Goal: Contribute content: Contribute content

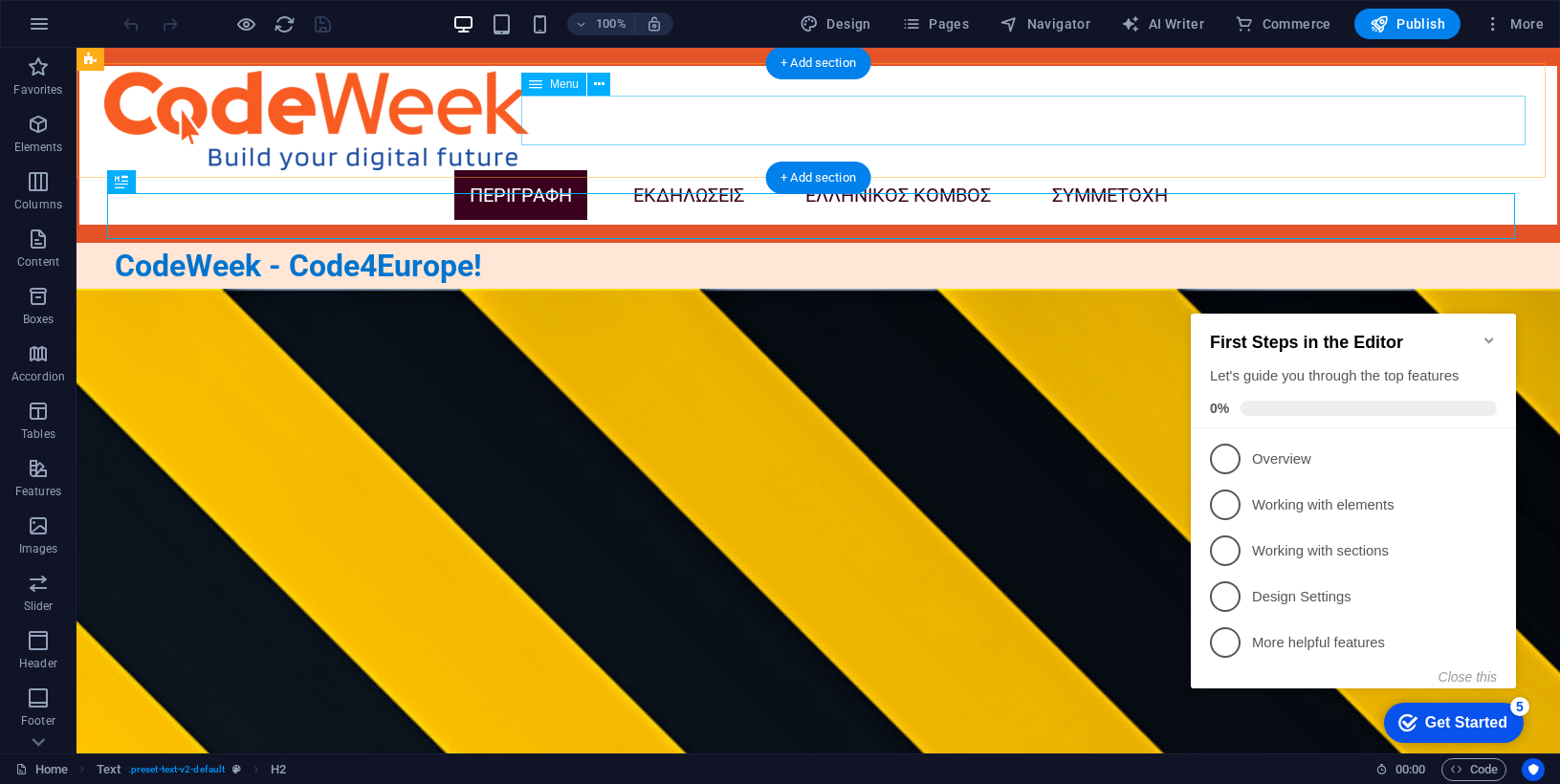
click at [902, 170] on nav "ΠΕΡΙΓΡΑΦΗ ΕΚΔΗΛΩΣΕΙΣ ΕΛΛΗΝΙΚΟΣ ΚΟΜΒΟΣ ΣΥΜΜΕΤΟΧΗ" at bounding box center [819, 195] width 1429 height 50
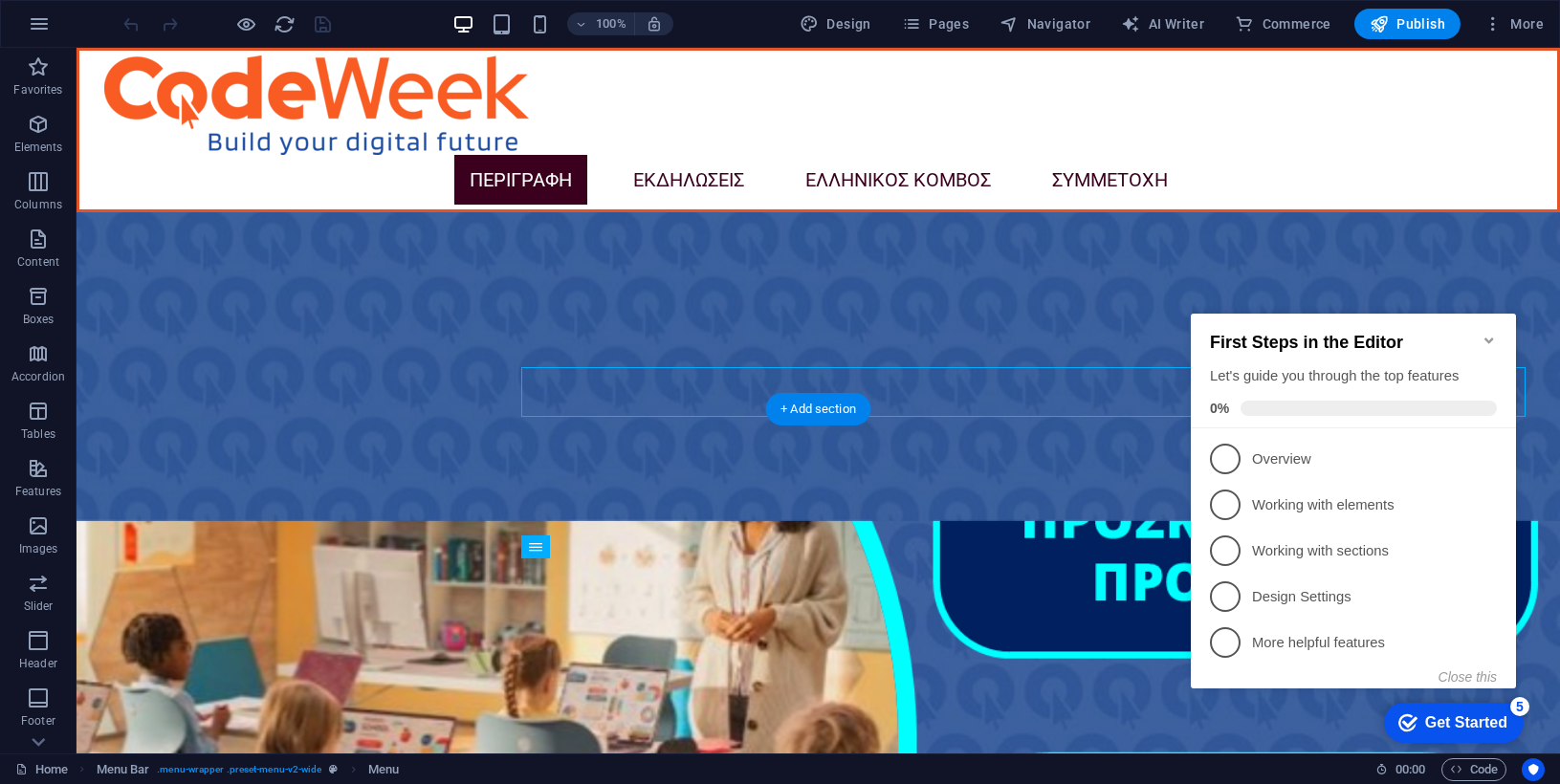
scroll to position [4015, 0]
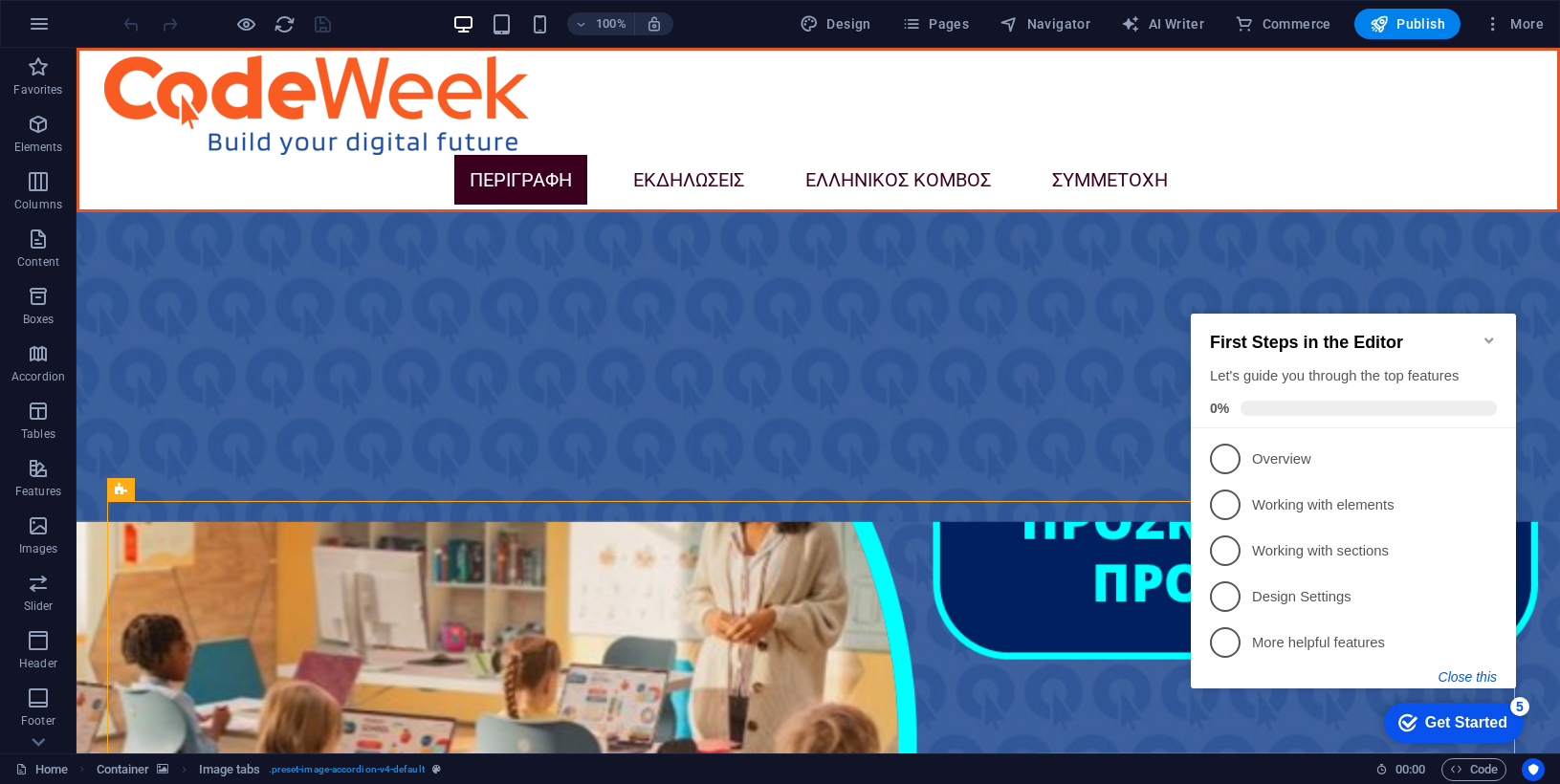
click at [1468, 672] on button "Close this" at bounding box center [1467, 677] width 58 height 15
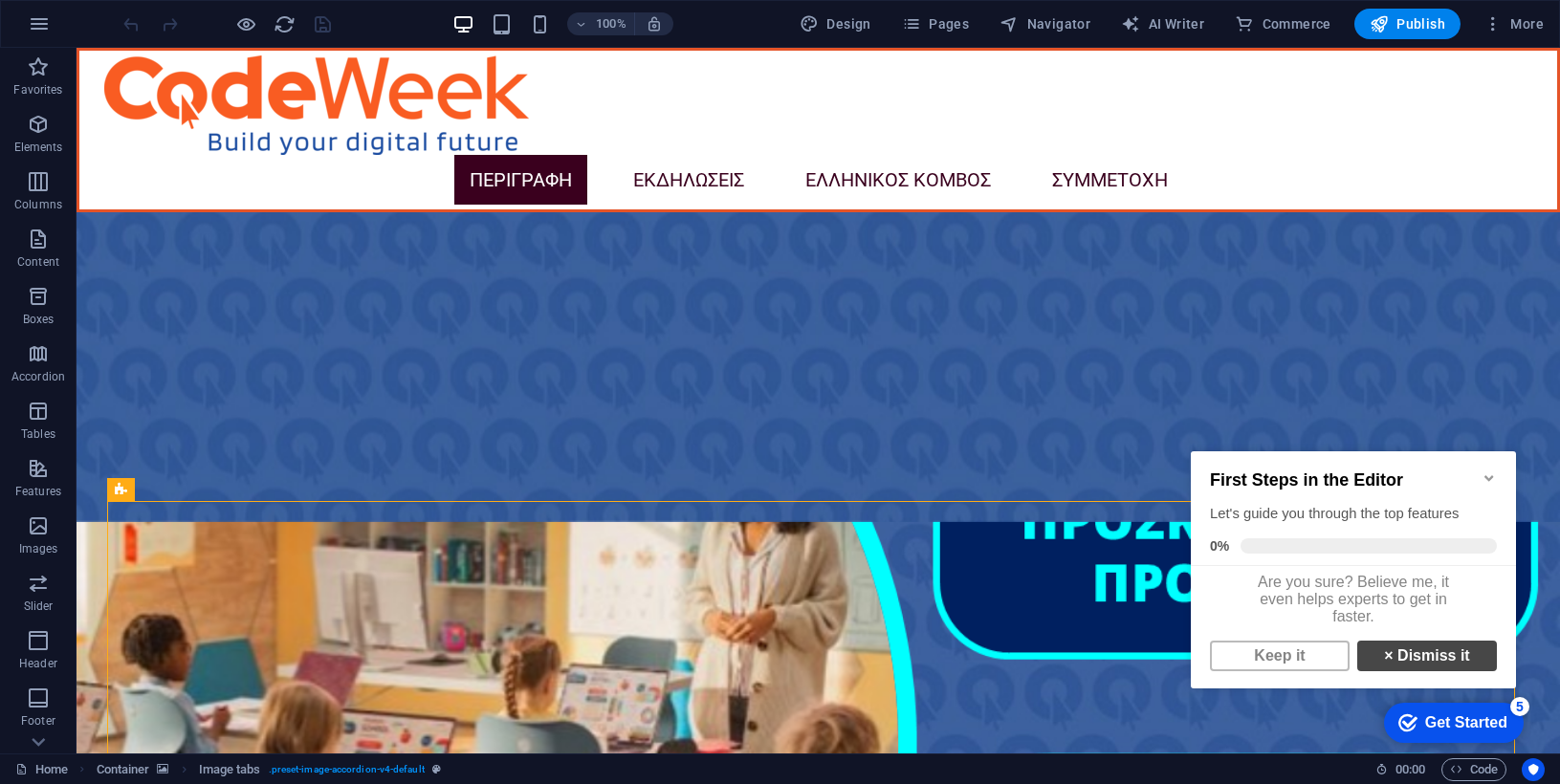
click at [1425, 671] on link "× Dismiss it" at bounding box center [1427, 656] width 140 height 31
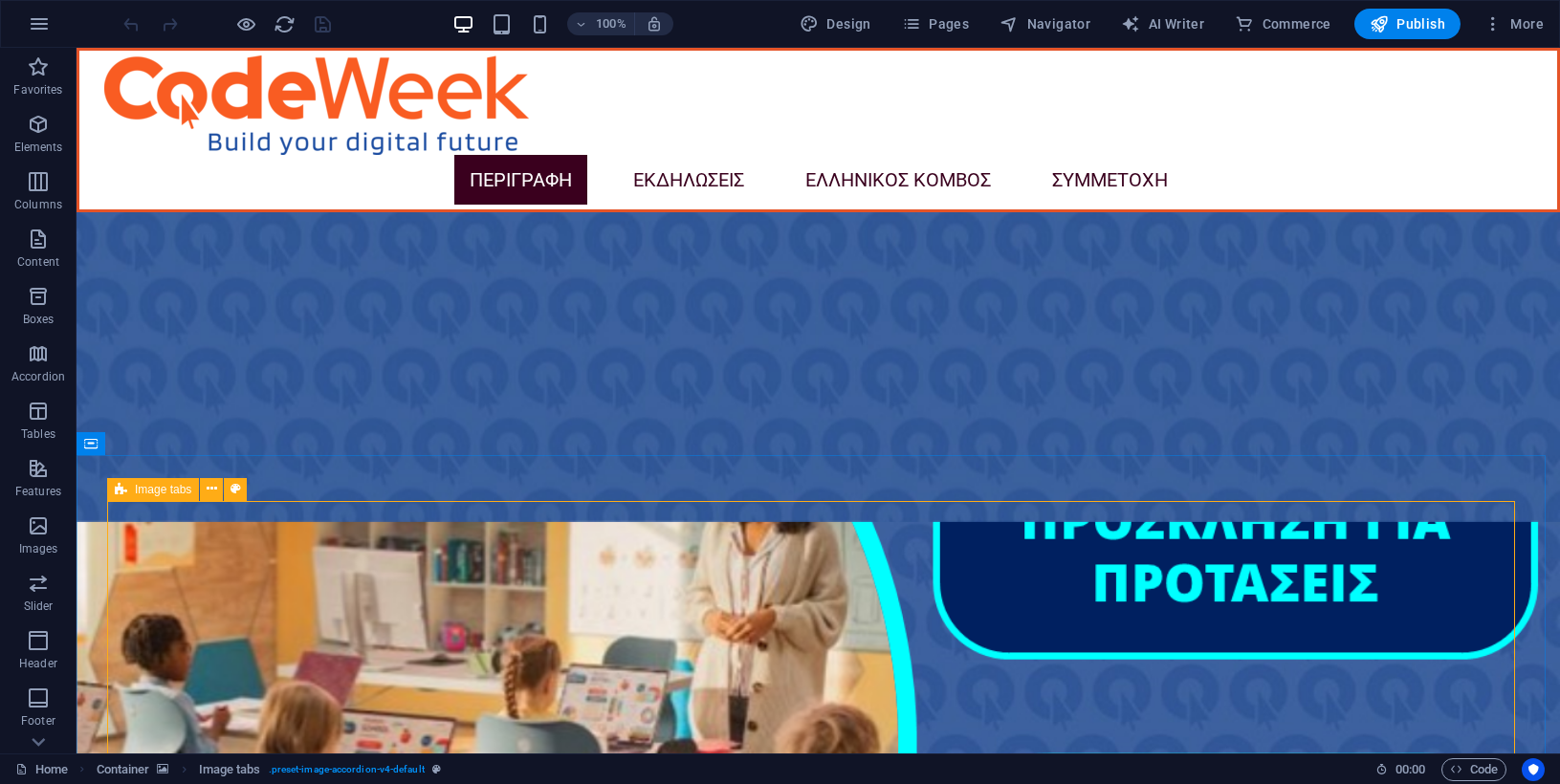
click at [146, 486] on span "Image tabs" at bounding box center [163, 489] width 57 height 11
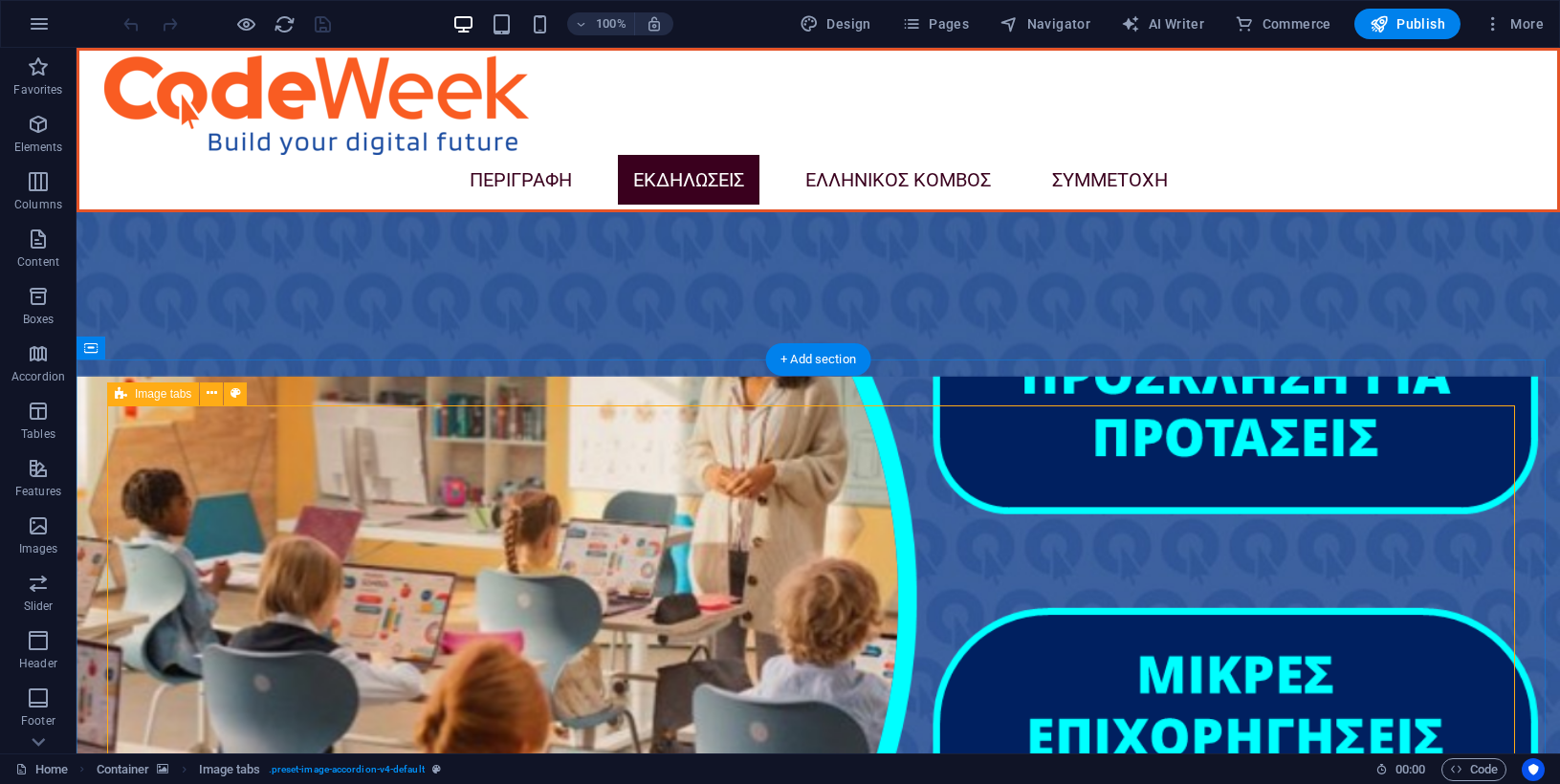
scroll to position [4110, 0]
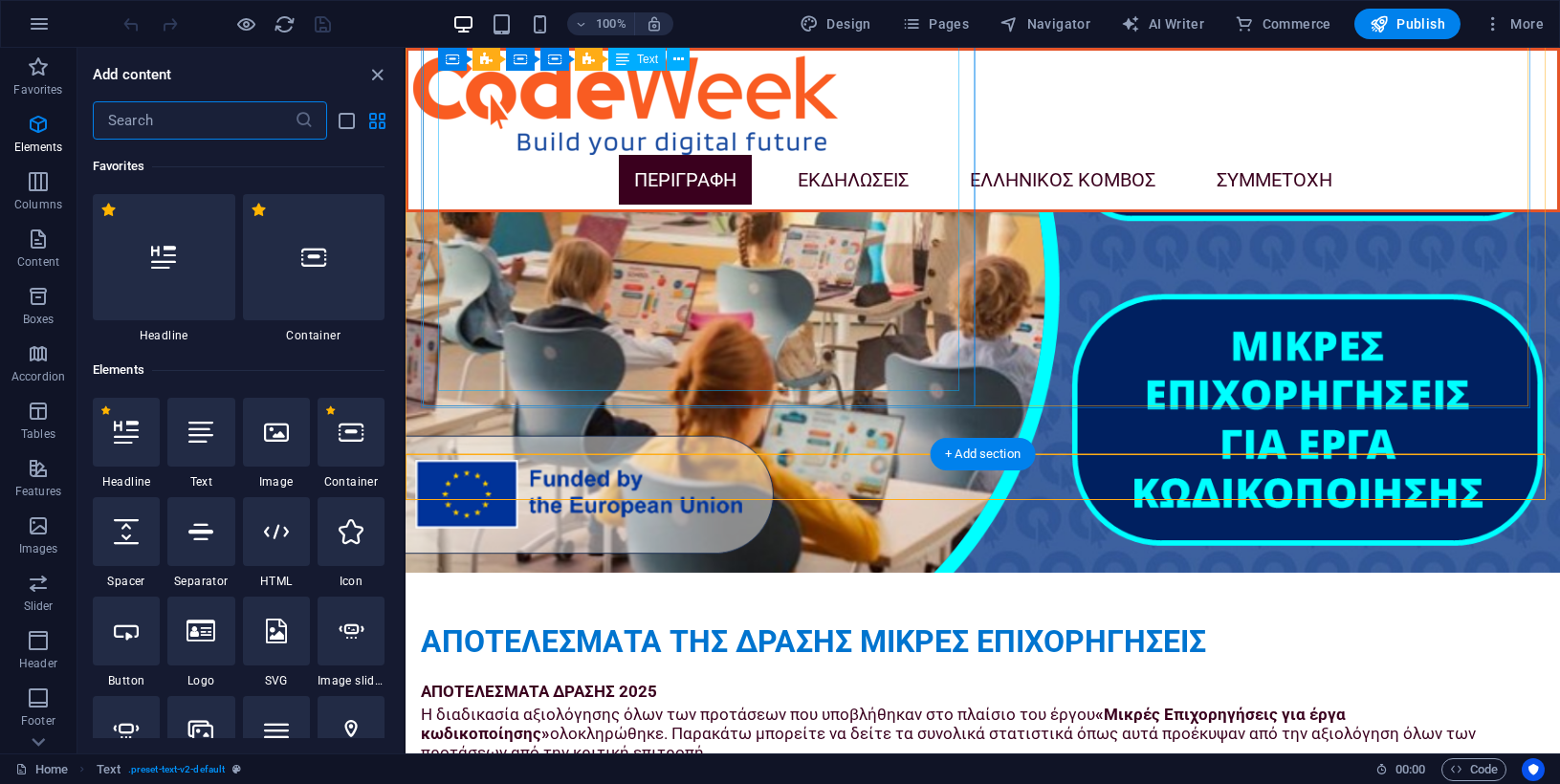
scroll to position [3345, 0]
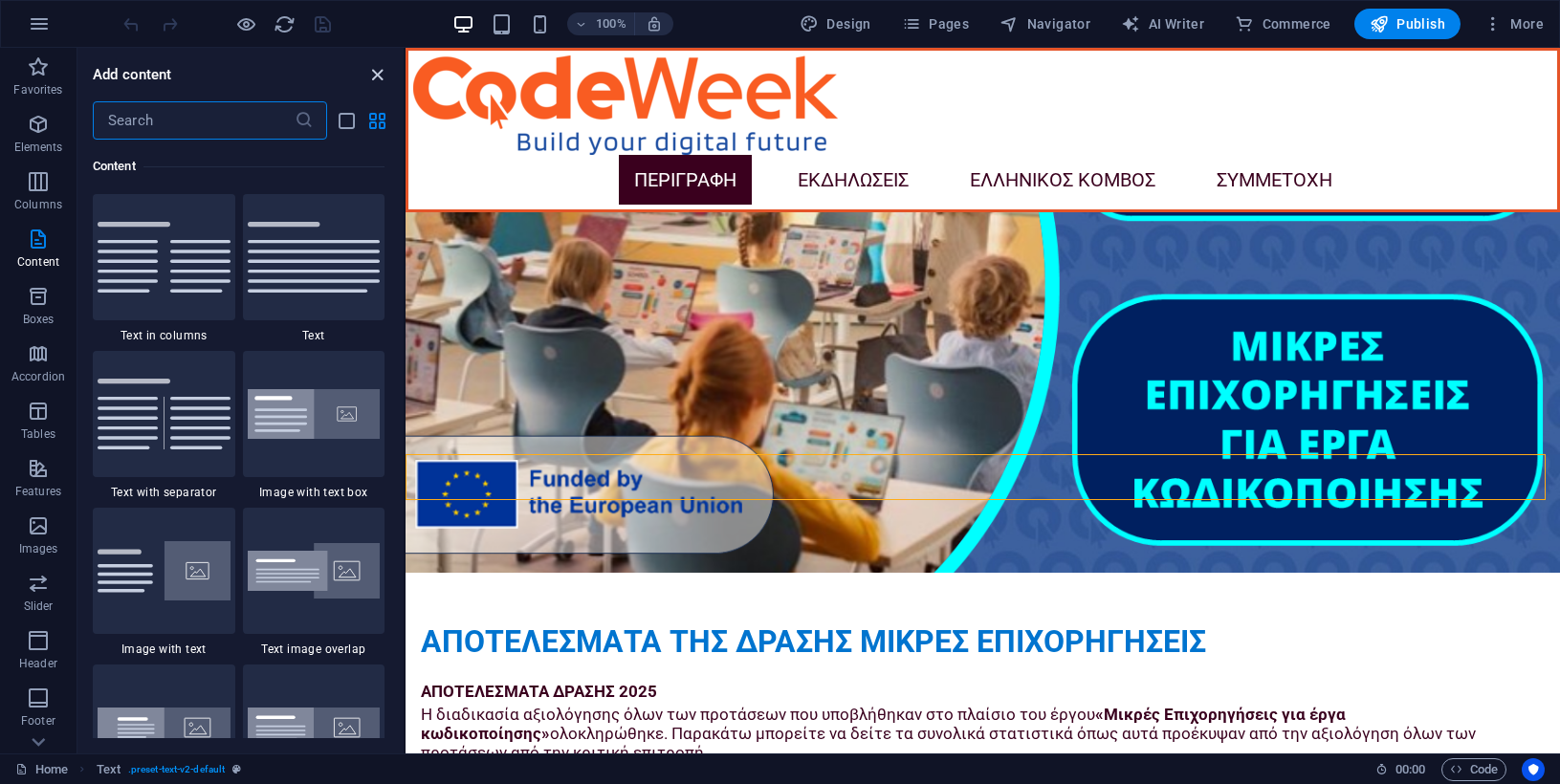
click at [371, 72] on icon "close panel" at bounding box center [376, 75] width 22 height 22
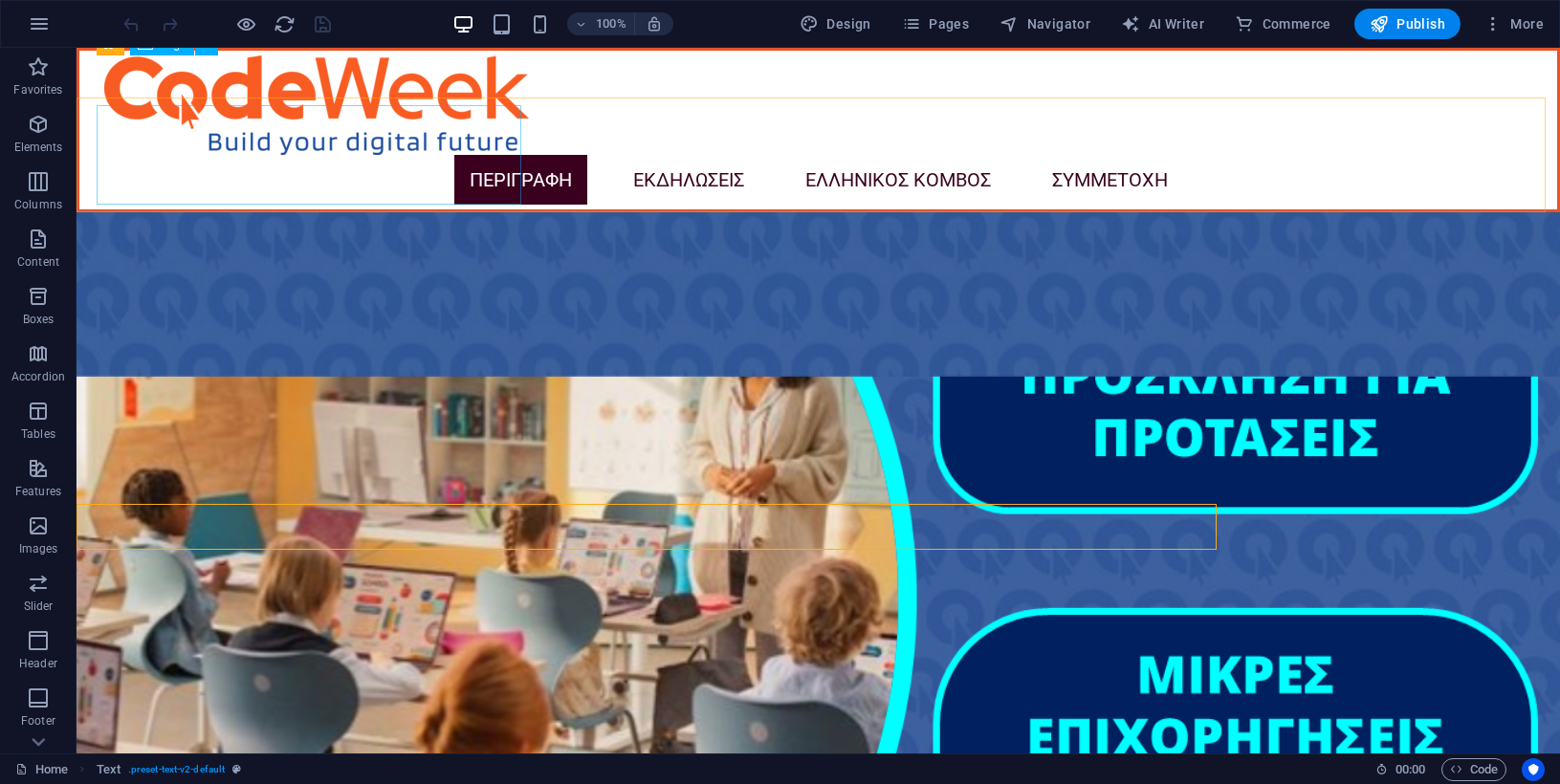
scroll to position [4110, 0]
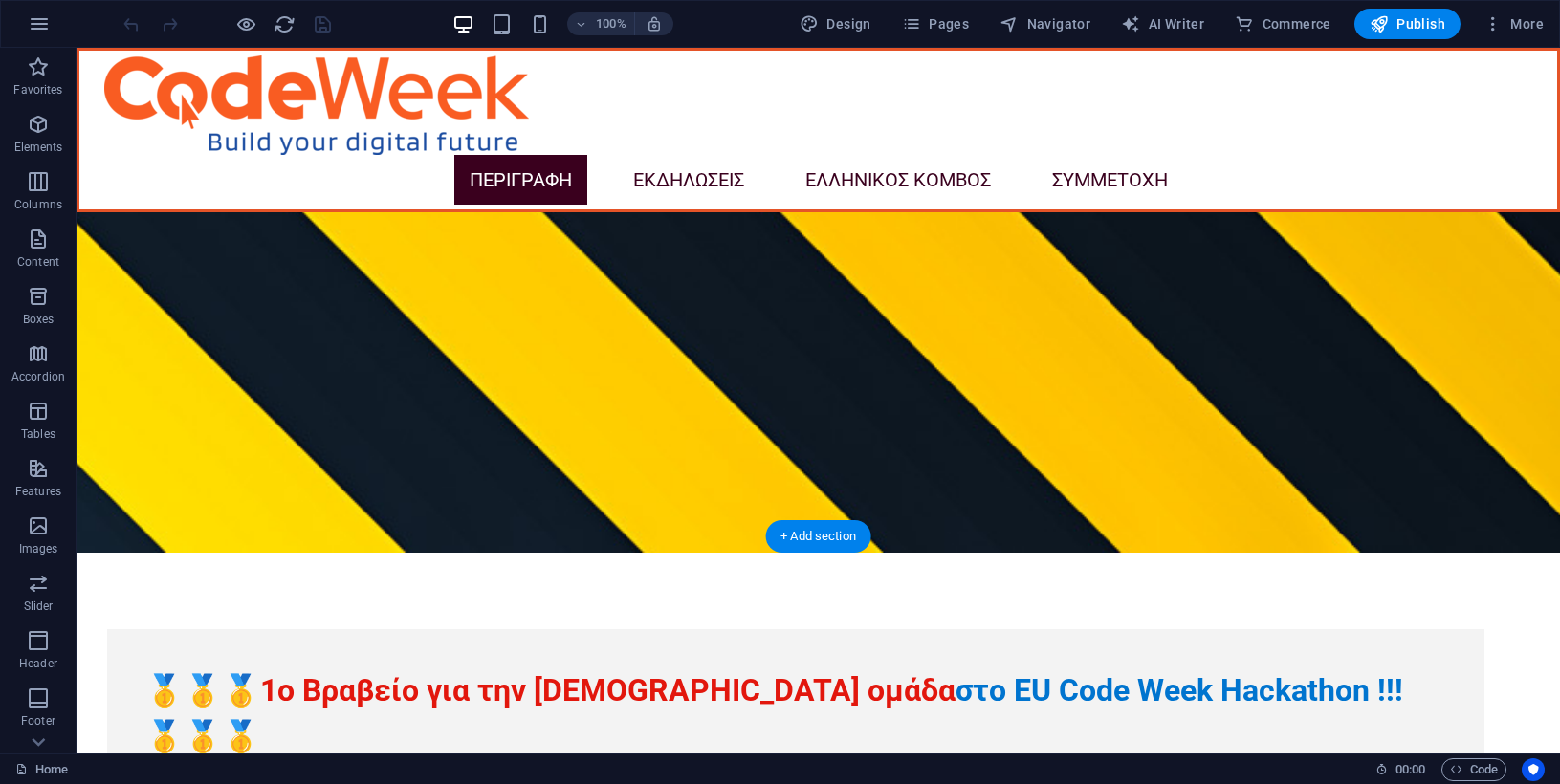
scroll to position [1338, 0]
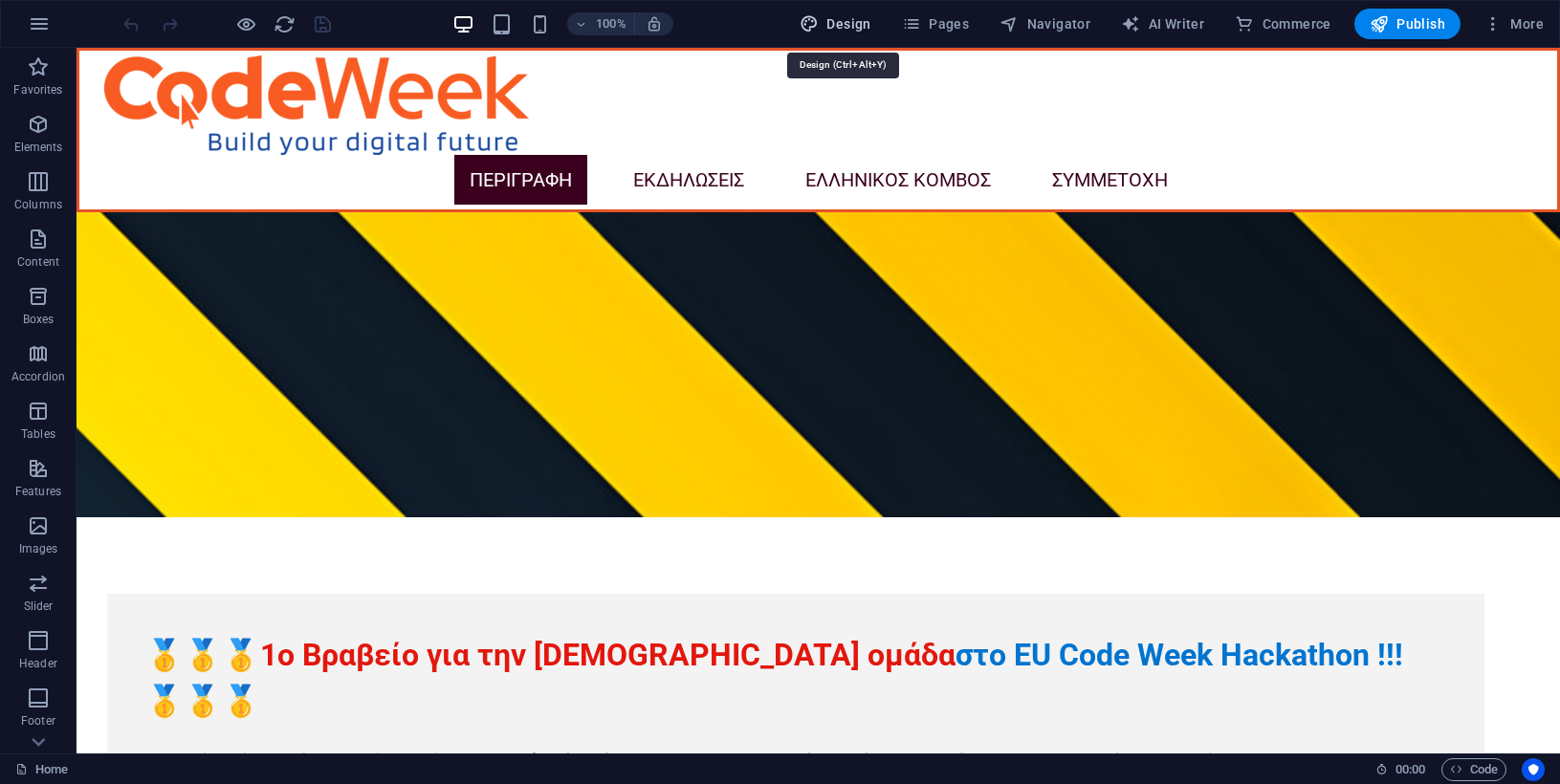
drag, startPoint x: 862, startPoint y: 14, endPoint x: 625, endPoint y: 549, distance: 585.1
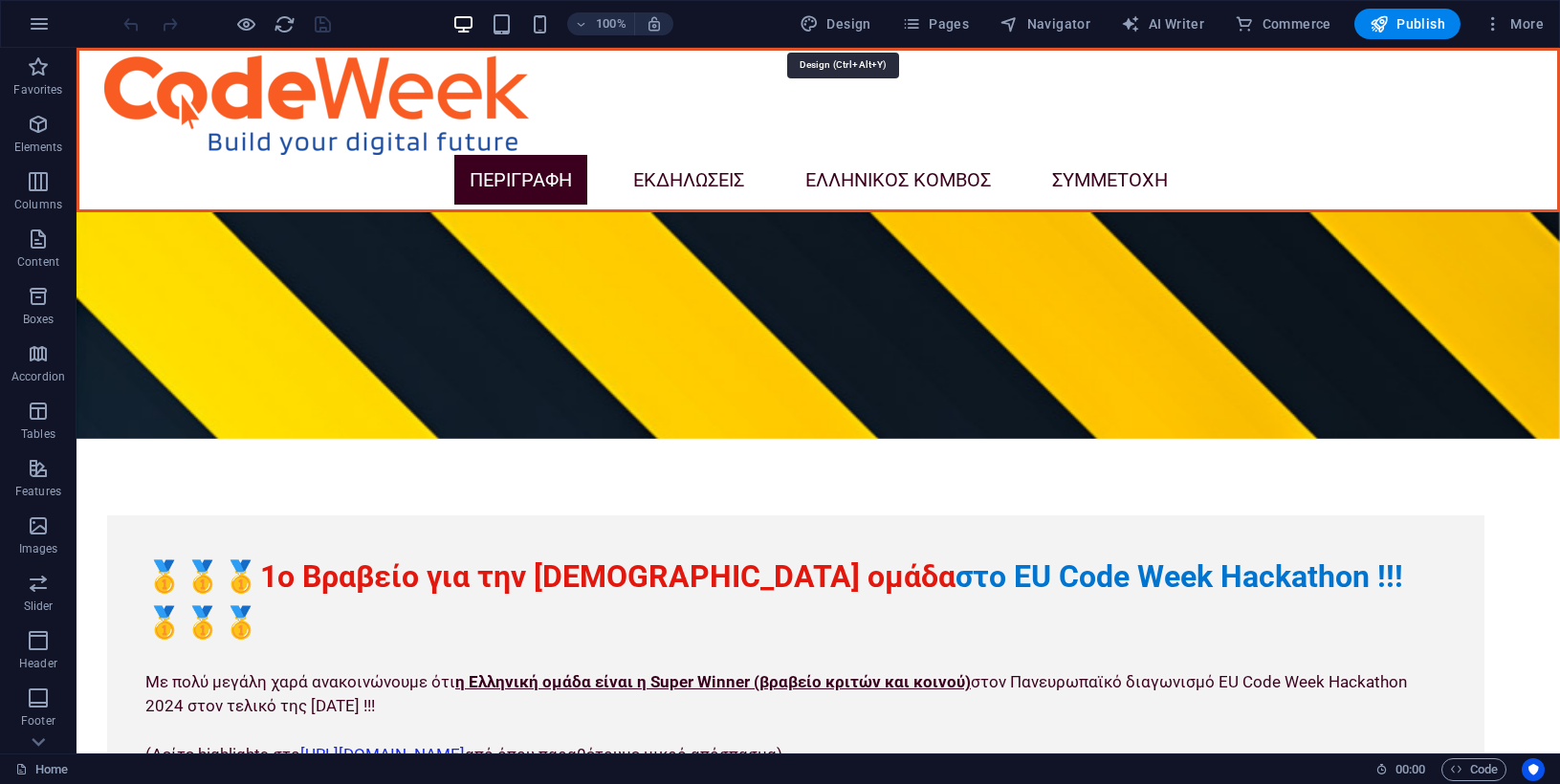
select select "px"
select select "400"
select select "px"
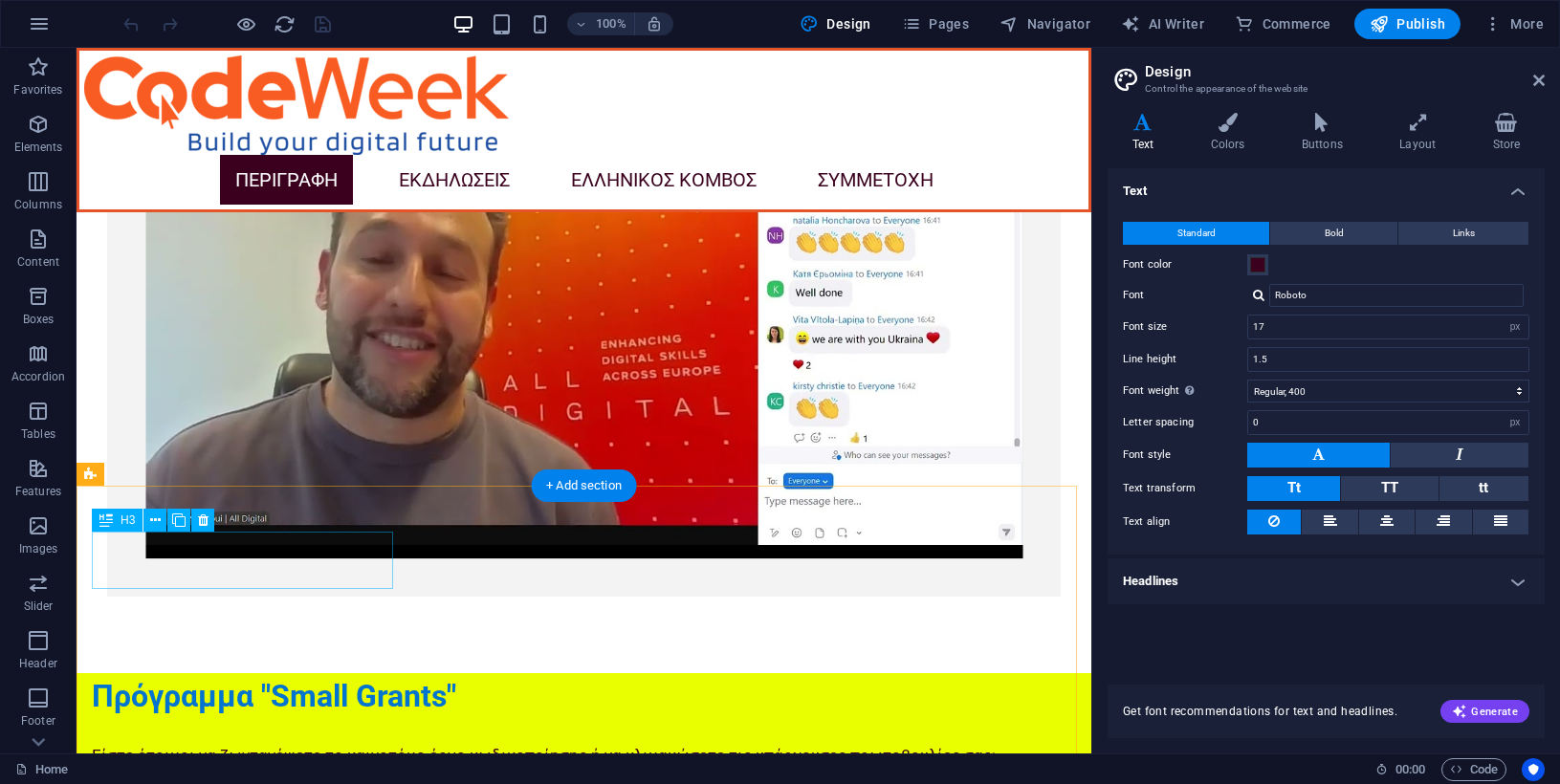
scroll to position [2631, 0]
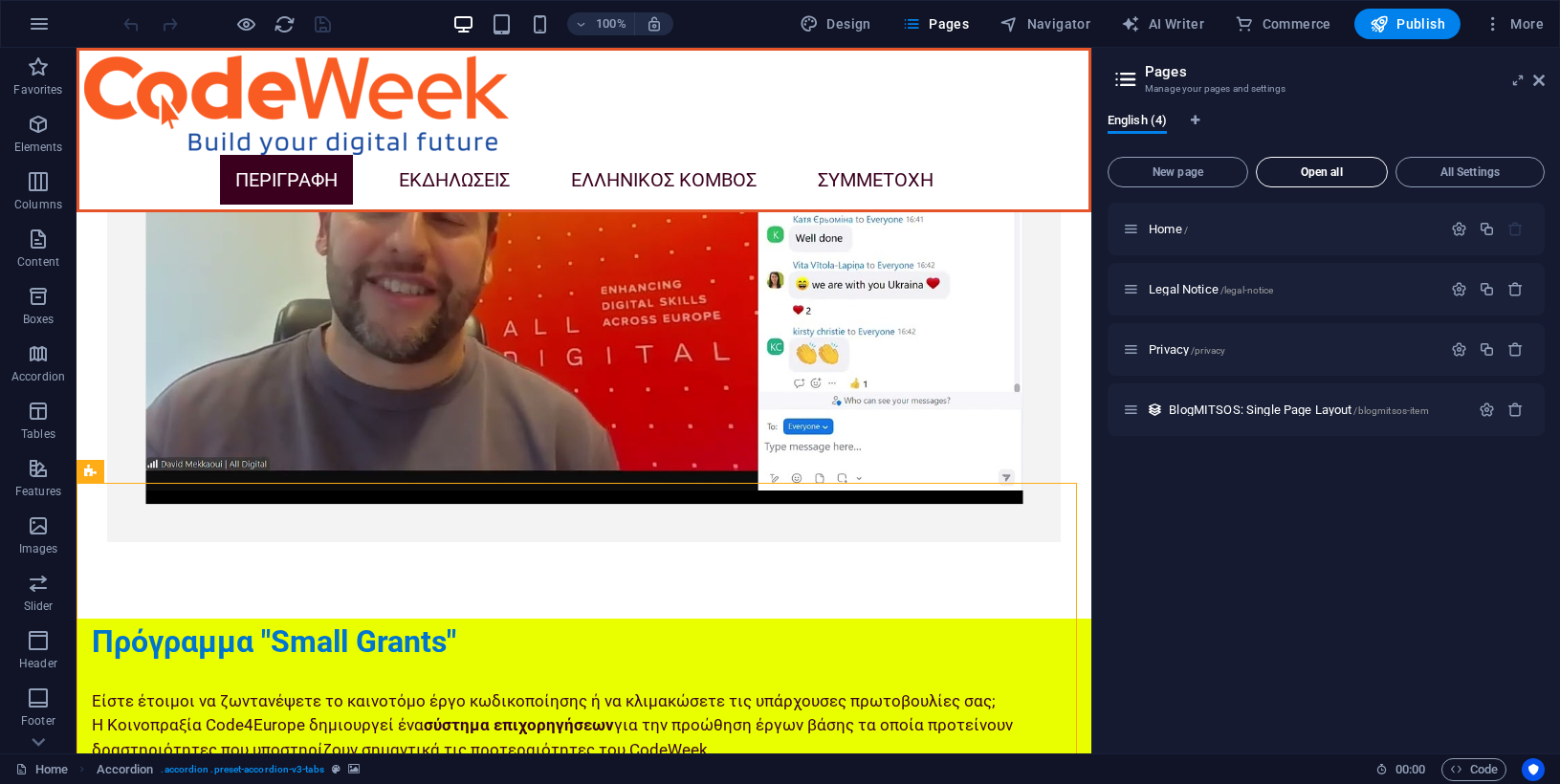
click at [1333, 169] on span "Open all" at bounding box center [1322, 172] width 115 height 11
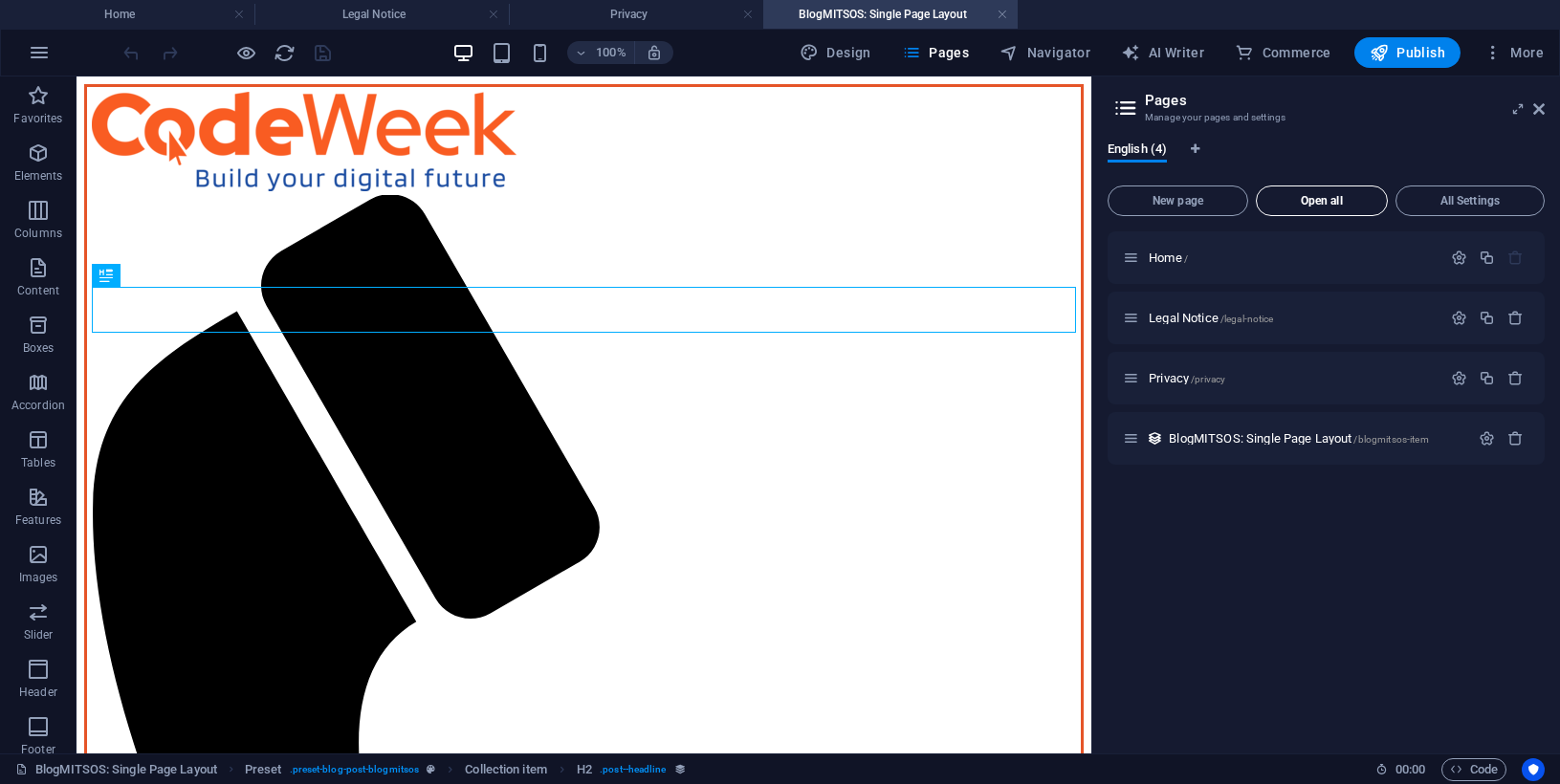
scroll to position [0, 0]
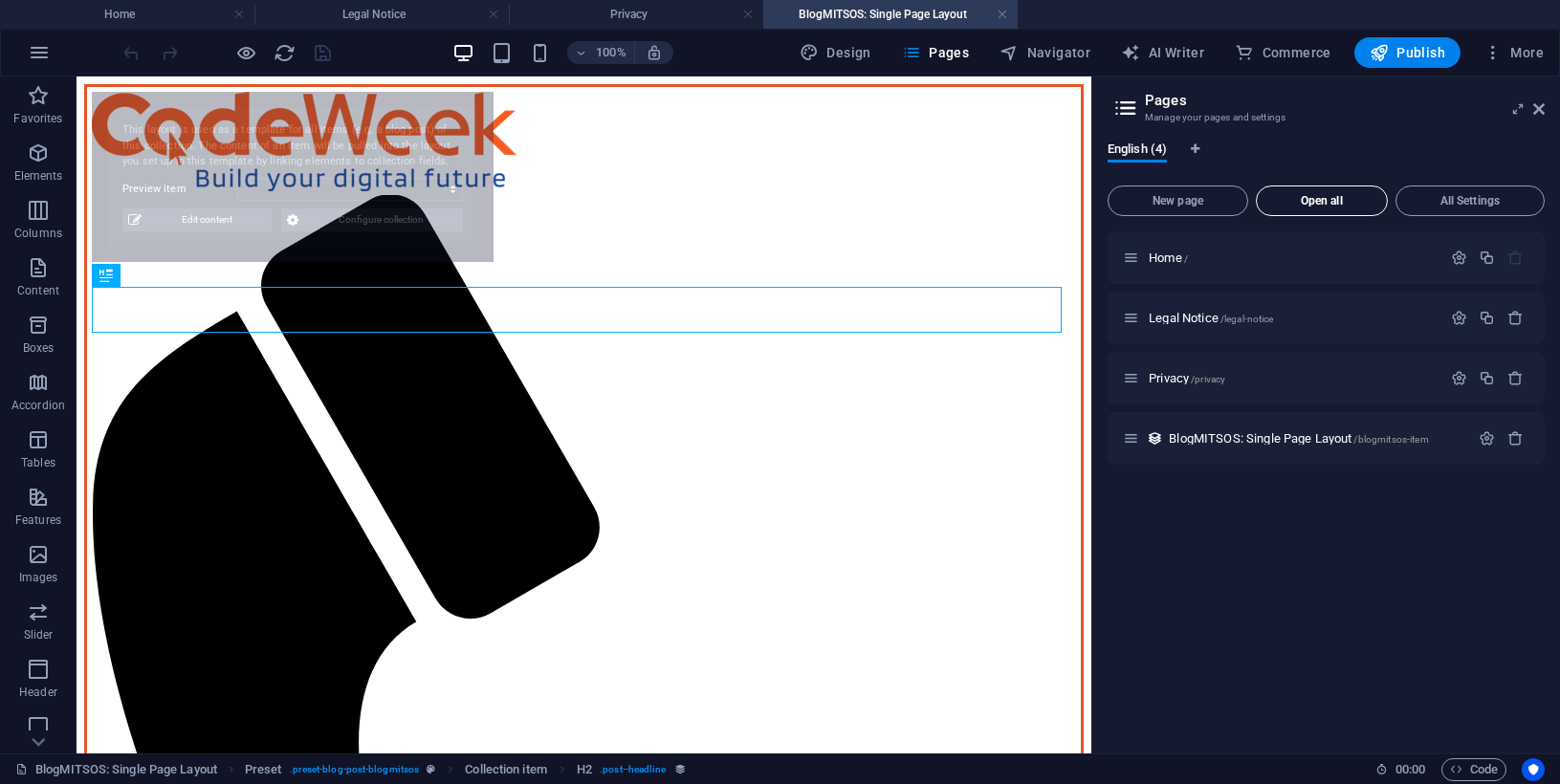
select select "67aa203bfebd43227f0b5557"
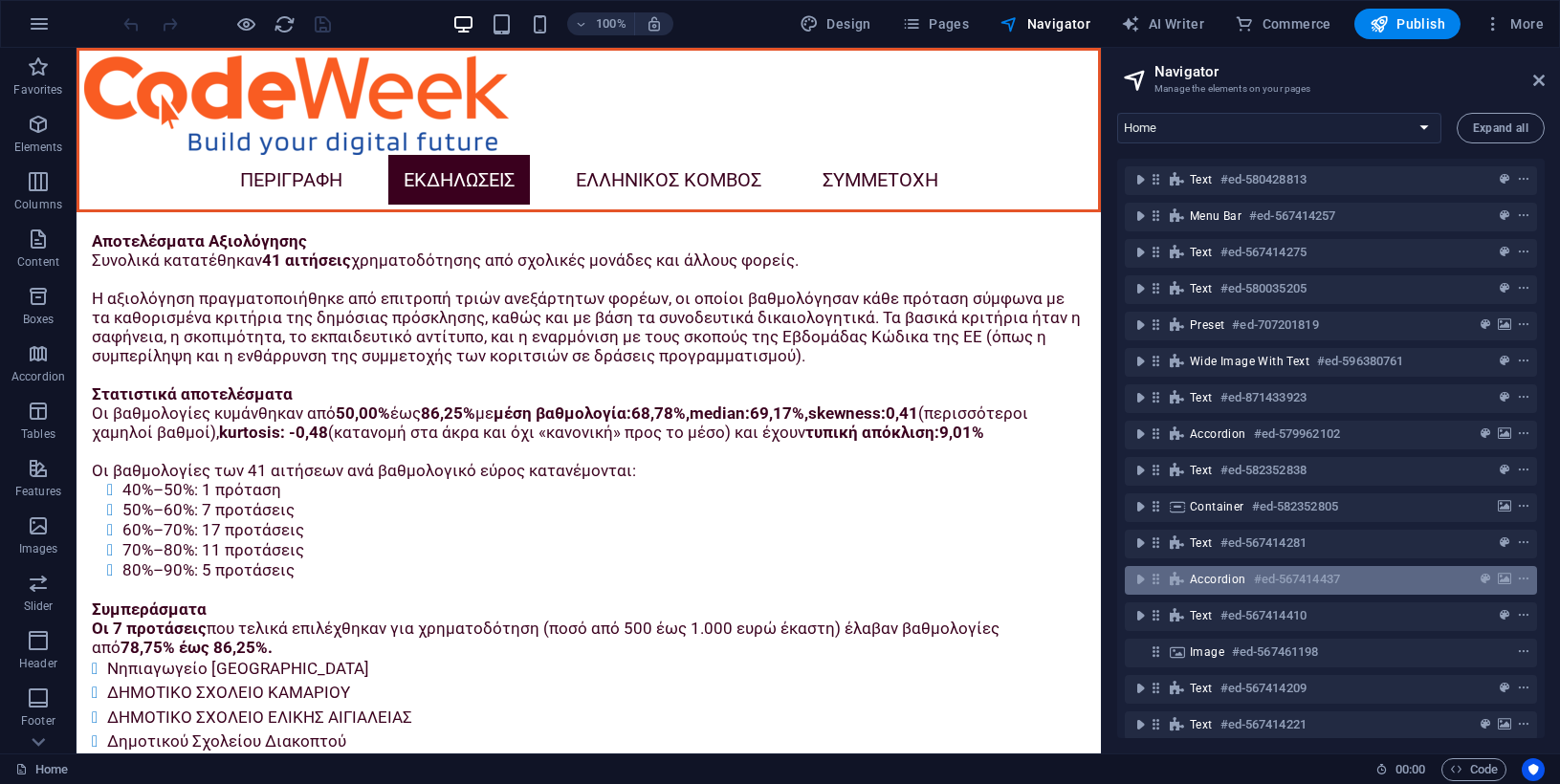
scroll to position [60, 0]
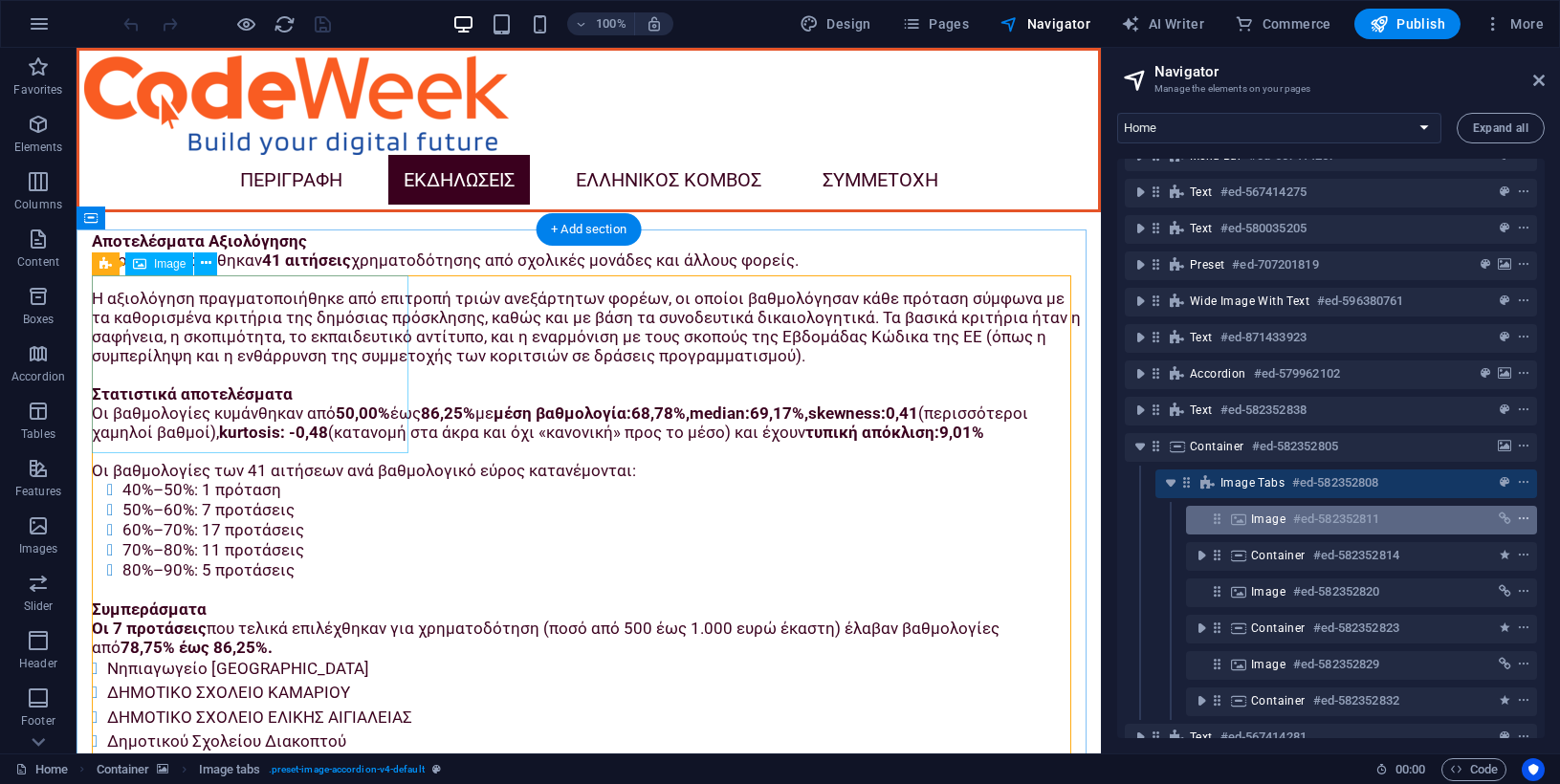
click at [1521, 518] on icon "context-menu" at bounding box center [1524, 519] width 13 height 13
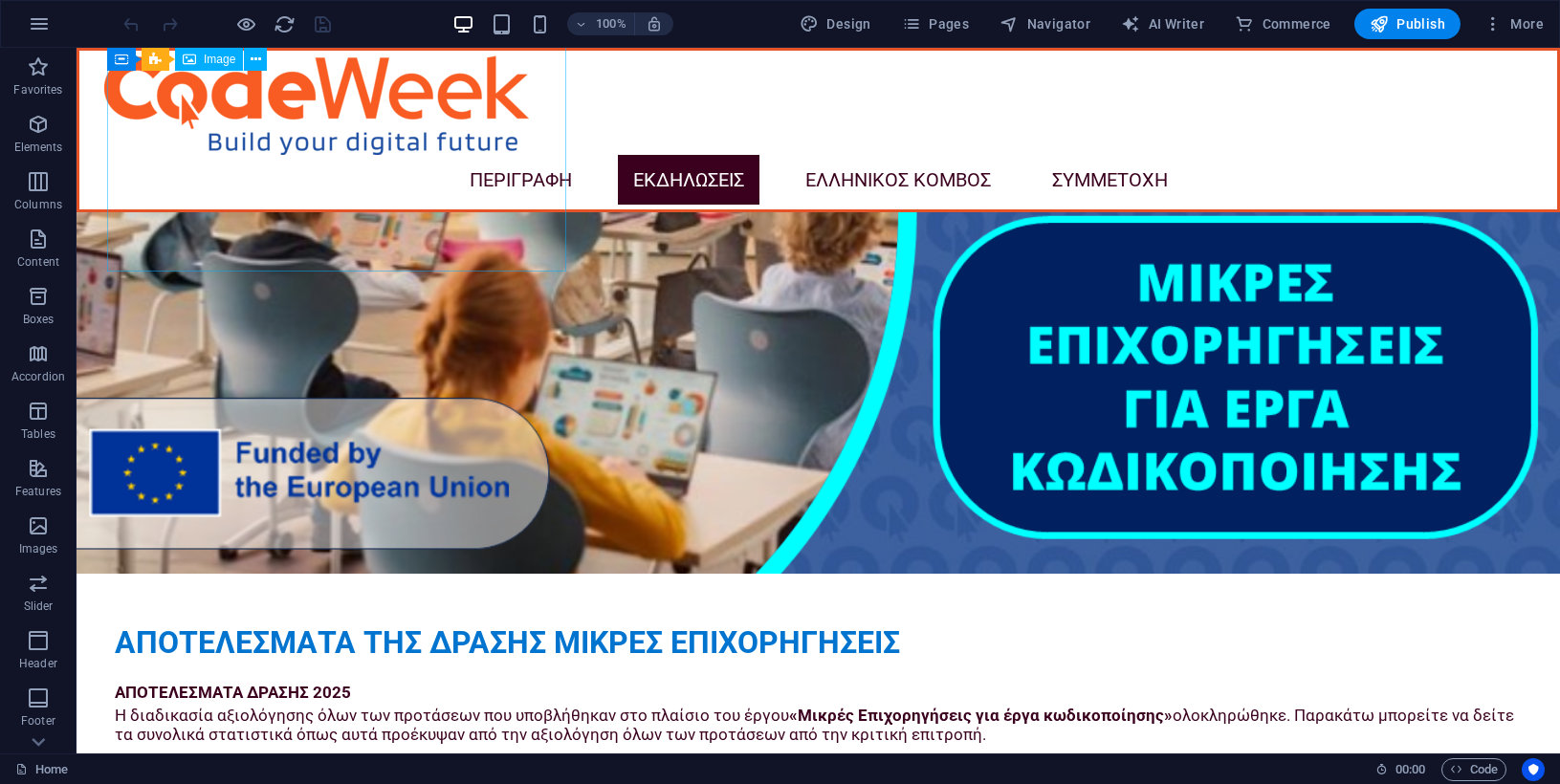
scroll to position [4502, 0]
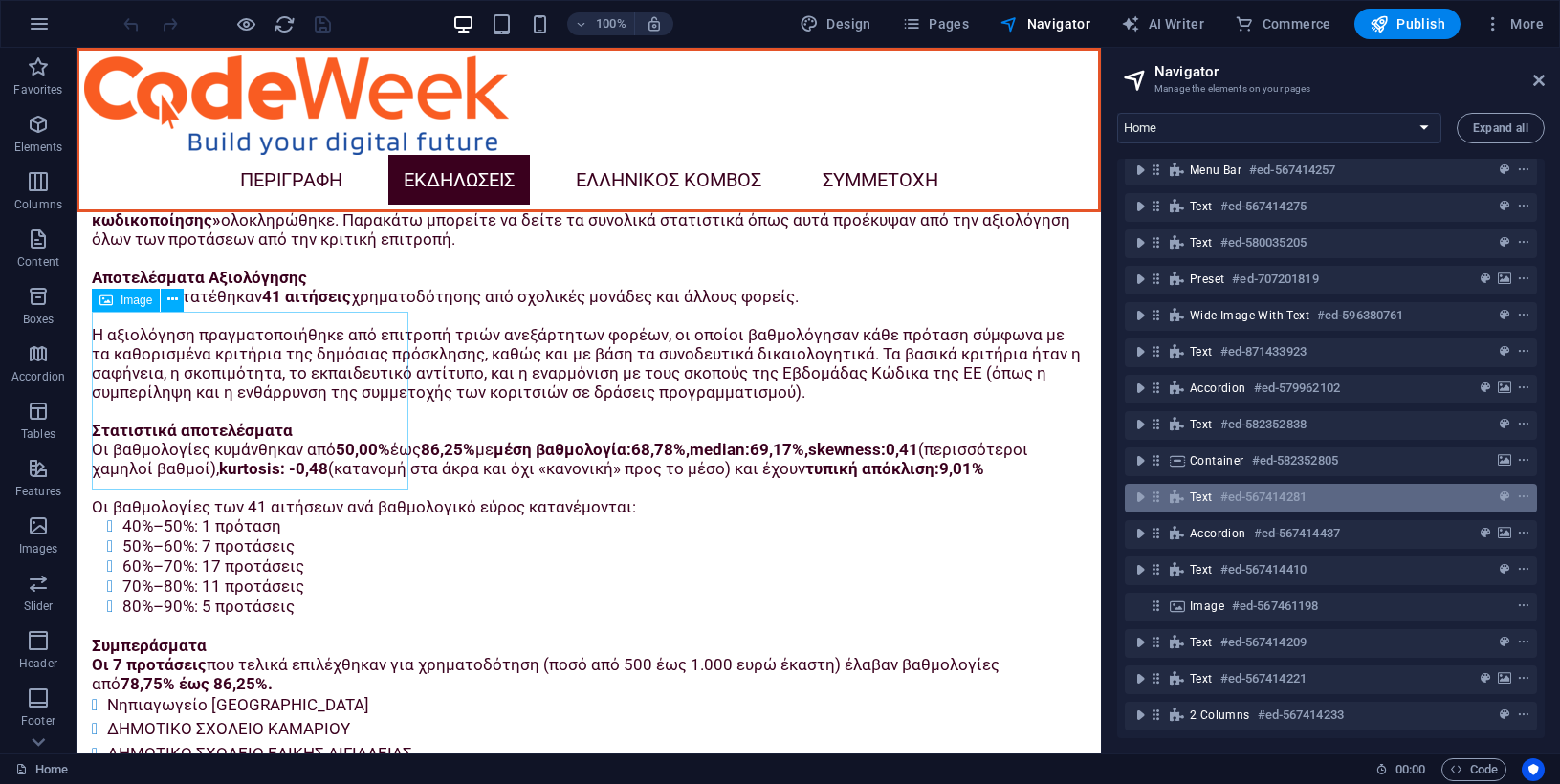
scroll to position [60, 0]
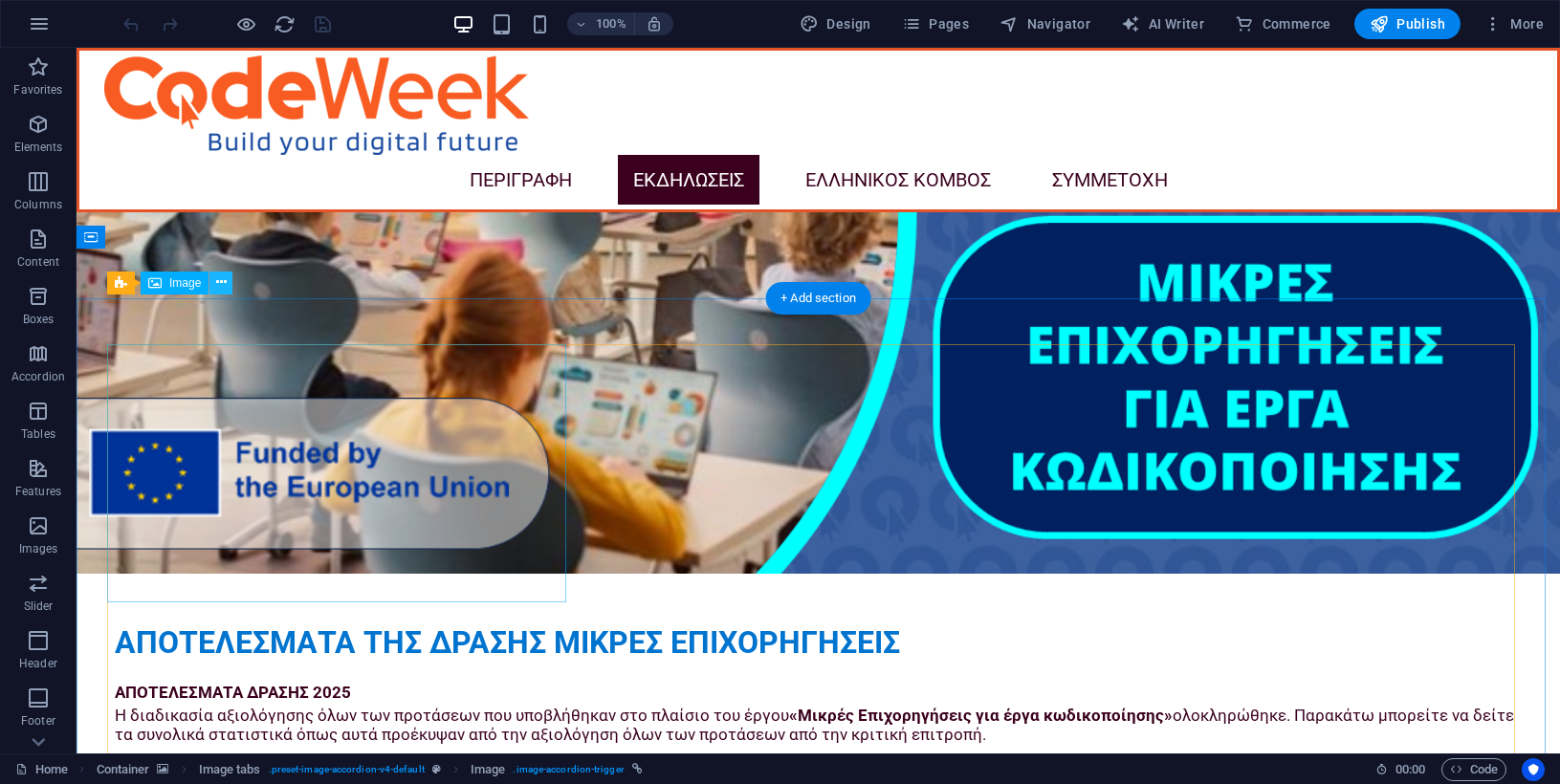
scroll to position [4221, 0]
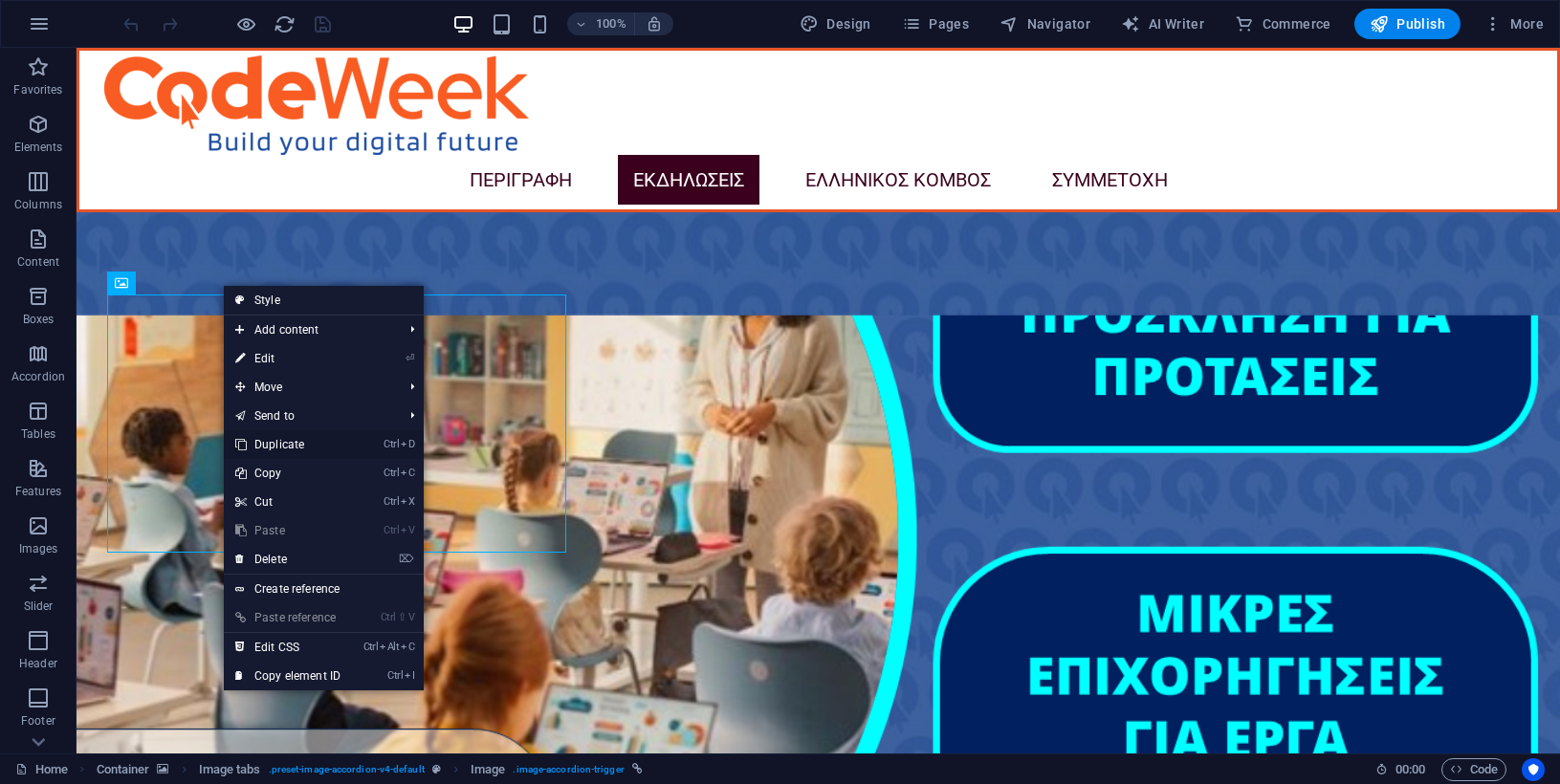
click at [288, 437] on link "Ctrl D Duplicate" at bounding box center [288, 444] width 128 height 29
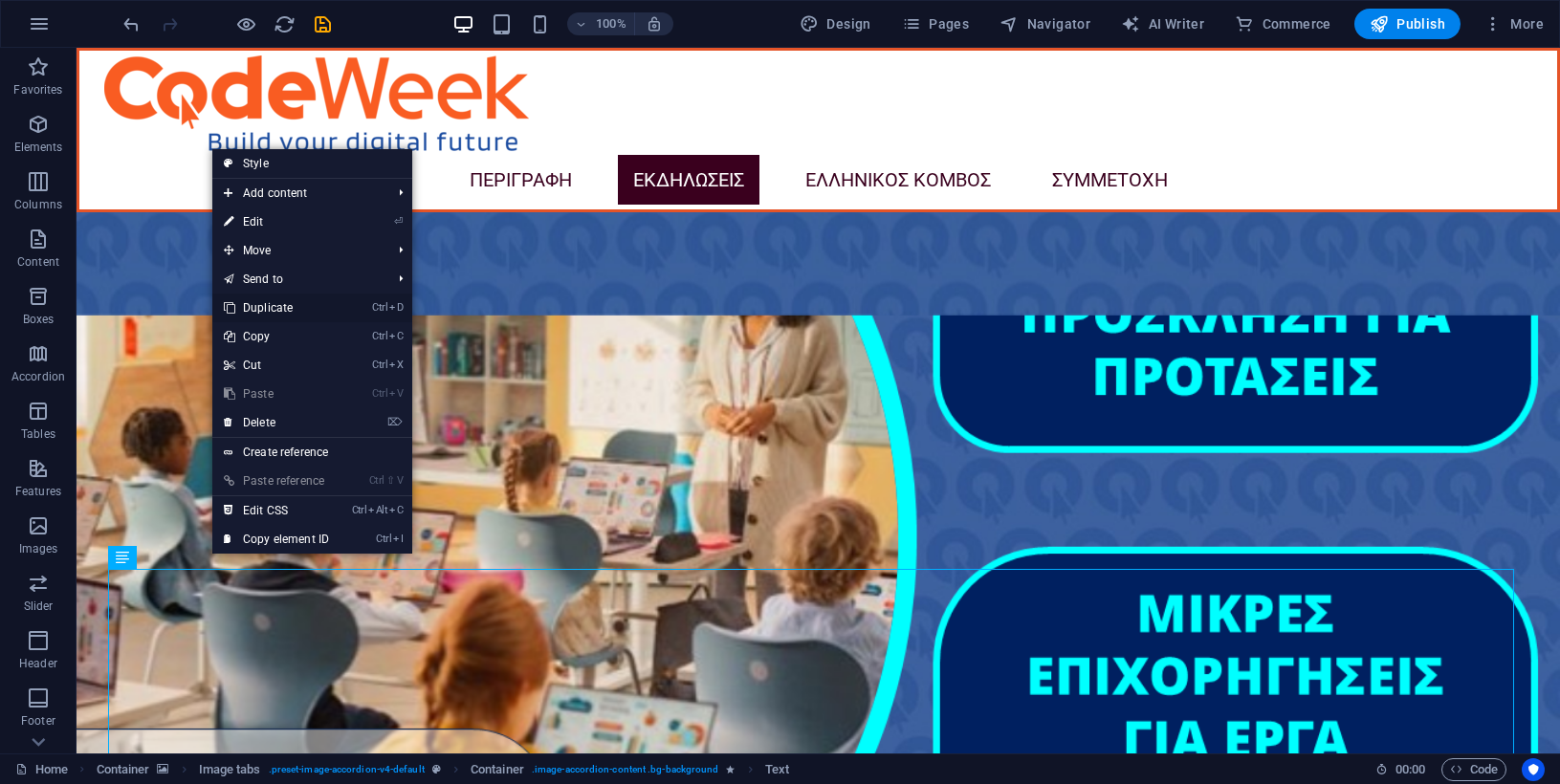
click at [278, 306] on link "Ctrl D Duplicate" at bounding box center [277, 308] width 128 height 29
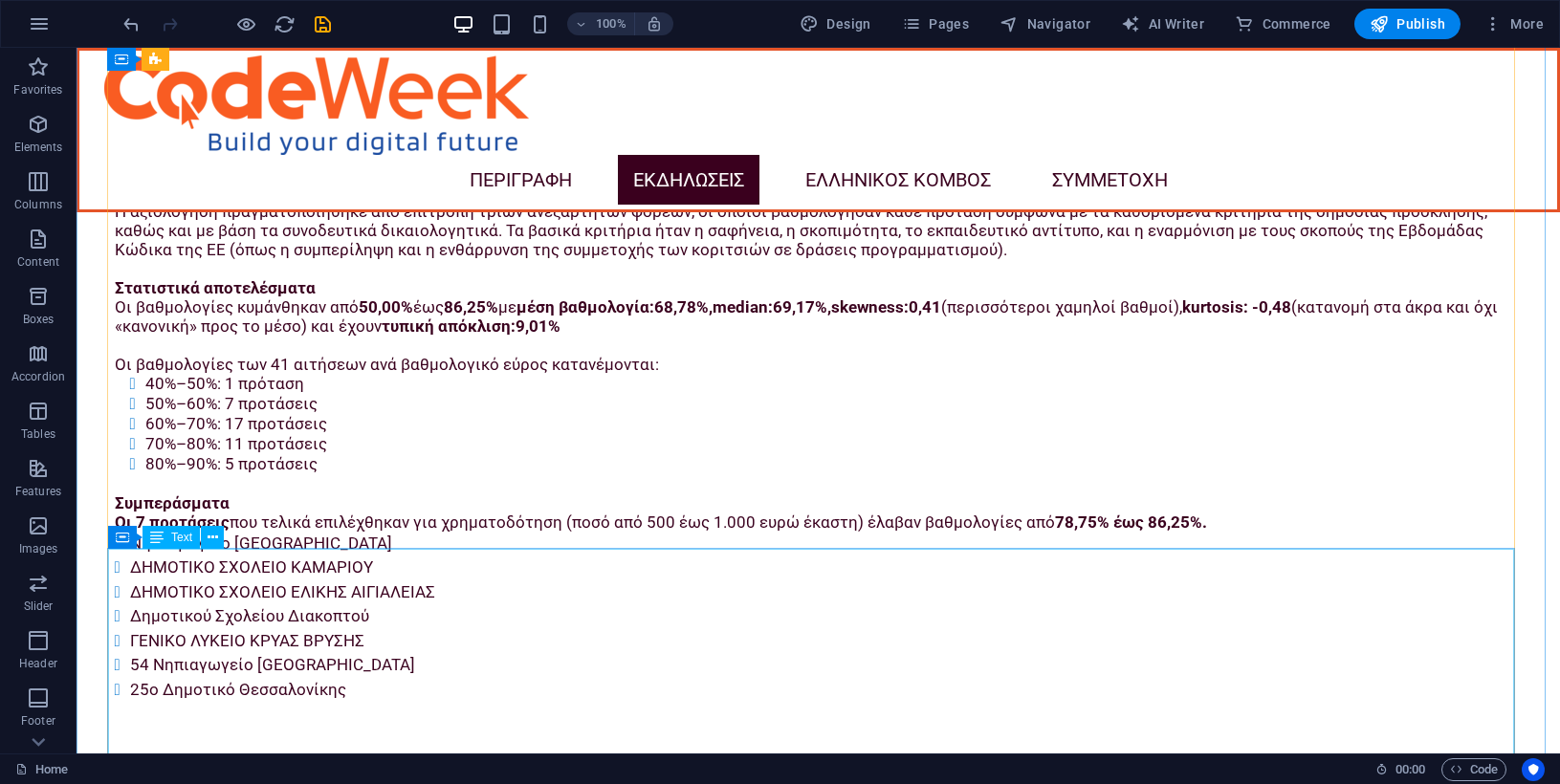
scroll to position [5165, 0]
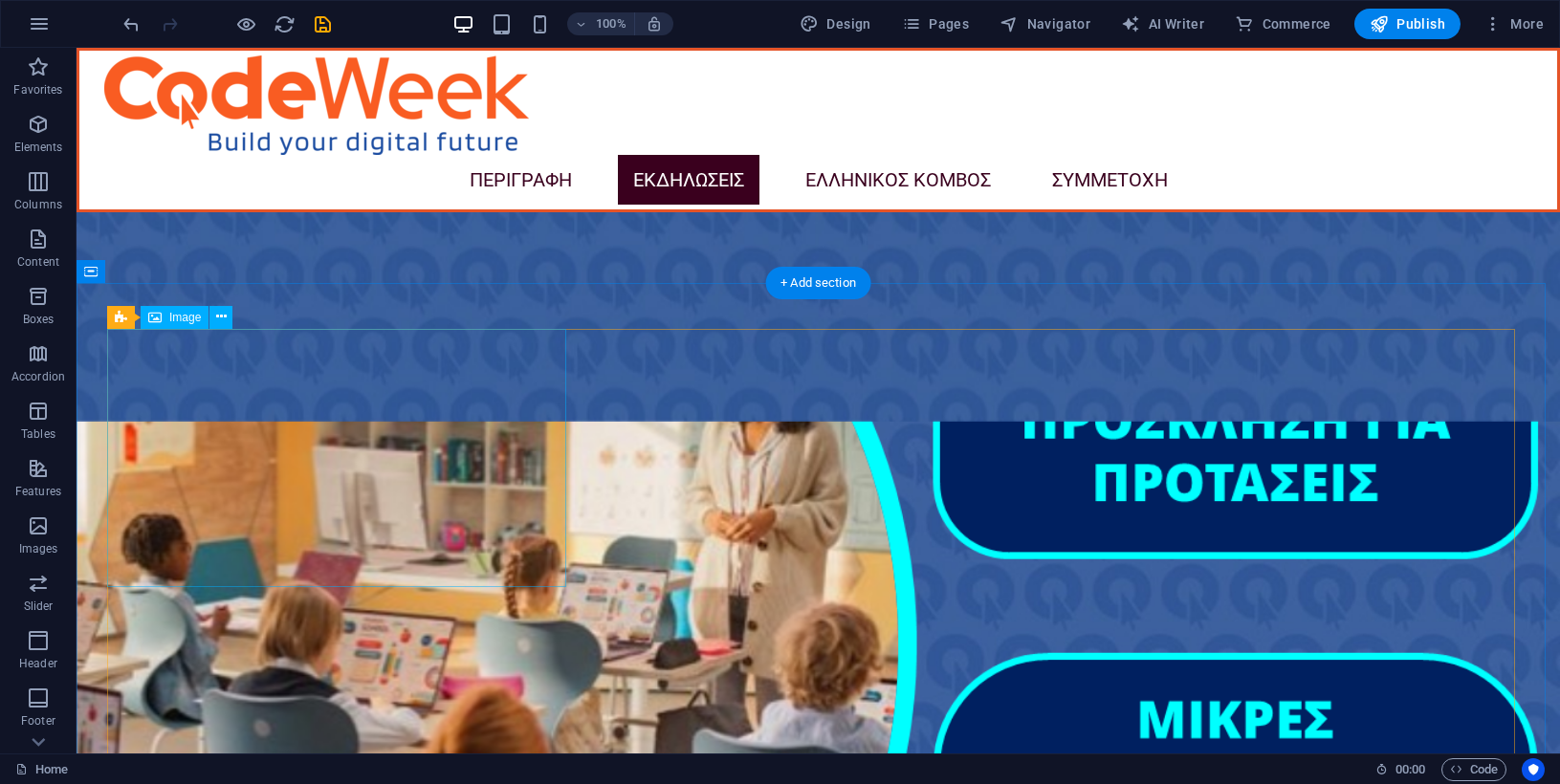
scroll to position [4113, 0]
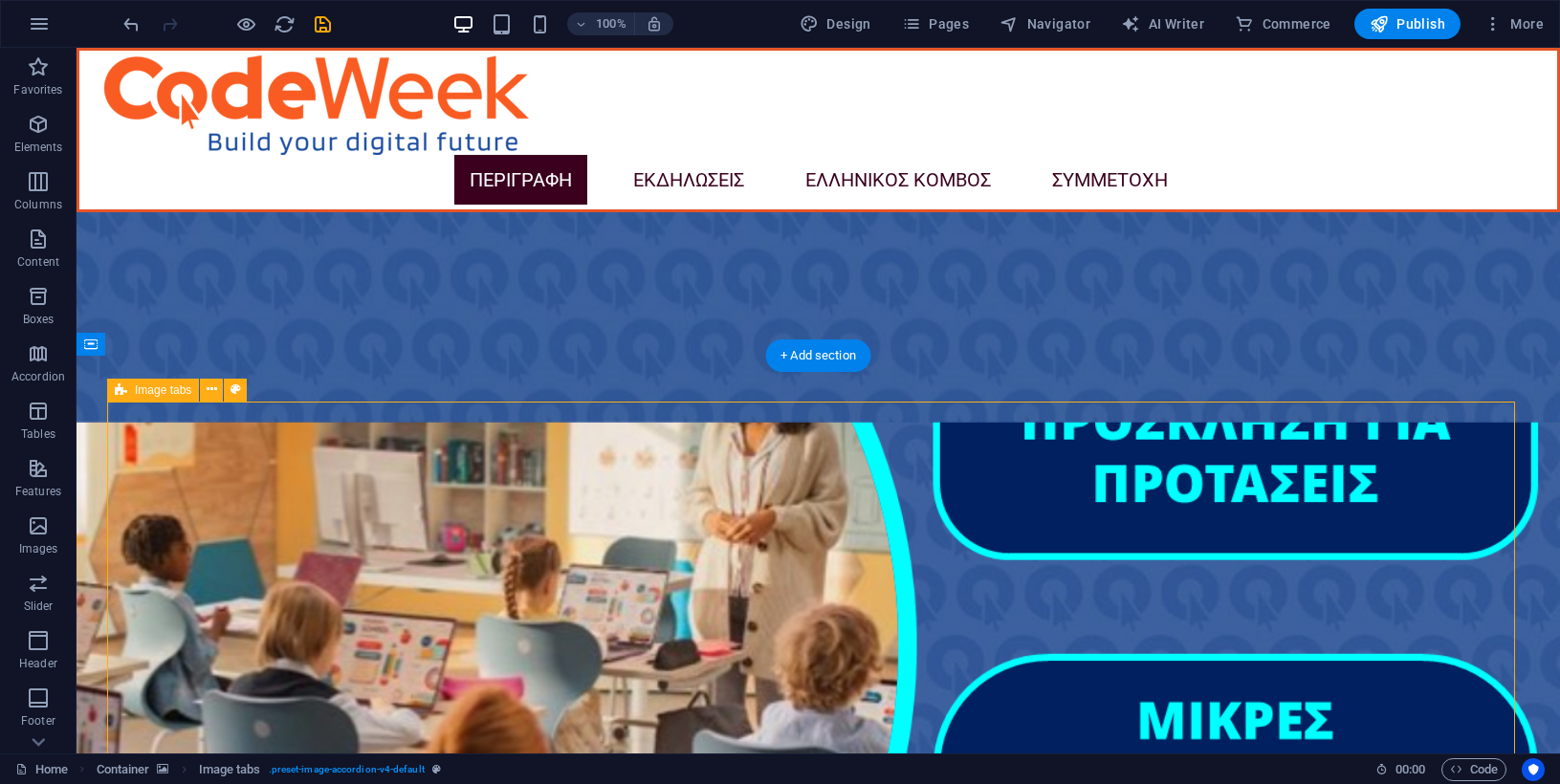
scroll to position [4209, 0]
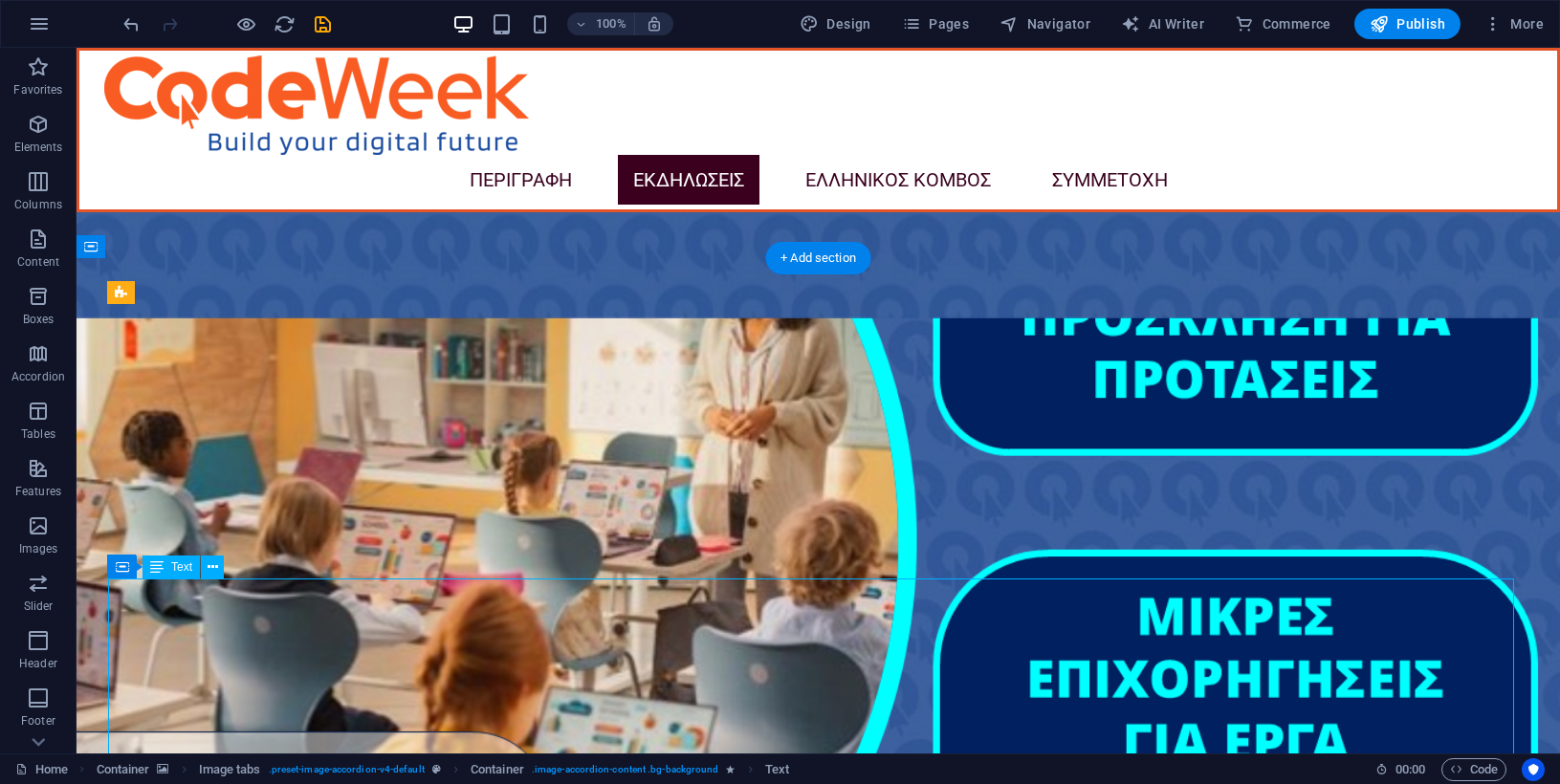
scroll to position [4243, 0]
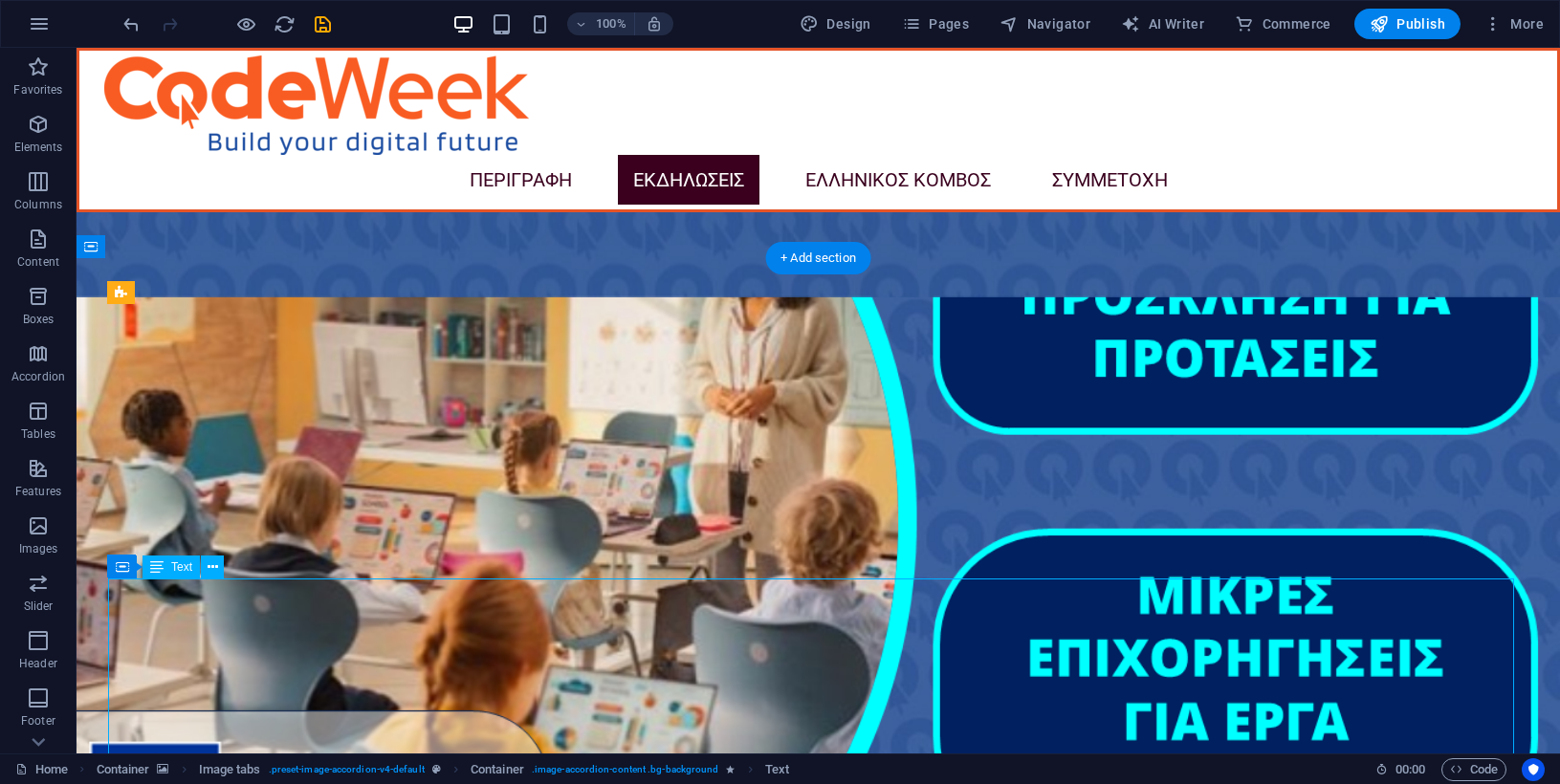
drag, startPoint x: 183, startPoint y: 594, endPoint x: 234, endPoint y: 657, distance: 81.1
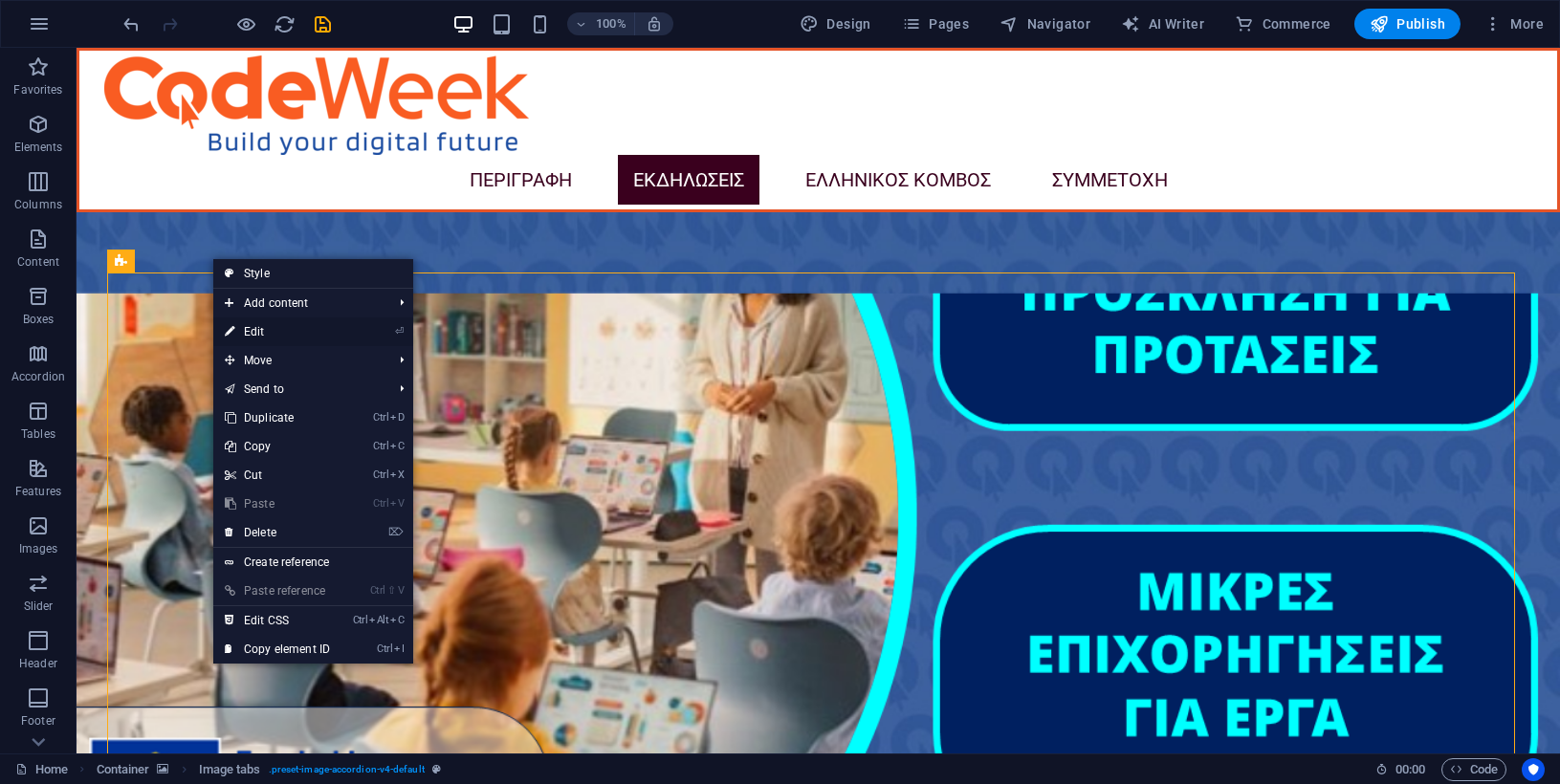
click at [255, 328] on link "⏎ Edit" at bounding box center [278, 331] width 128 height 29
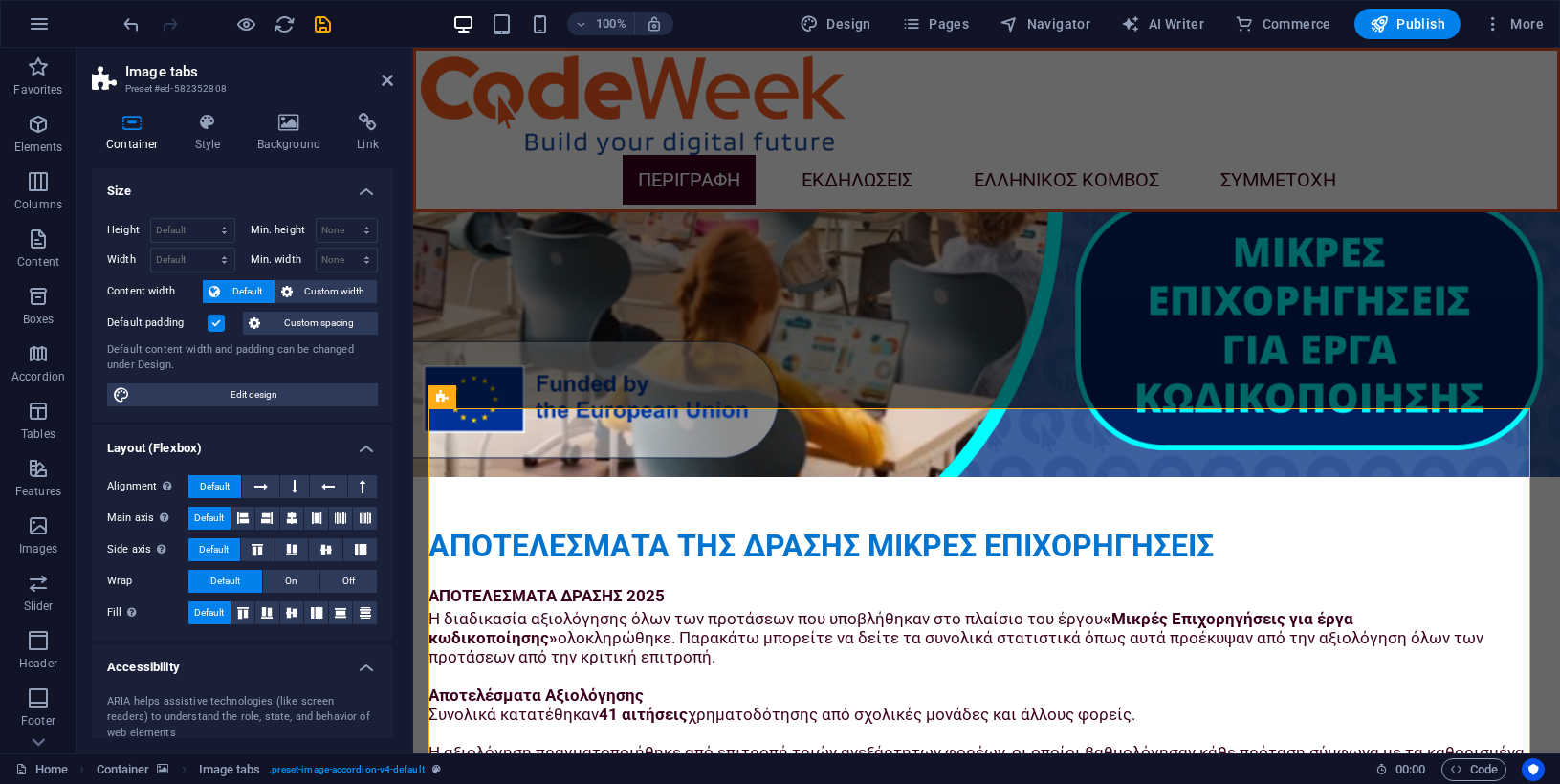
scroll to position [4292, 0]
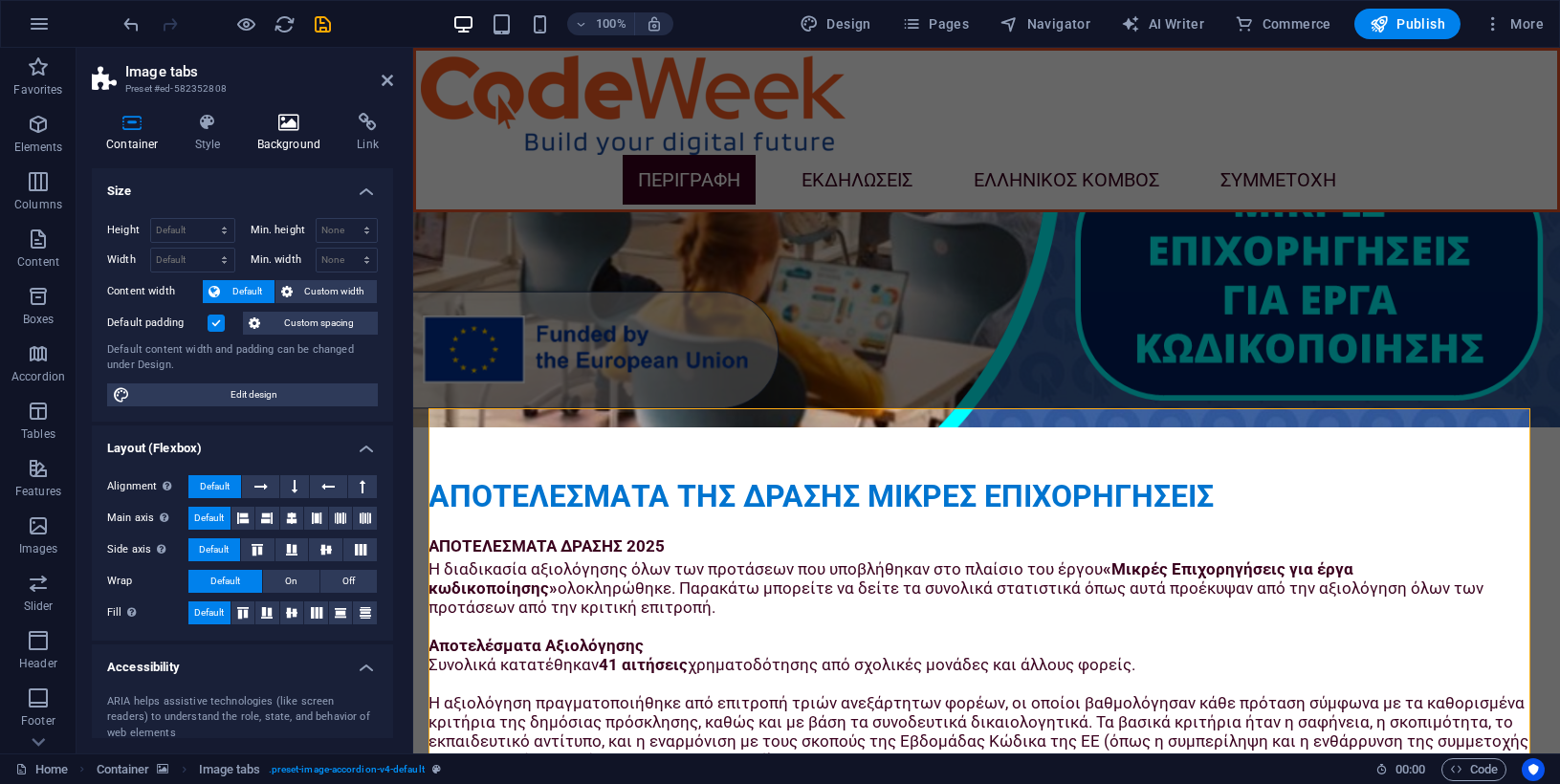
click at [287, 125] on icon at bounding box center [289, 123] width 93 height 19
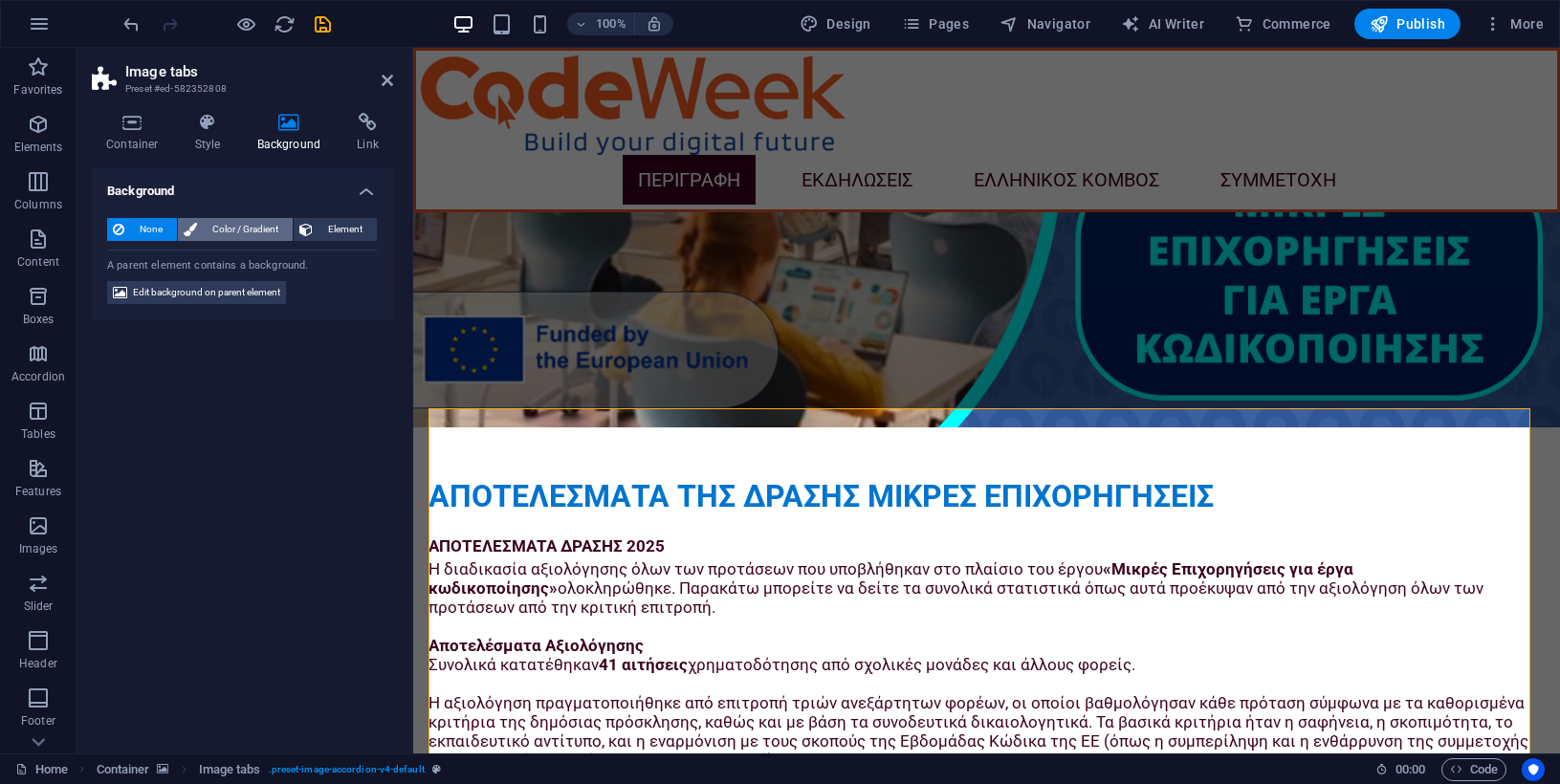
click at [250, 226] on span "Color / Gradient" at bounding box center [245, 230] width 84 height 23
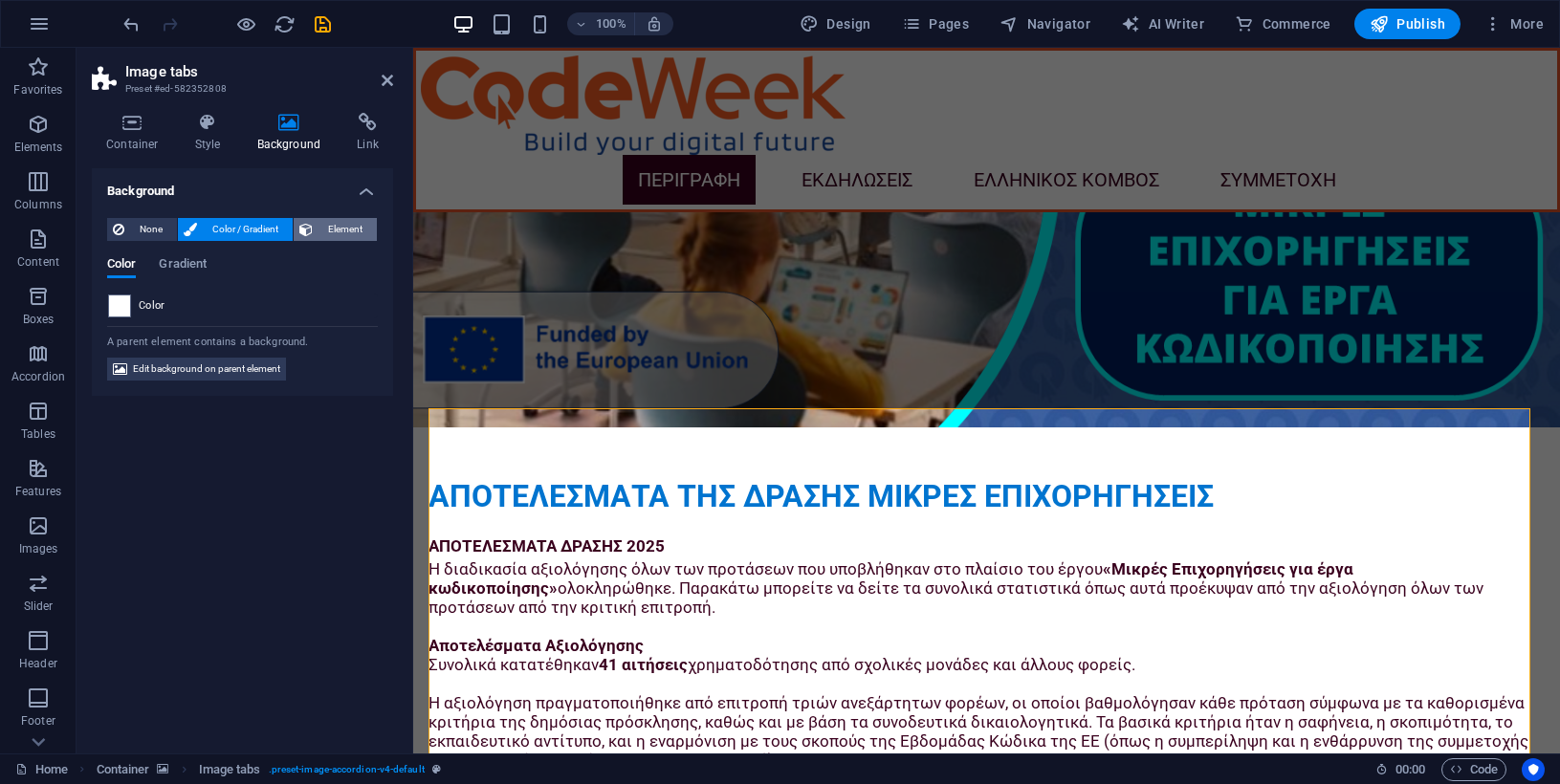
click at [354, 230] on span "Element" at bounding box center [344, 230] width 53 height 23
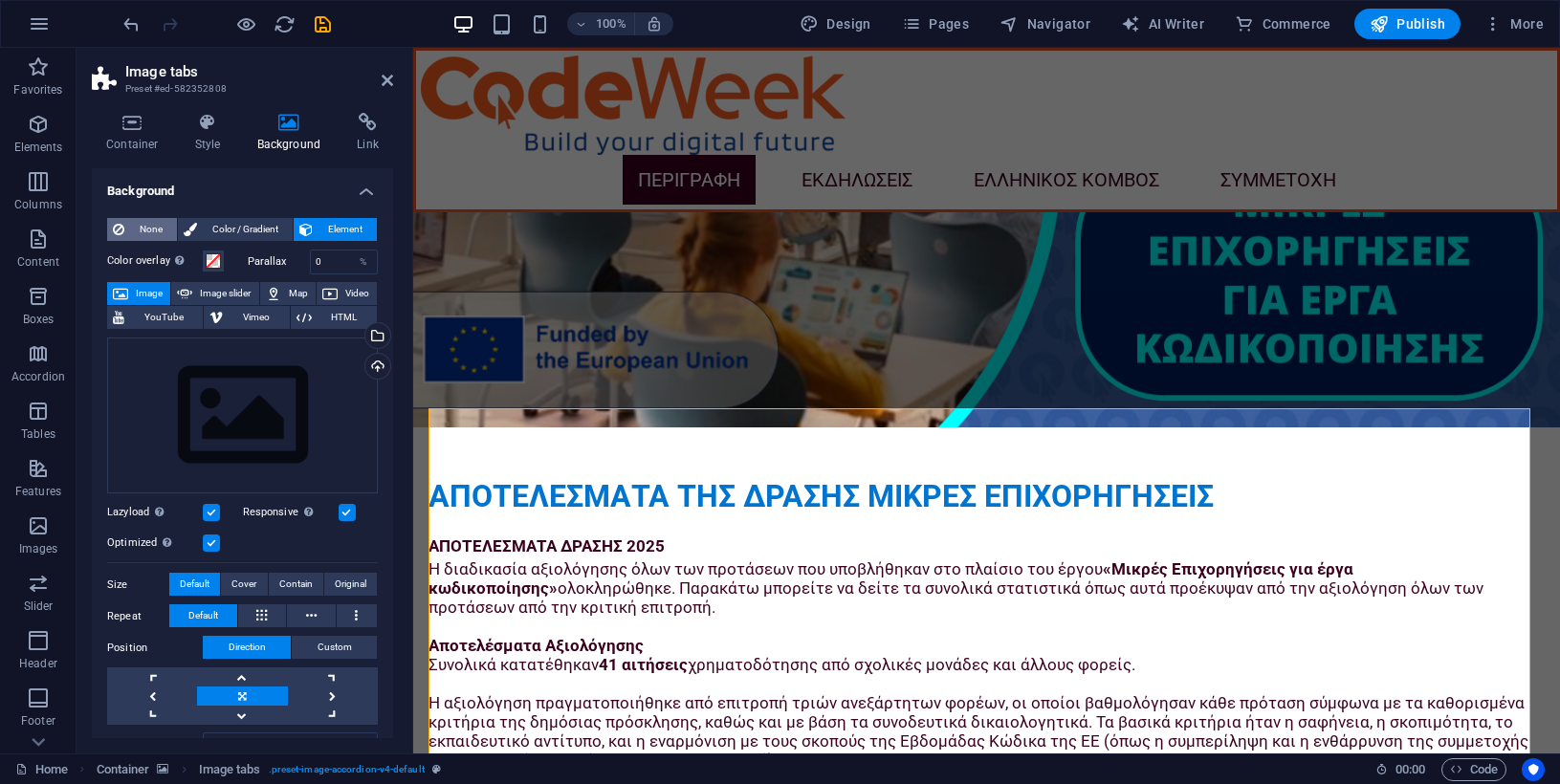
click at [155, 224] on span "None" at bounding box center [150, 230] width 41 height 23
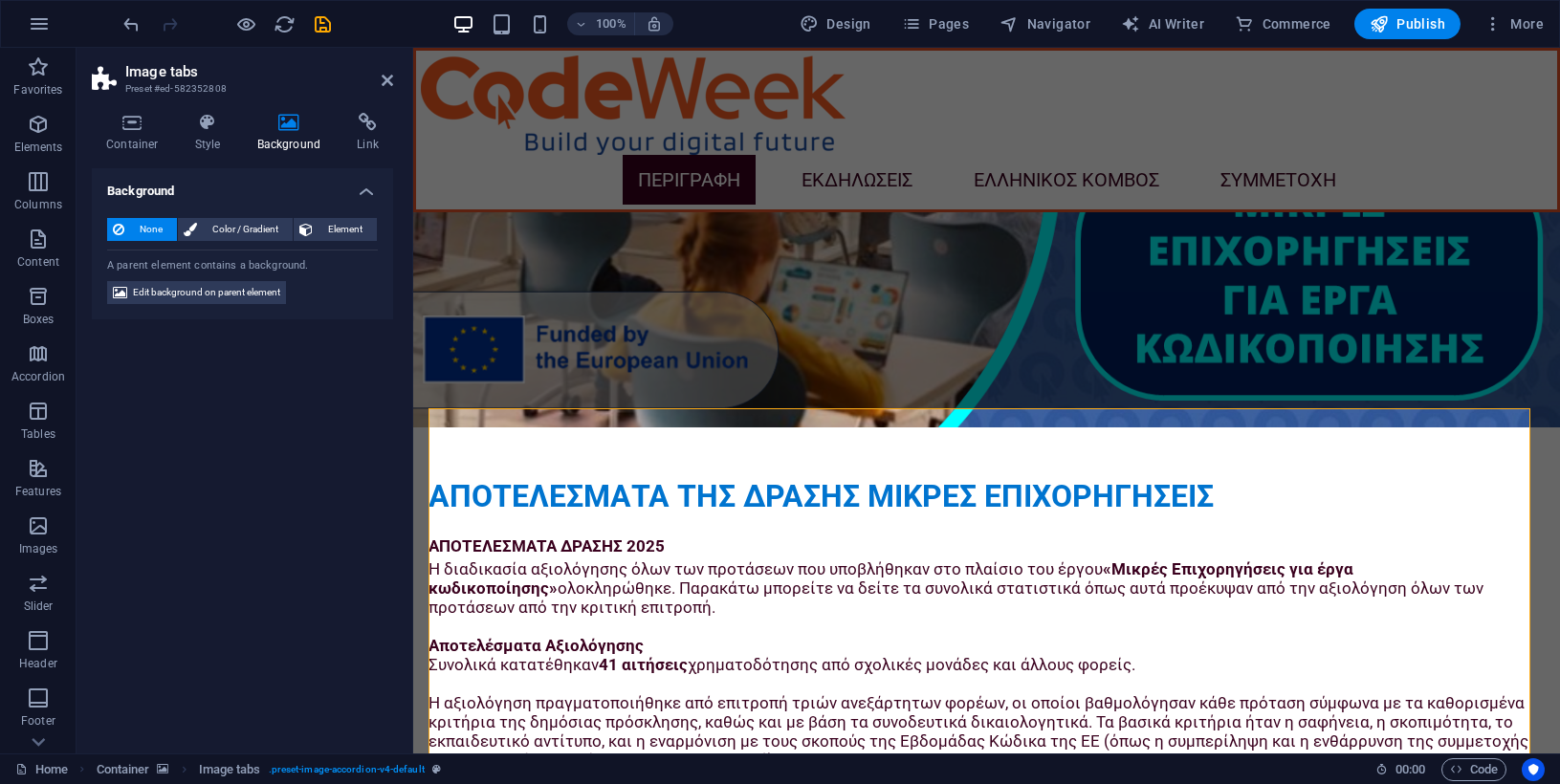
scroll to position [4243, 0]
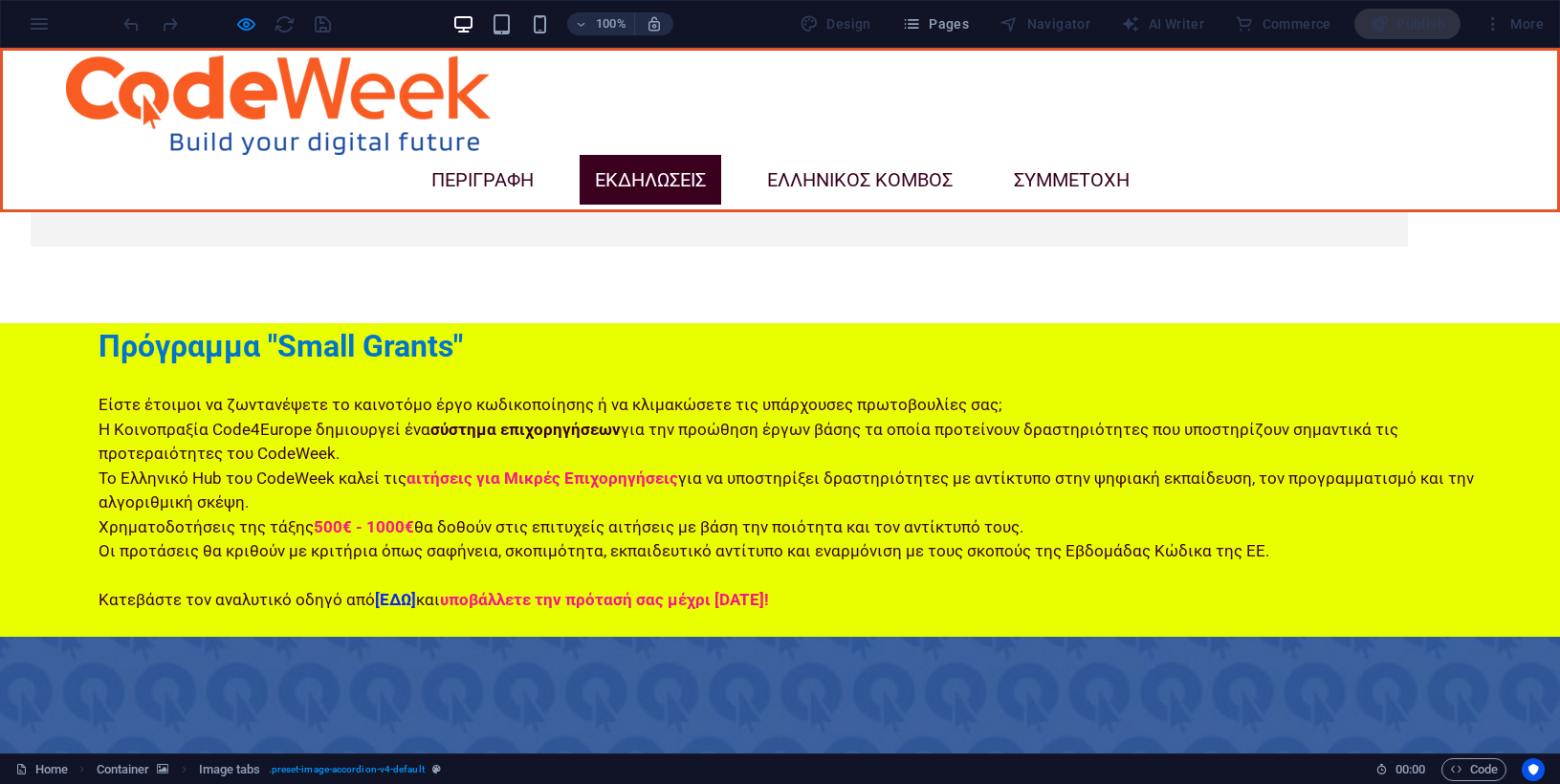
scroll to position [3178, 0]
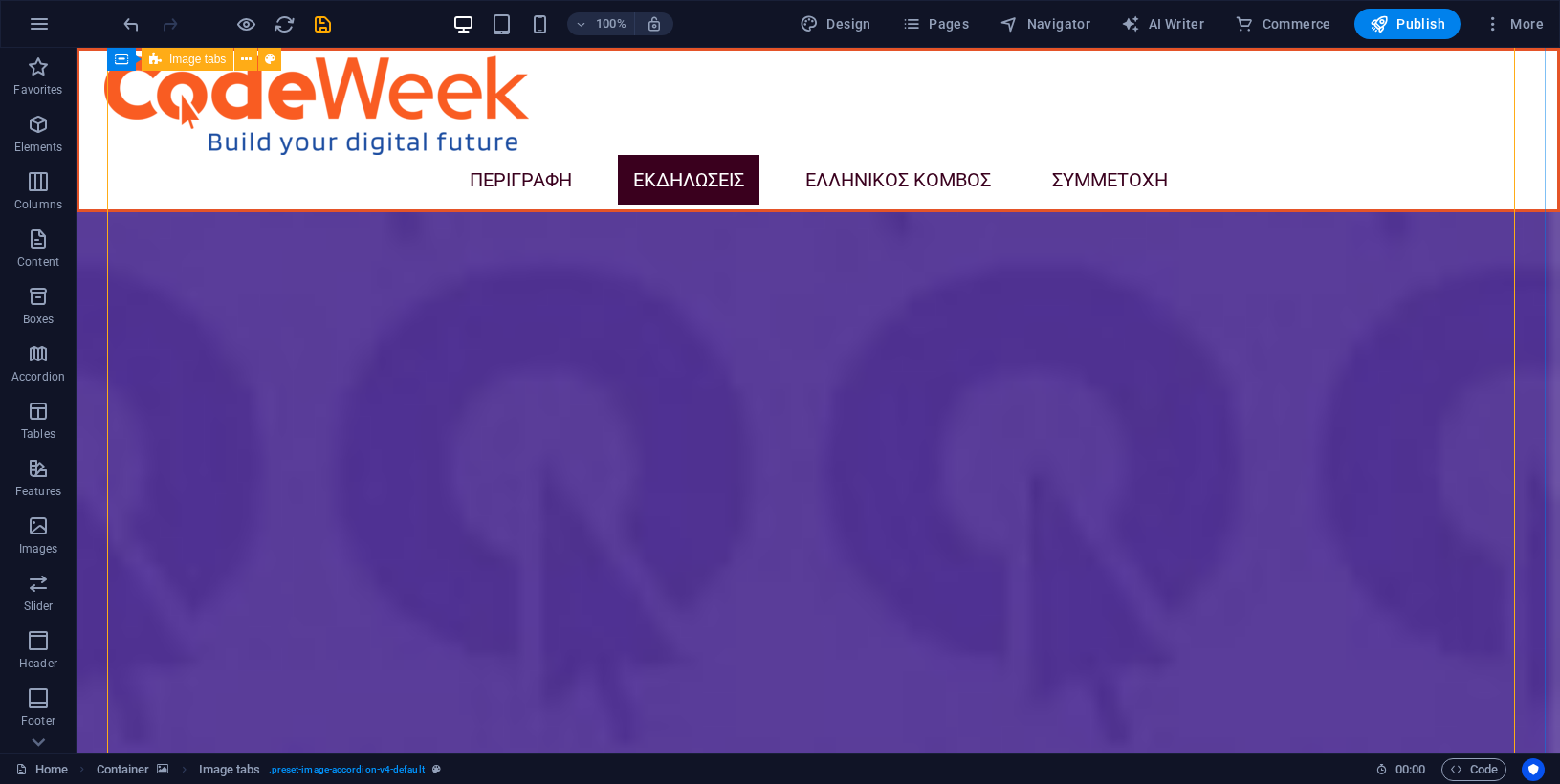
scroll to position [9352, 0]
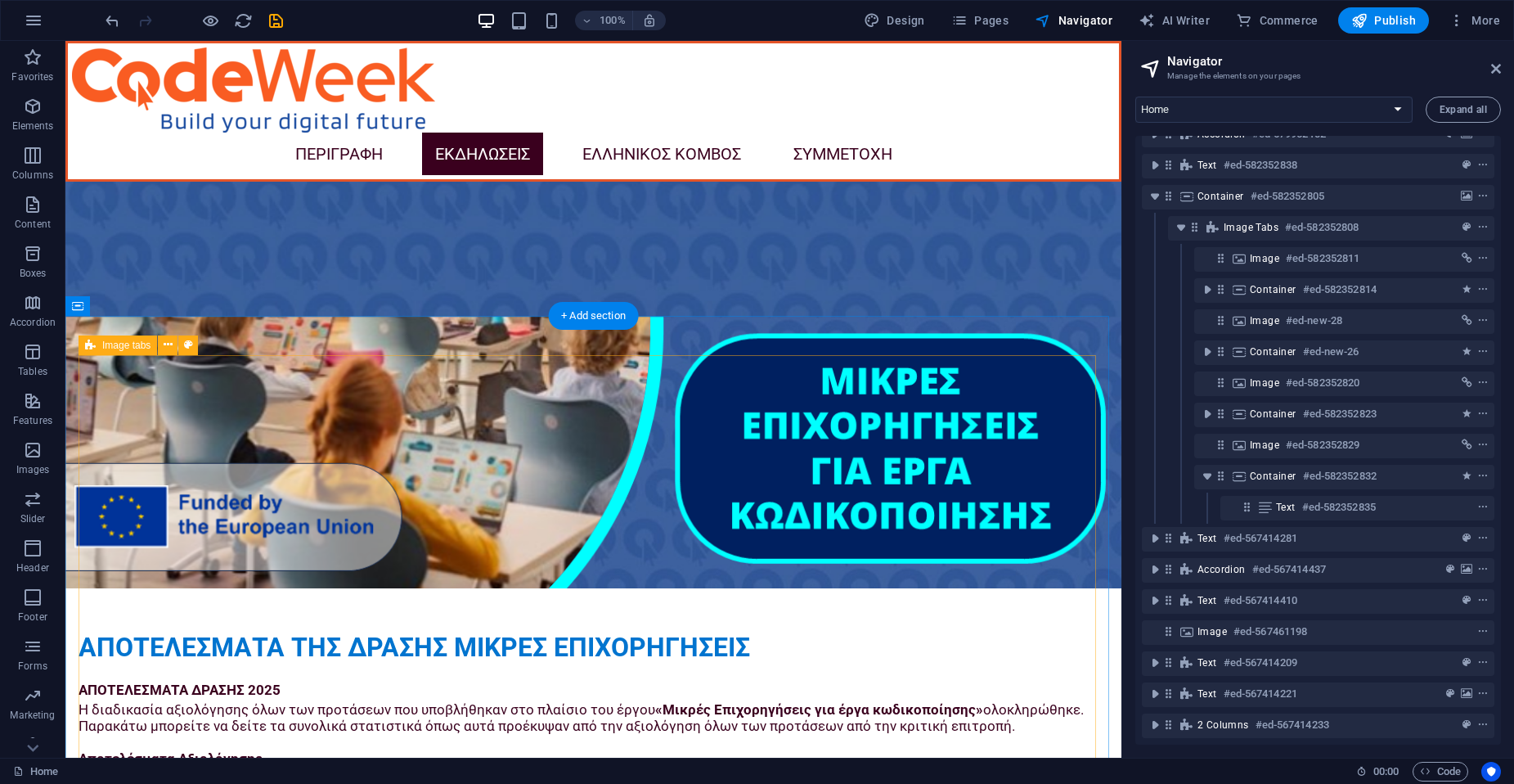
scroll to position [3558, 0]
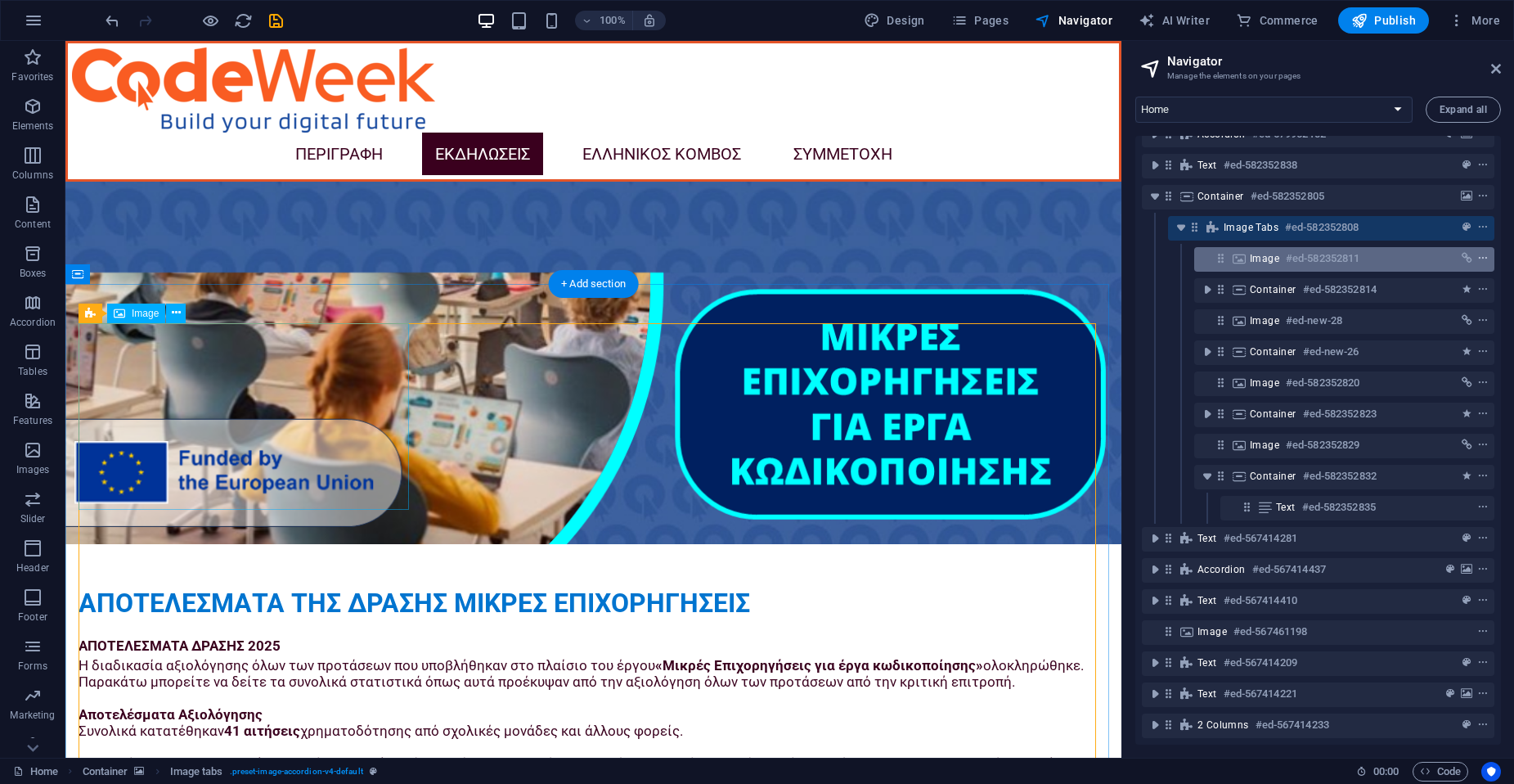
click at [1334, 253] on icon "context-menu" at bounding box center [1483, 259] width 11 height 11
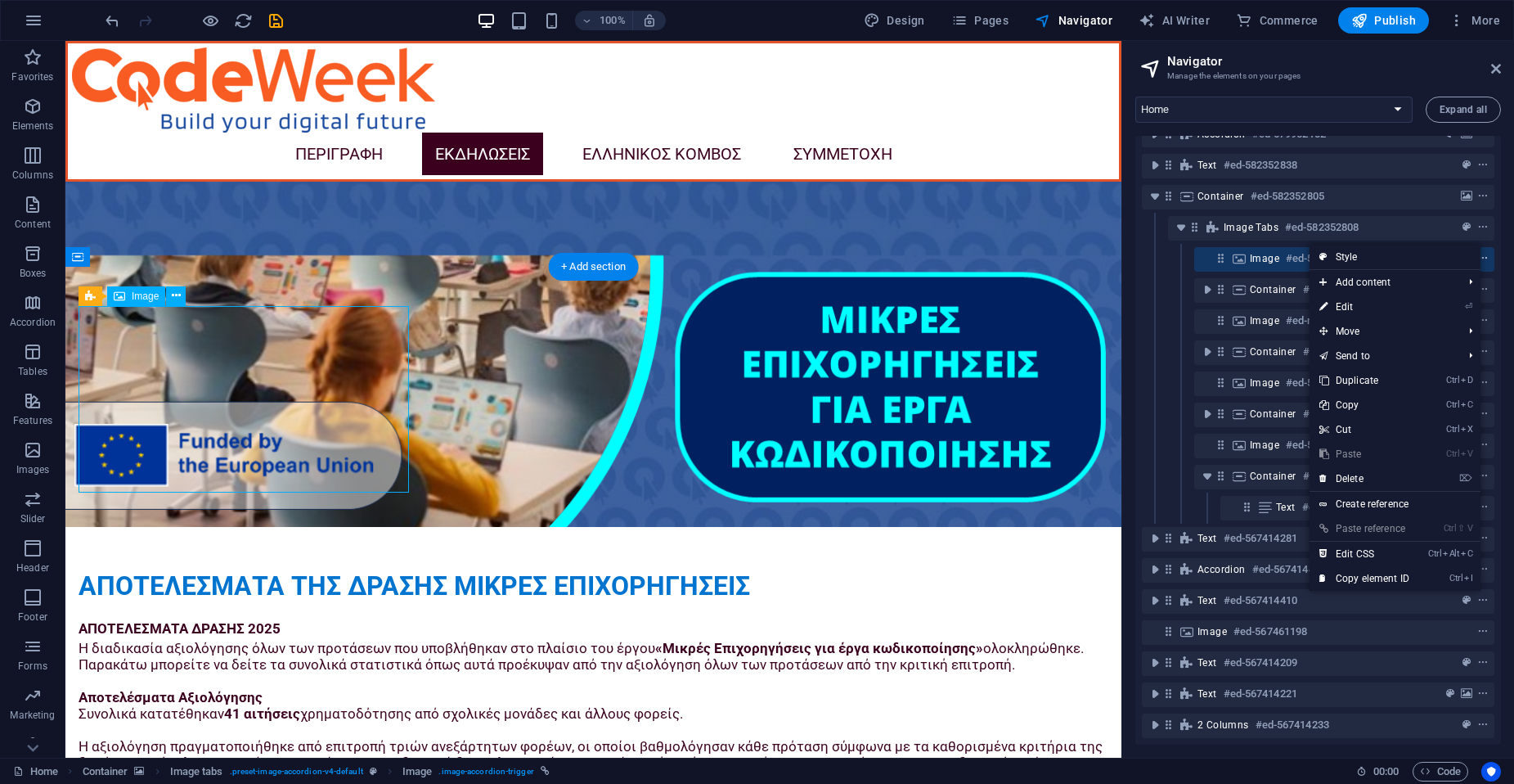
click at [1334, 253] on icon "context-menu" at bounding box center [1483, 259] width 11 height 11
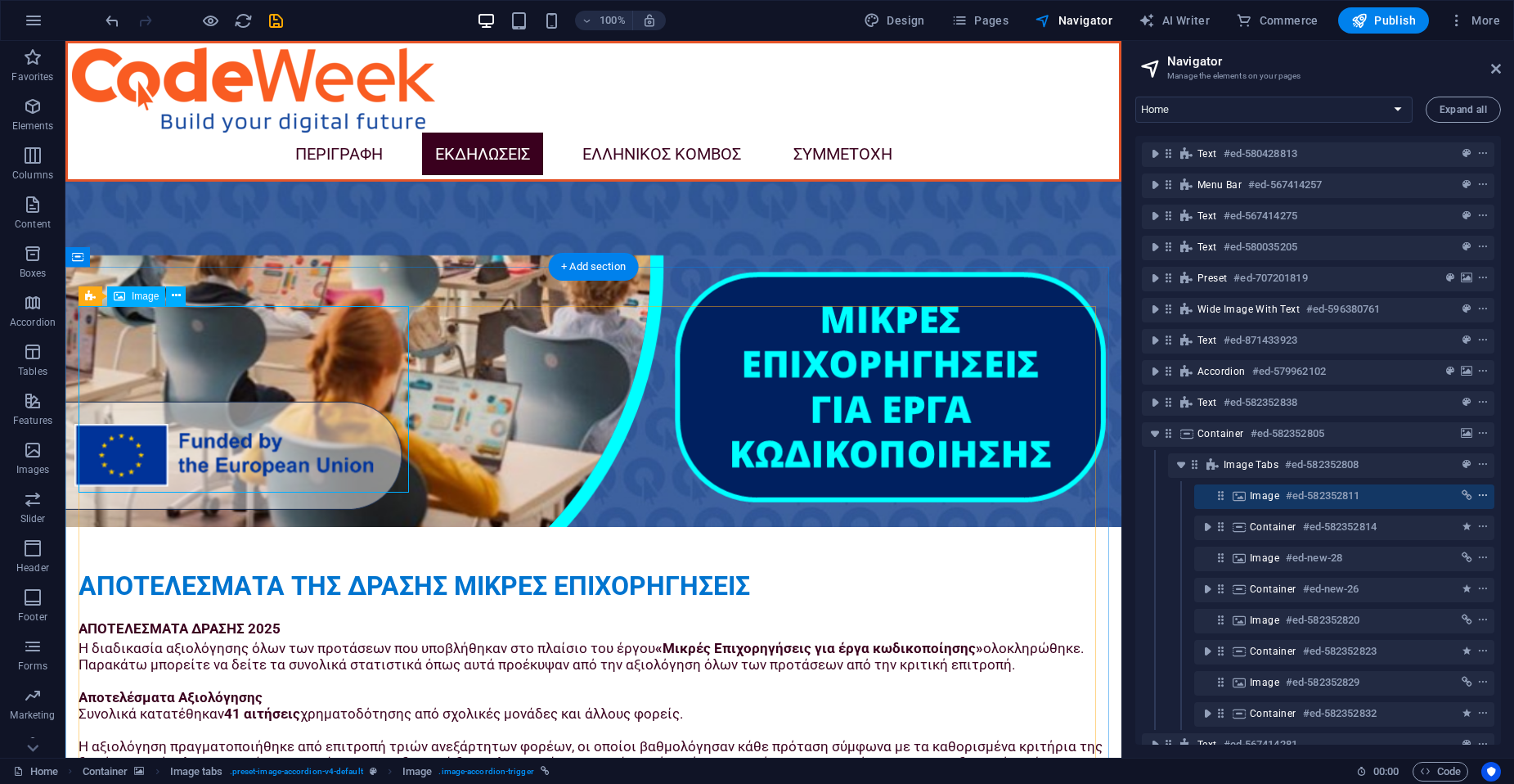
click at [1334, 493] on icon "context-menu" at bounding box center [1483, 496] width 11 height 11
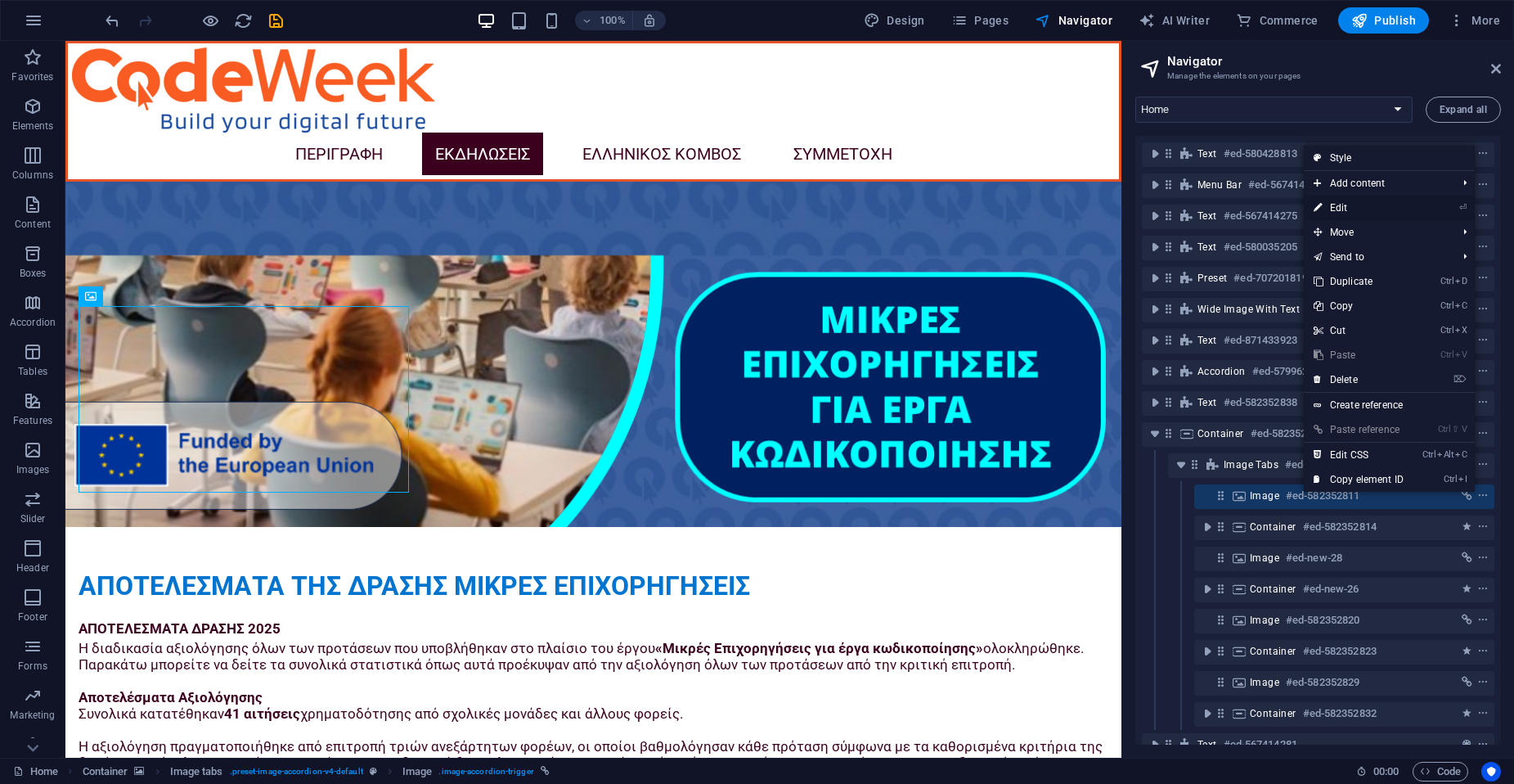
click at [1334, 206] on link "⏎ Edit" at bounding box center [1359, 208] width 110 height 25
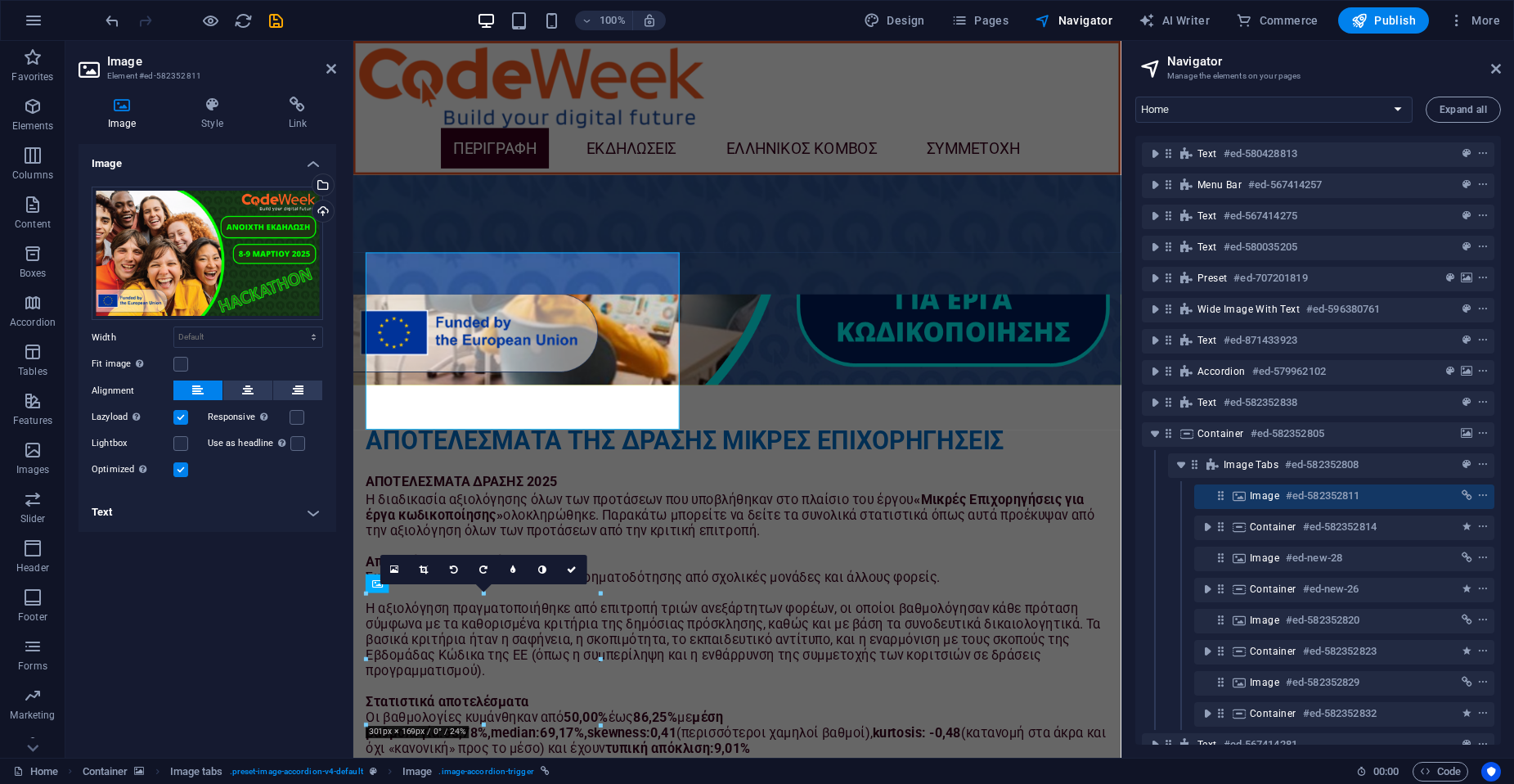
scroll to position [3618, 0]
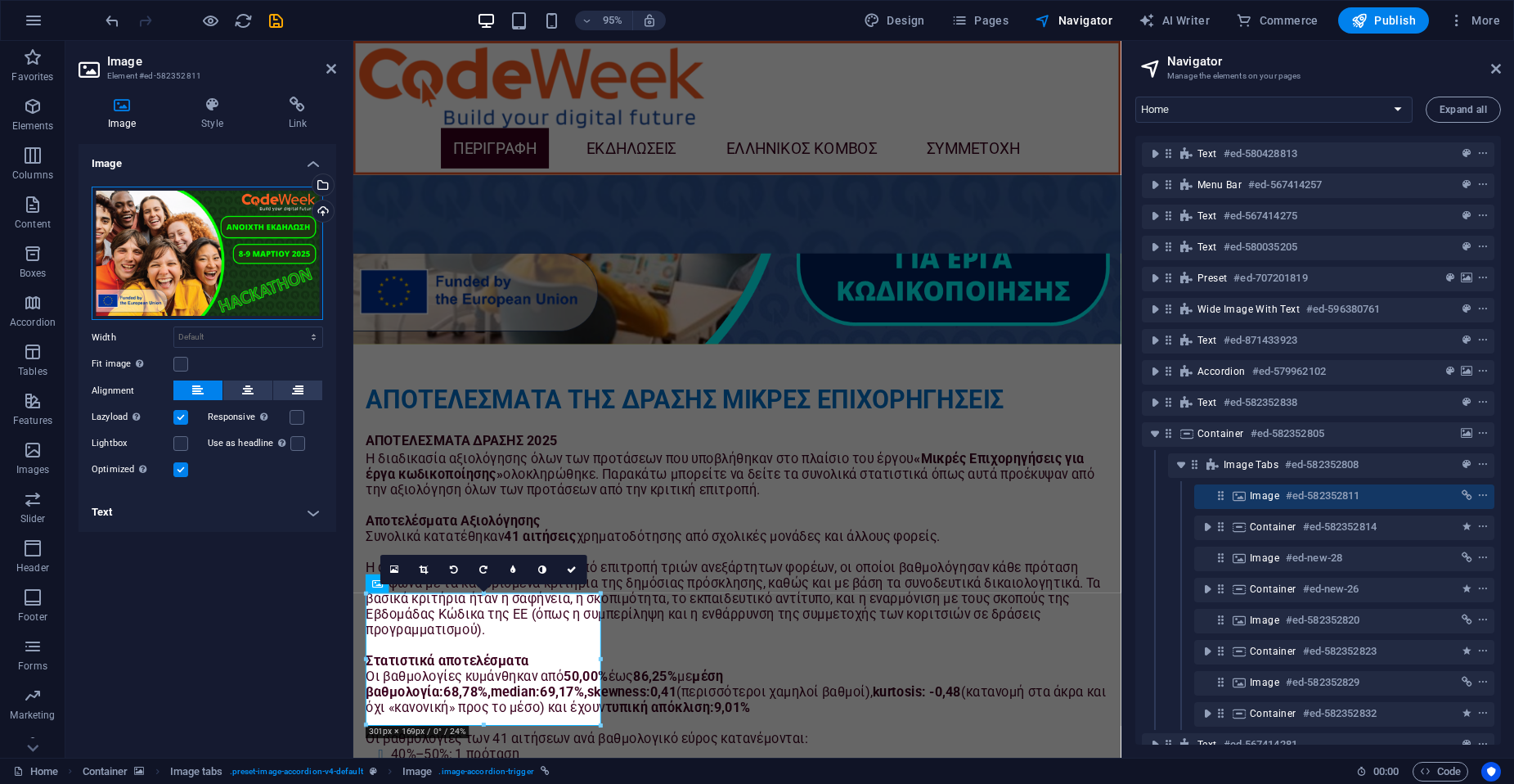
click at [220, 274] on div "Drag files here, click to choose files or select files from Files or our free s…" at bounding box center [207, 254] width 232 height 134
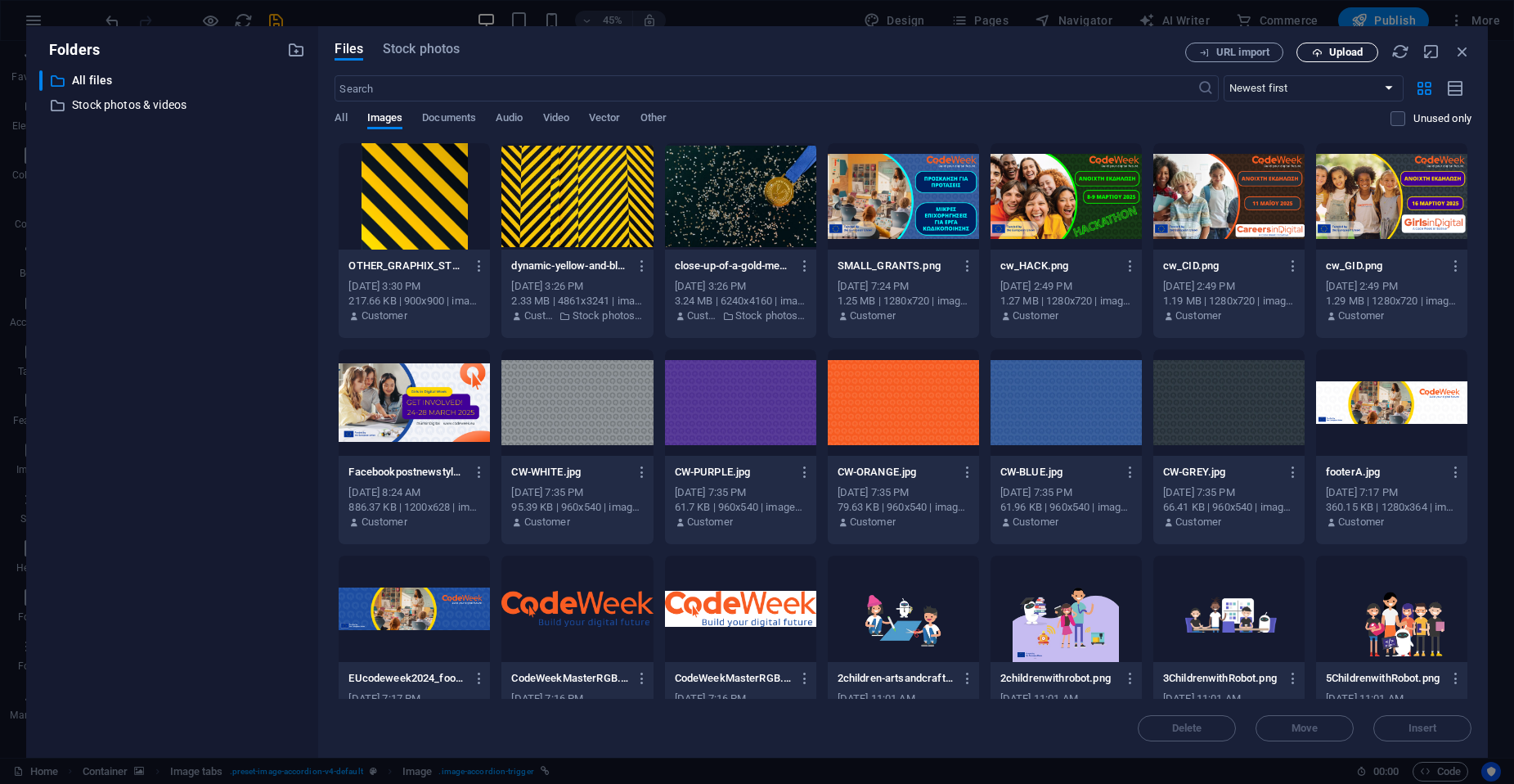
click at [1334, 56] on span "Upload" at bounding box center [1346, 52] width 34 height 10
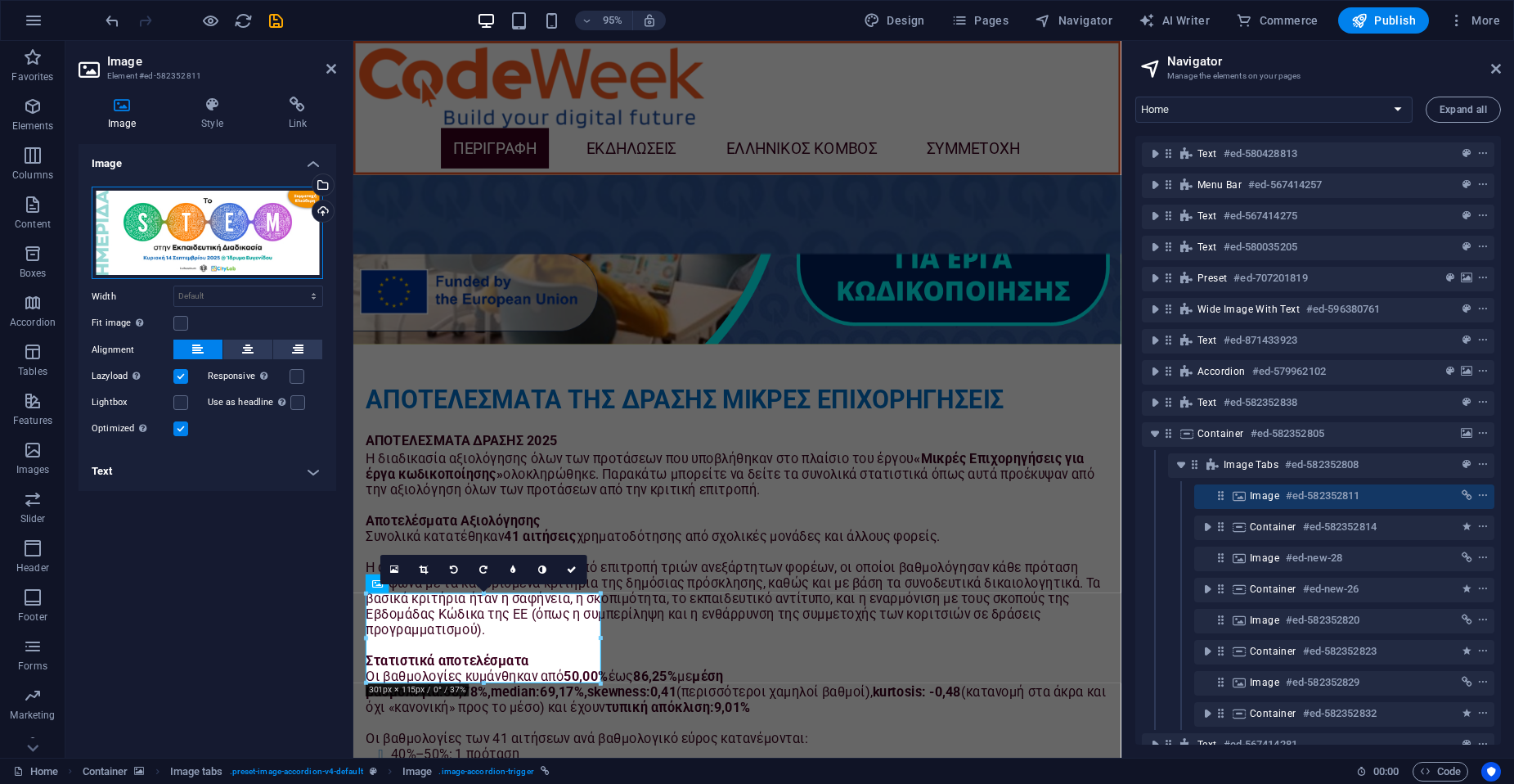
click at [211, 228] on div "Drag files here, click to choose files or select files from Files or our free s…" at bounding box center [207, 233] width 232 height 93
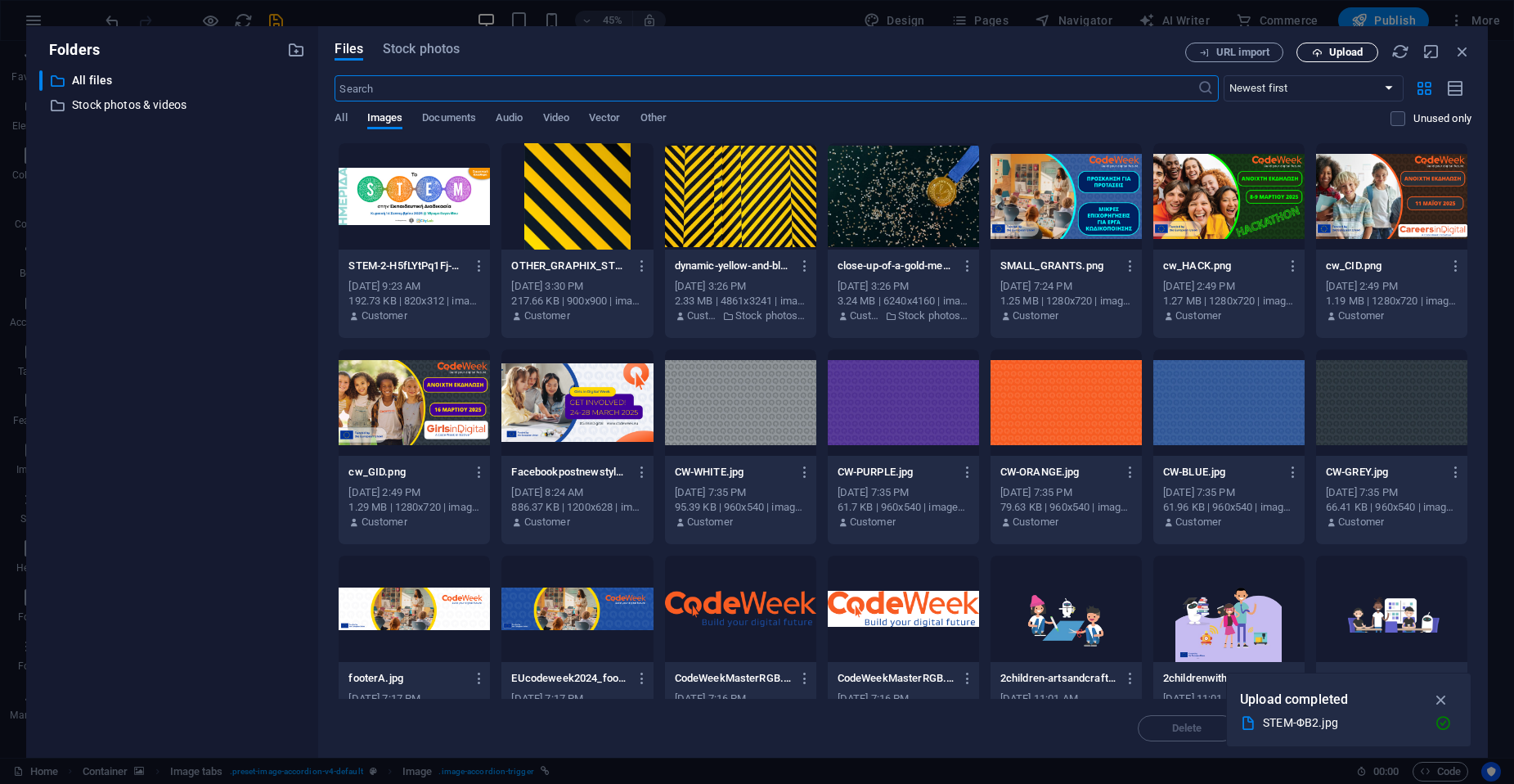
click at [1334, 49] on span "Upload" at bounding box center [1346, 52] width 34 height 10
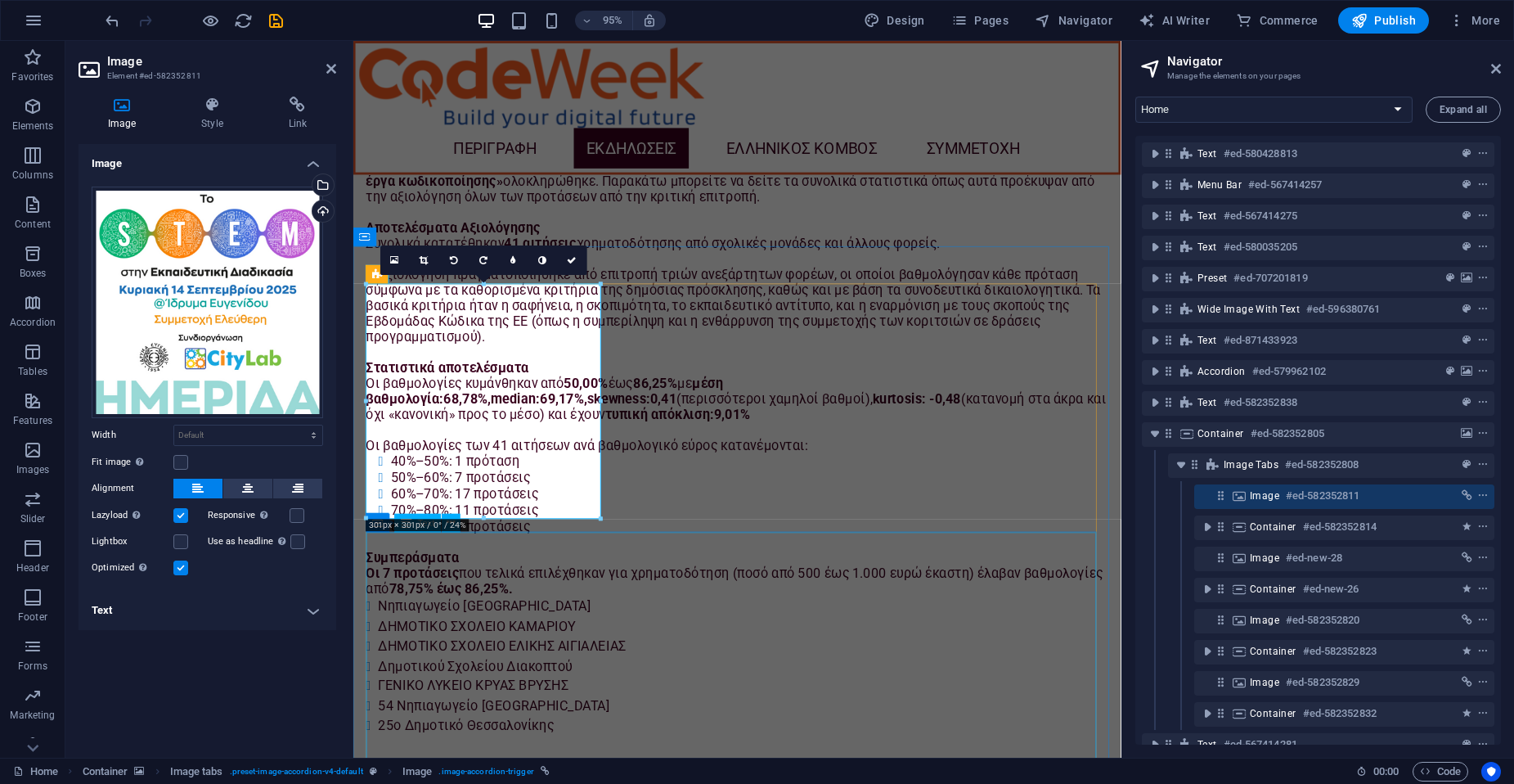
scroll to position [3945, 0]
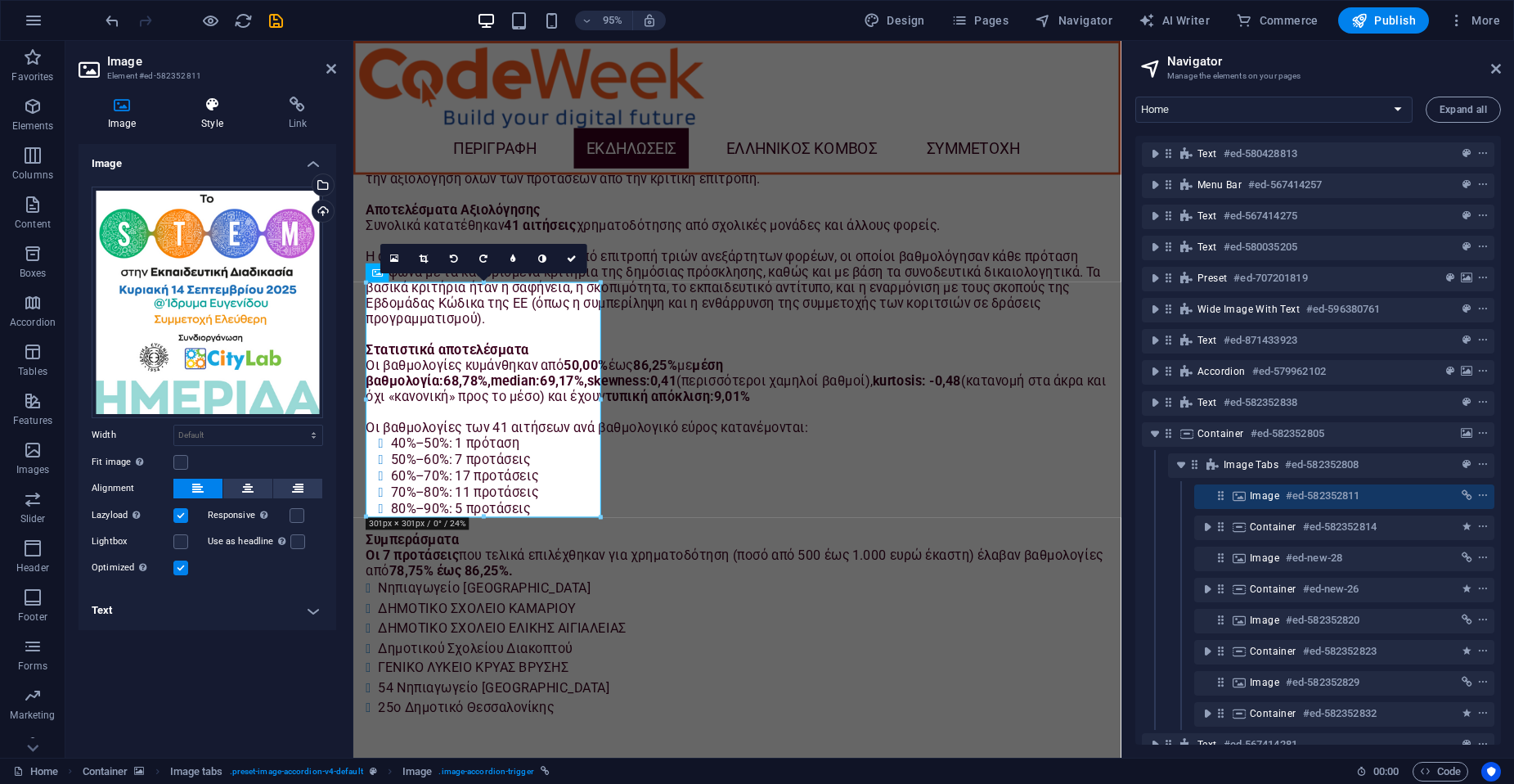
click at [211, 116] on h4 "Style" at bounding box center [215, 114] width 87 height 34
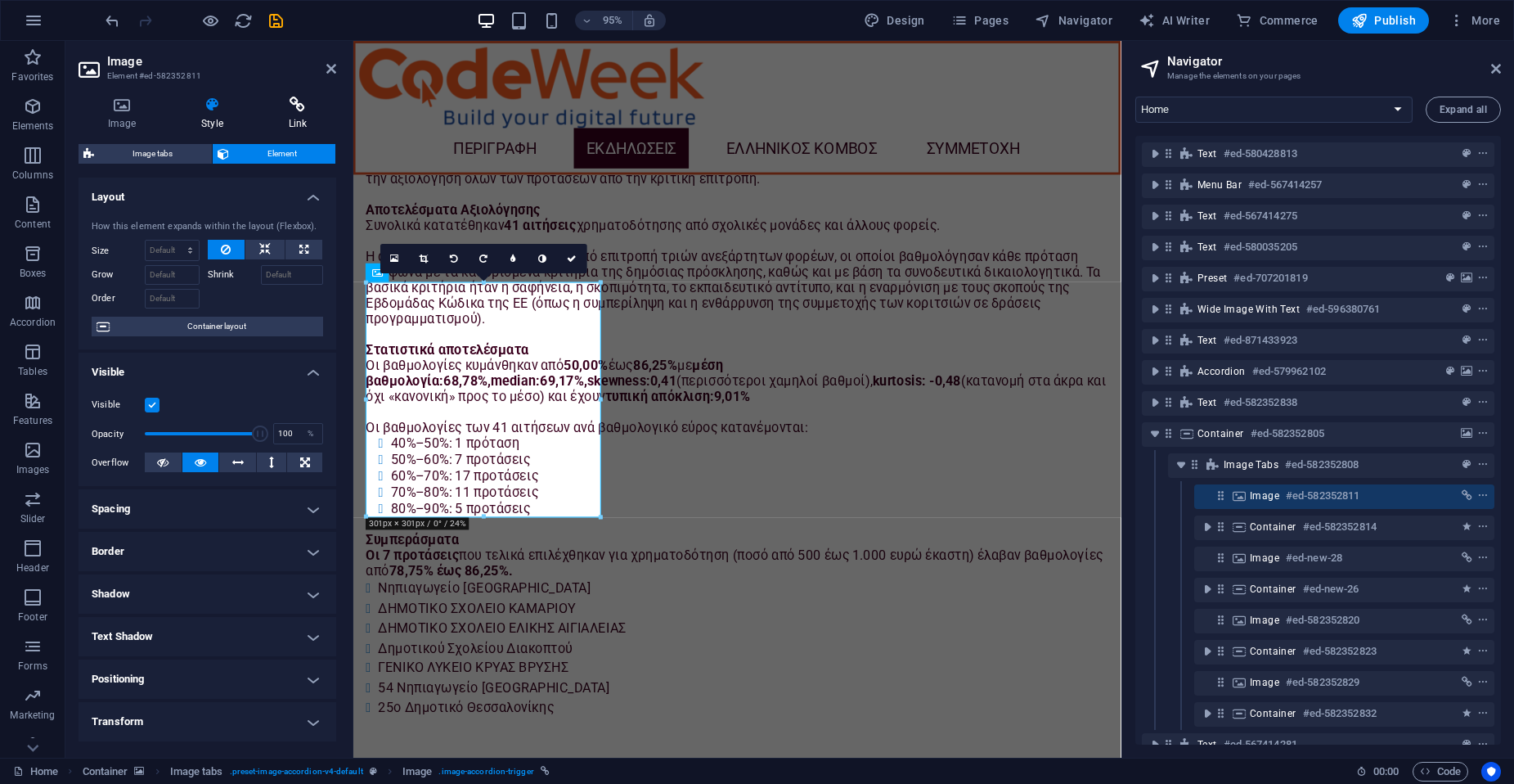
click at [305, 115] on h4 "Link" at bounding box center [298, 114] width 77 height 34
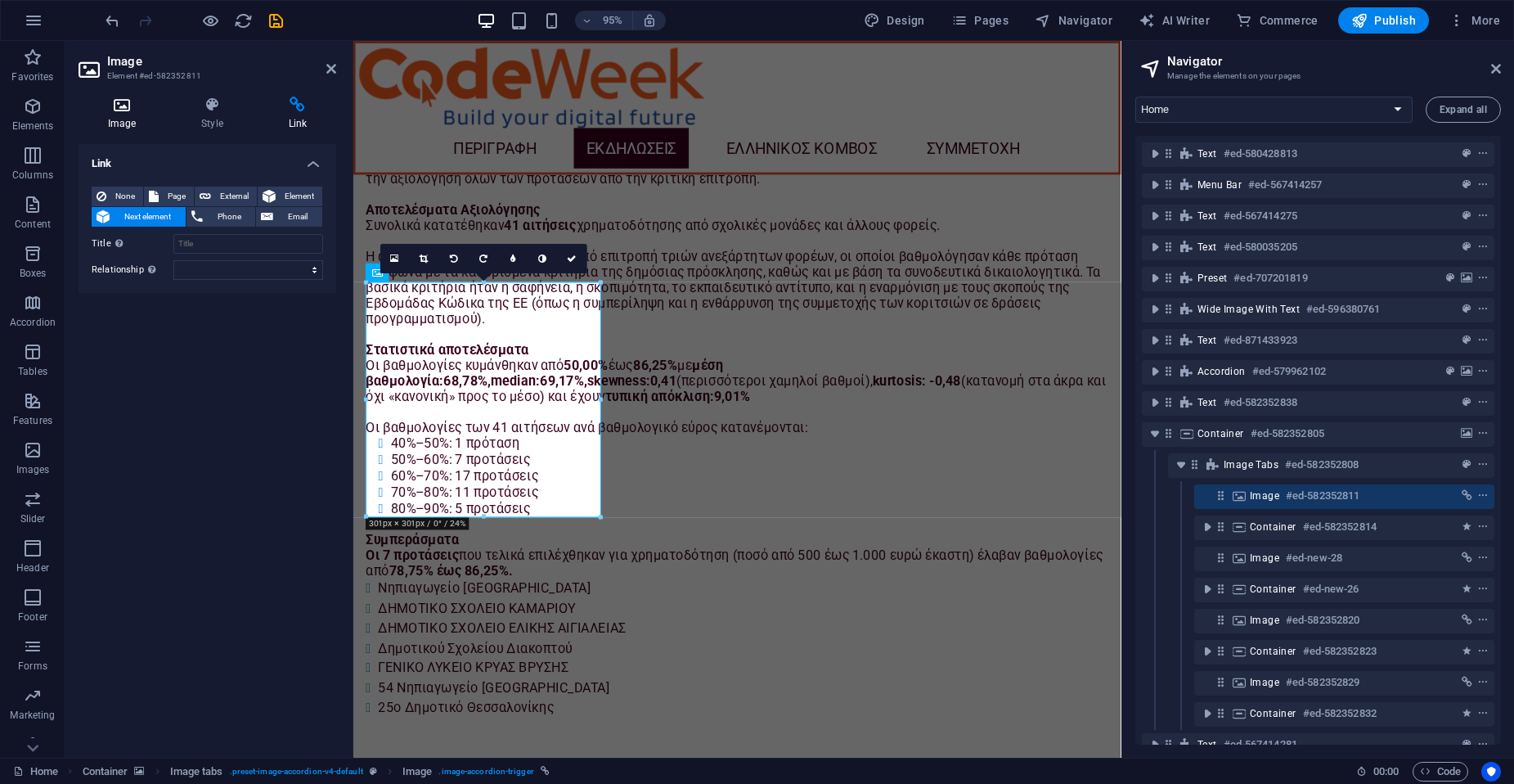
drag, startPoint x: 215, startPoint y: 114, endPoint x: 124, endPoint y: 120, distance: 91.2
click at [215, 114] on h4 "Style" at bounding box center [215, 114] width 87 height 34
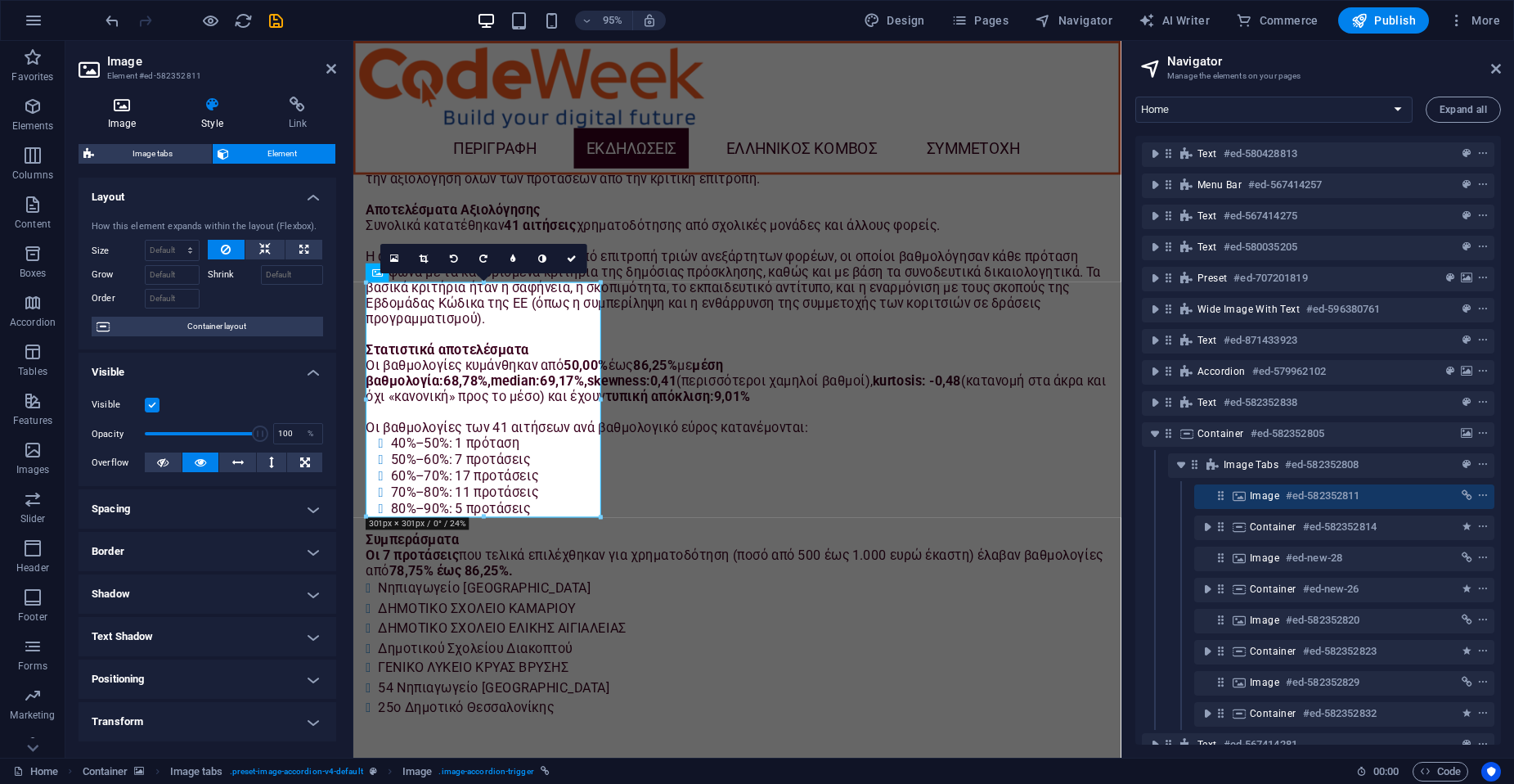
click at [123, 120] on h4 "Image" at bounding box center [125, 114] width 93 height 34
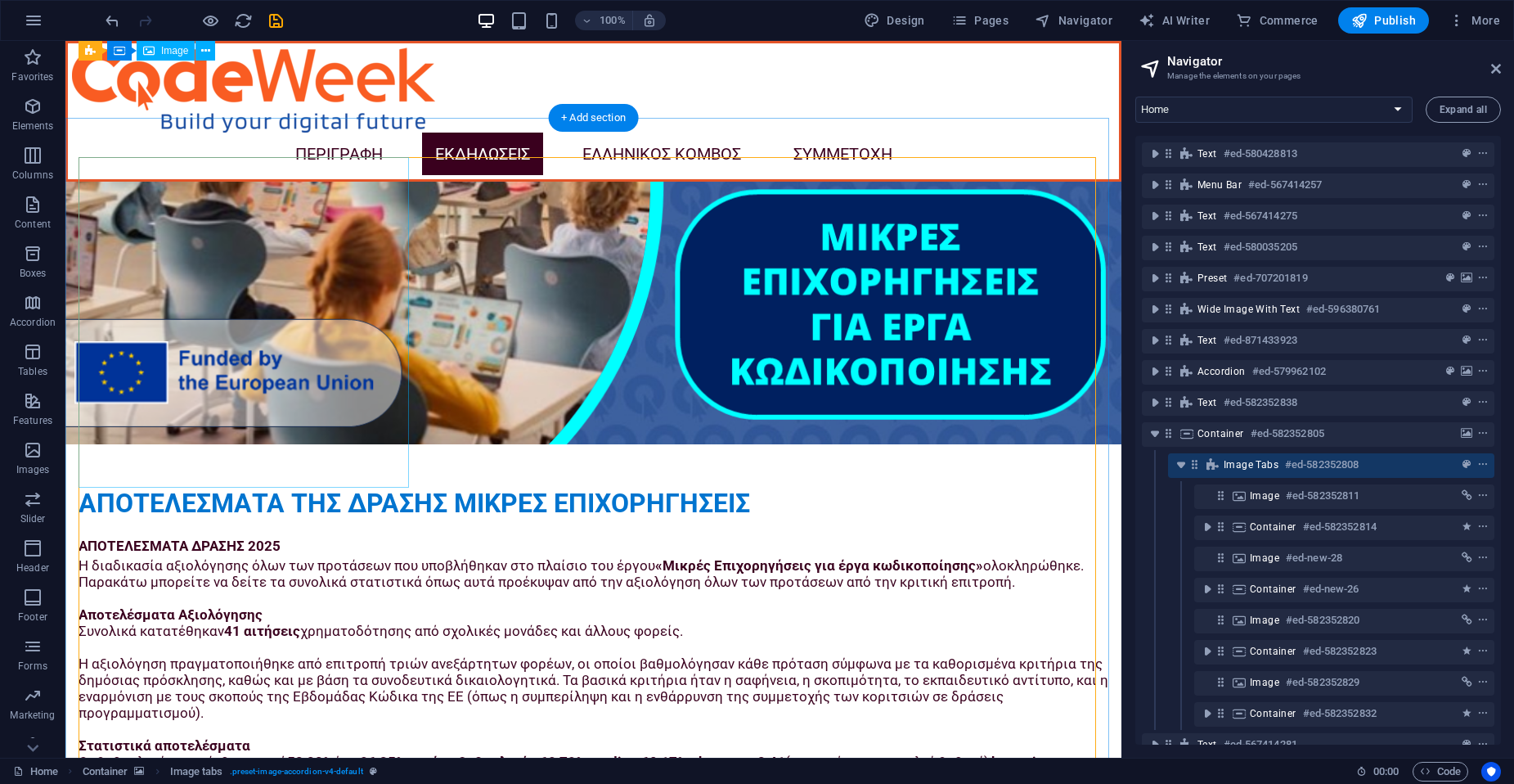
scroll to position [3657, 0]
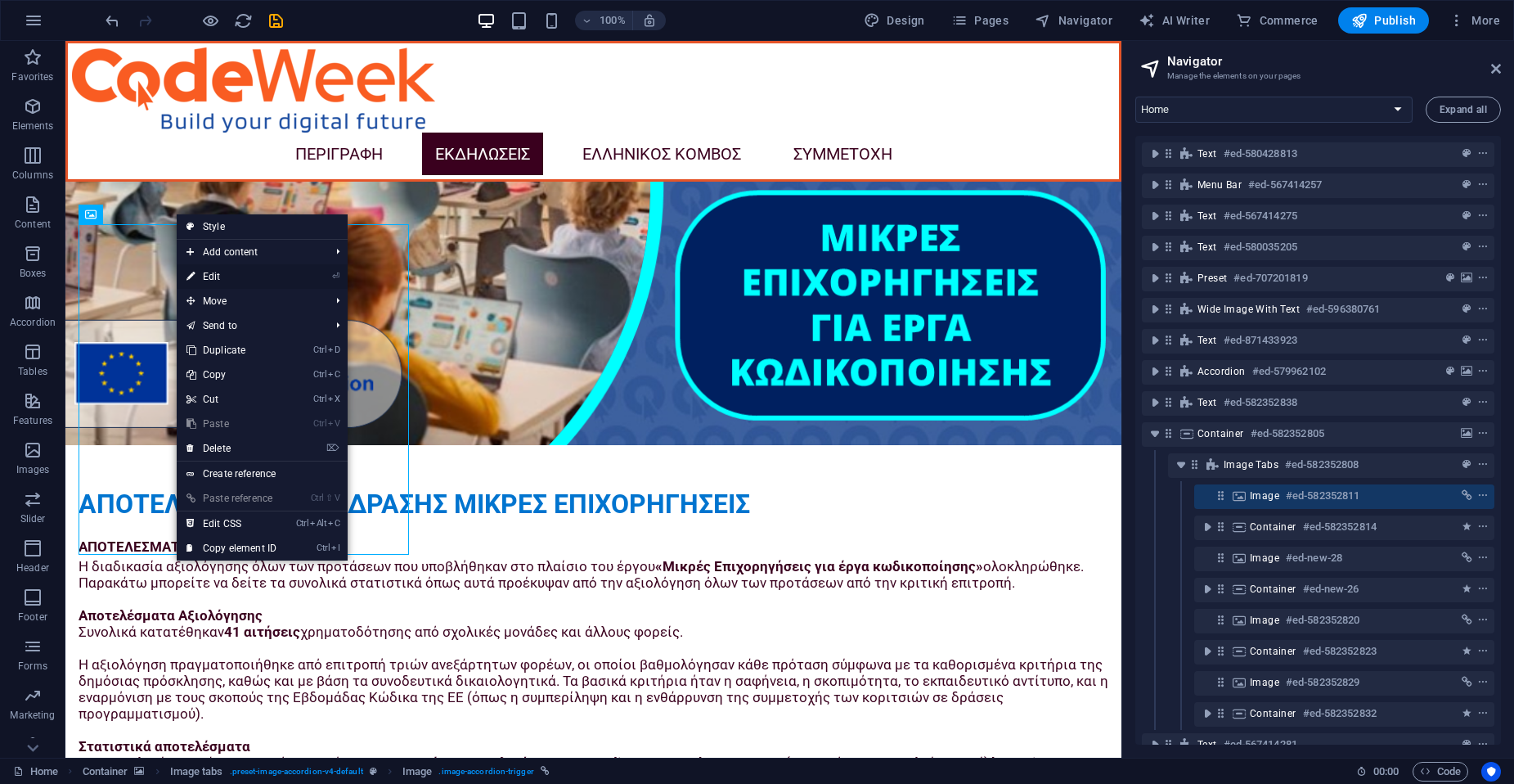
click at [224, 274] on link "⏎ Edit" at bounding box center [232, 277] width 110 height 25
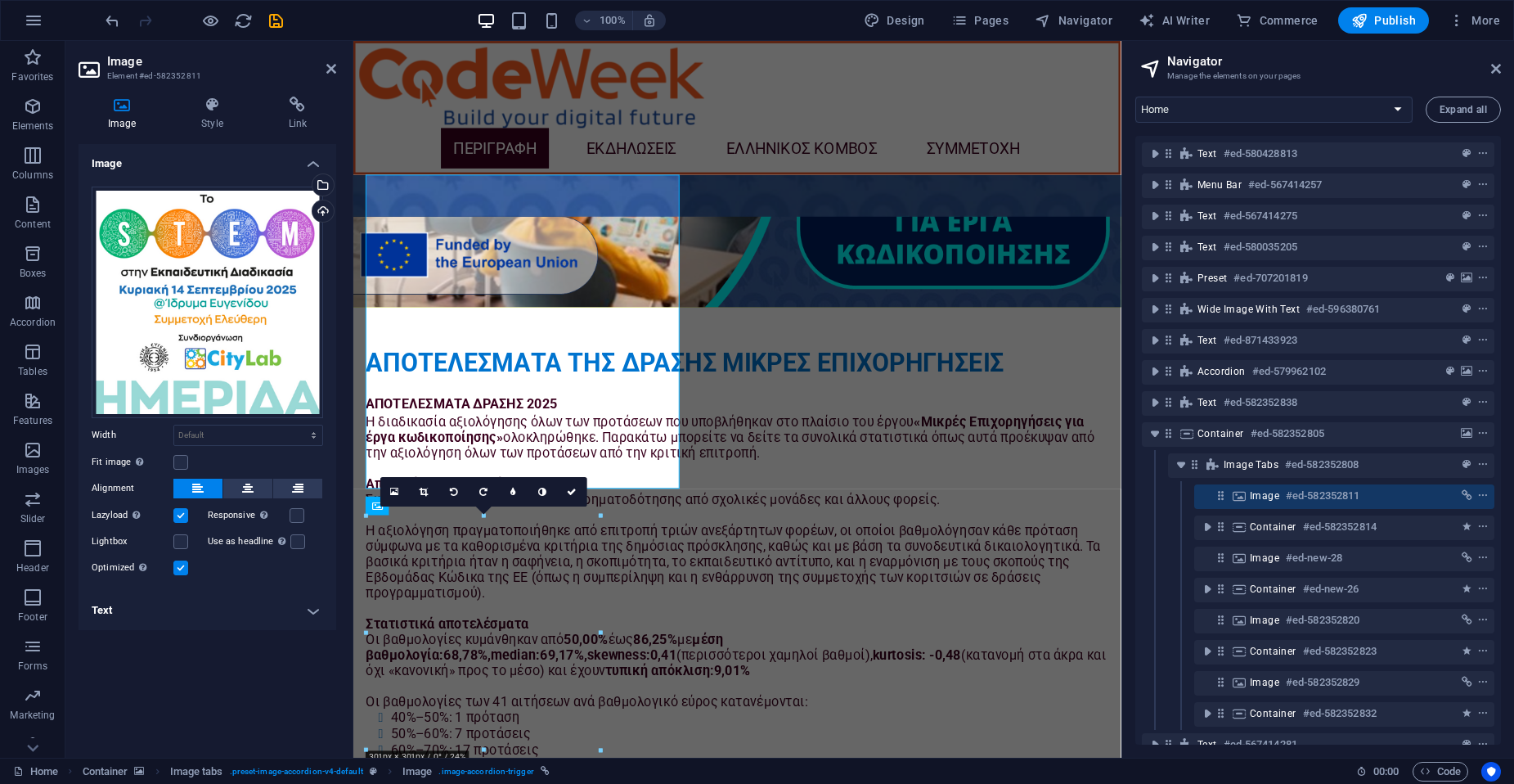
scroll to position [3700, 0]
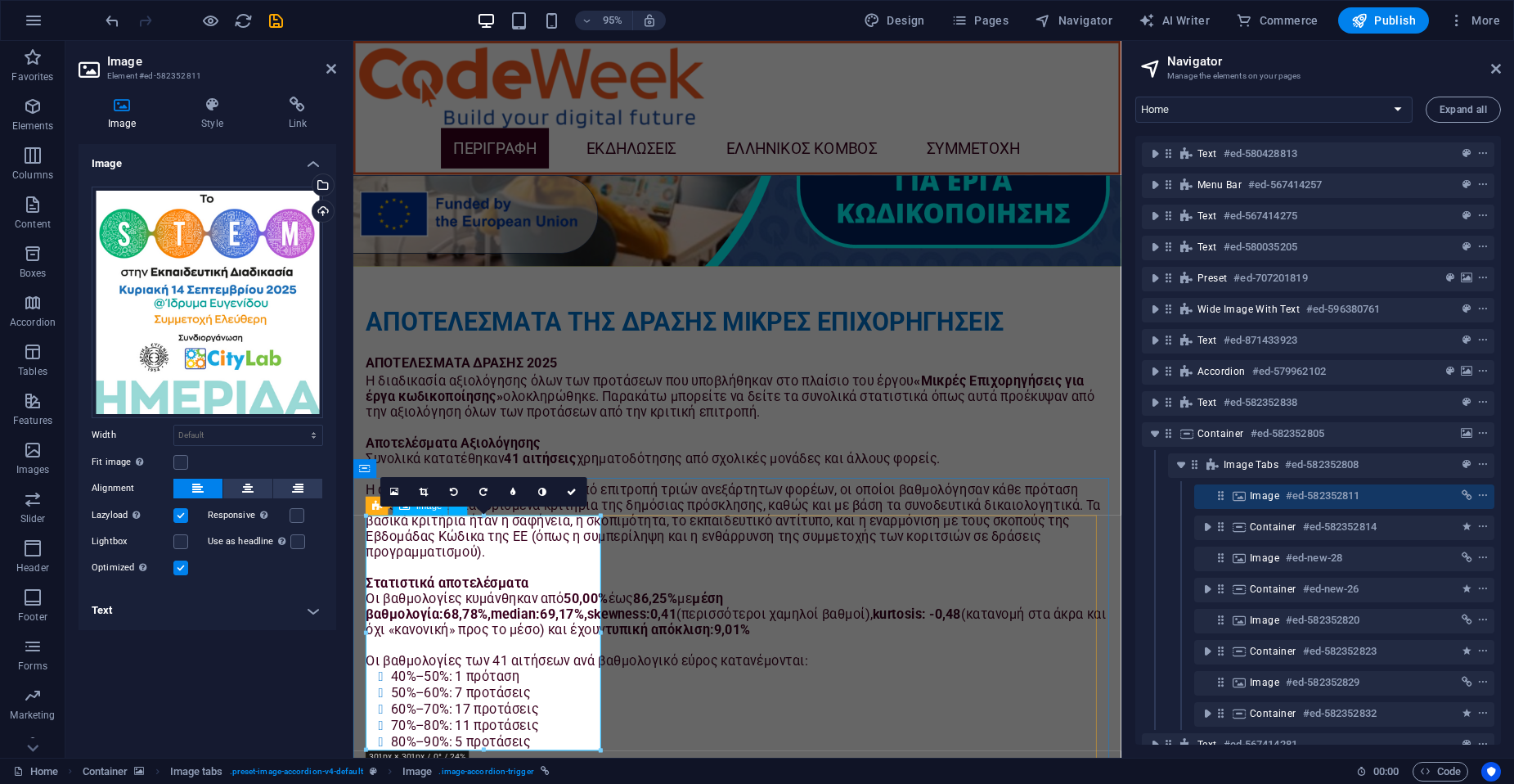
click at [218, 109] on icon at bounding box center [212, 105] width 80 height 16
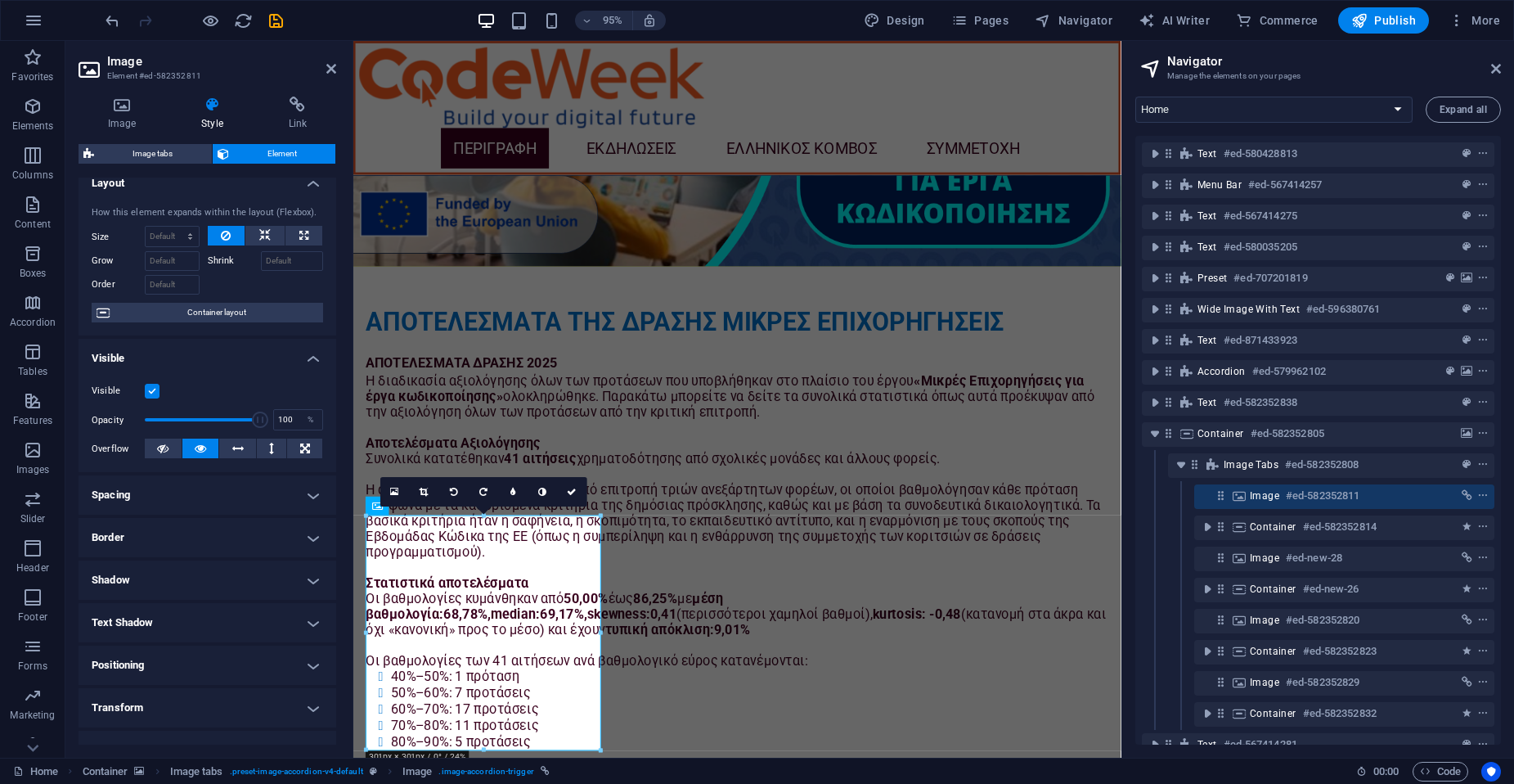
scroll to position [0, 0]
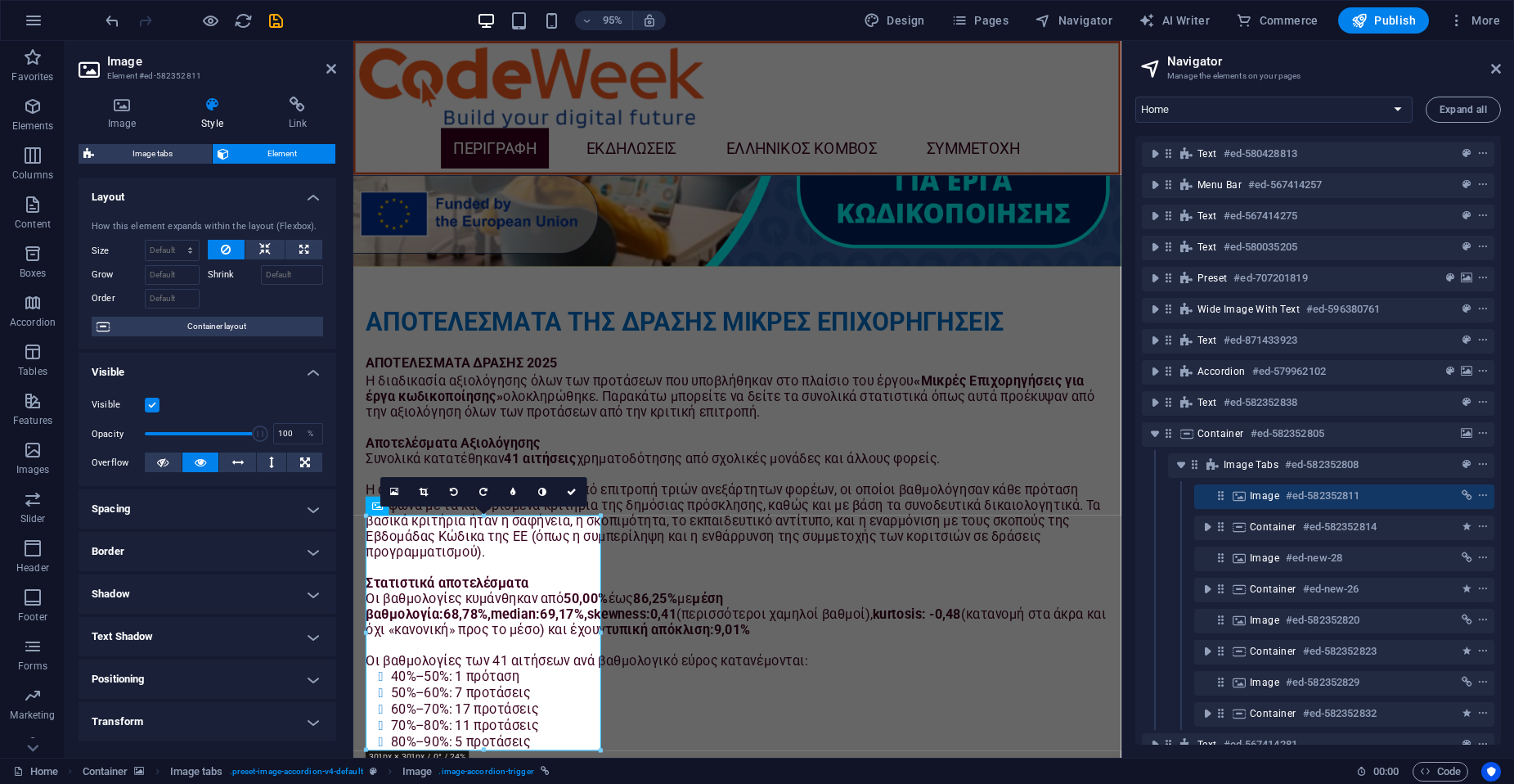
click at [310, 369] on h4 "Visible" at bounding box center [207, 367] width 258 height 29
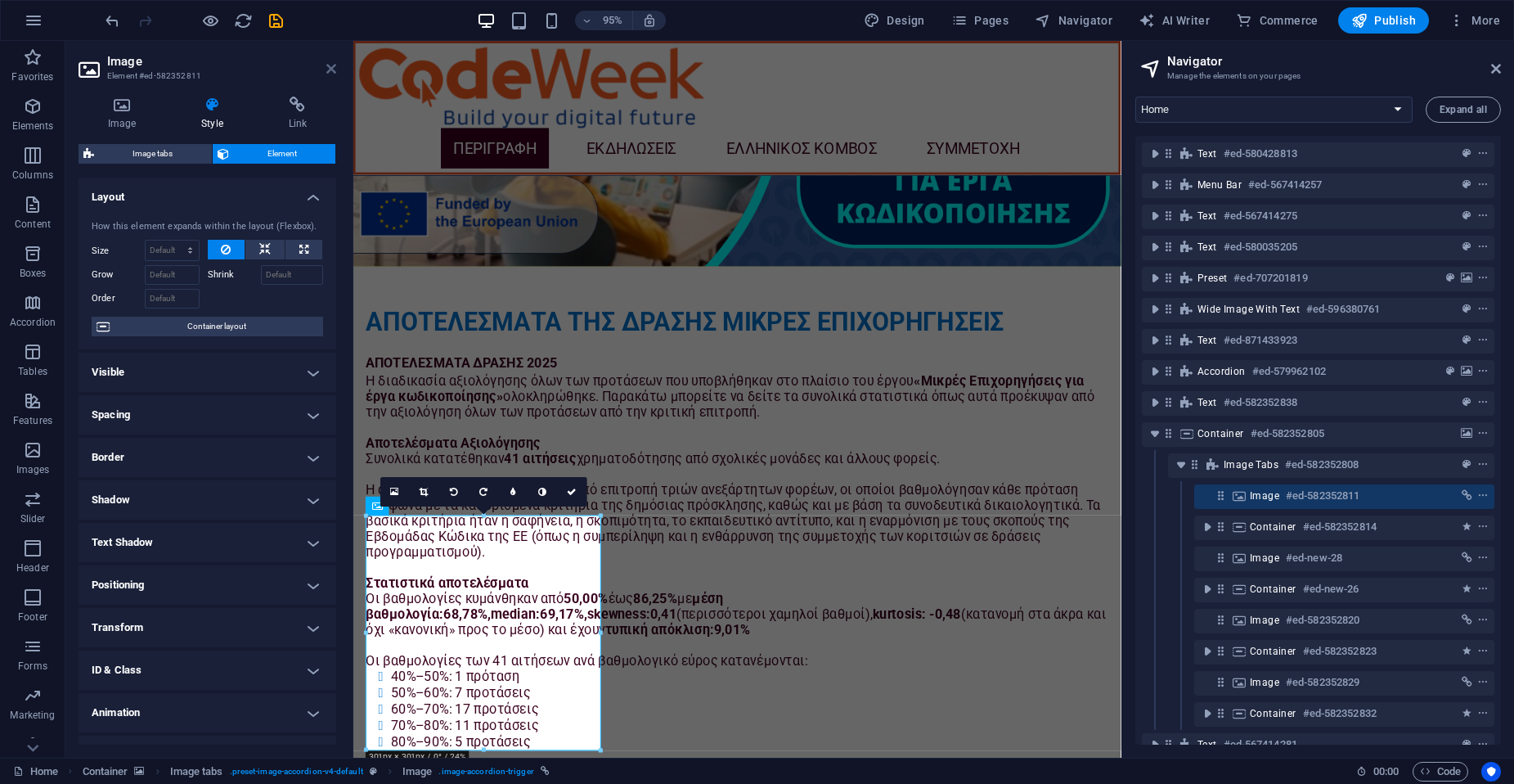
click at [329, 68] on icon at bounding box center [331, 69] width 10 height 13
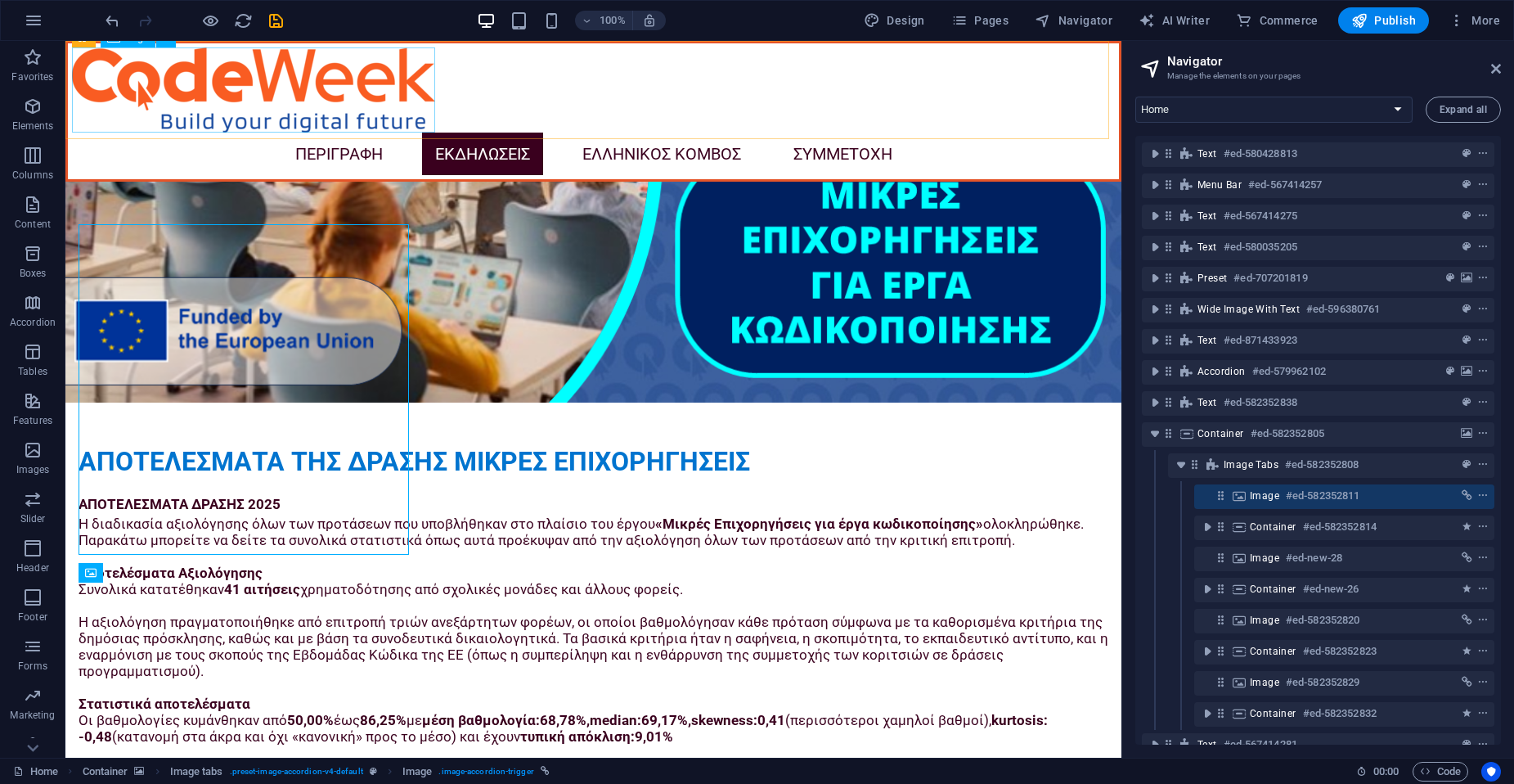
scroll to position [3657, 0]
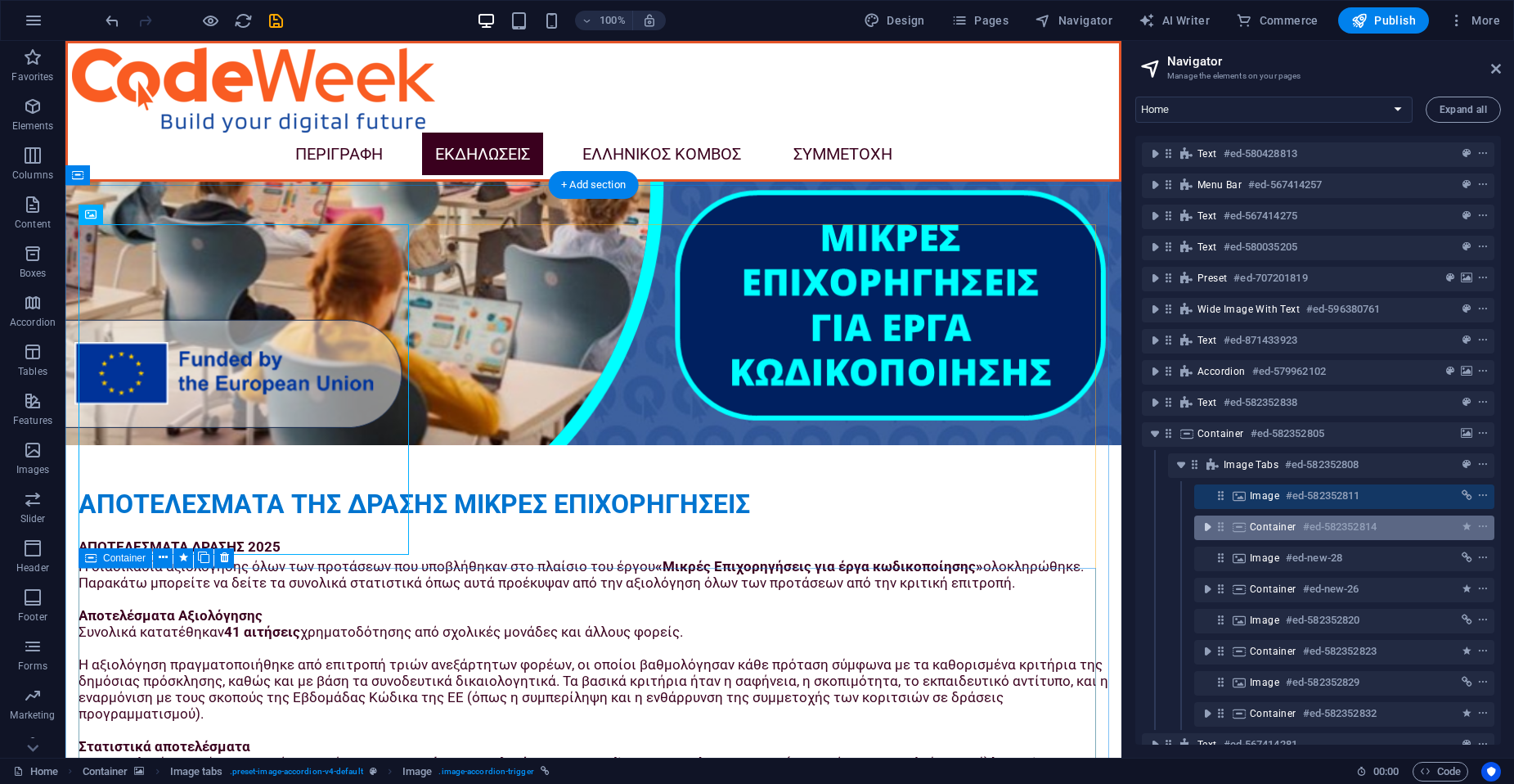
click at [1206, 528] on icon "toggle-expand" at bounding box center [1208, 527] width 16 height 16
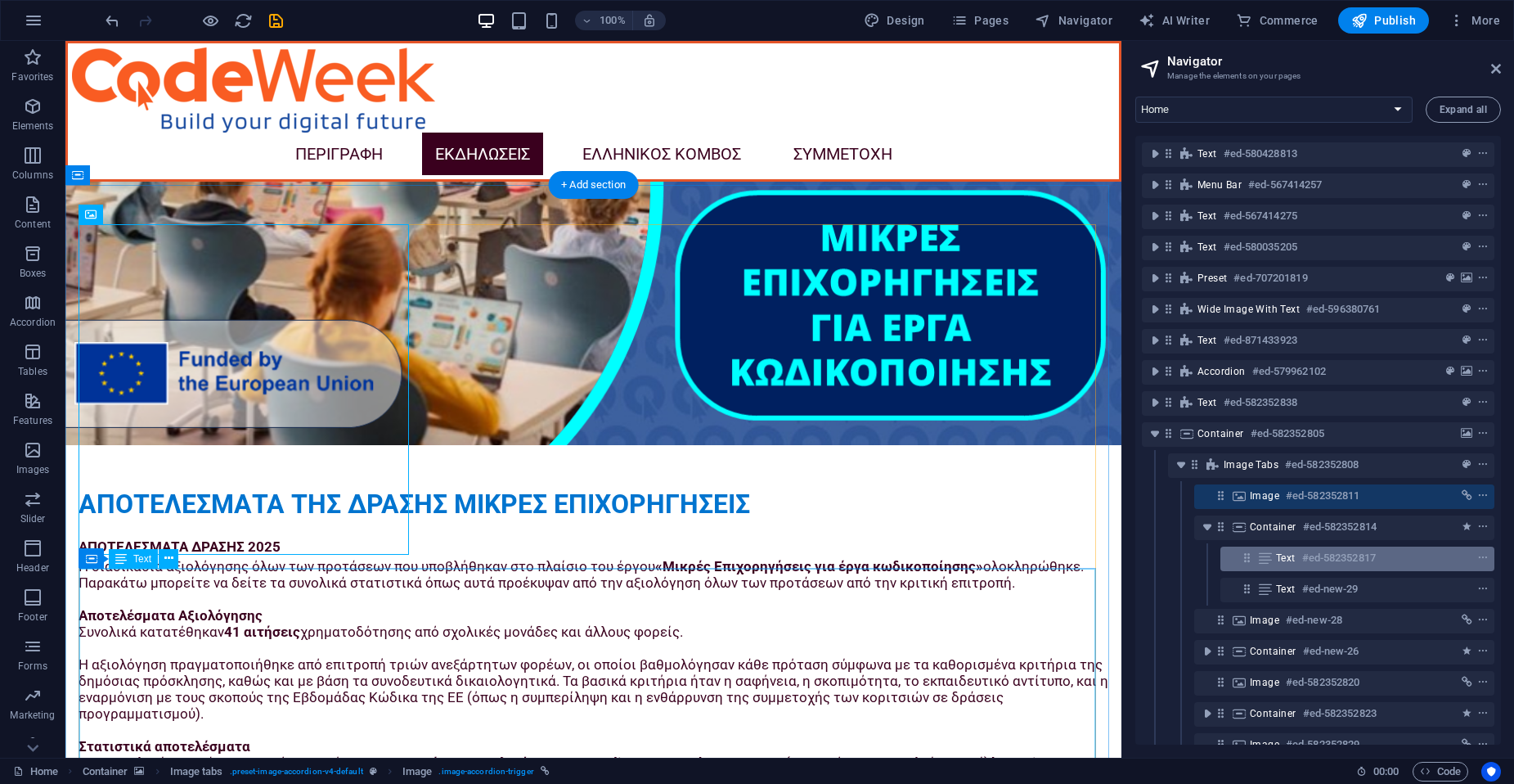
click at [1334, 551] on h6 "#ed-582352817" at bounding box center [1339, 558] width 74 height 20
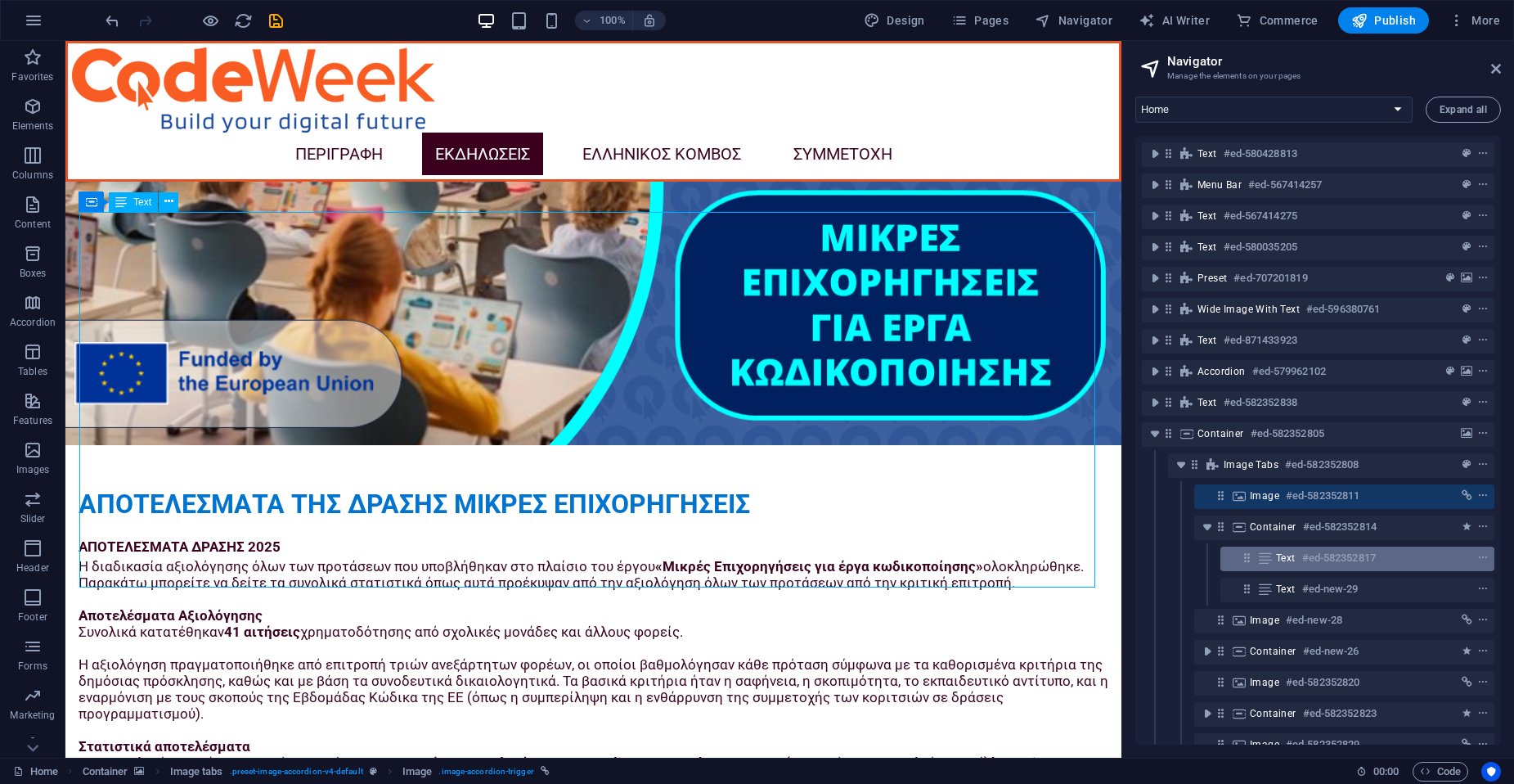
scroll to position [4014, 0]
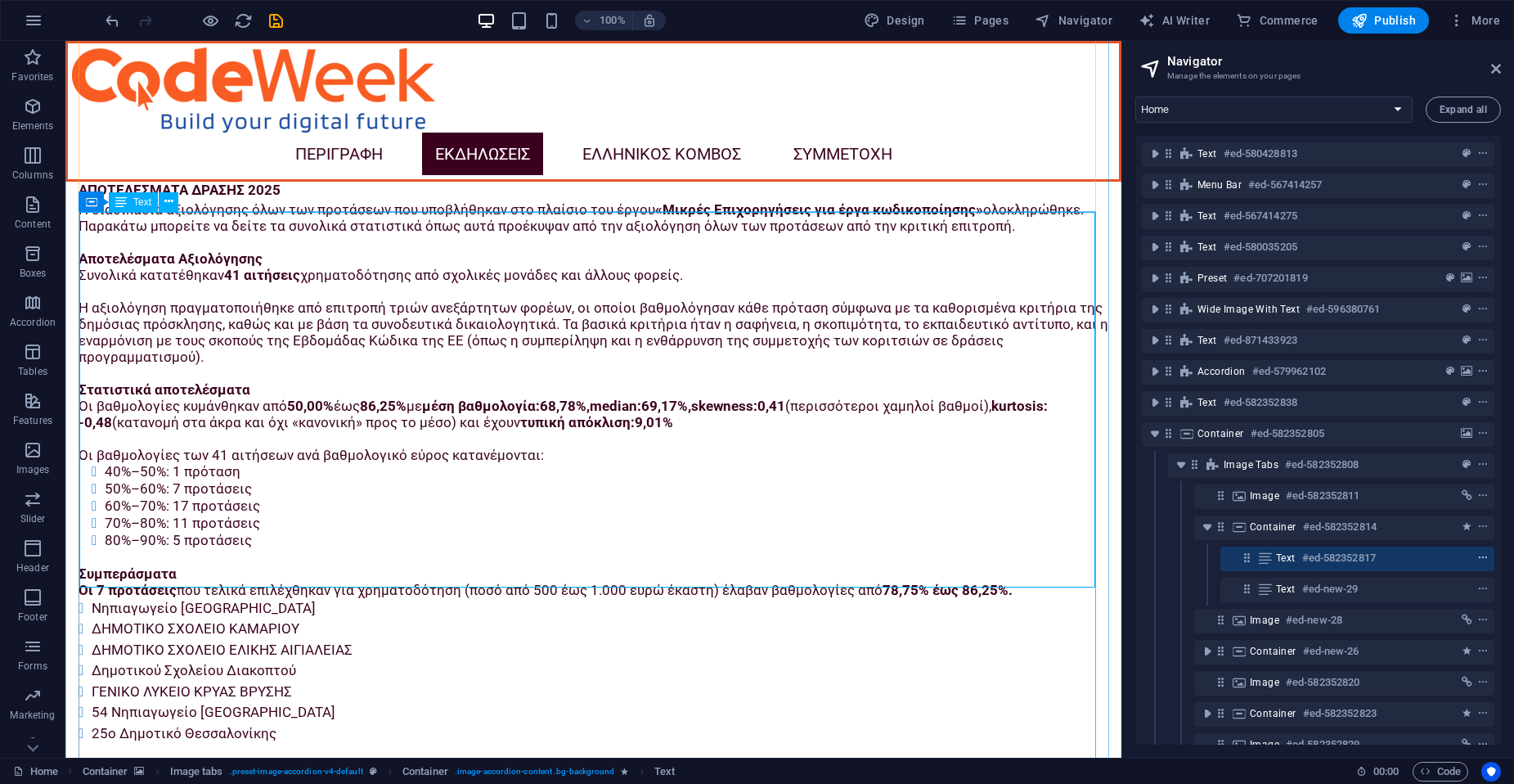
click at [1334, 552] on icon "context-menu" at bounding box center [1483, 558] width 11 height 11
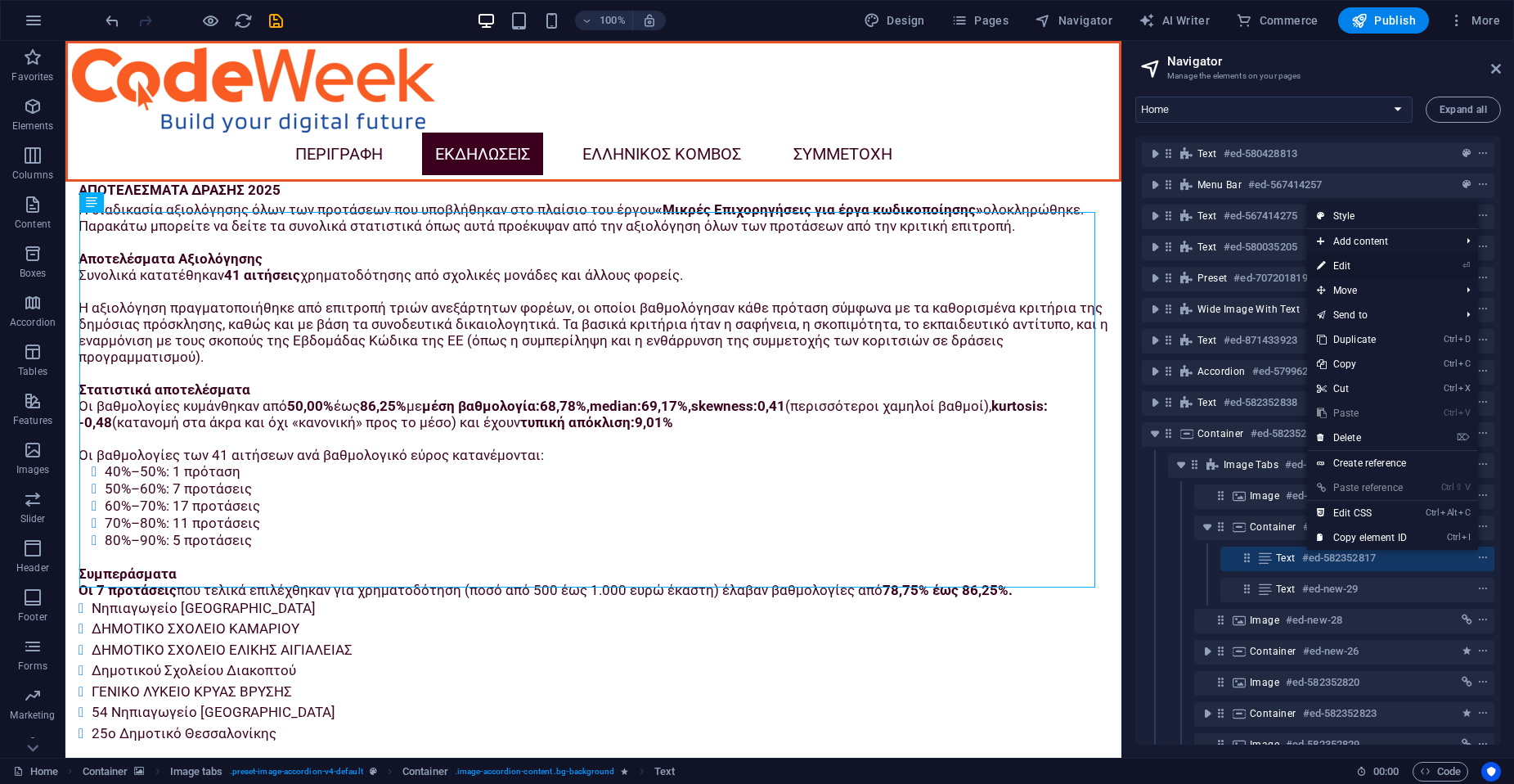
click at [1334, 262] on link "⏎ Edit" at bounding box center [1362, 266] width 110 height 25
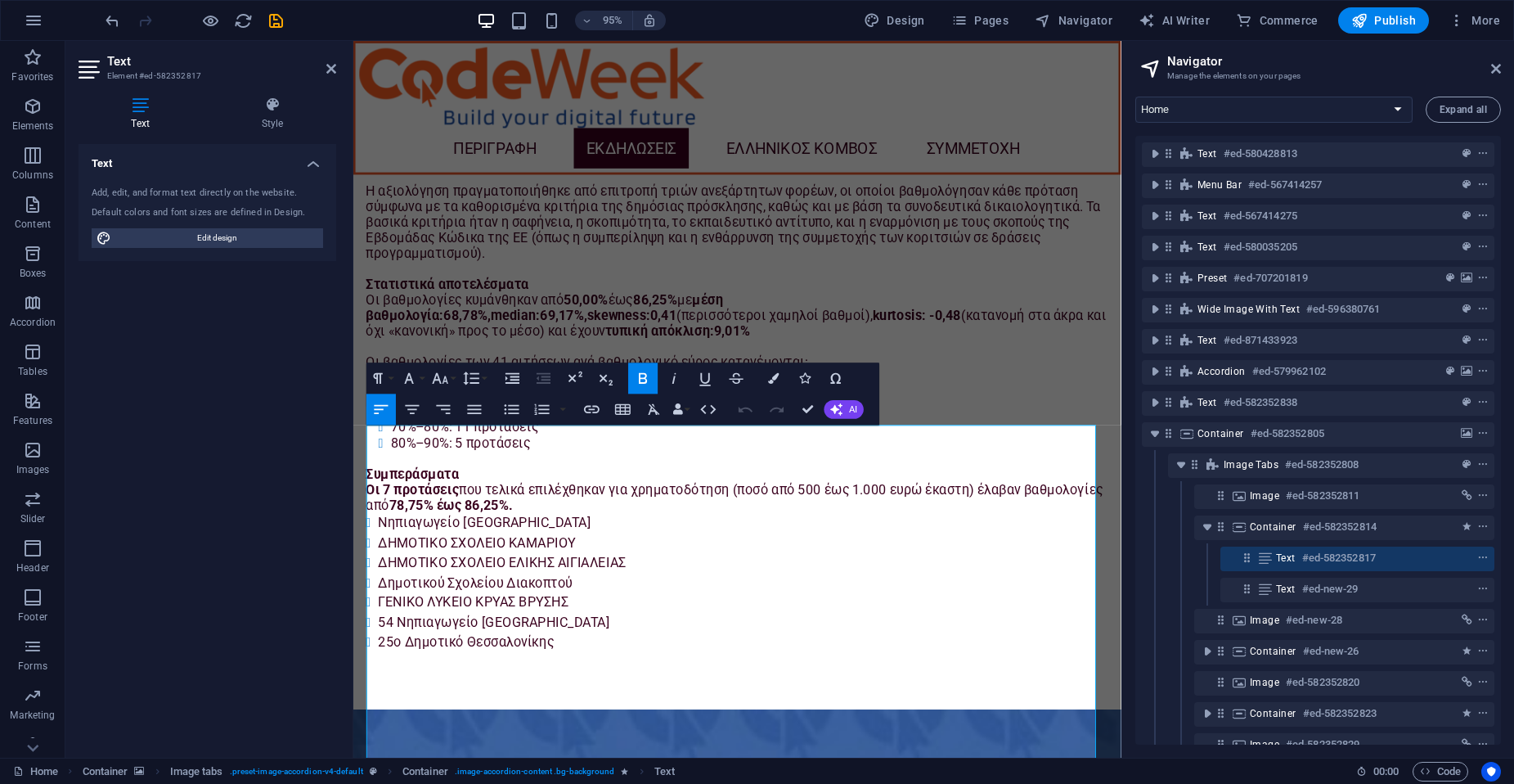
scroll to position [4056, 0]
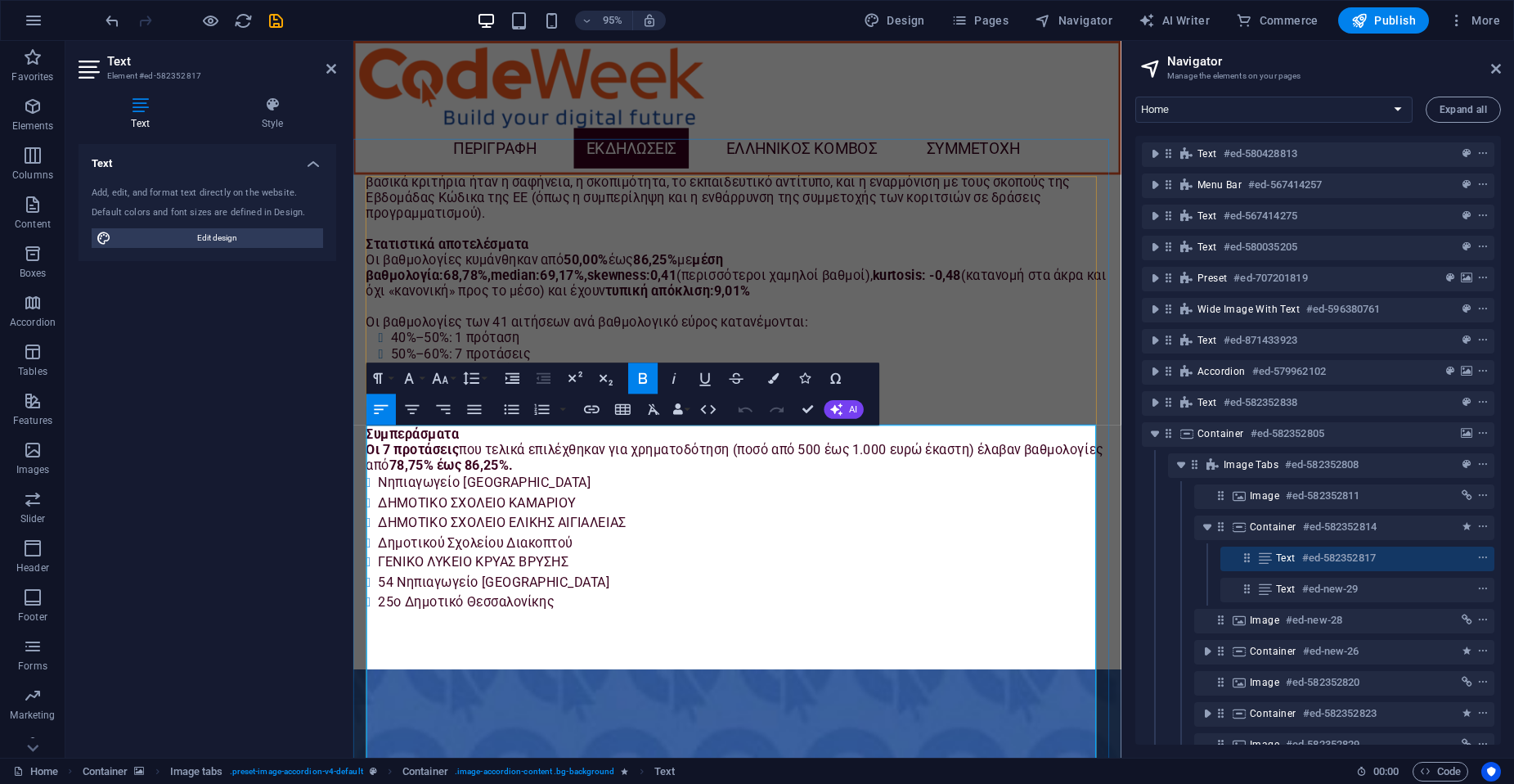
drag, startPoint x: 370, startPoint y: 459, endPoint x: 792, endPoint y: 727, distance: 499.9
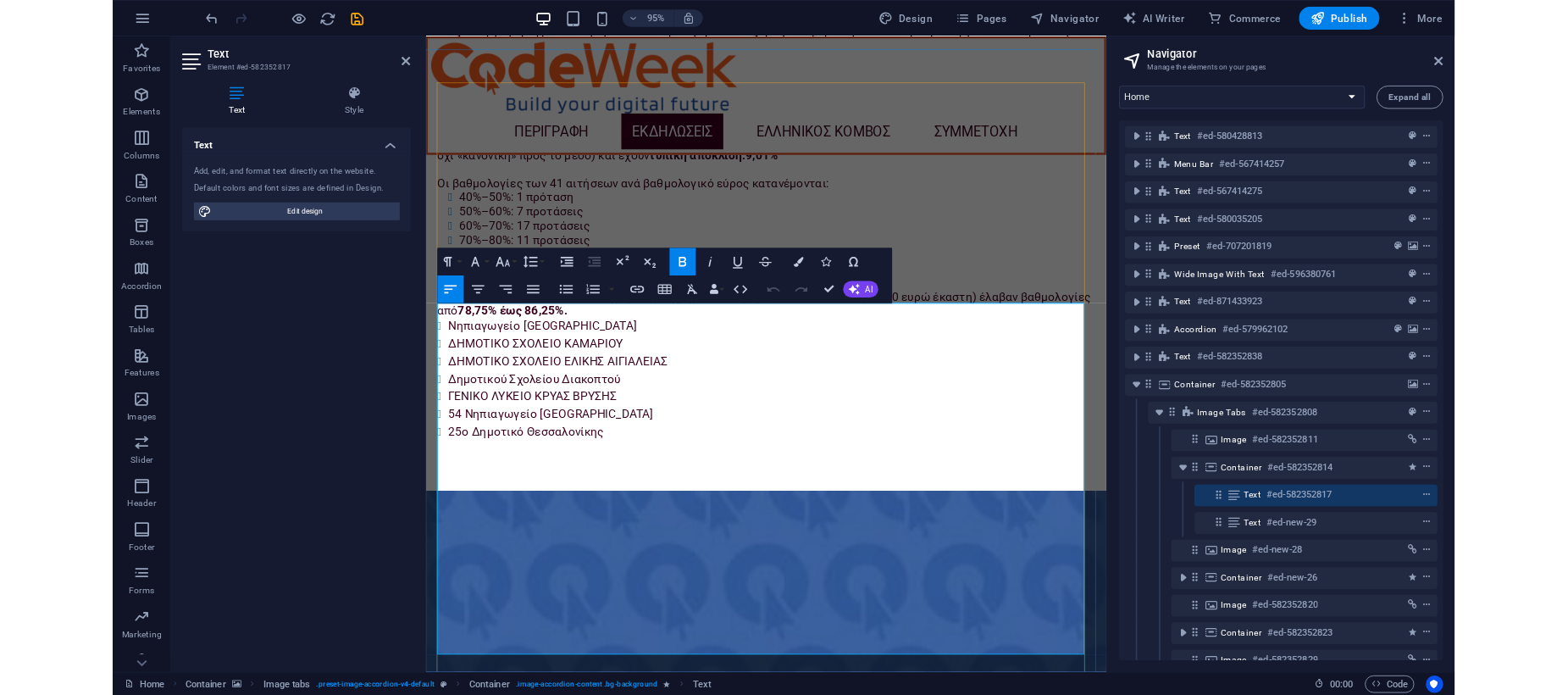
scroll to position [4286, 0]
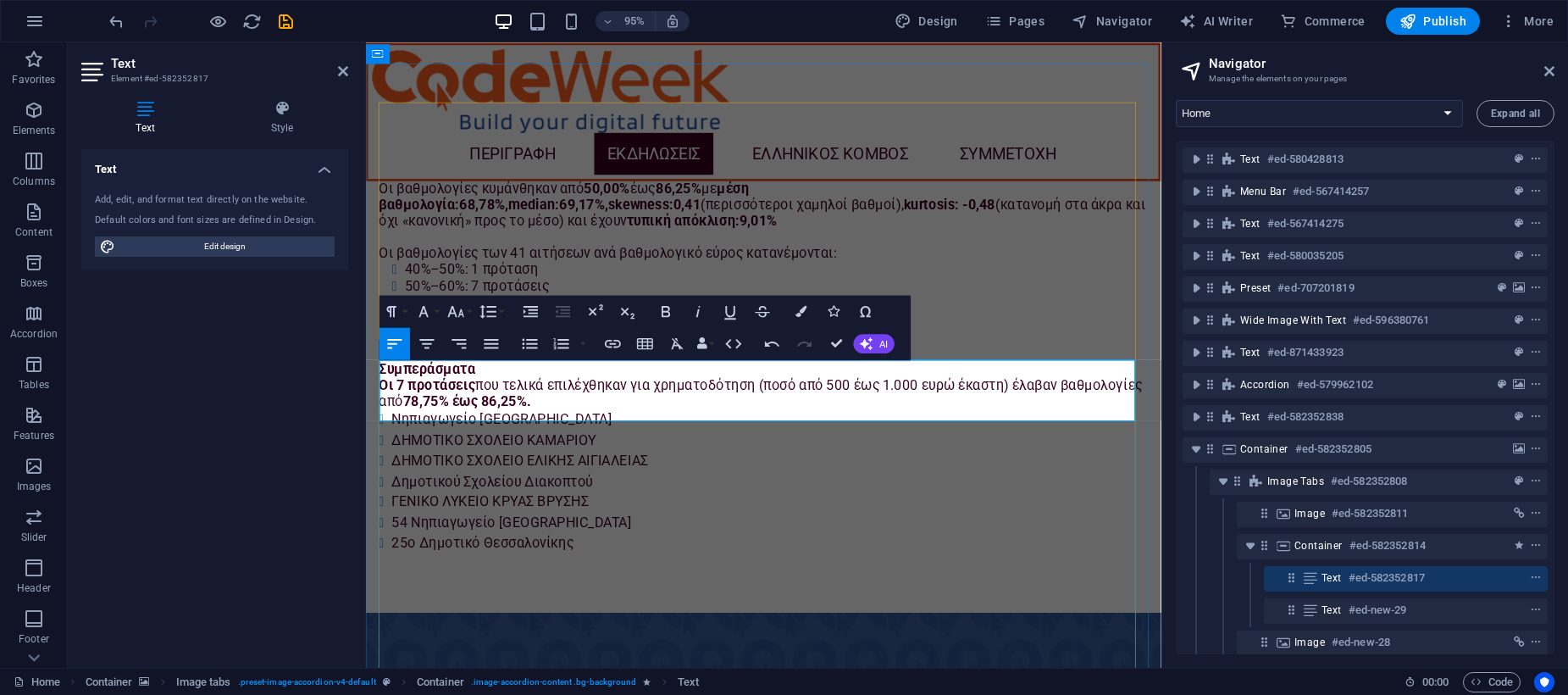
drag, startPoint x: 462, startPoint y: 387, endPoint x: 660, endPoint y: 401, distance: 198.5
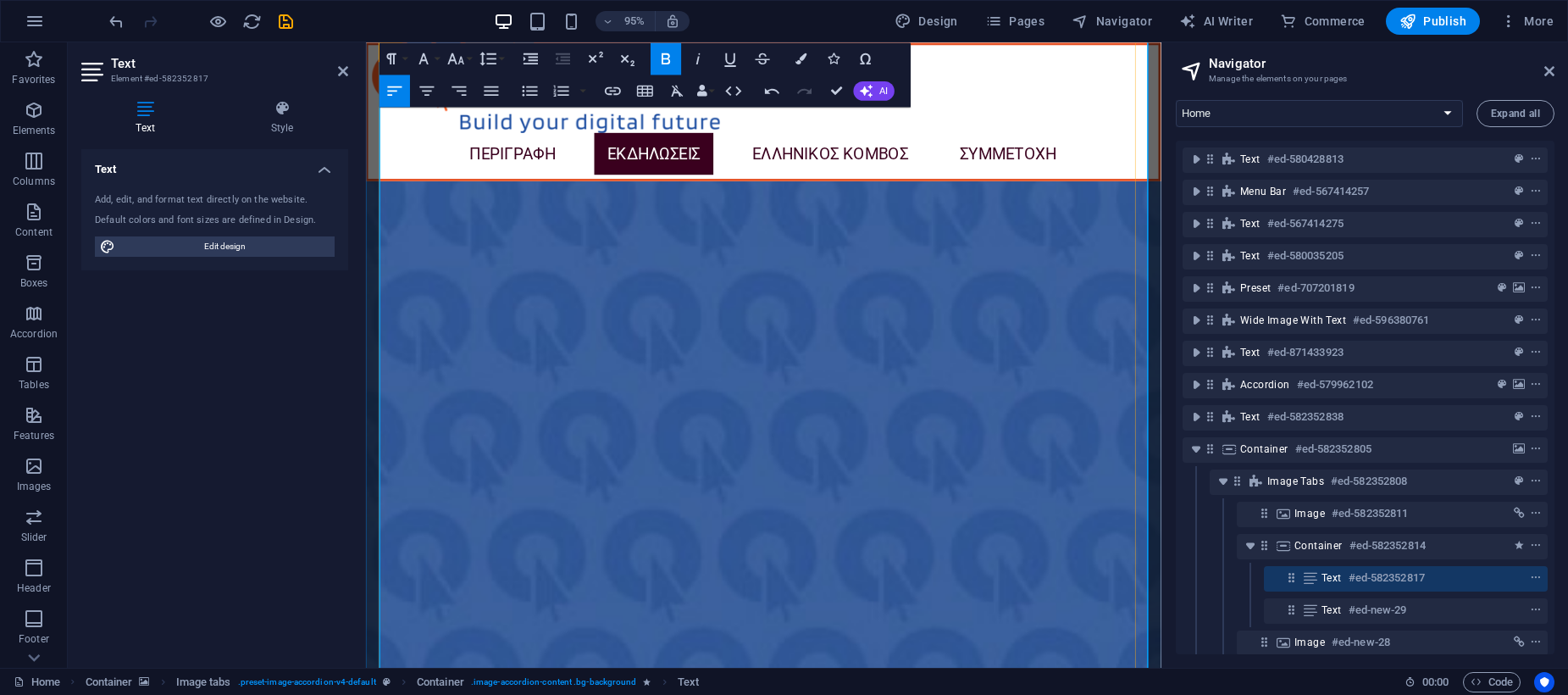
scroll to position [5727, 0]
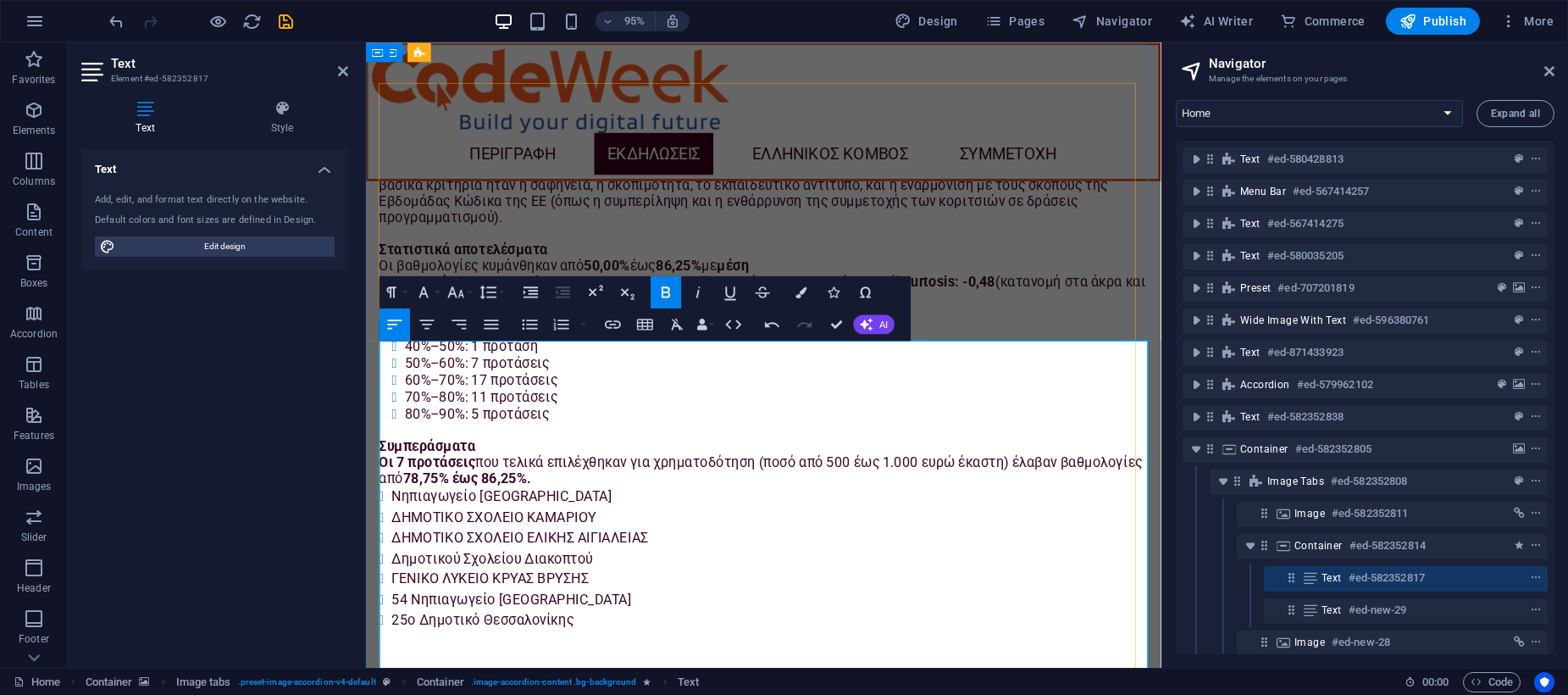
scroll to position [4201, 0]
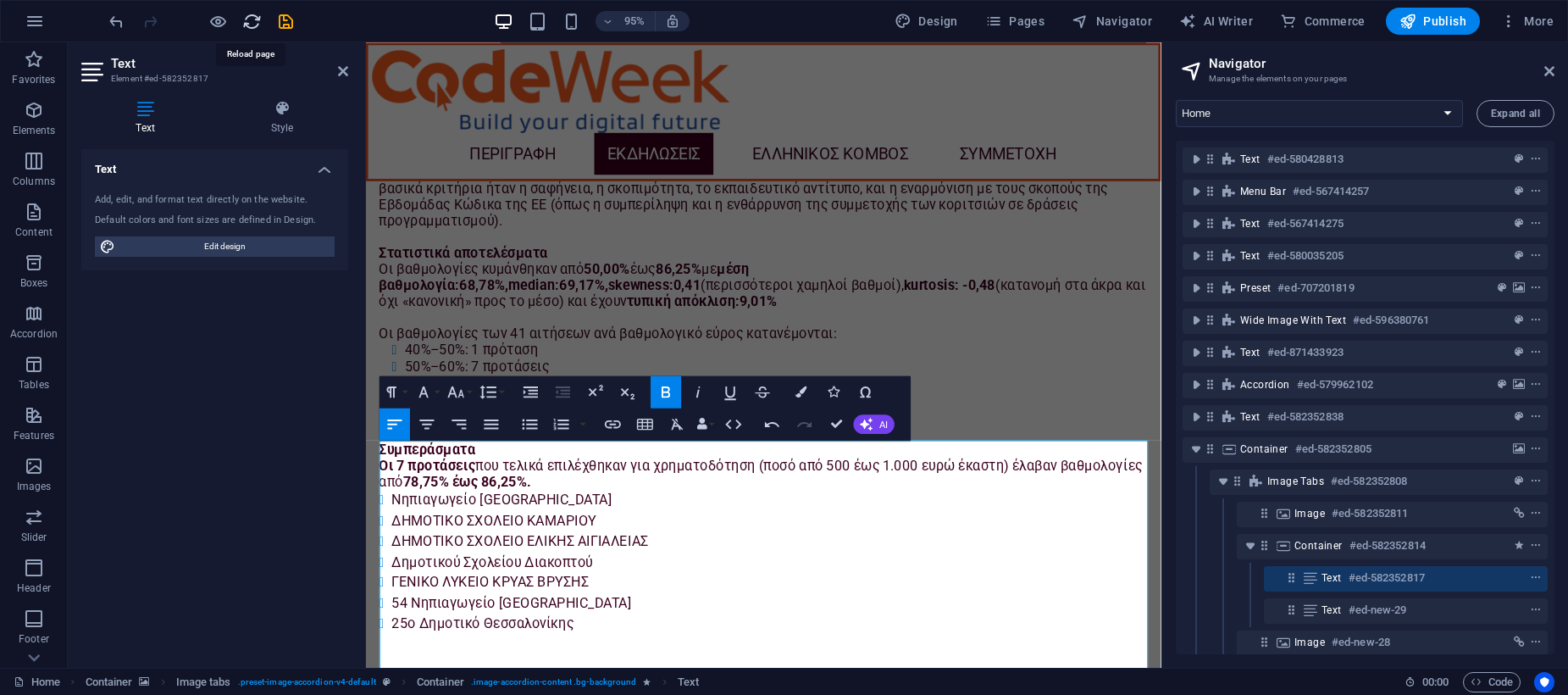
click at [248, 314] on icon "reload" at bounding box center [418, 358] width 810 height 89
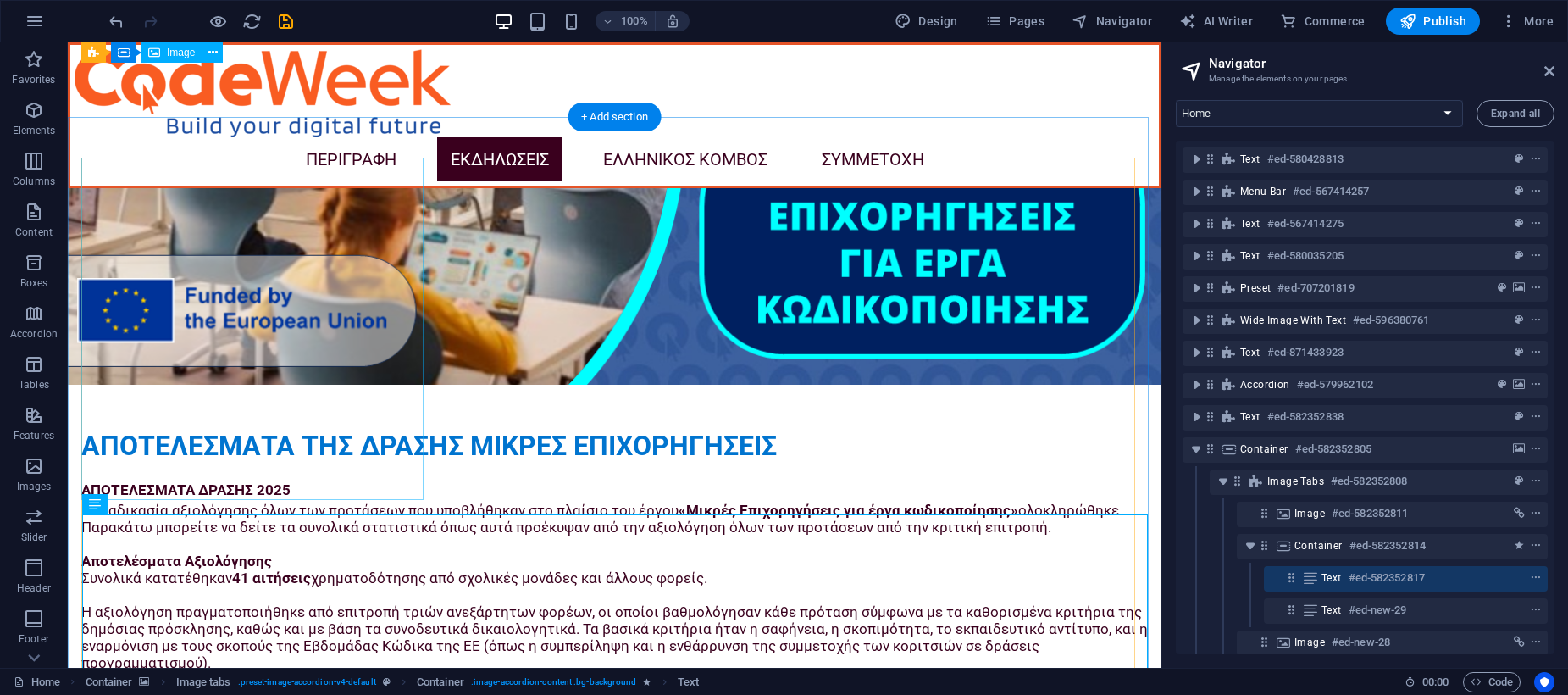
scroll to position [3863, 0]
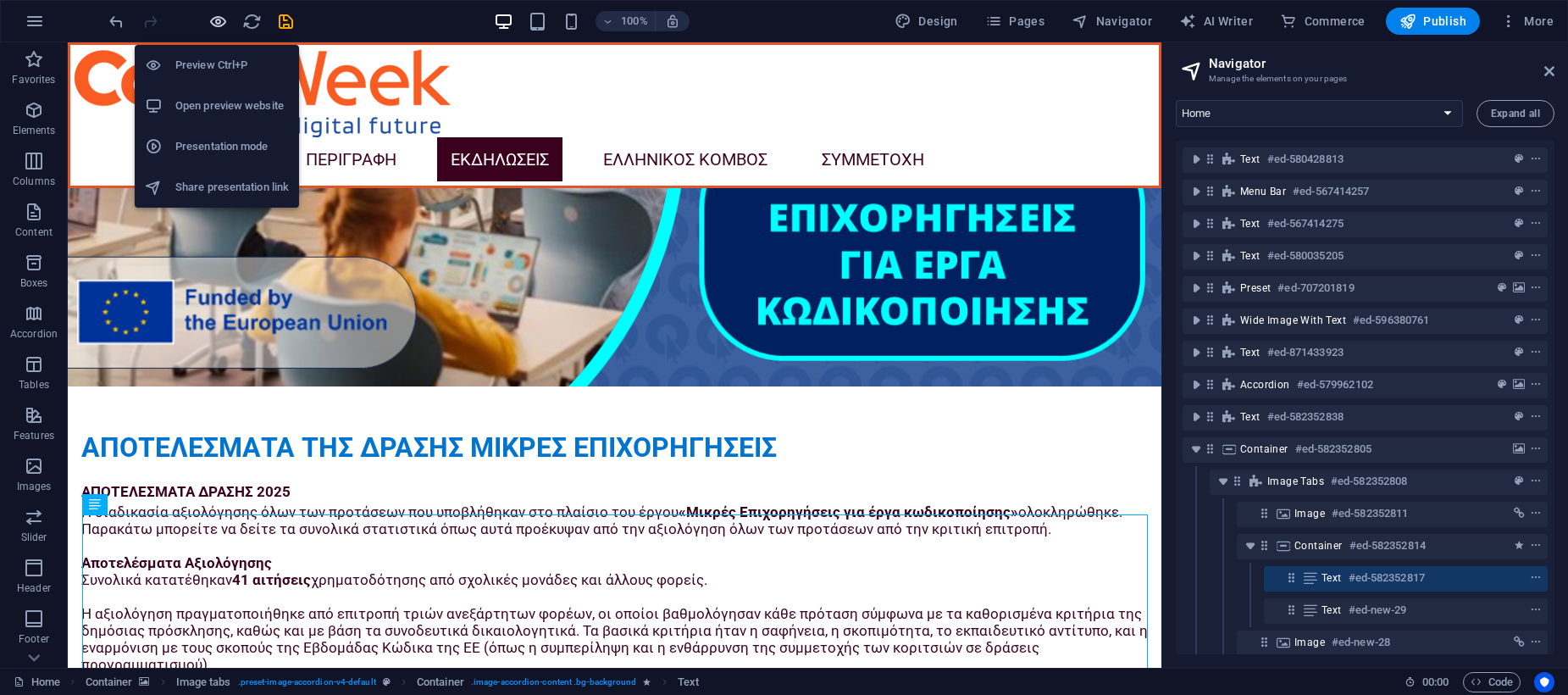
click at [14, 694] on icon "button" at bounding box center [14, 707] width 0 height 17
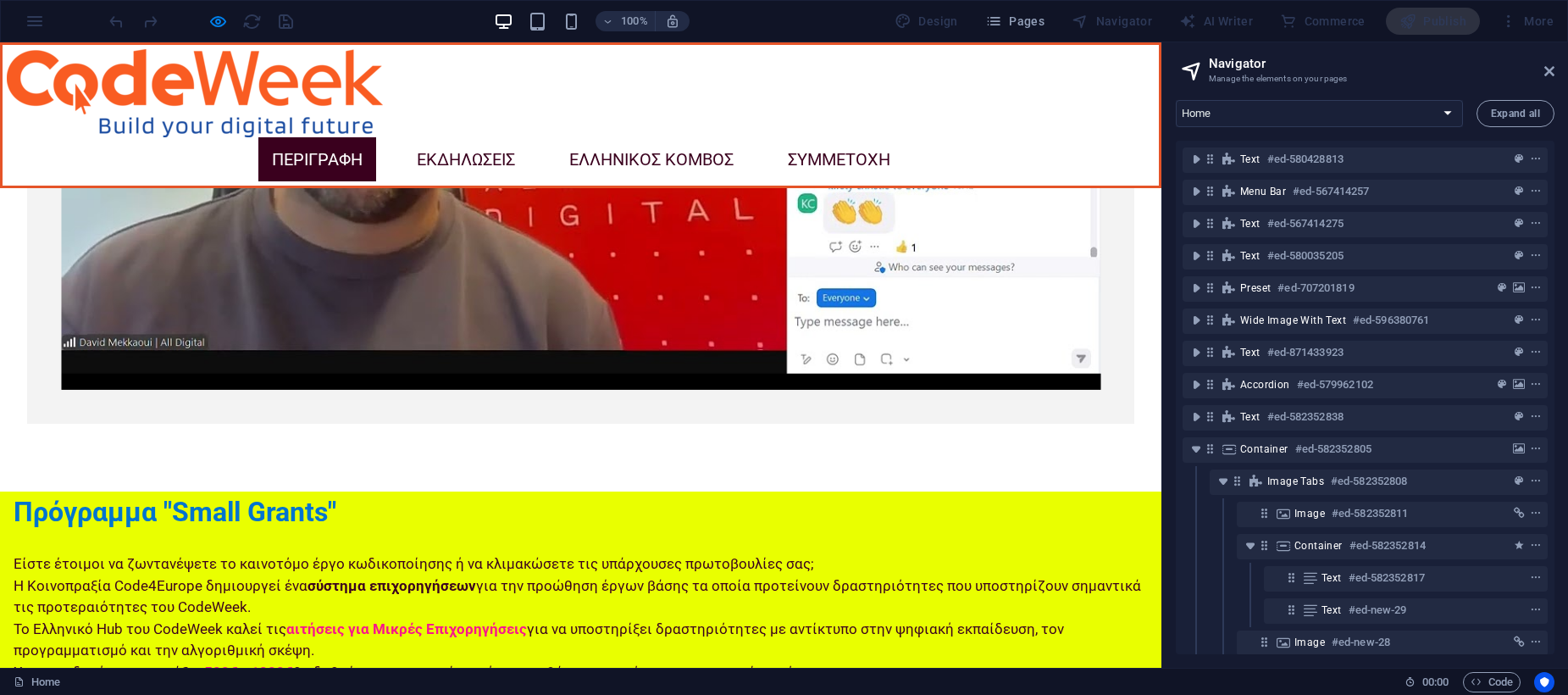
scroll to position [2507, 0]
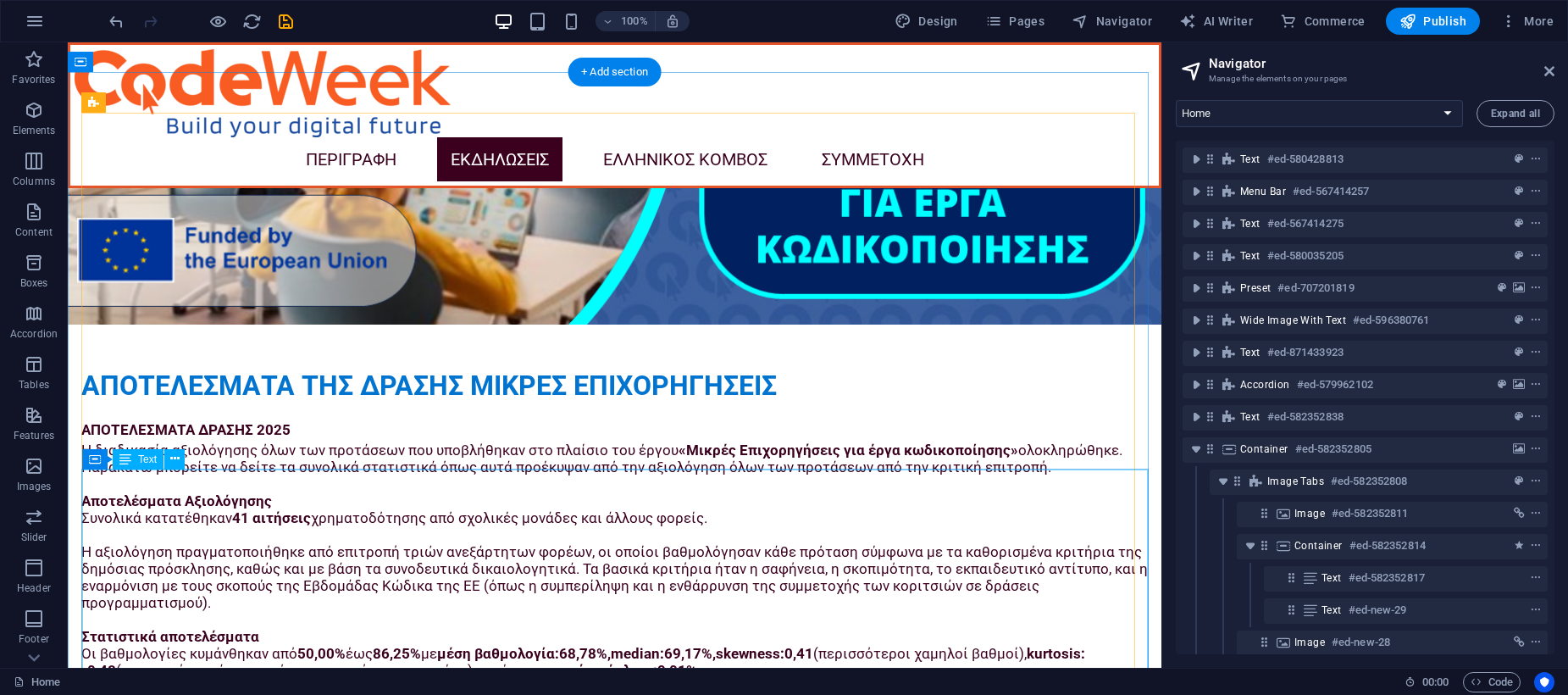
scroll to position [3926, 0]
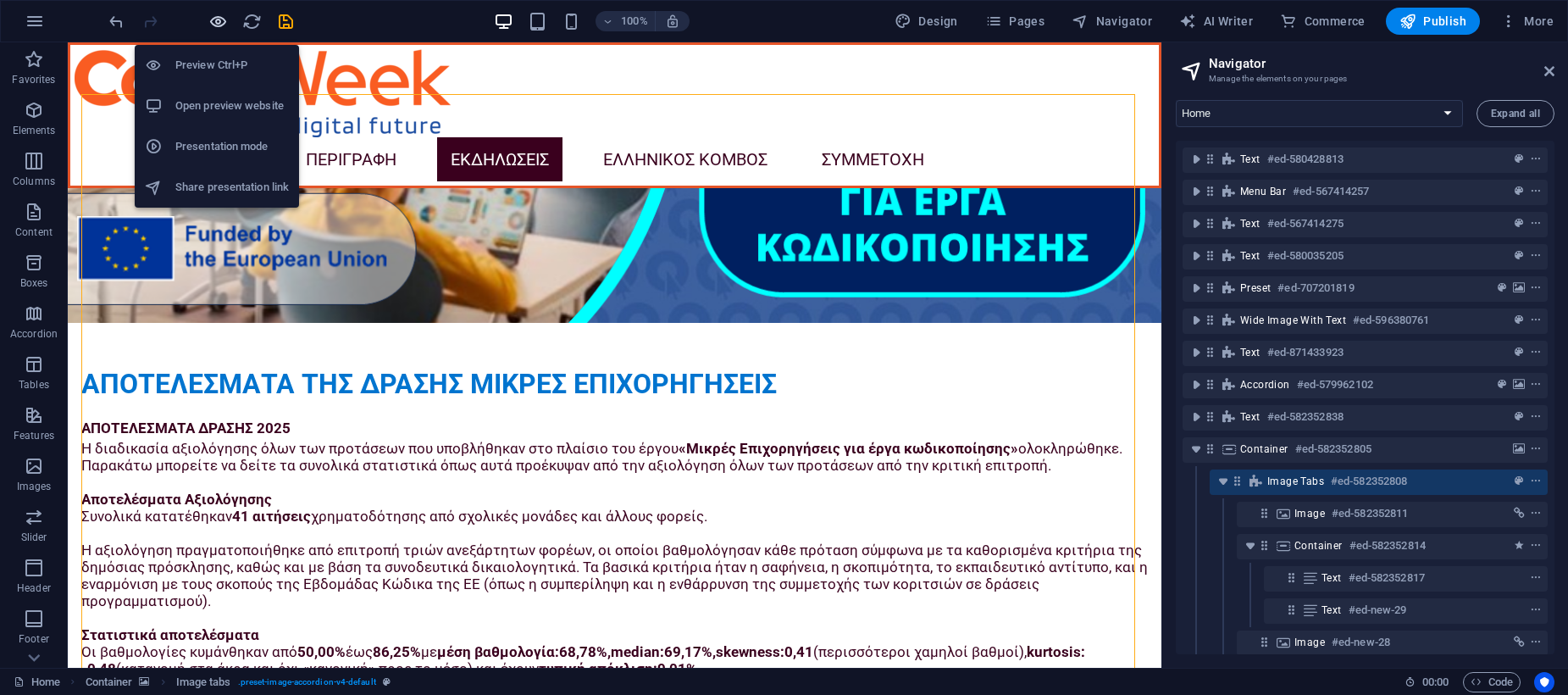
click at [14, 635] on icon "button" at bounding box center [14, 643] width 0 height 17
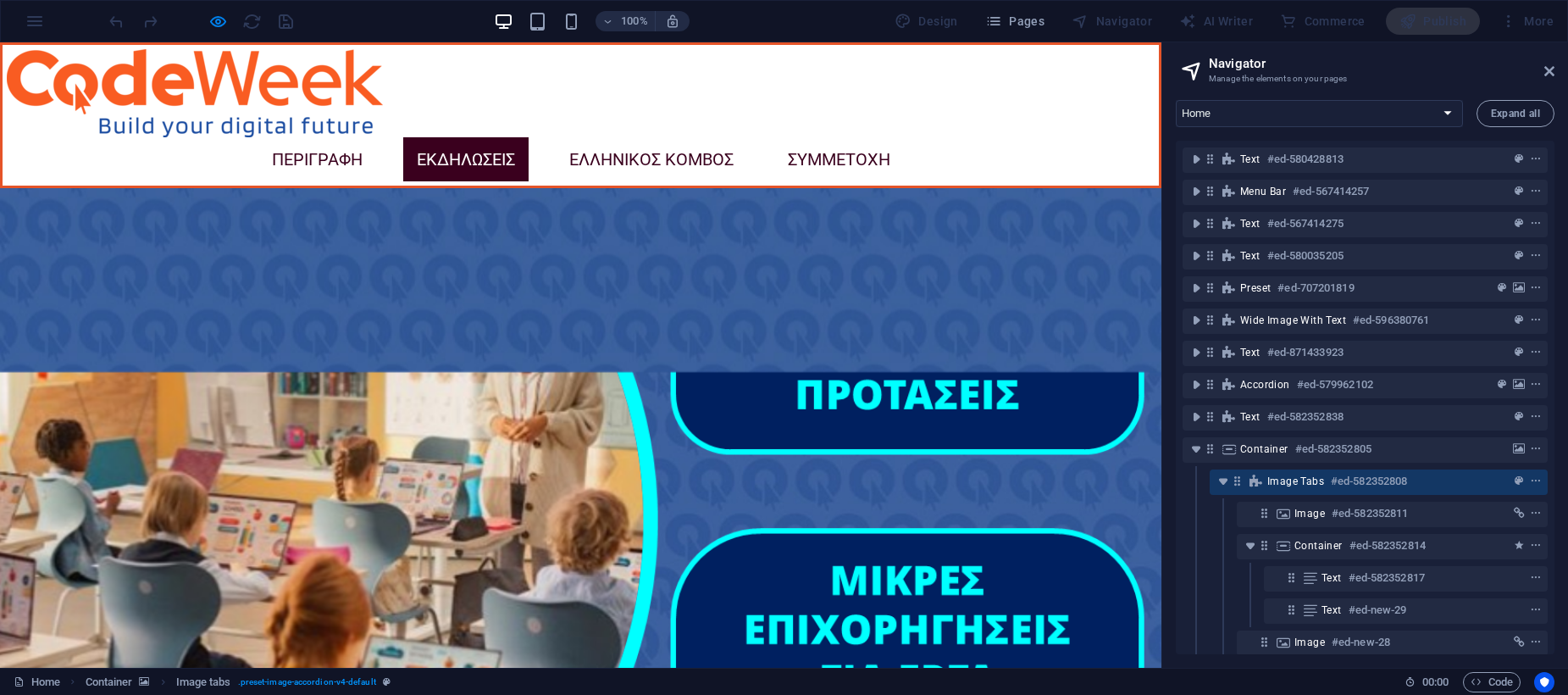
scroll to position [3576, 0]
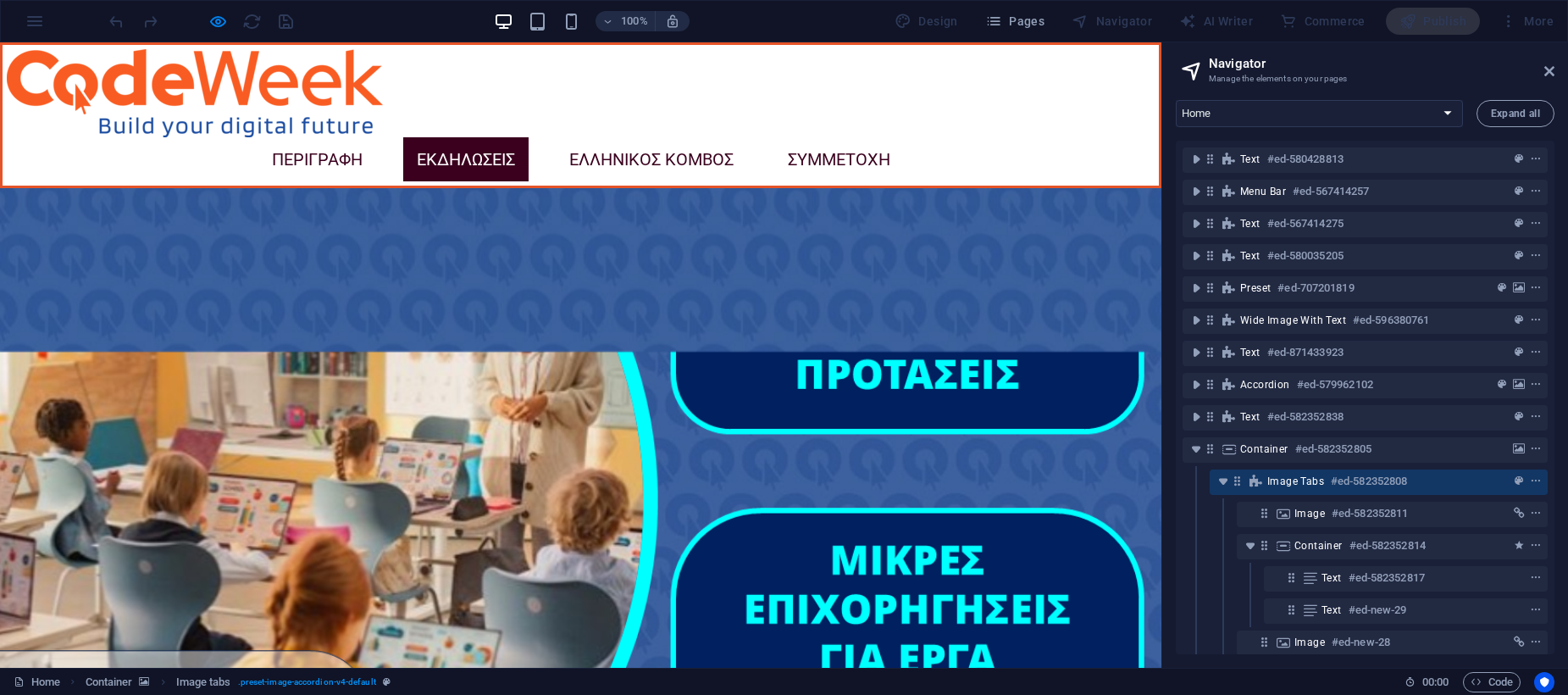
drag, startPoint x: 333, startPoint y: 308, endPoint x: 383, endPoint y: 431, distance: 132.8
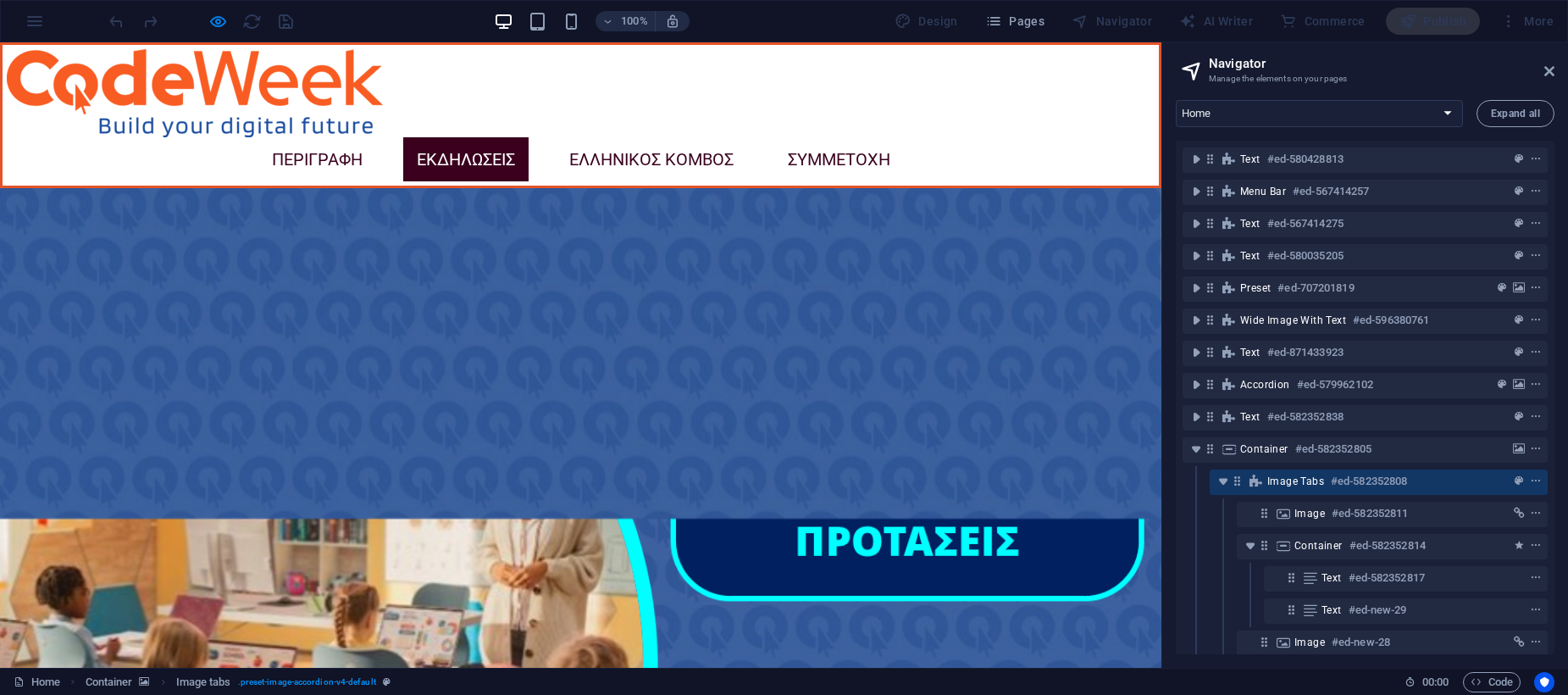
scroll to position [3406, 0]
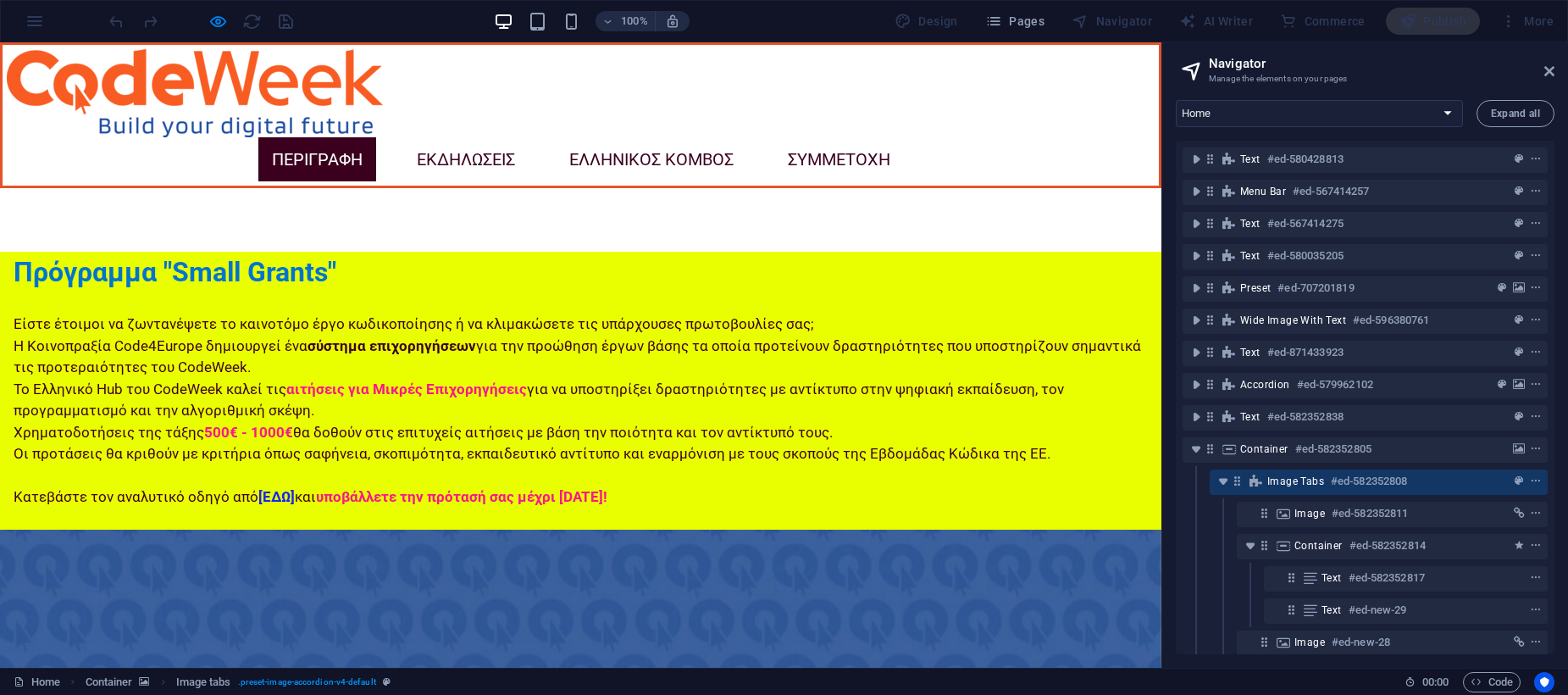
scroll to position [2643, 0]
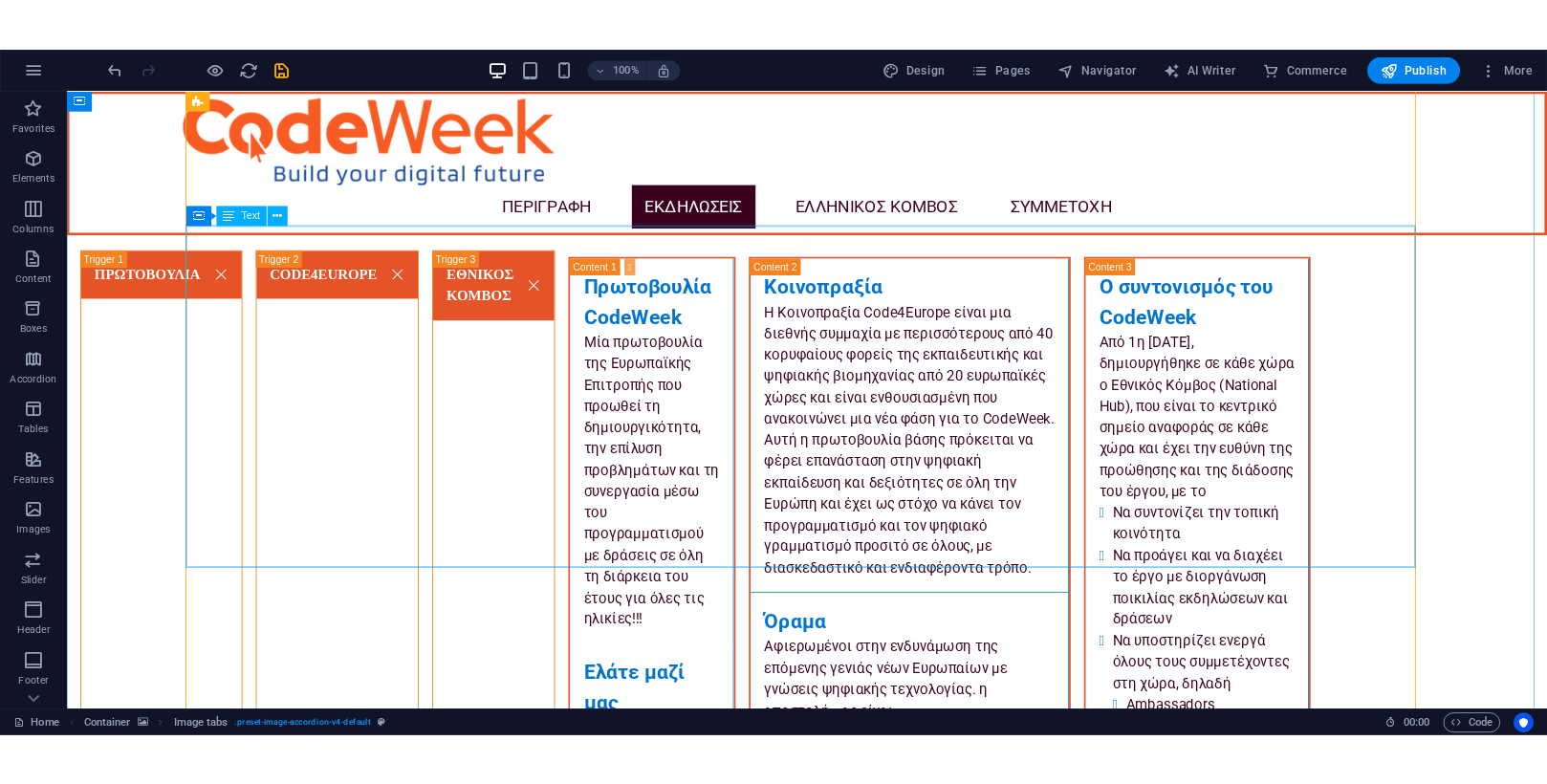
scroll to position [7298, 0]
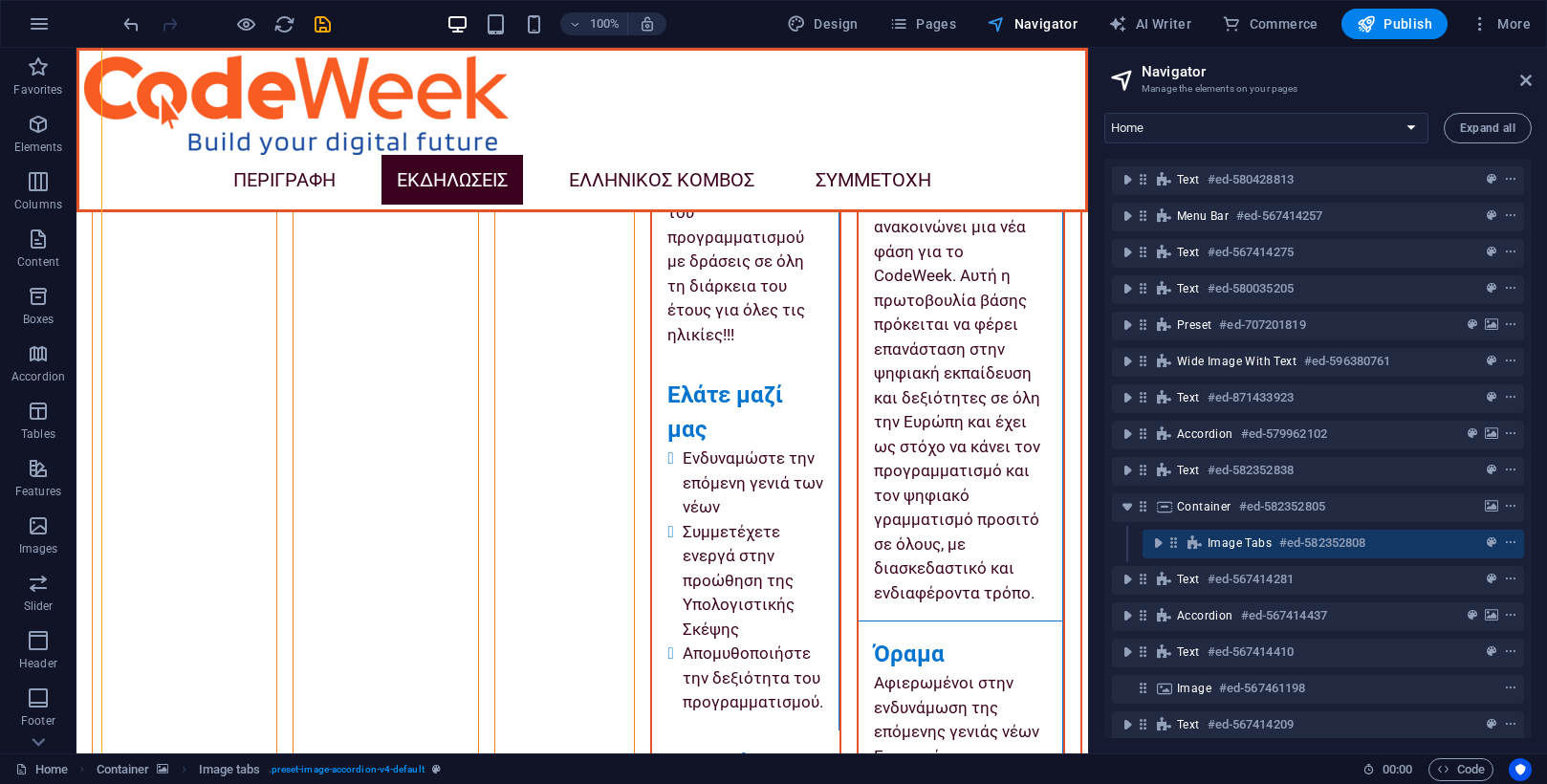
scroll to position [7348, 0]
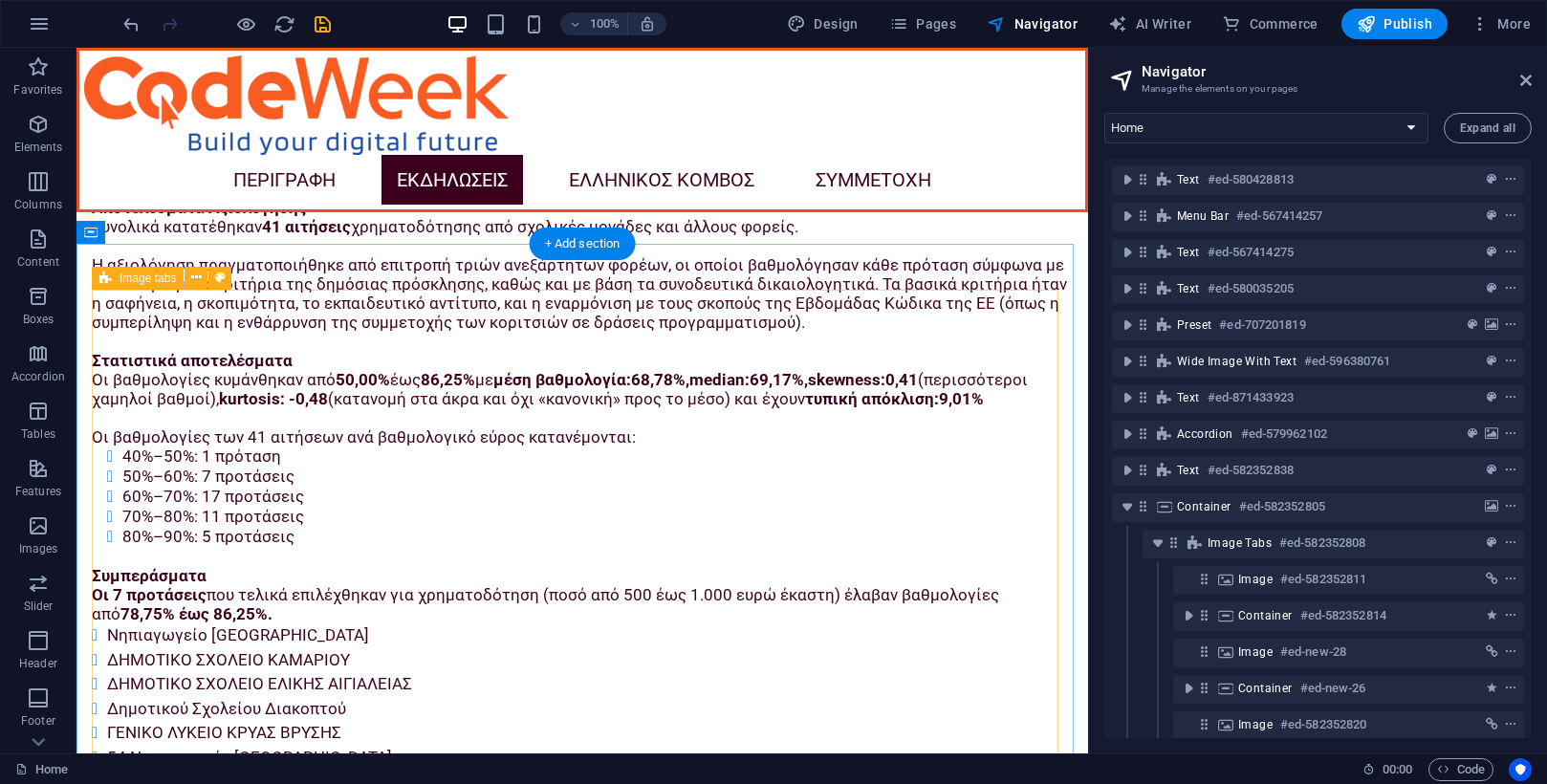
scroll to position [4577, 0]
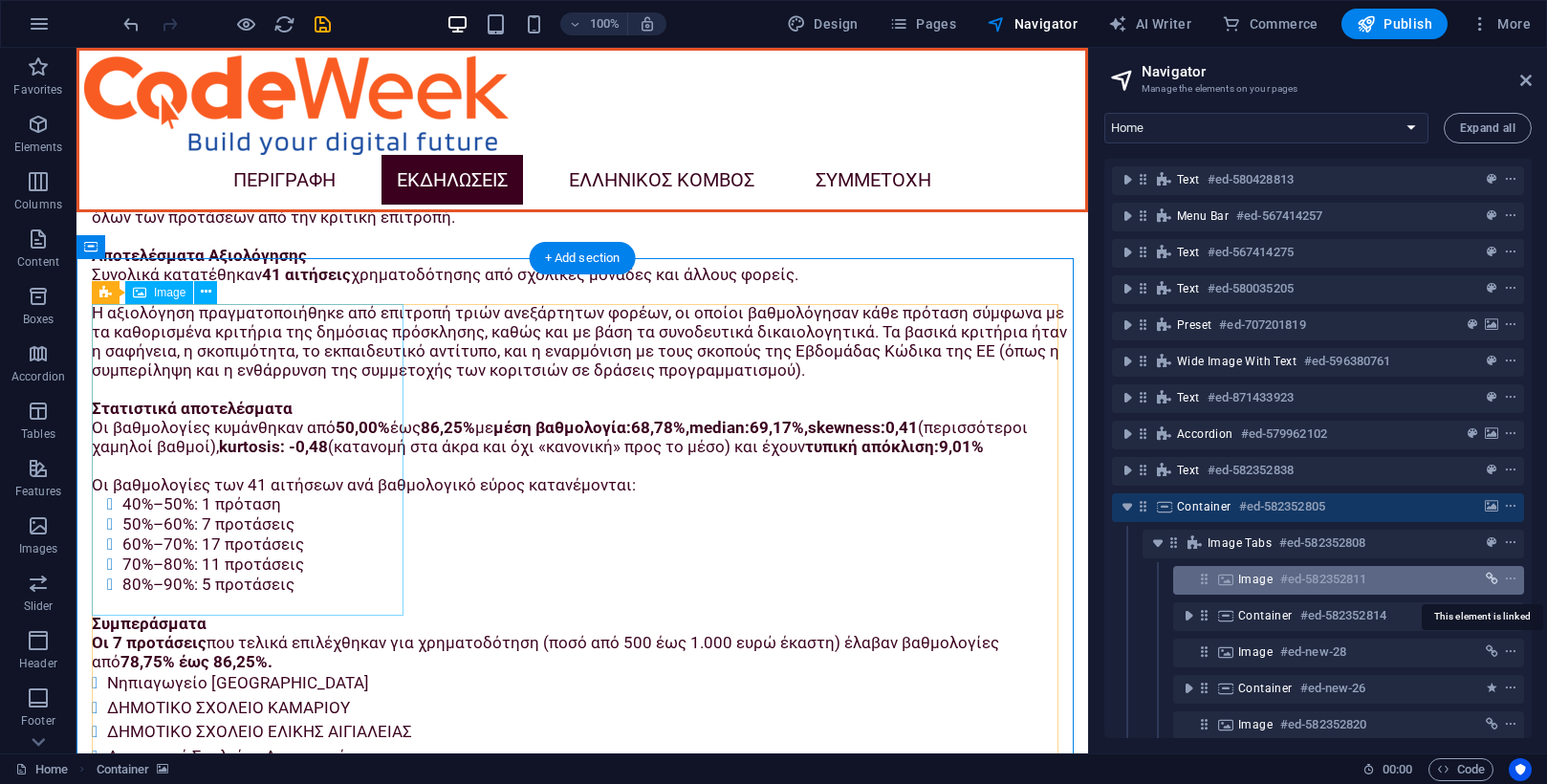
click at [1489, 579] on icon "link" at bounding box center [1491, 579] width 12 height 13
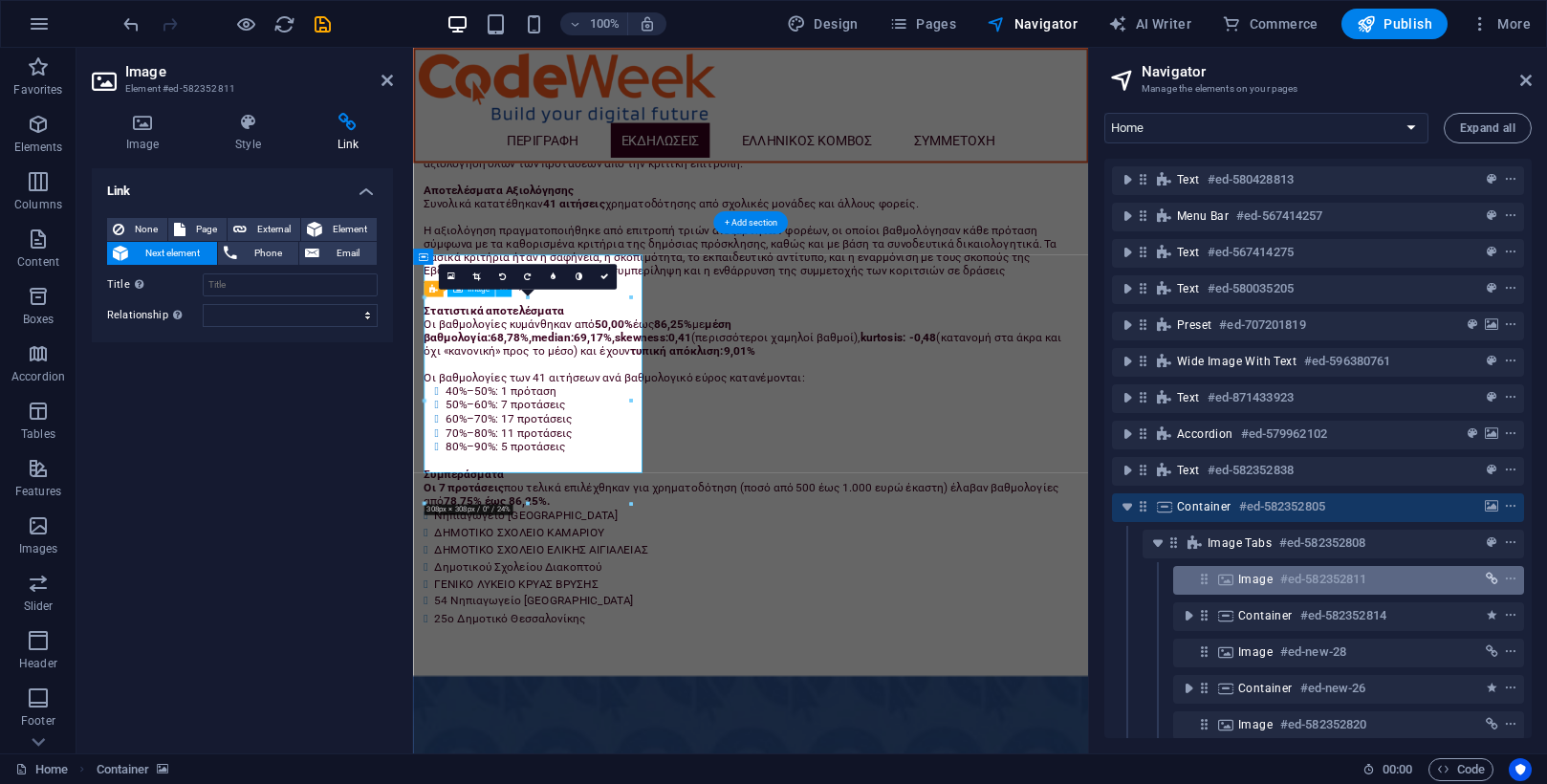
scroll to position [4537, 0]
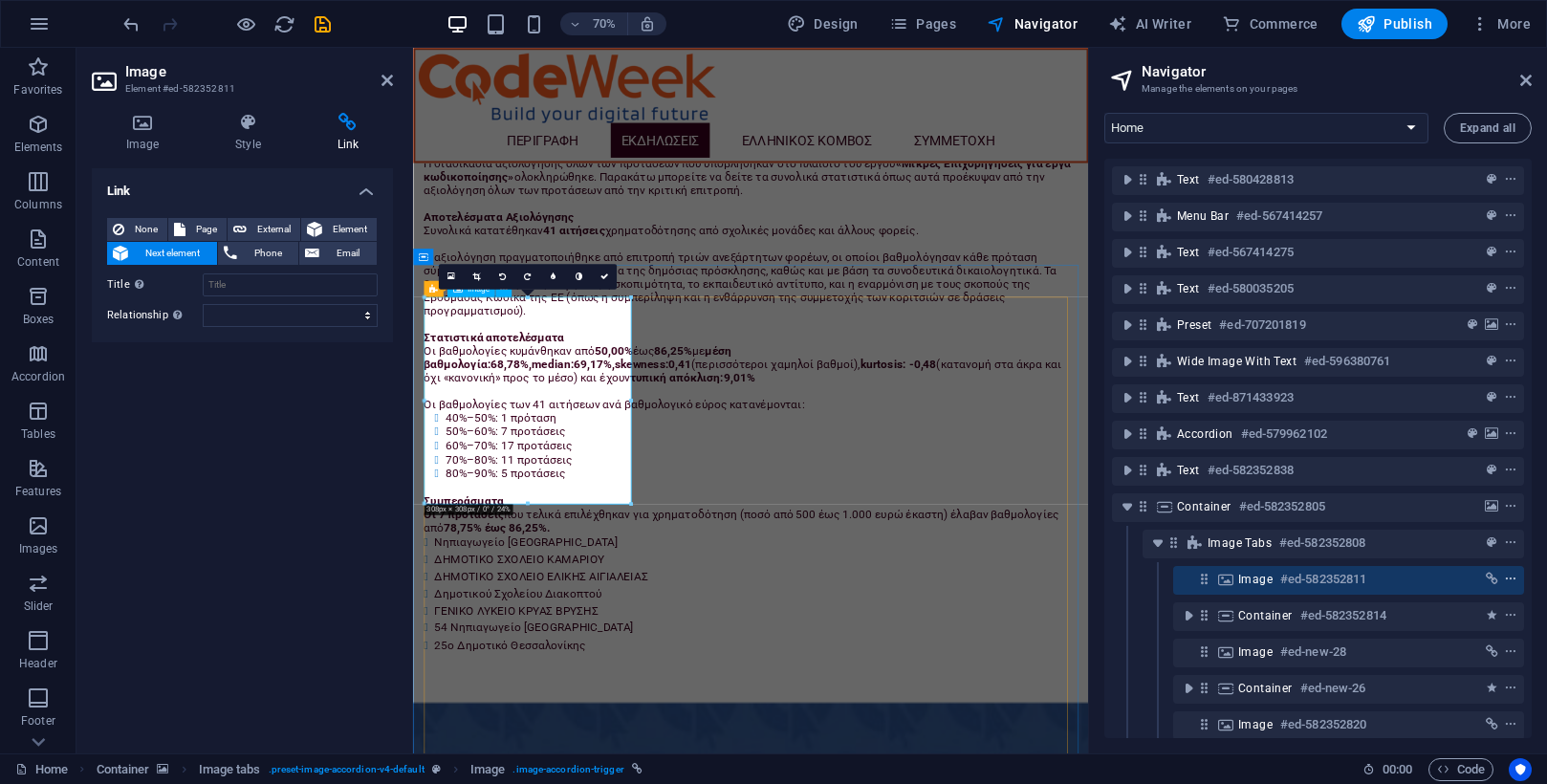
click at [1510, 578] on icon "context-menu" at bounding box center [1511, 579] width 13 height 13
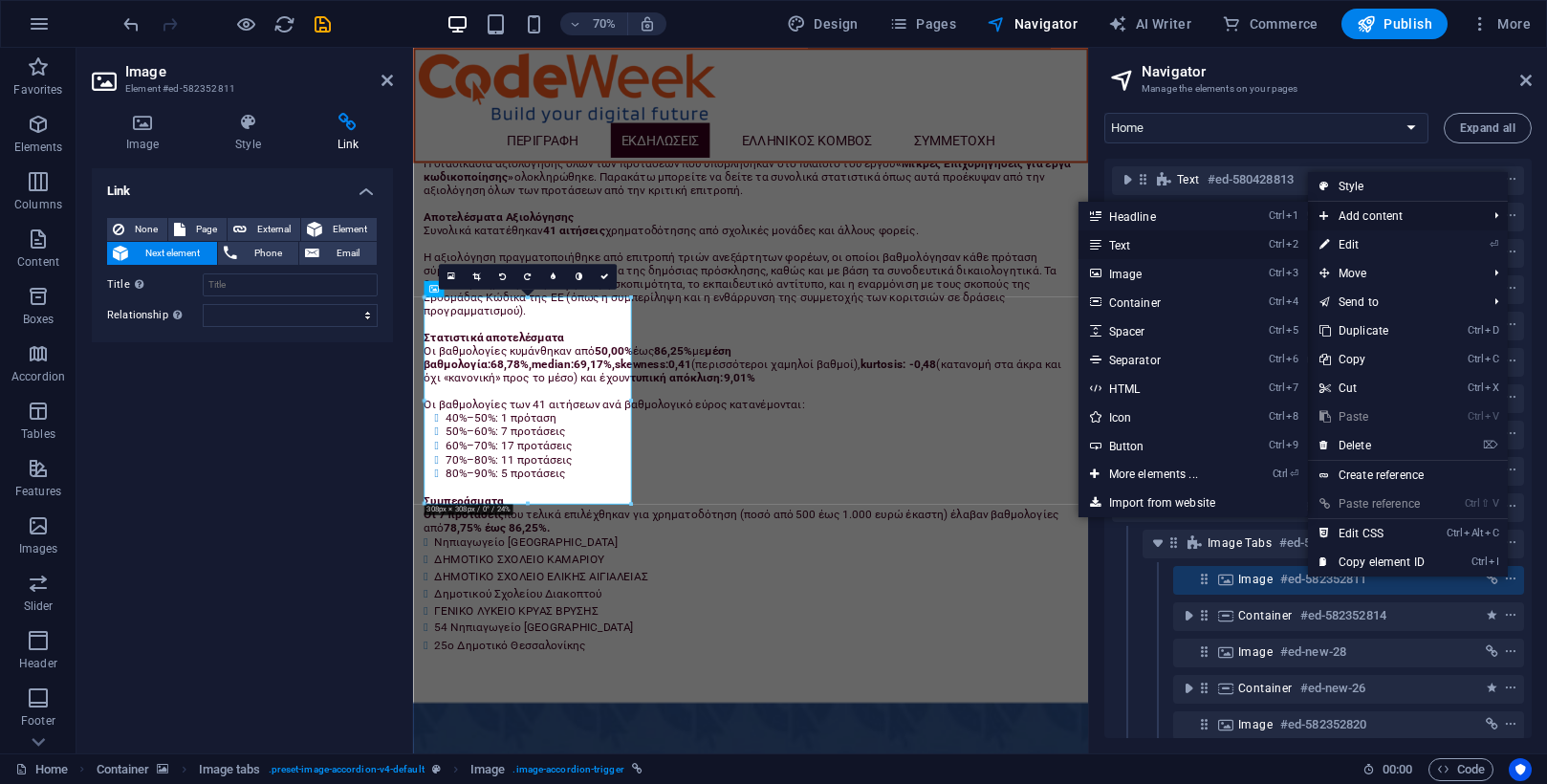
click at [1117, 246] on link "Ctrl 2 Text" at bounding box center [1156, 245] width 158 height 29
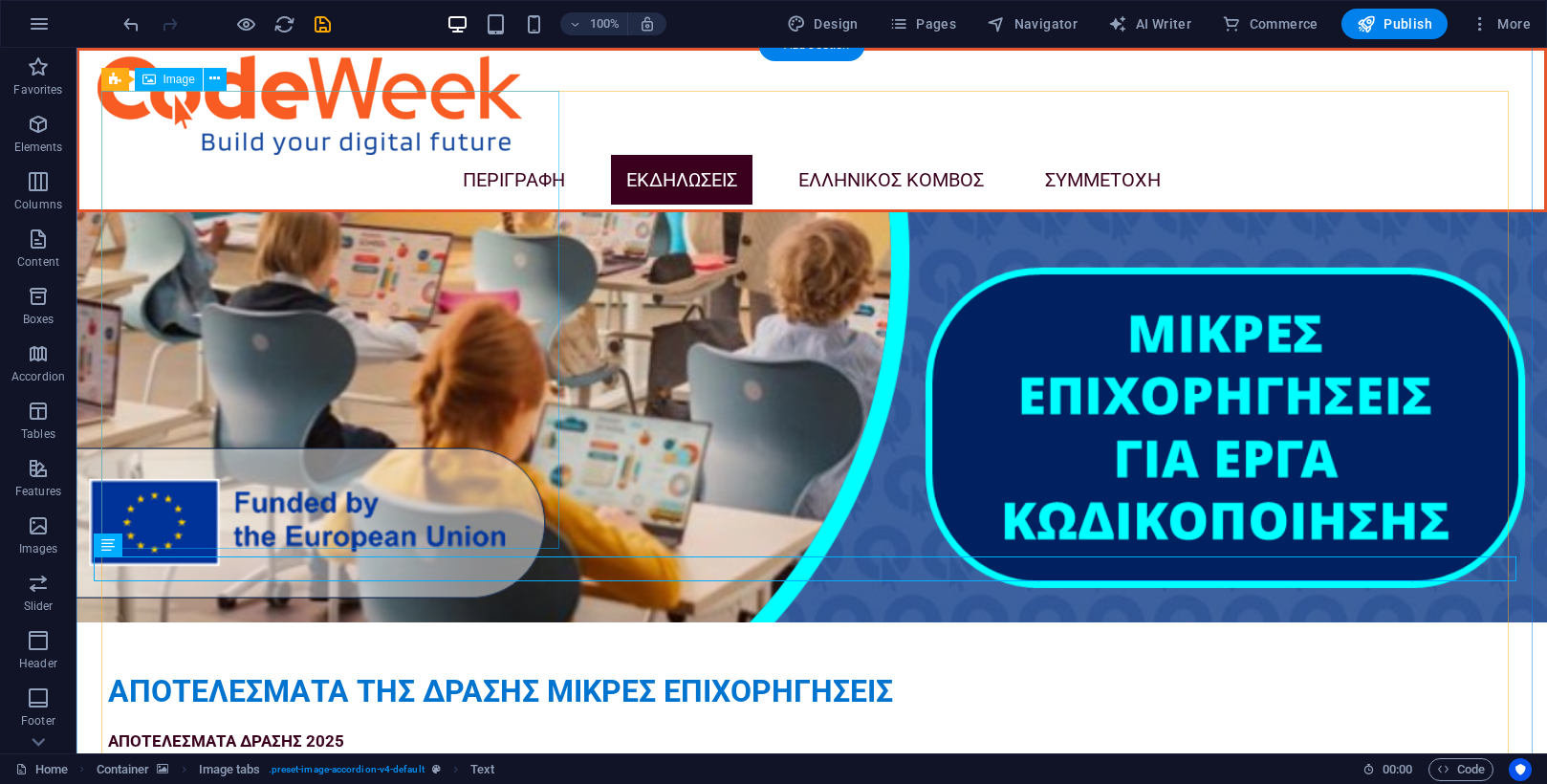
scroll to position [4648, 0]
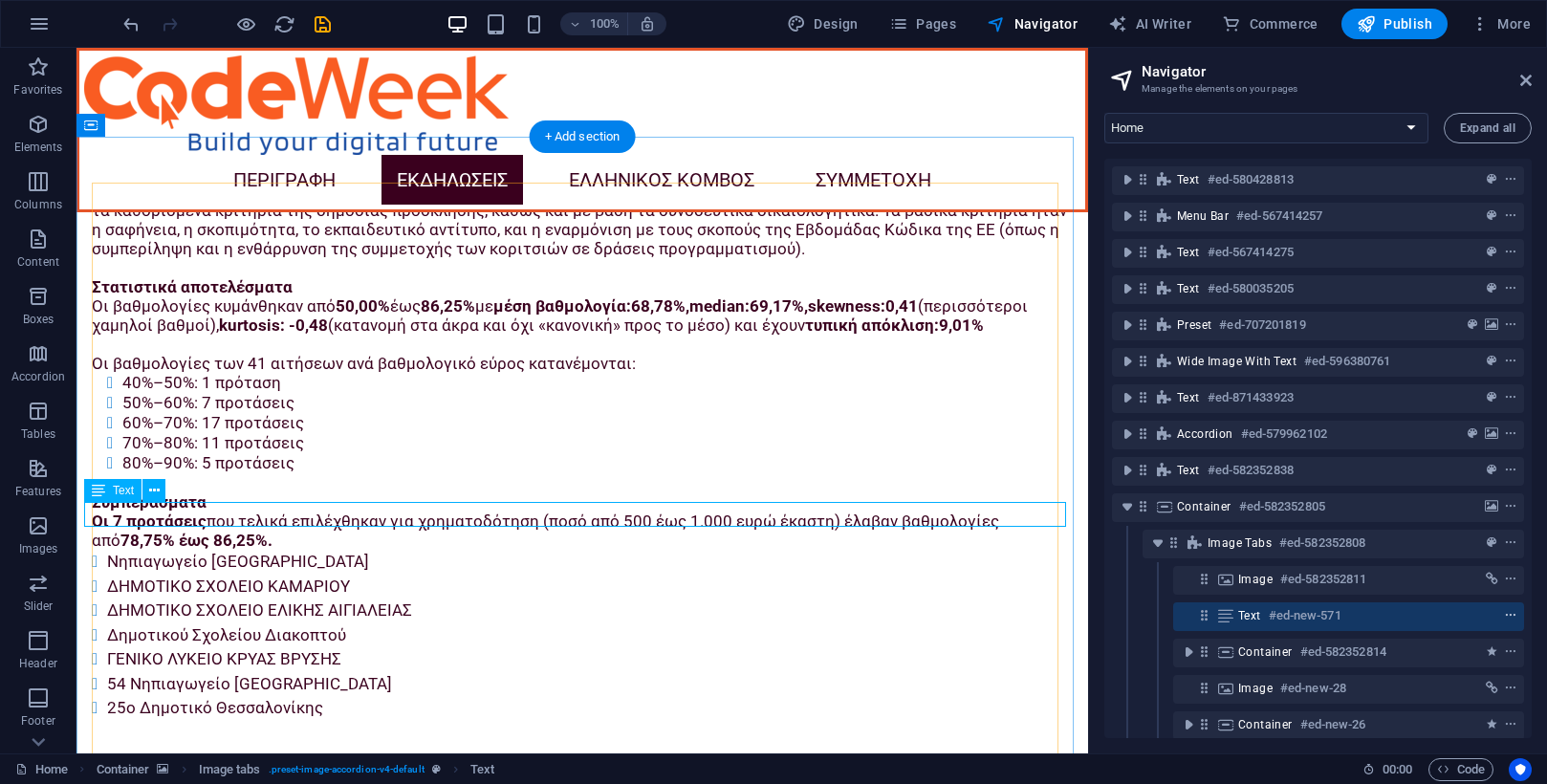
click at [1505, 615] on icon "context-menu" at bounding box center [1511, 616] width 13 height 13
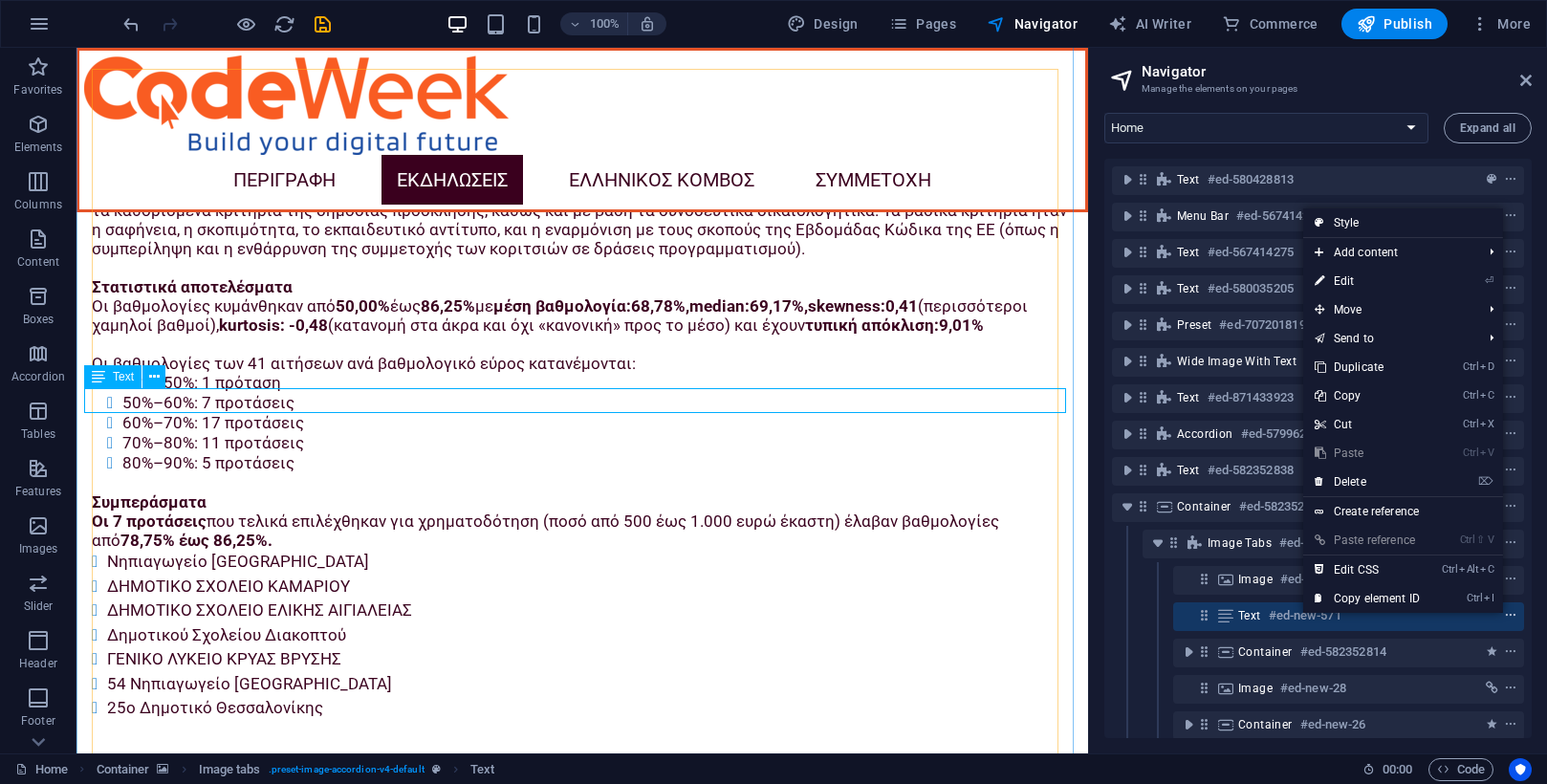
scroll to position [4811, 0]
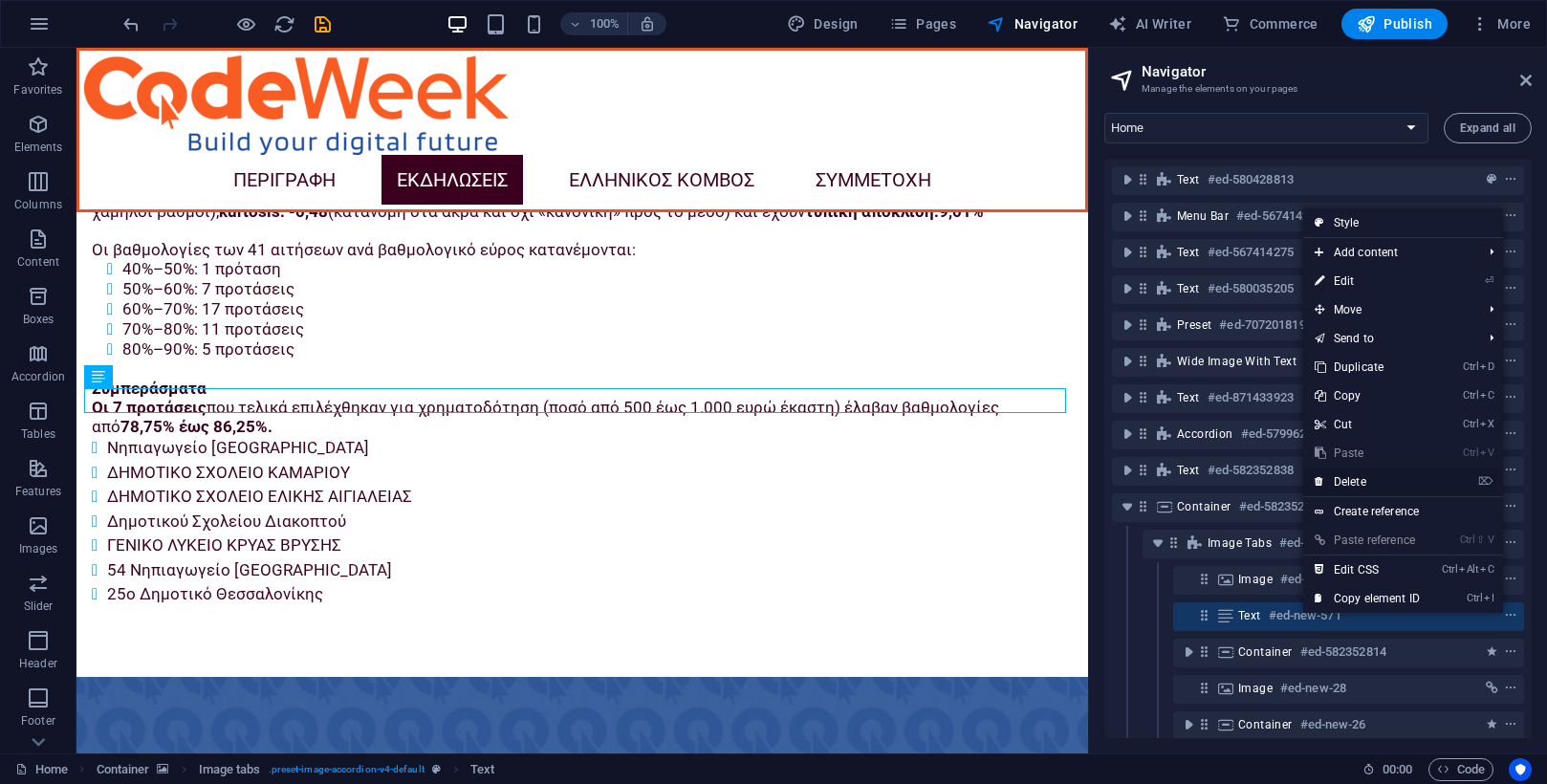
click at [1367, 479] on link "⌦ Delete" at bounding box center [1367, 482] width 128 height 29
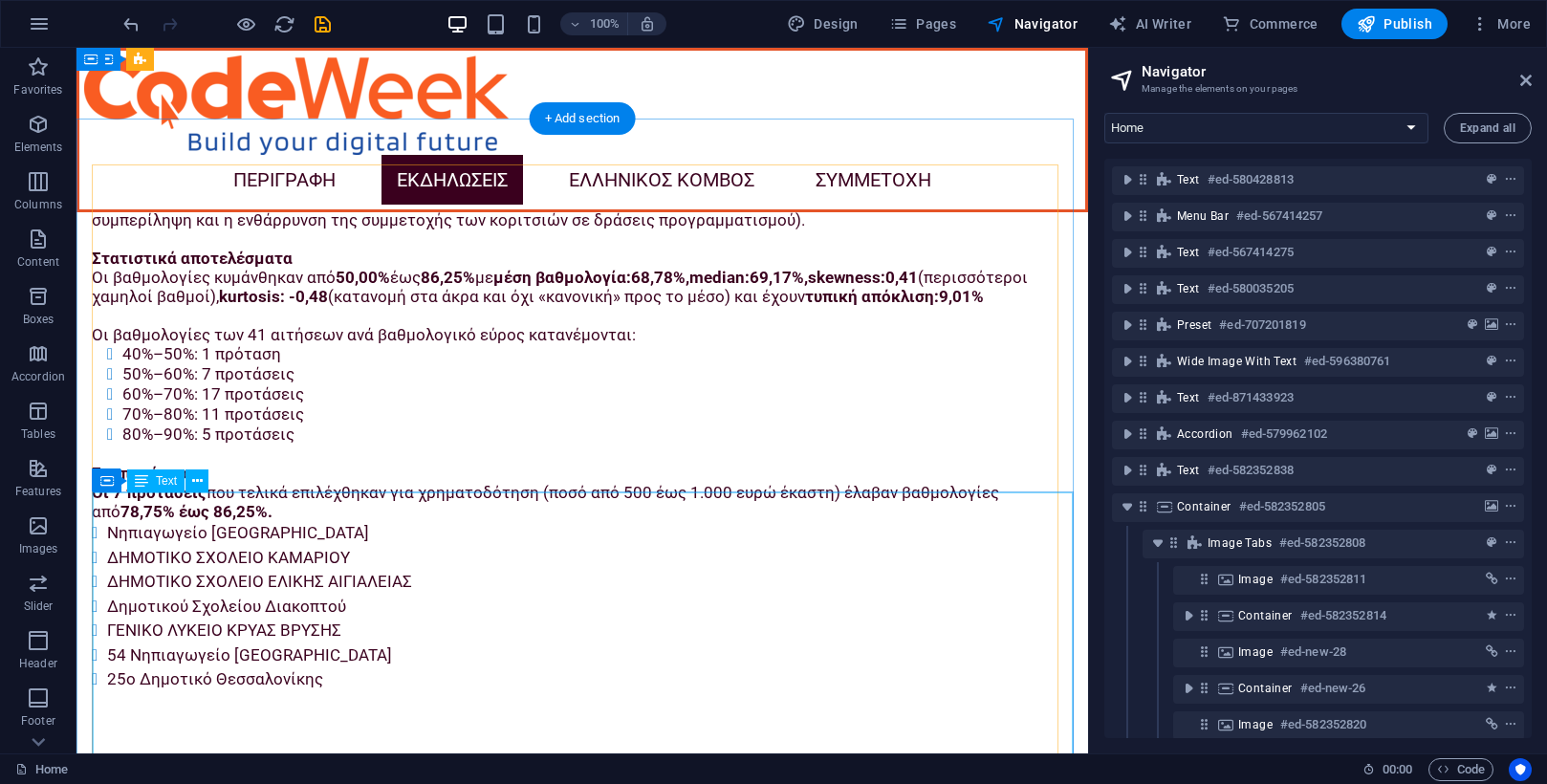
scroll to position [4715, 0]
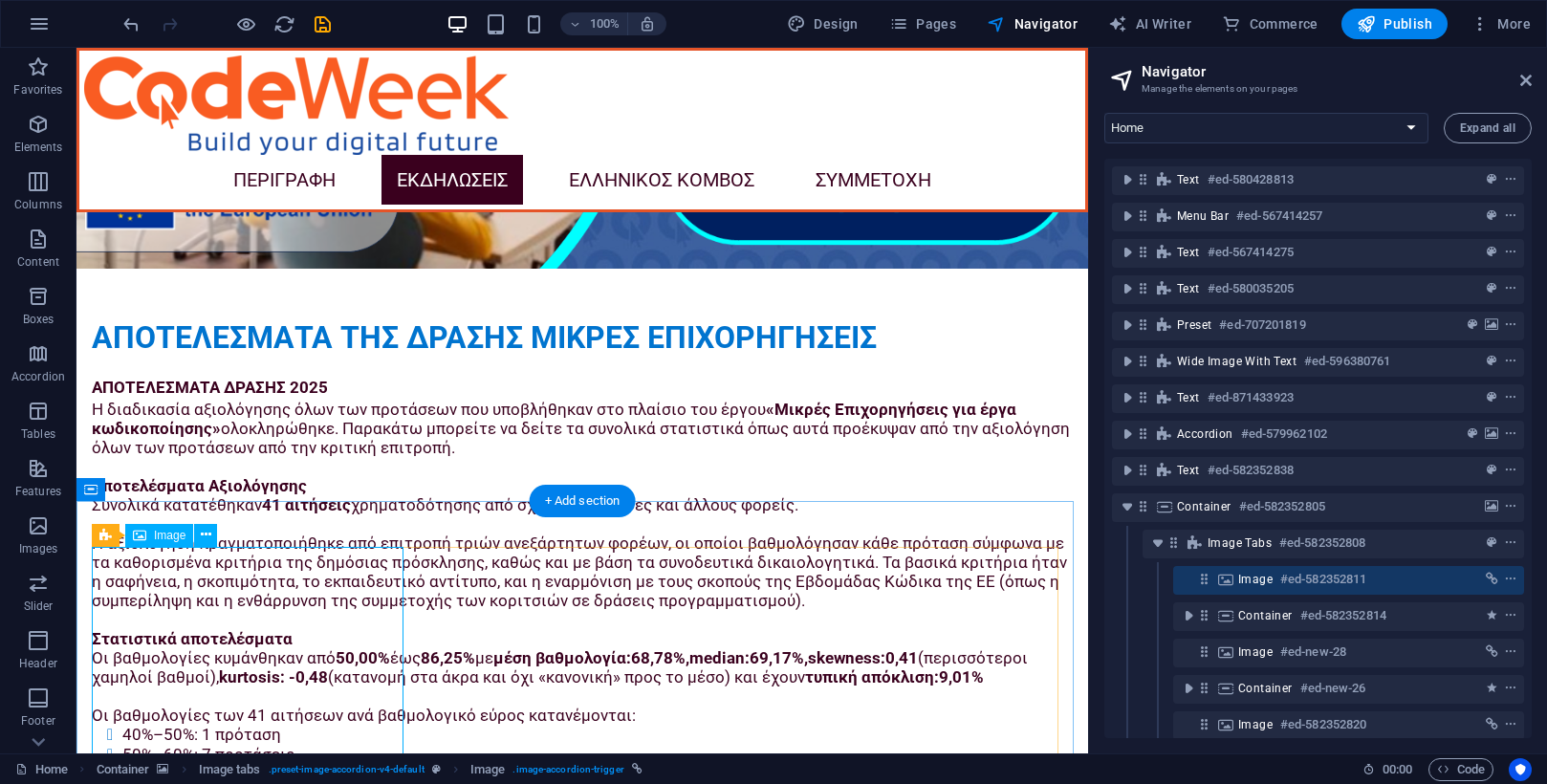
scroll to position [4334, 0]
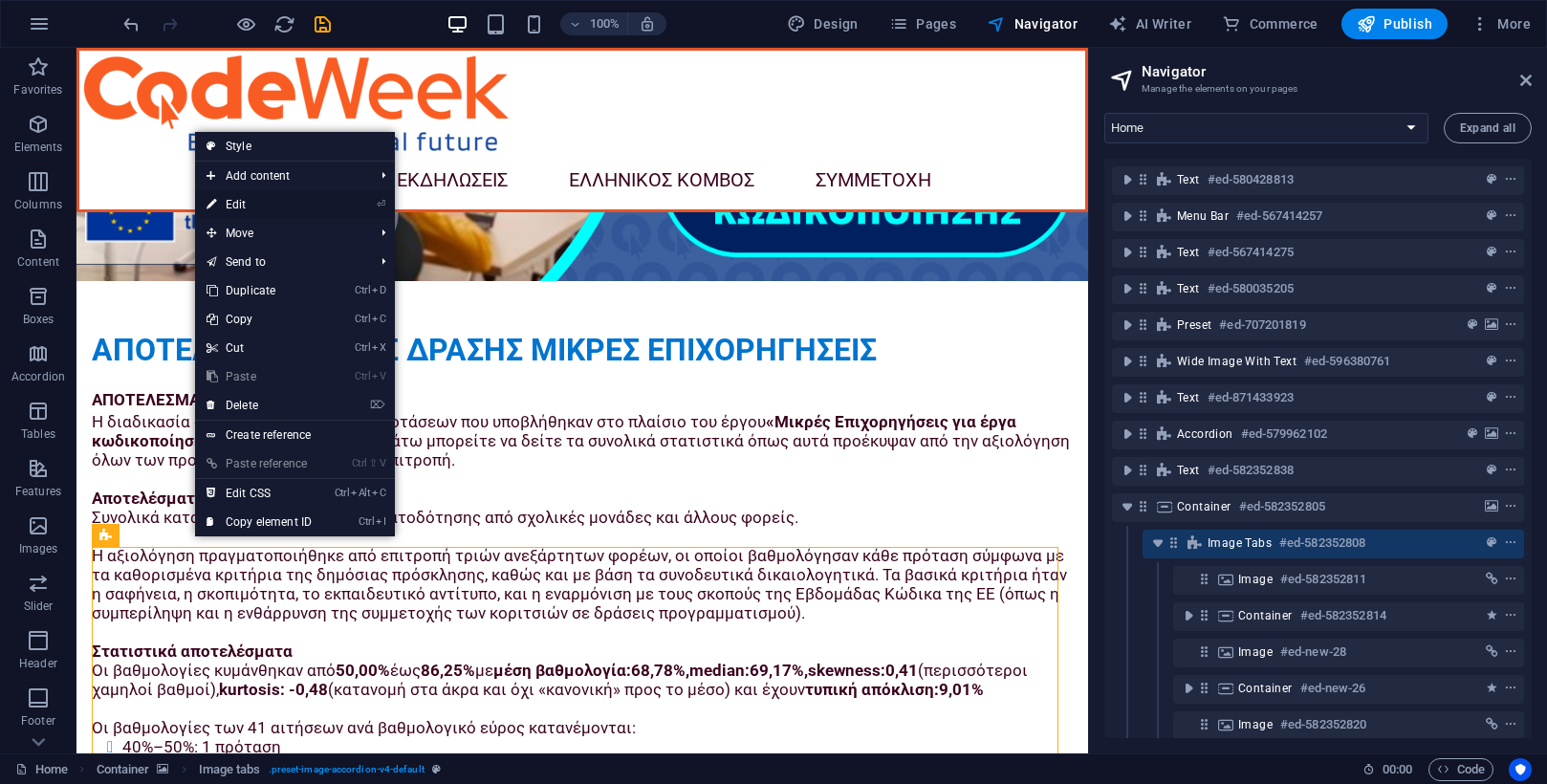
click at [258, 205] on link "⏎ Edit" at bounding box center [259, 205] width 128 height 29
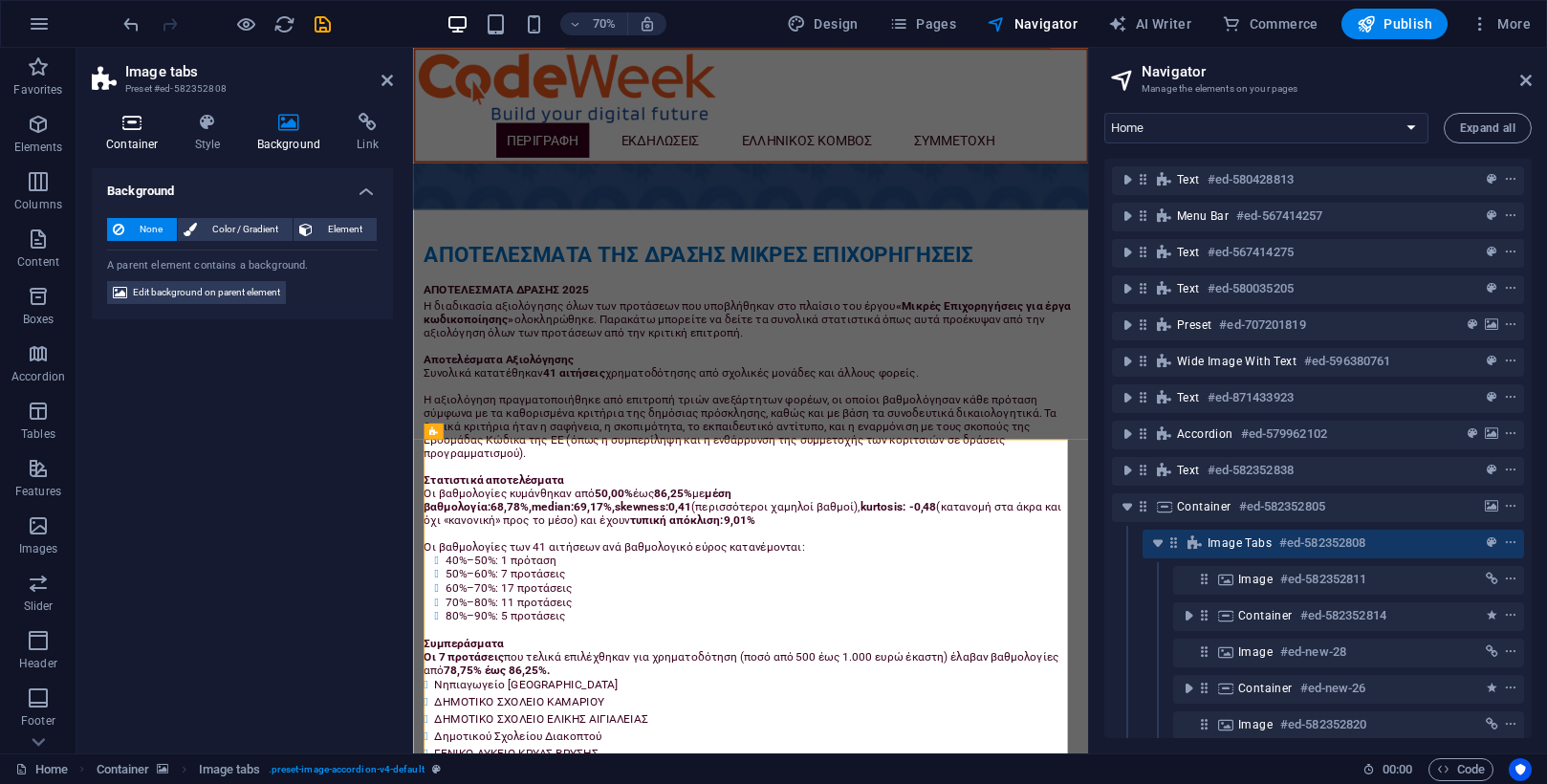
click at [135, 130] on icon at bounding box center [132, 123] width 81 height 19
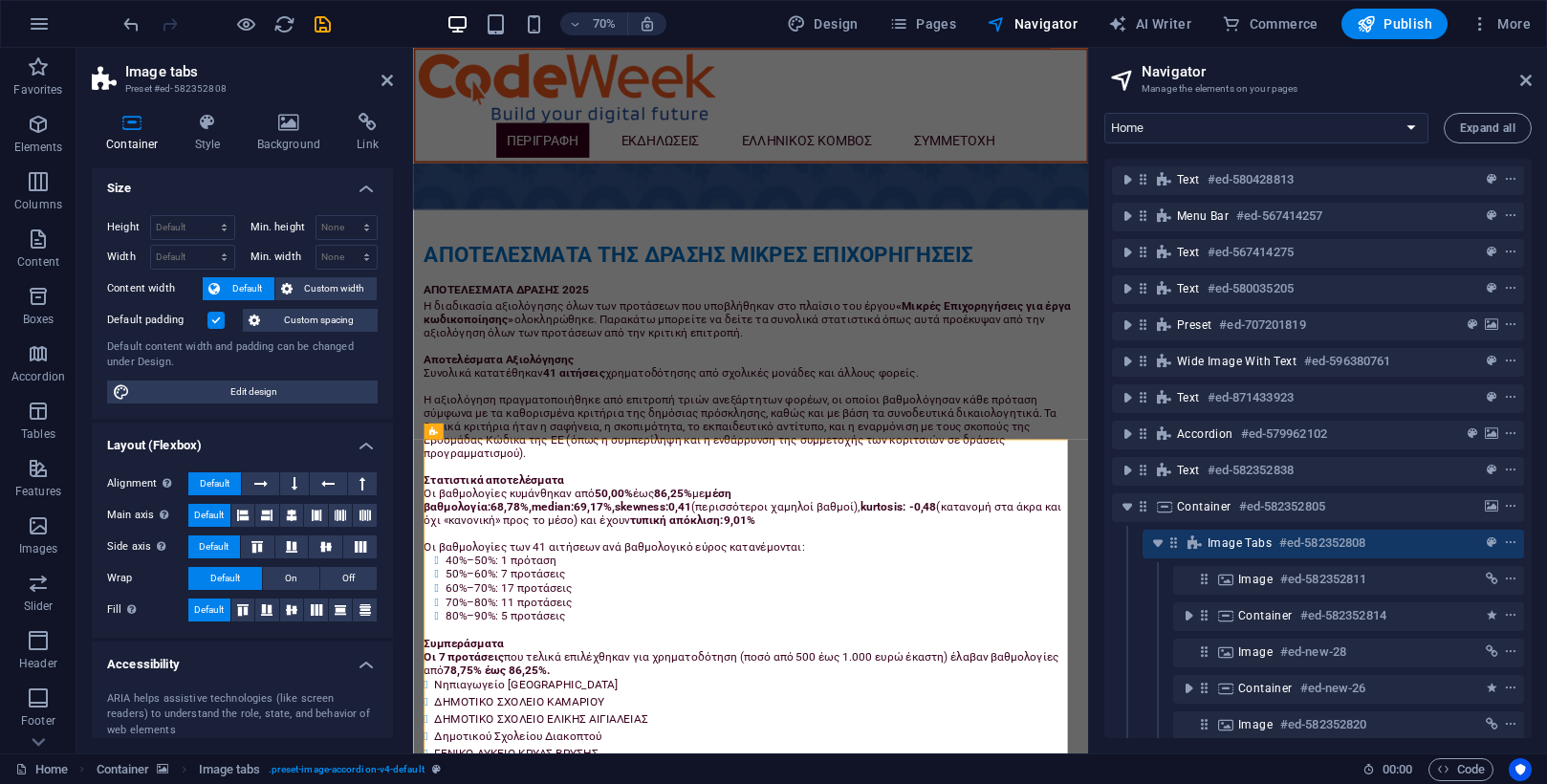
scroll to position [0, 0]
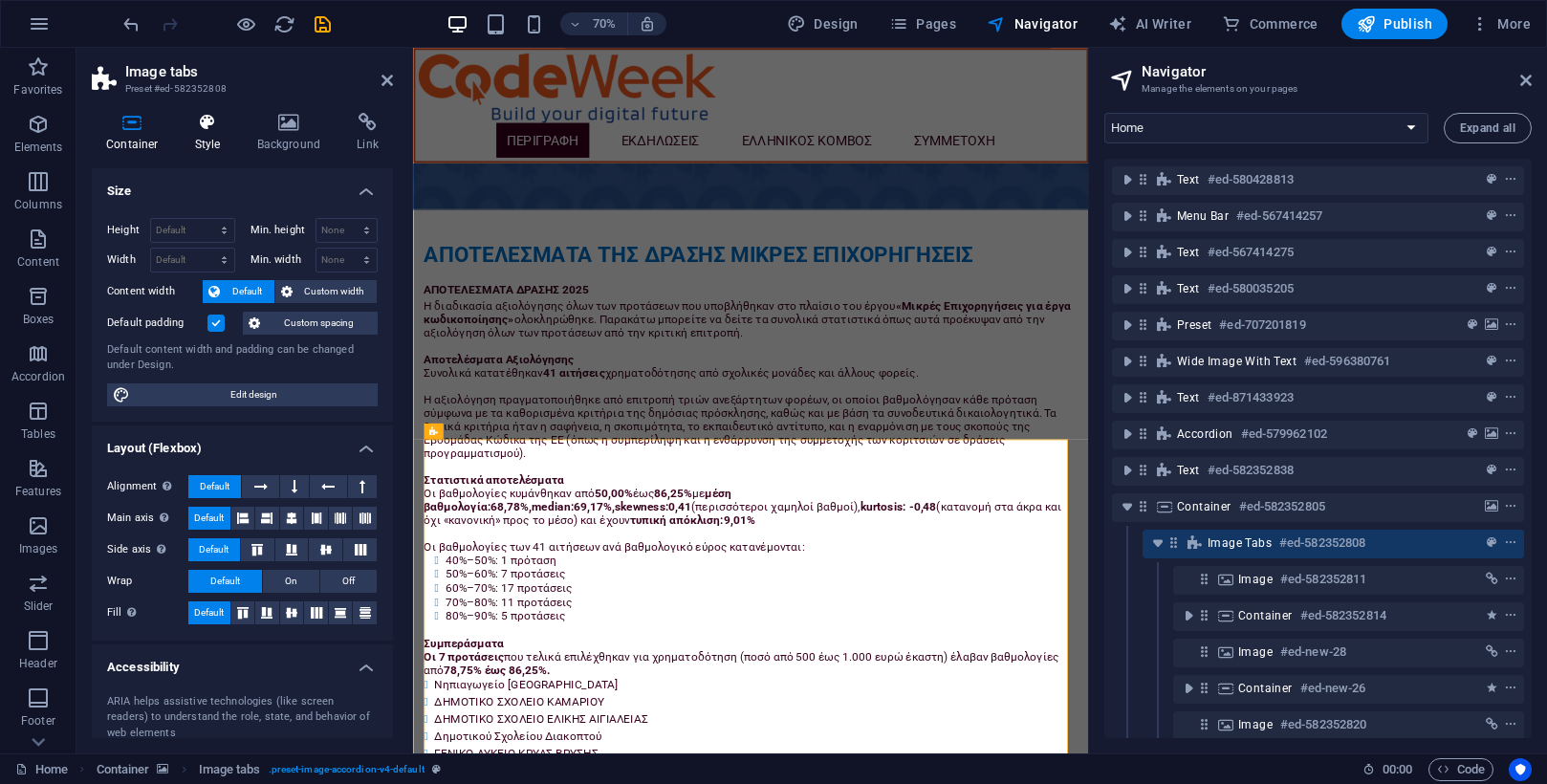
click at [199, 133] on h4 "Style" at bounding box center [212, 133] width 62 height 40
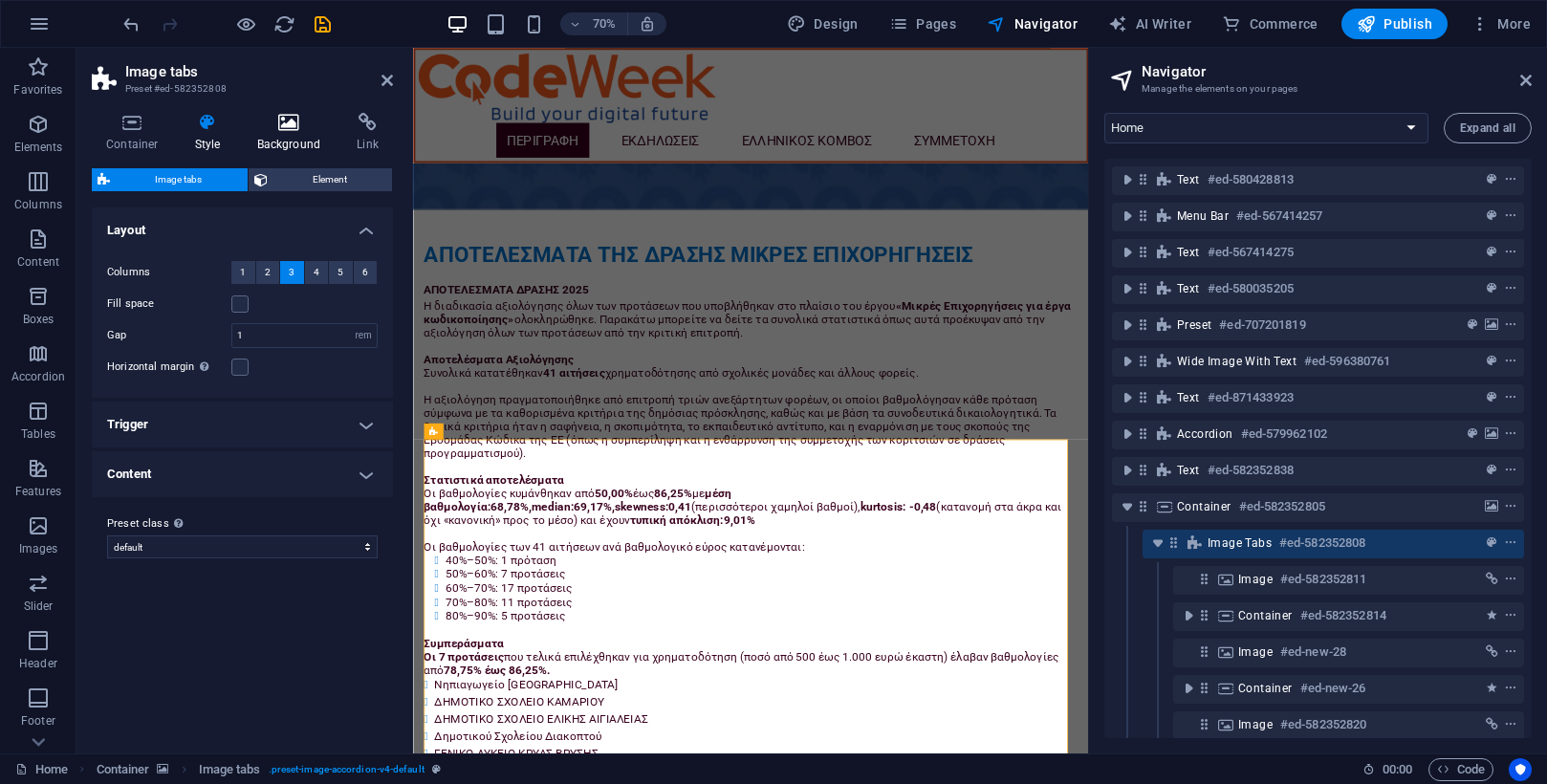
click at [283, 136] on h4 "Background" at bounding box center [293, 133] width 101 height 40
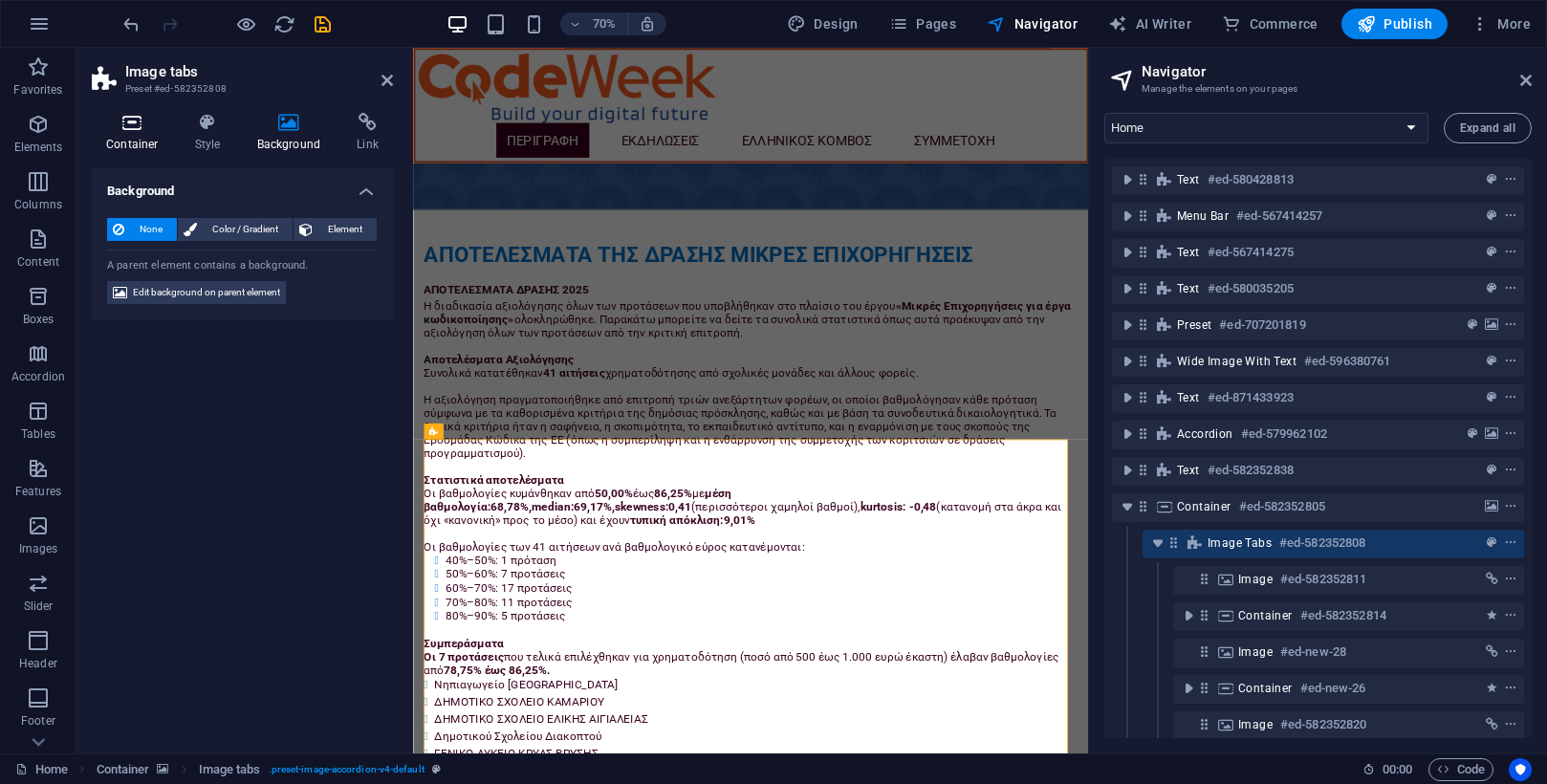
click at [131, 132] on h4 "Container" at bounding box center [136, 133] width 89 height 40
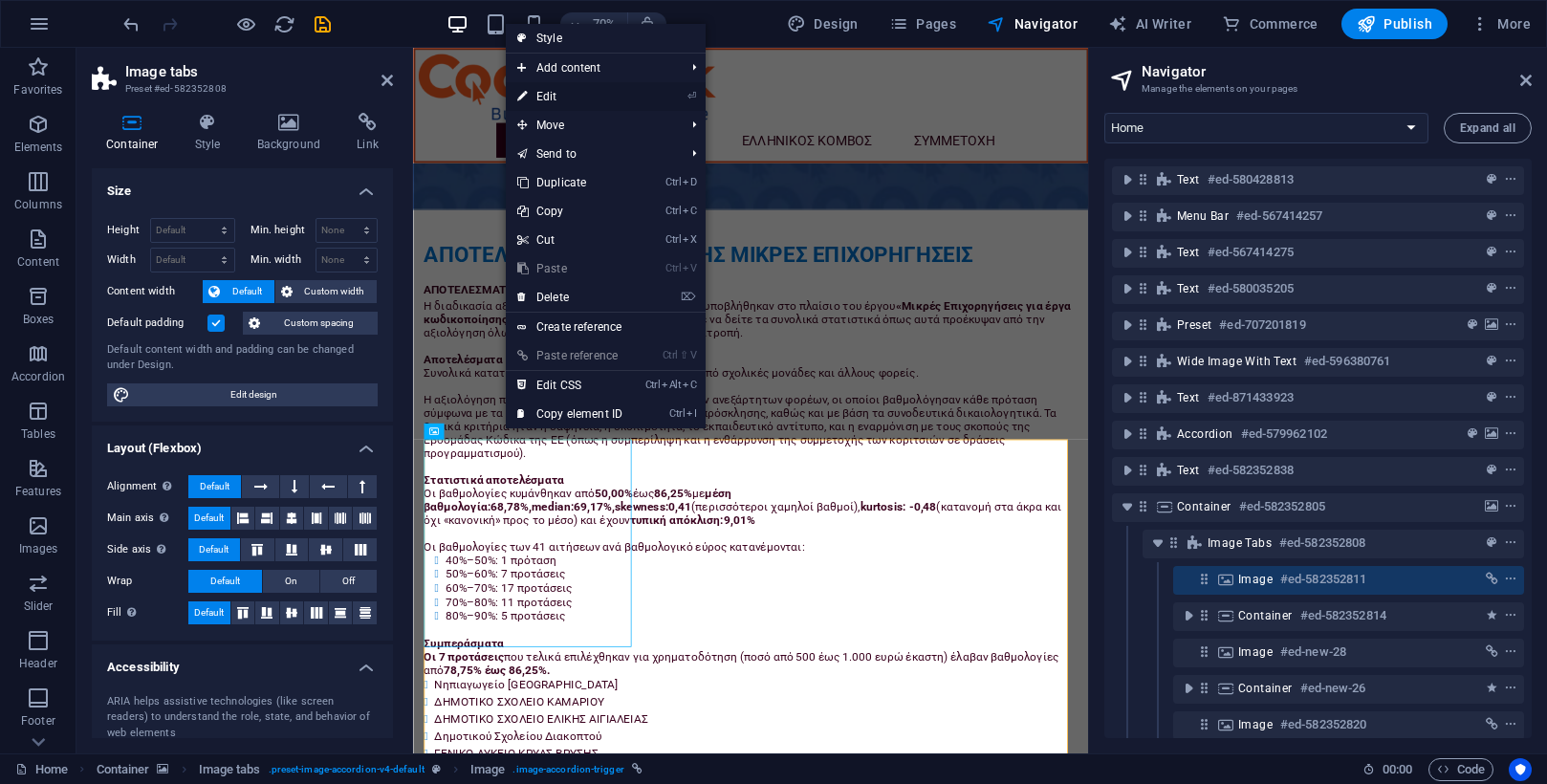
click at [574, 87] on link "⏎ Edit" at bounding box center [570, 97] width 128 height 29
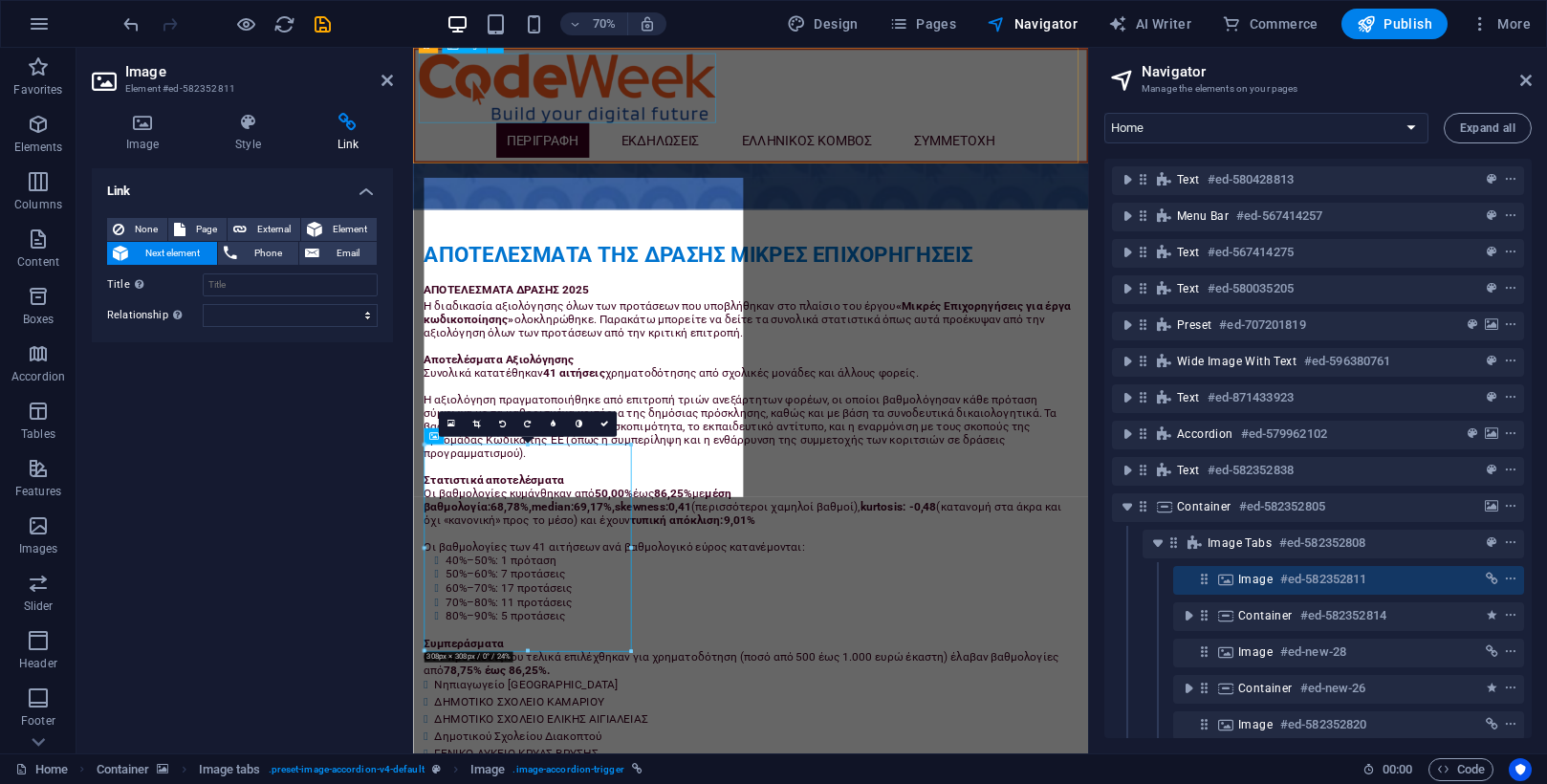
scroll to position [4327, 0]
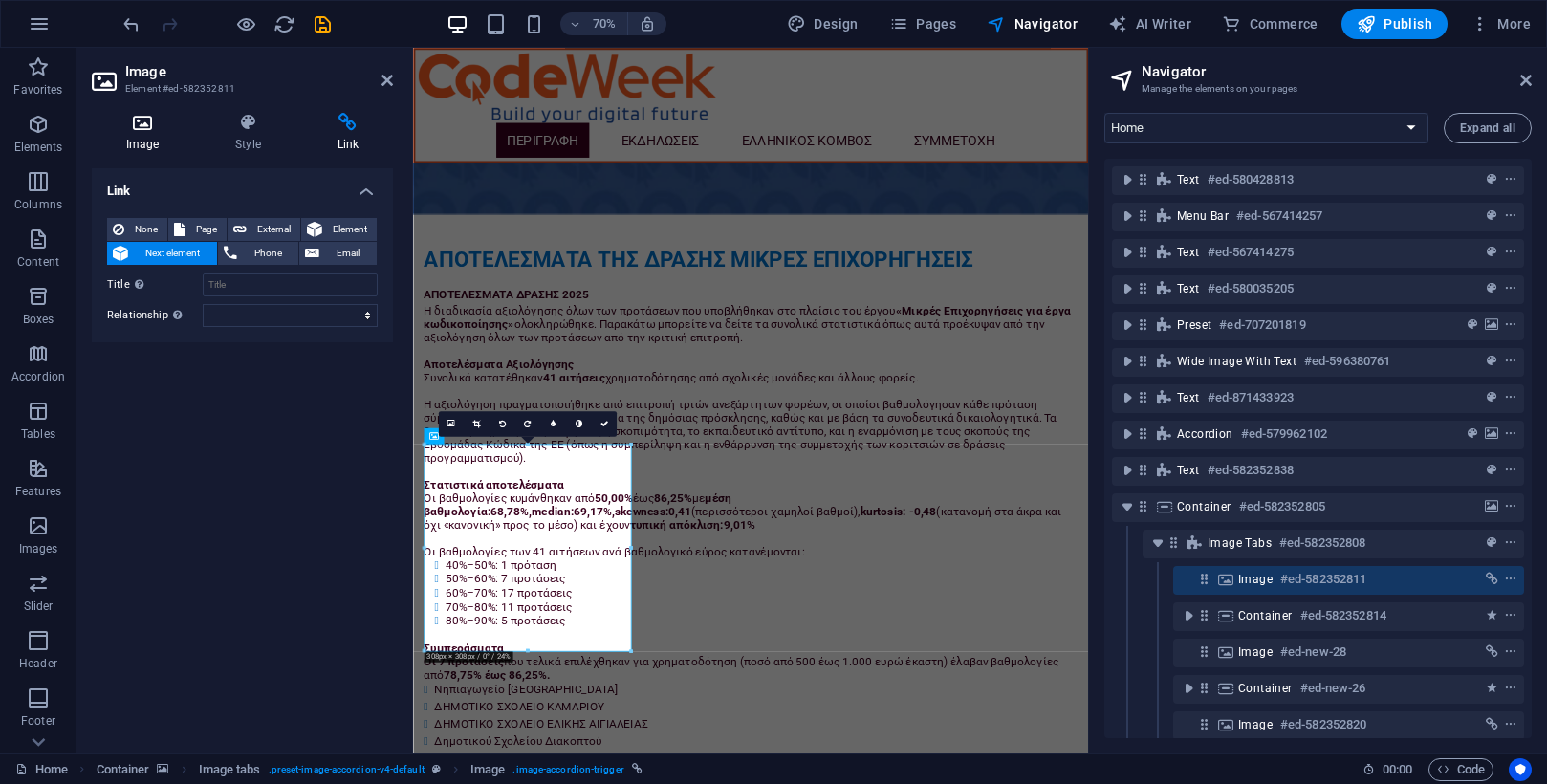
click at [147, 137] on h4 "Image" at bounding box center [146, 133] width 109 height 40
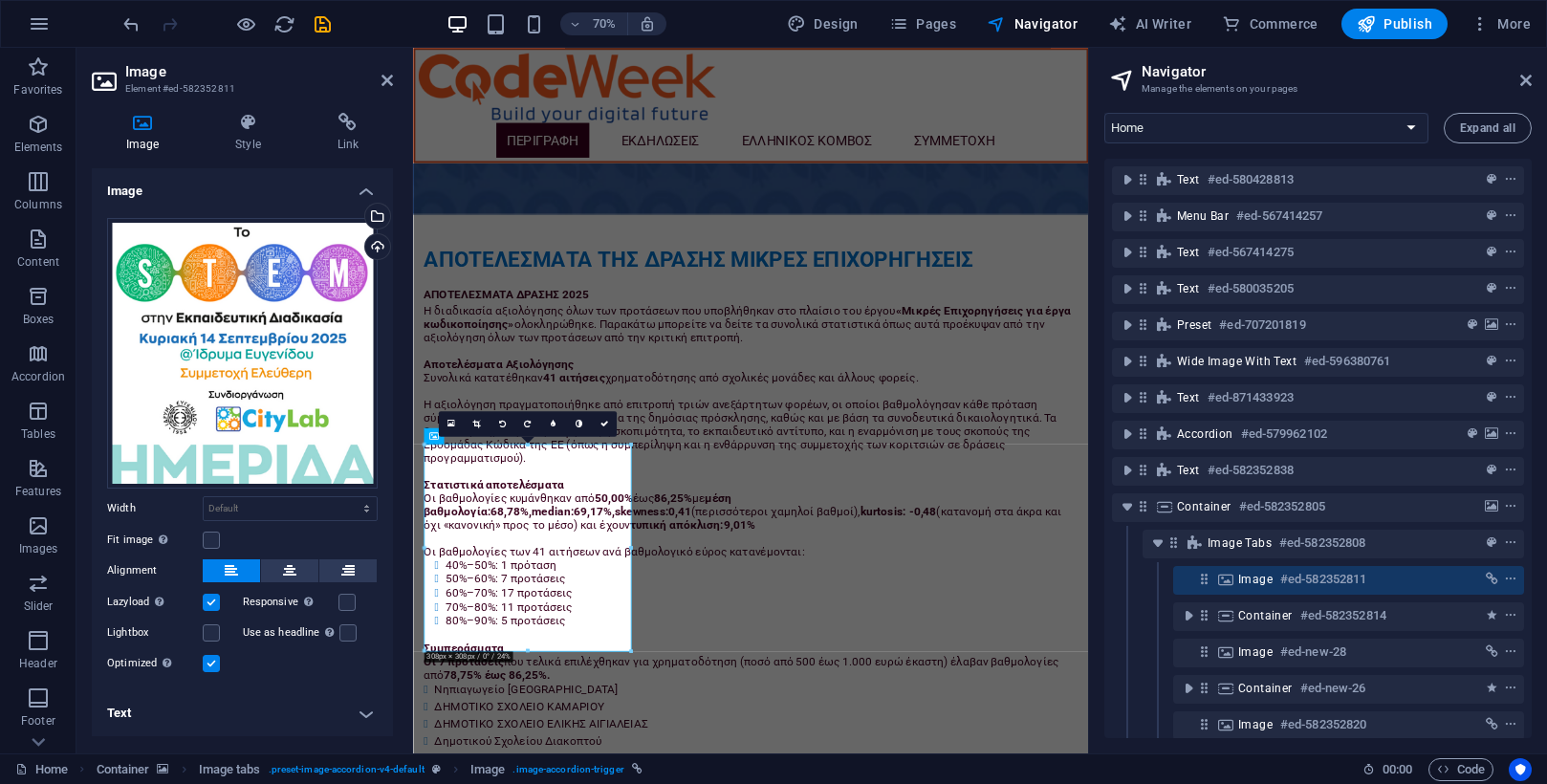
click at [364, 711] on h4 "Text" at bounding box center [242, 713] width 302 height 46
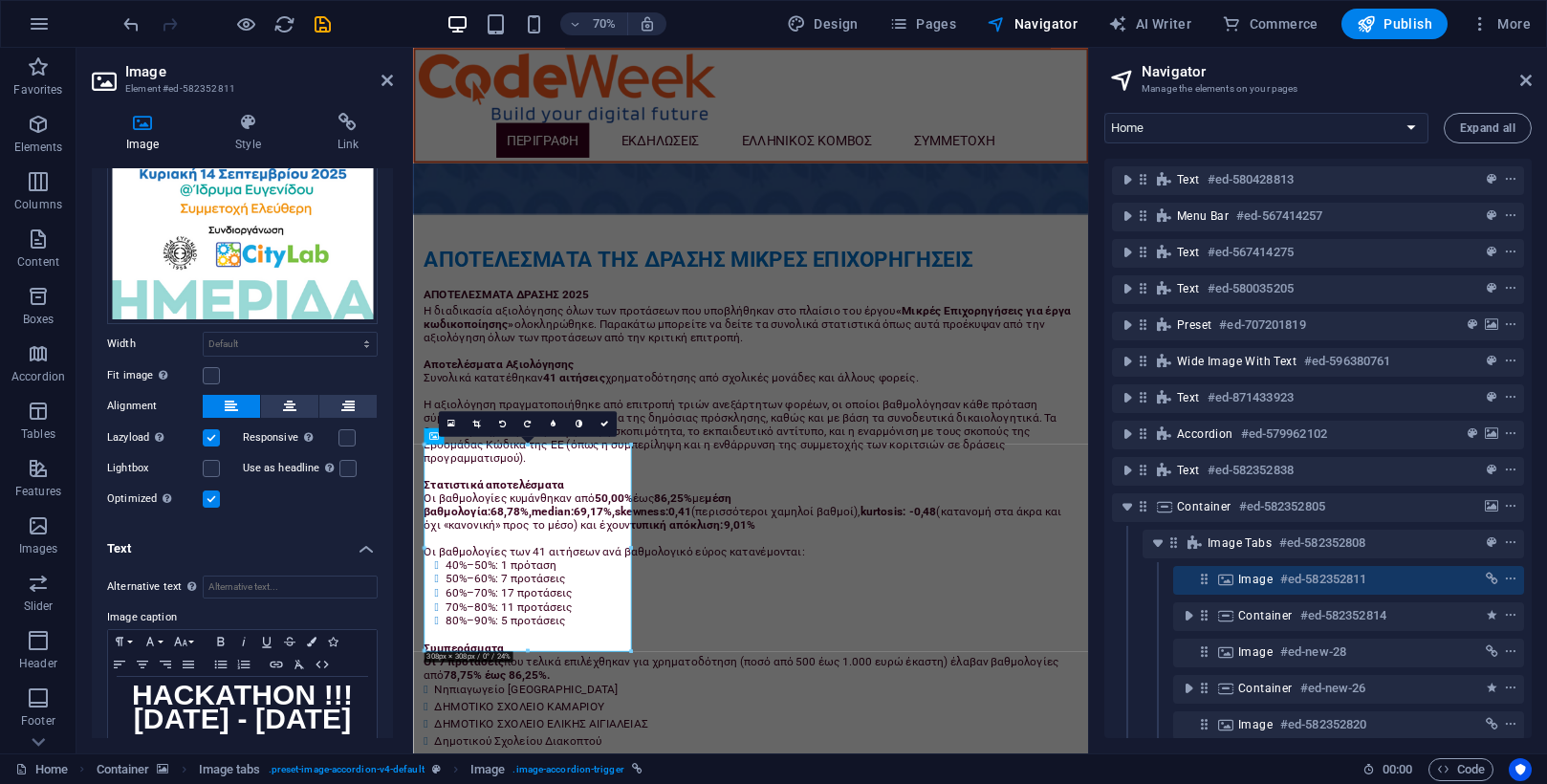
scroll to position [208, 0]
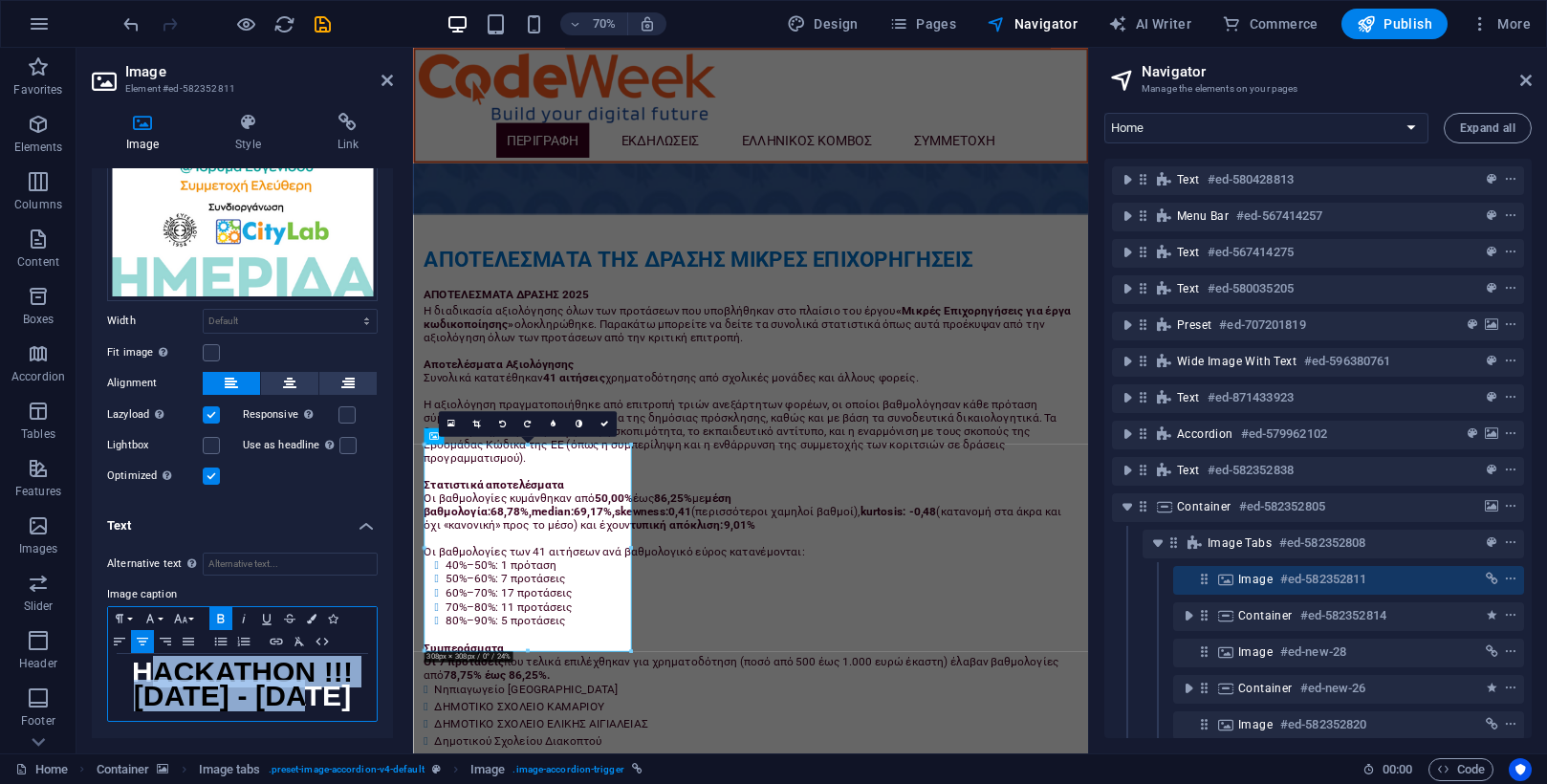
drag, startPoint x: 151, startPoint y: 645, endPoint x: 312, endPoint y: 675, distance: 163.8
click at [312, 675] on div "HACKATHON !!! 8 - 9 Μαρτίου 2025" at bounding box center [242, 687] width 269 height 67
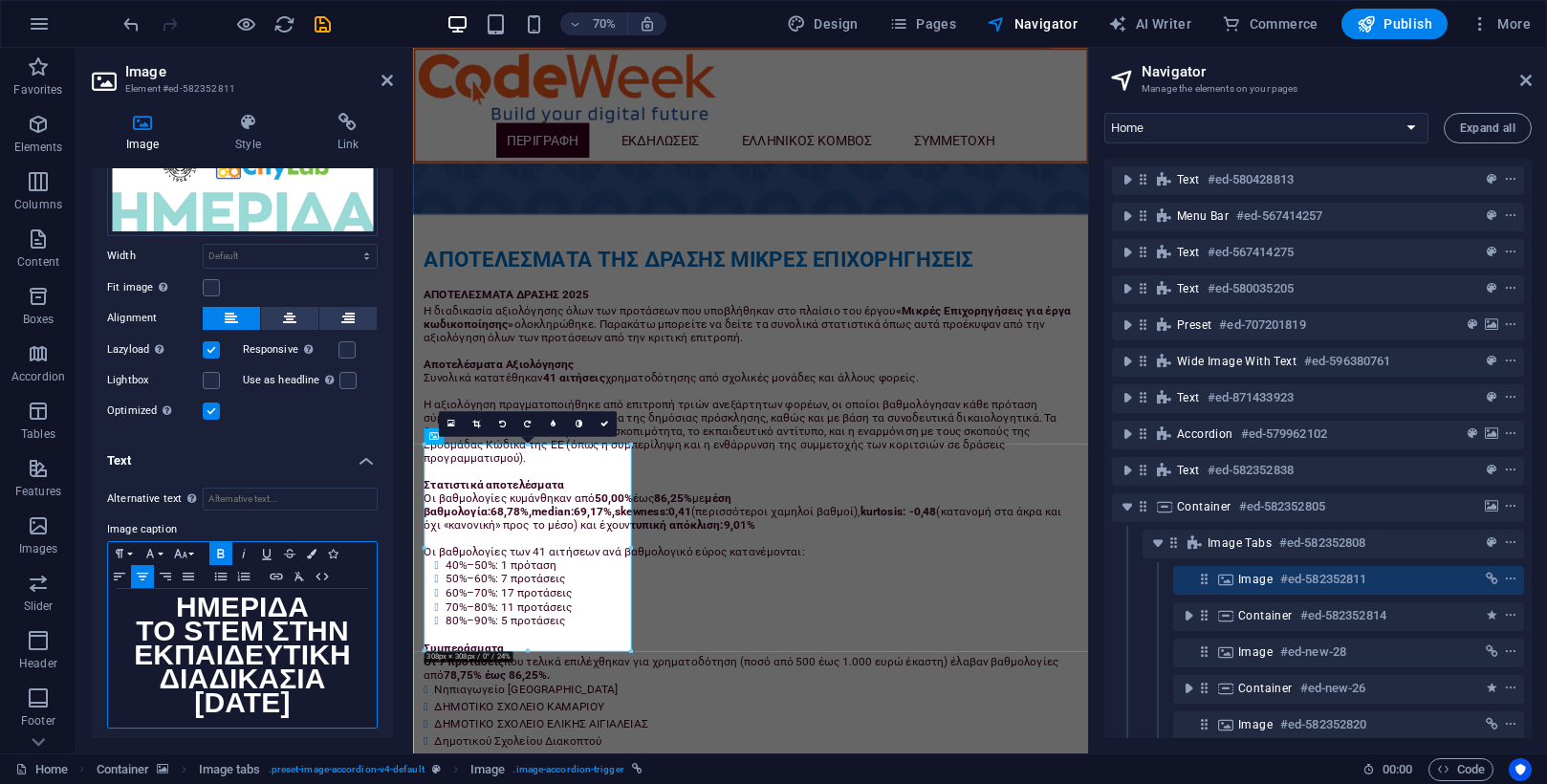
scroll to position [277, 0]
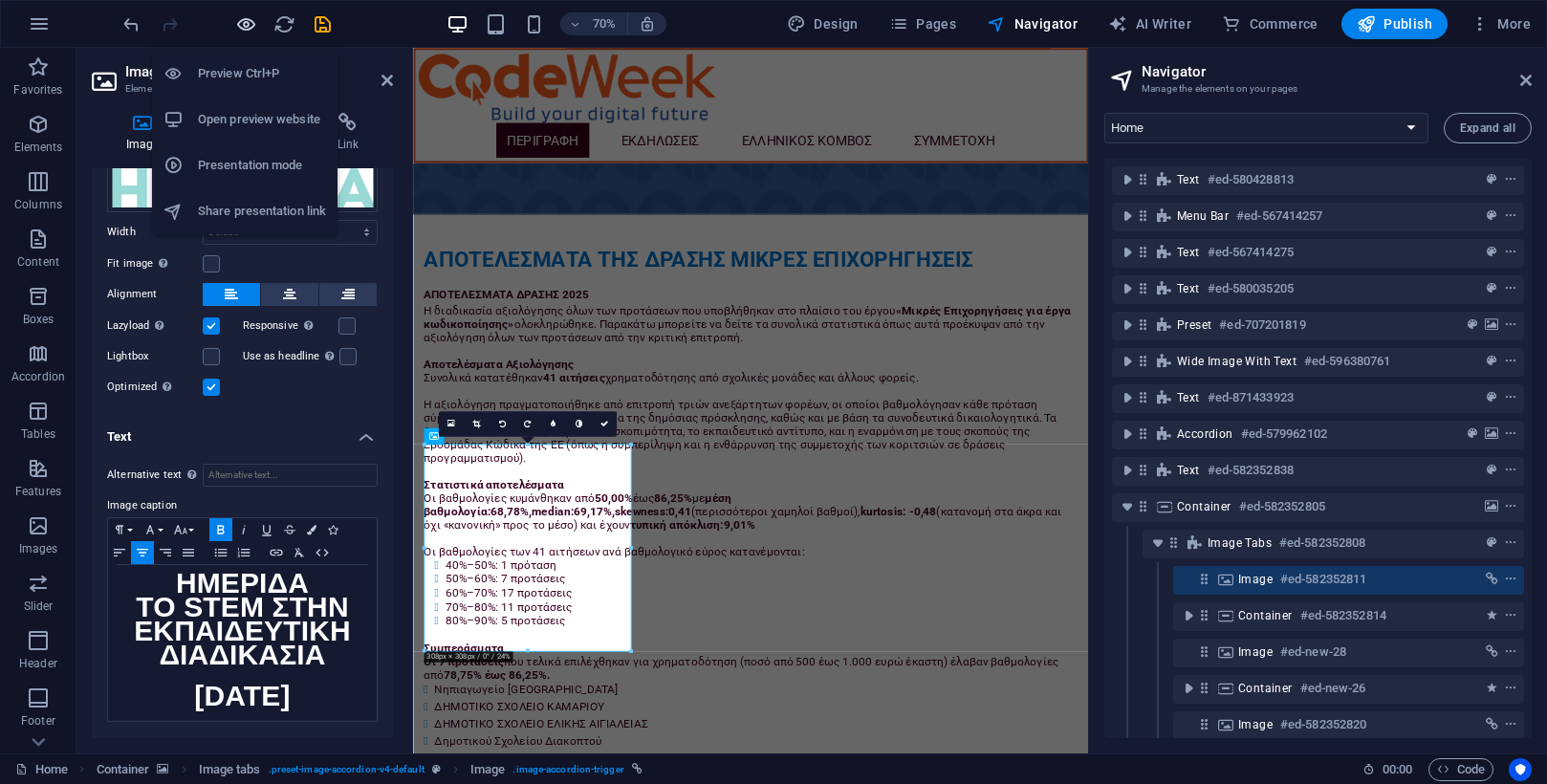
click at [15, 690] on icon "button" at bounding box center [15, 700] width 0 height 19
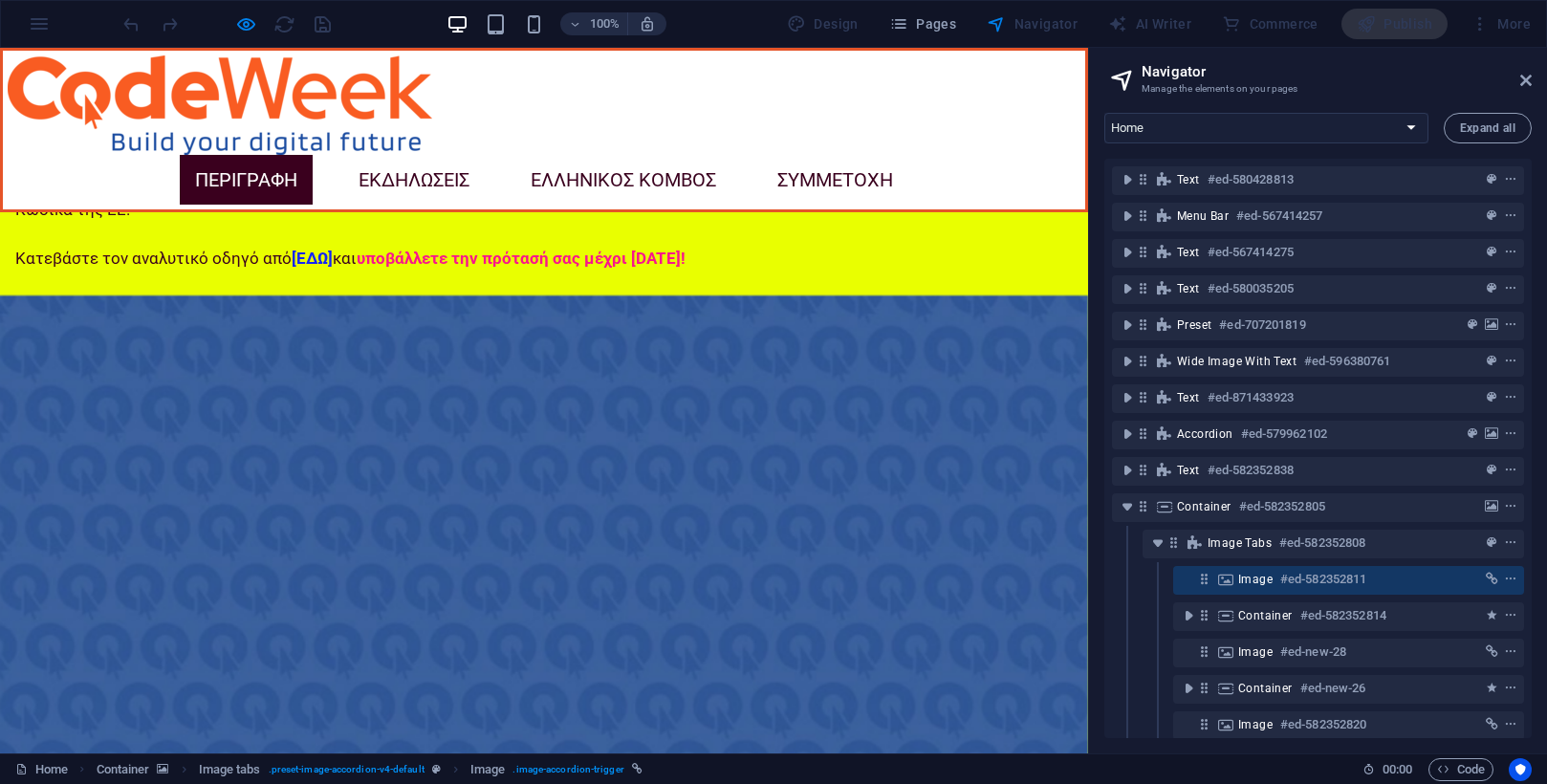
scroll to position [3222, 0]
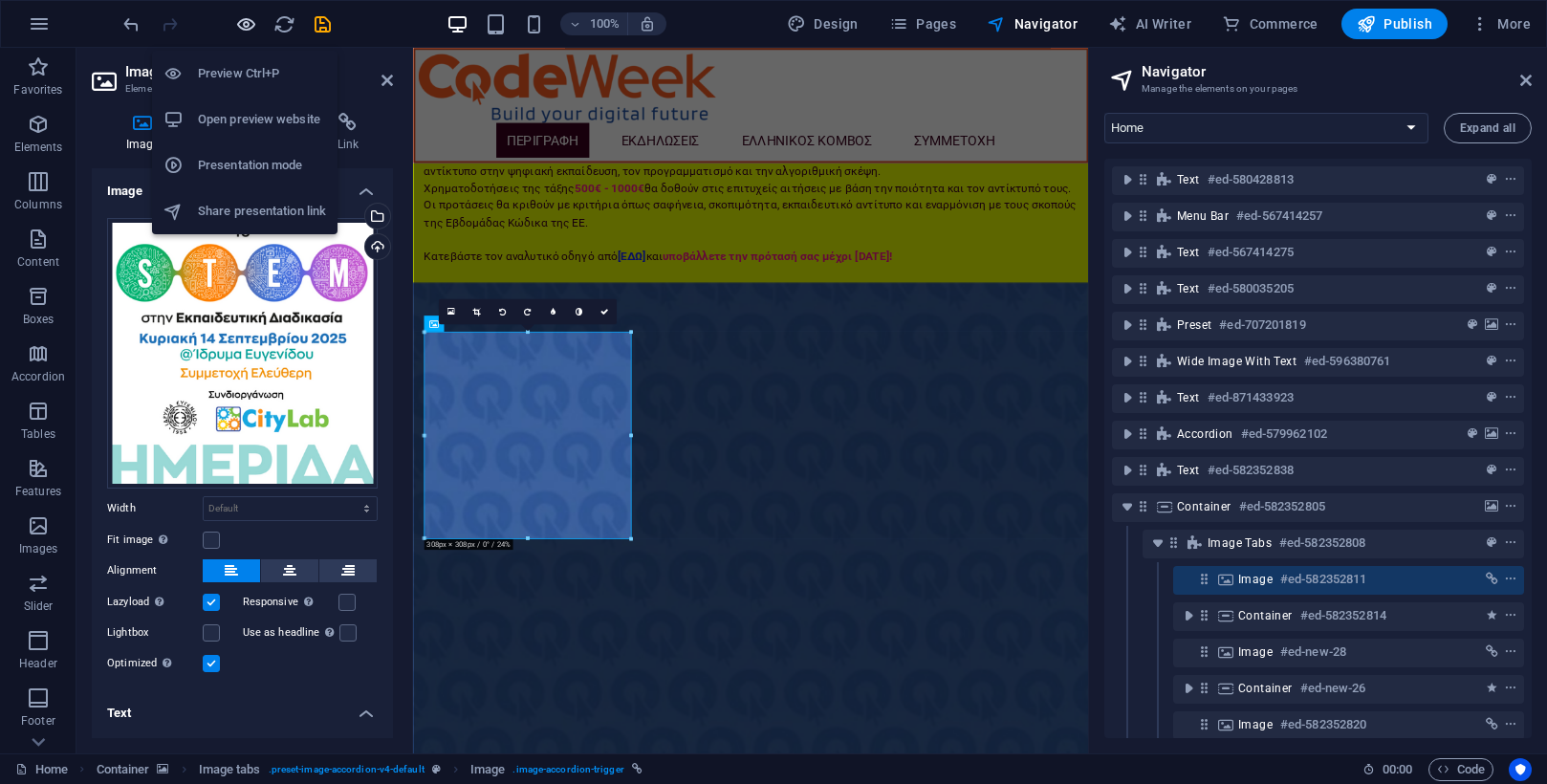
scroll to position [4488, 0]
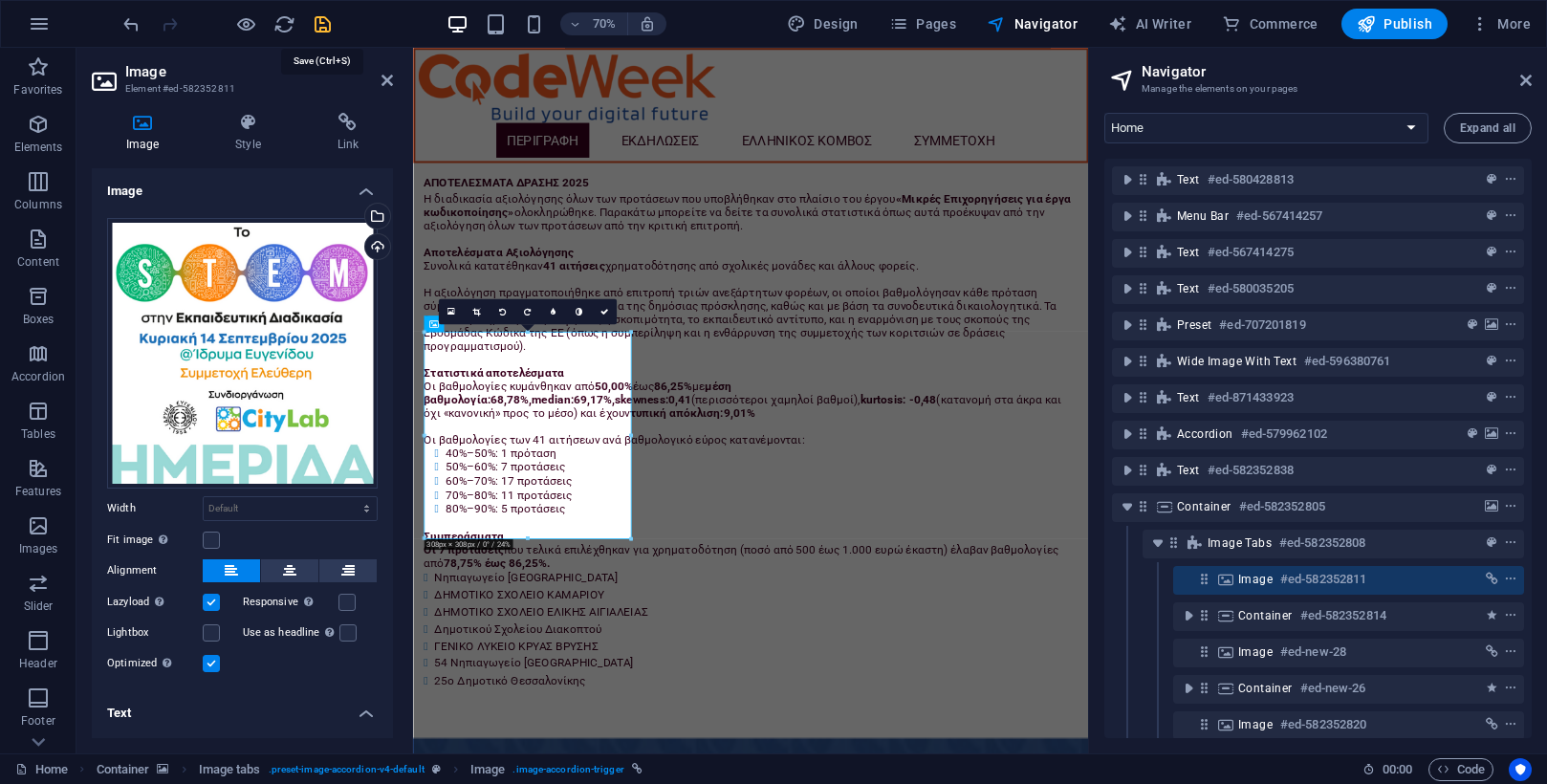
click at [324, 22] on icon "save" at bounding box center [323, 24] width 22 height 22
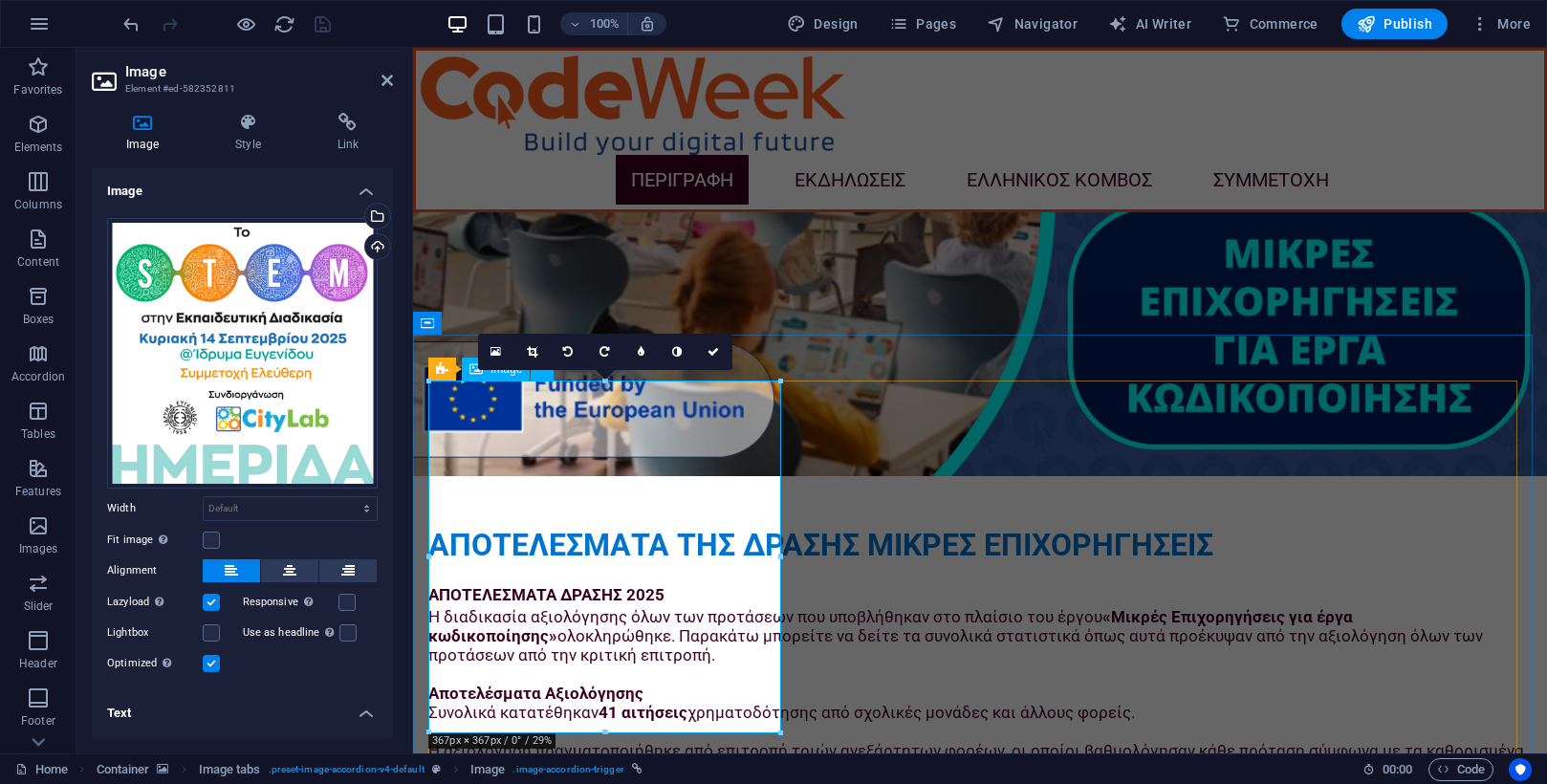
scroll to position [4152, 0]
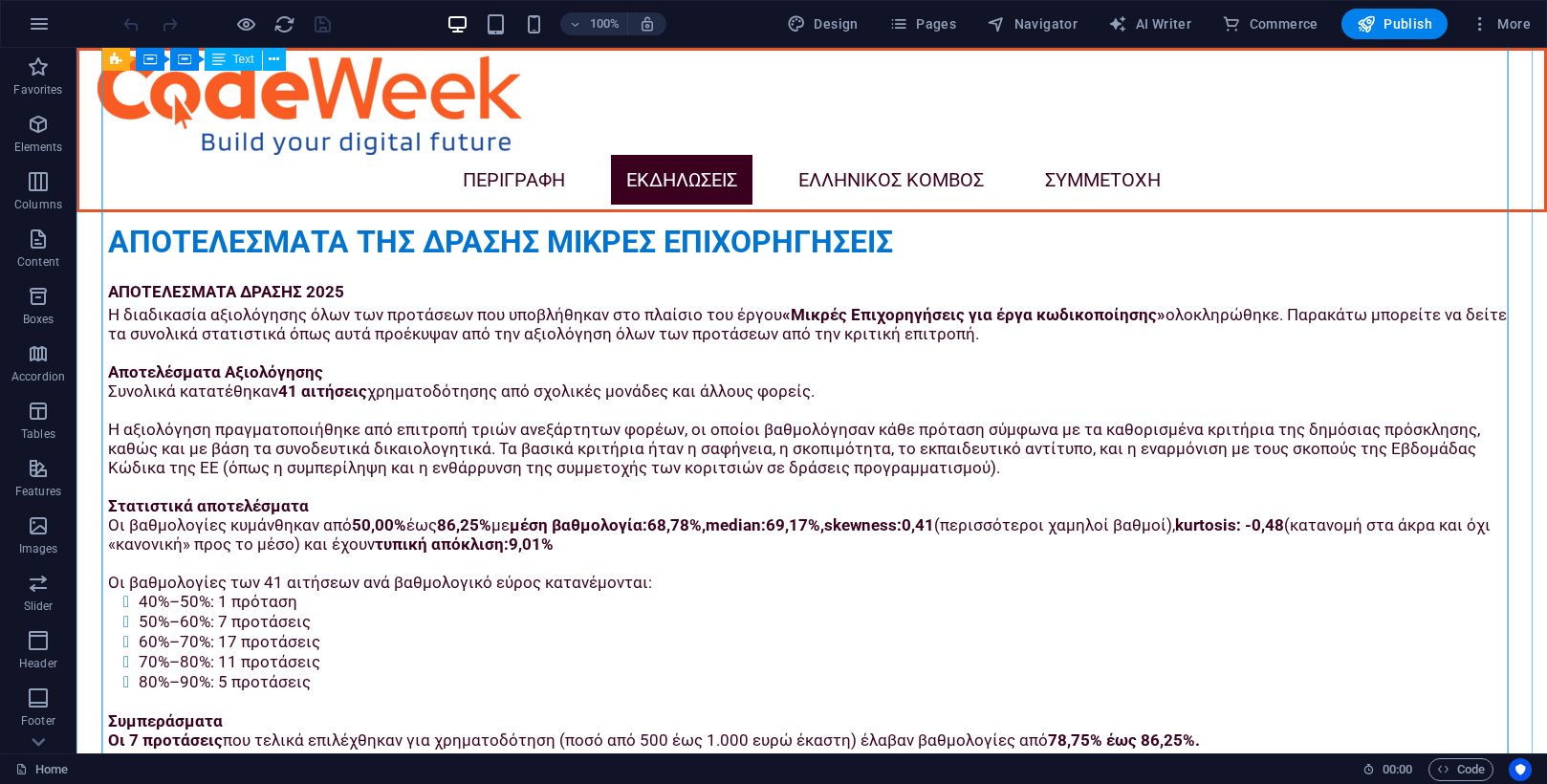
scroll to position [4779, 0]
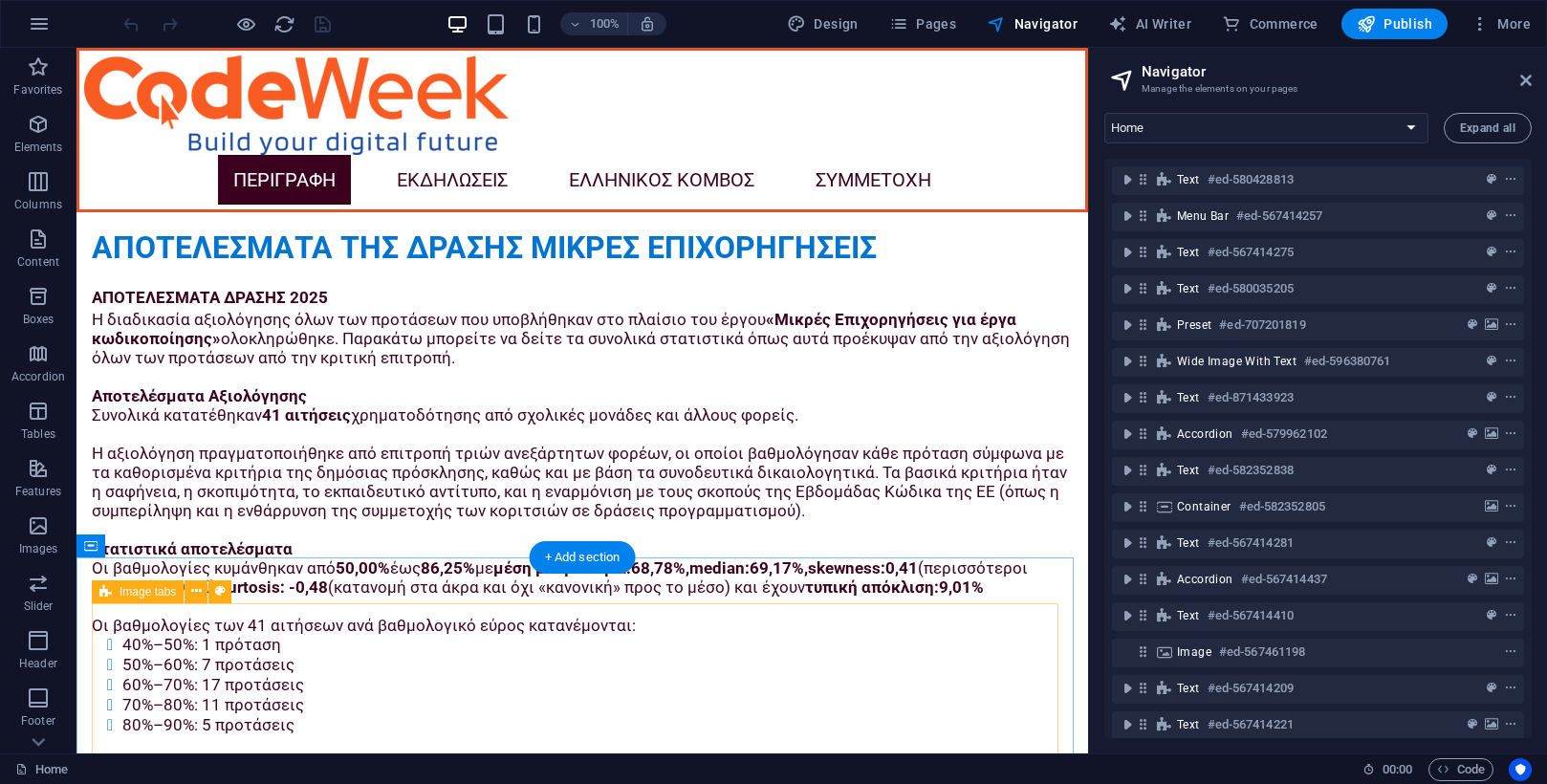
scroll to position [4446, 0]
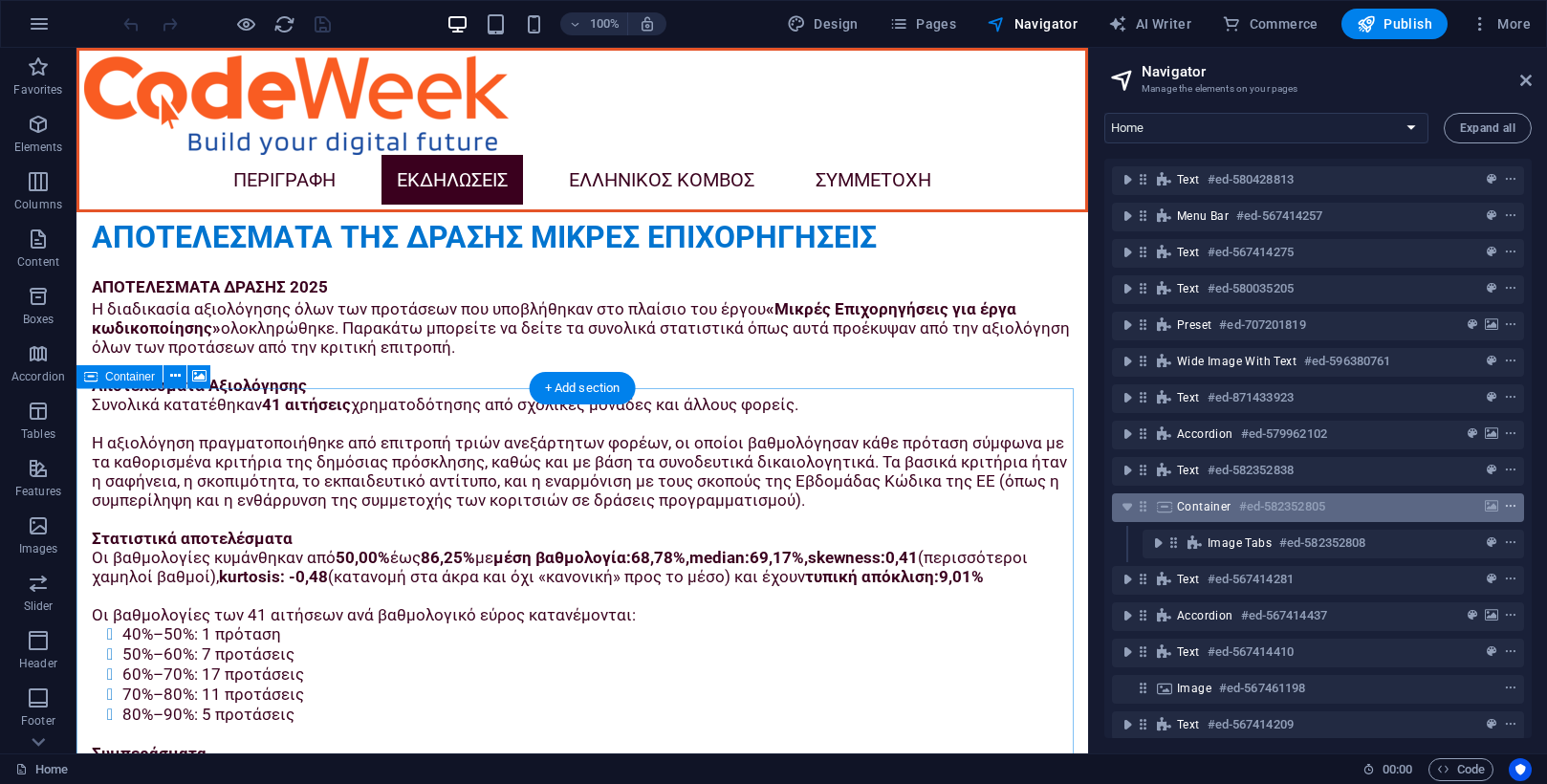
scroll to position [8388, 0]
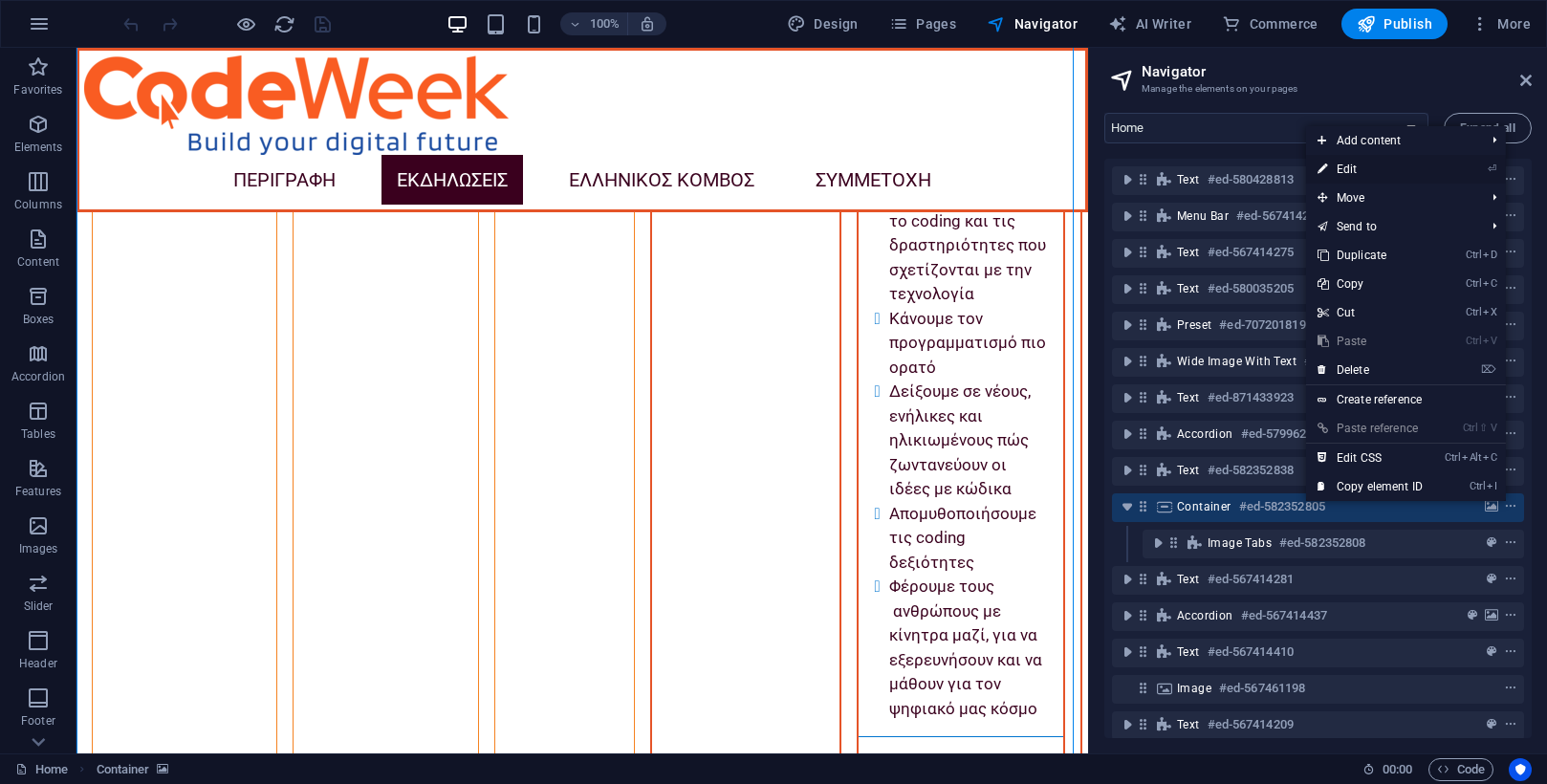
click at [1347, 163] on link "⏎ Edit" at bounding box center [1370, 169] width 128 height 29
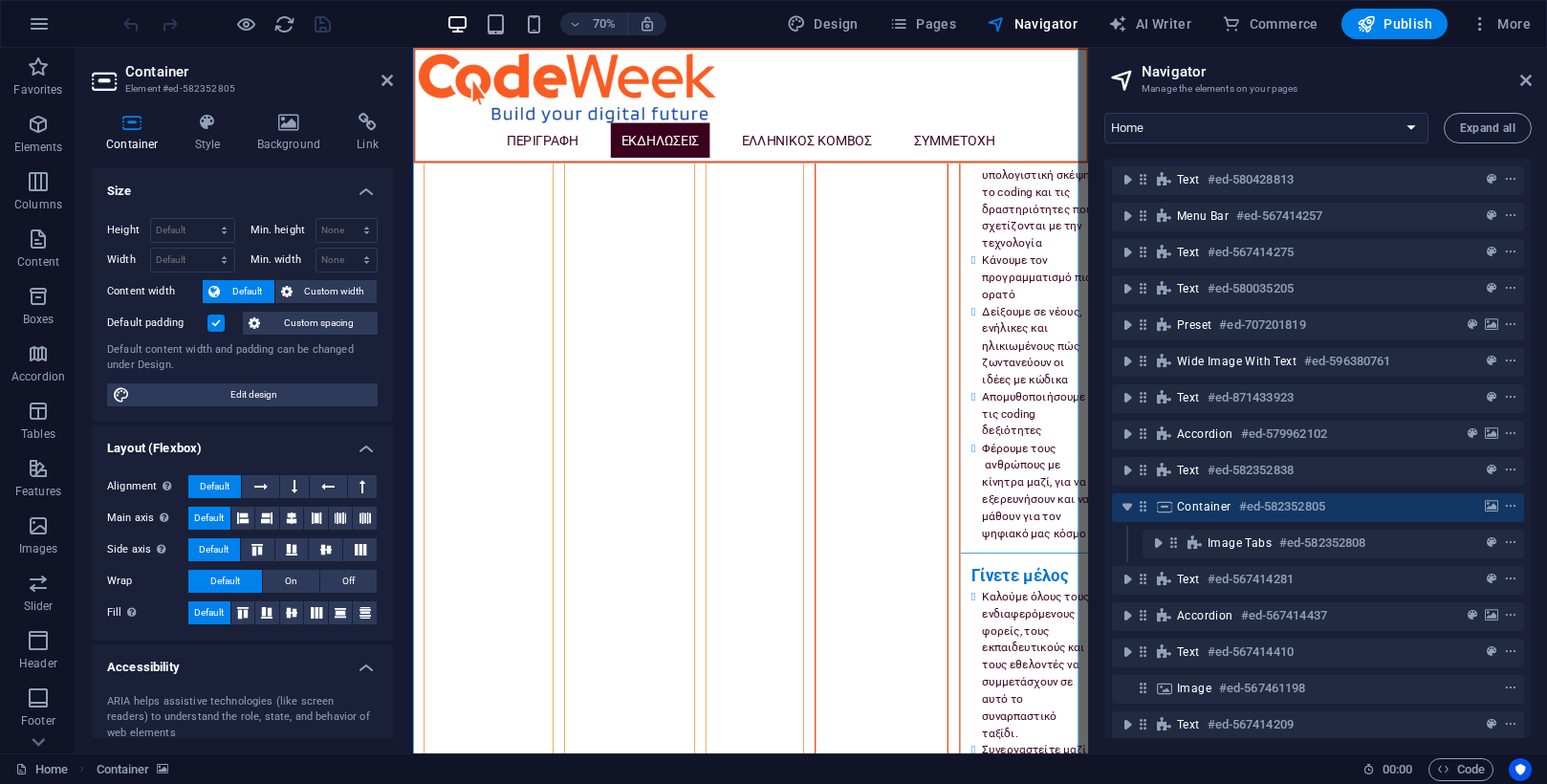
click at [216, 323] on label at bounding box center [216, 323] width 17 height 17
click at [0, 0] on input "Default padding" at bounding box center [0, 0] width 0 height 0
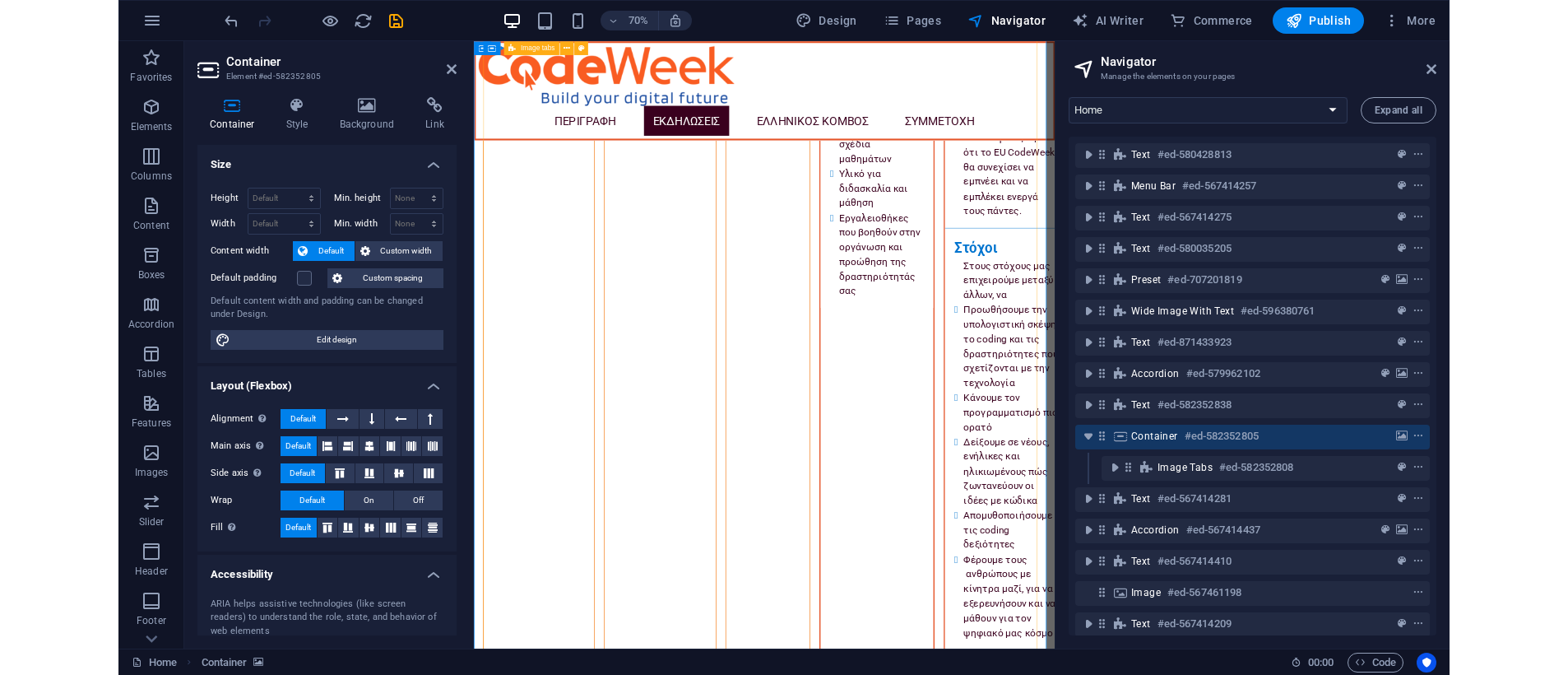
scroll to position [6974, 0]
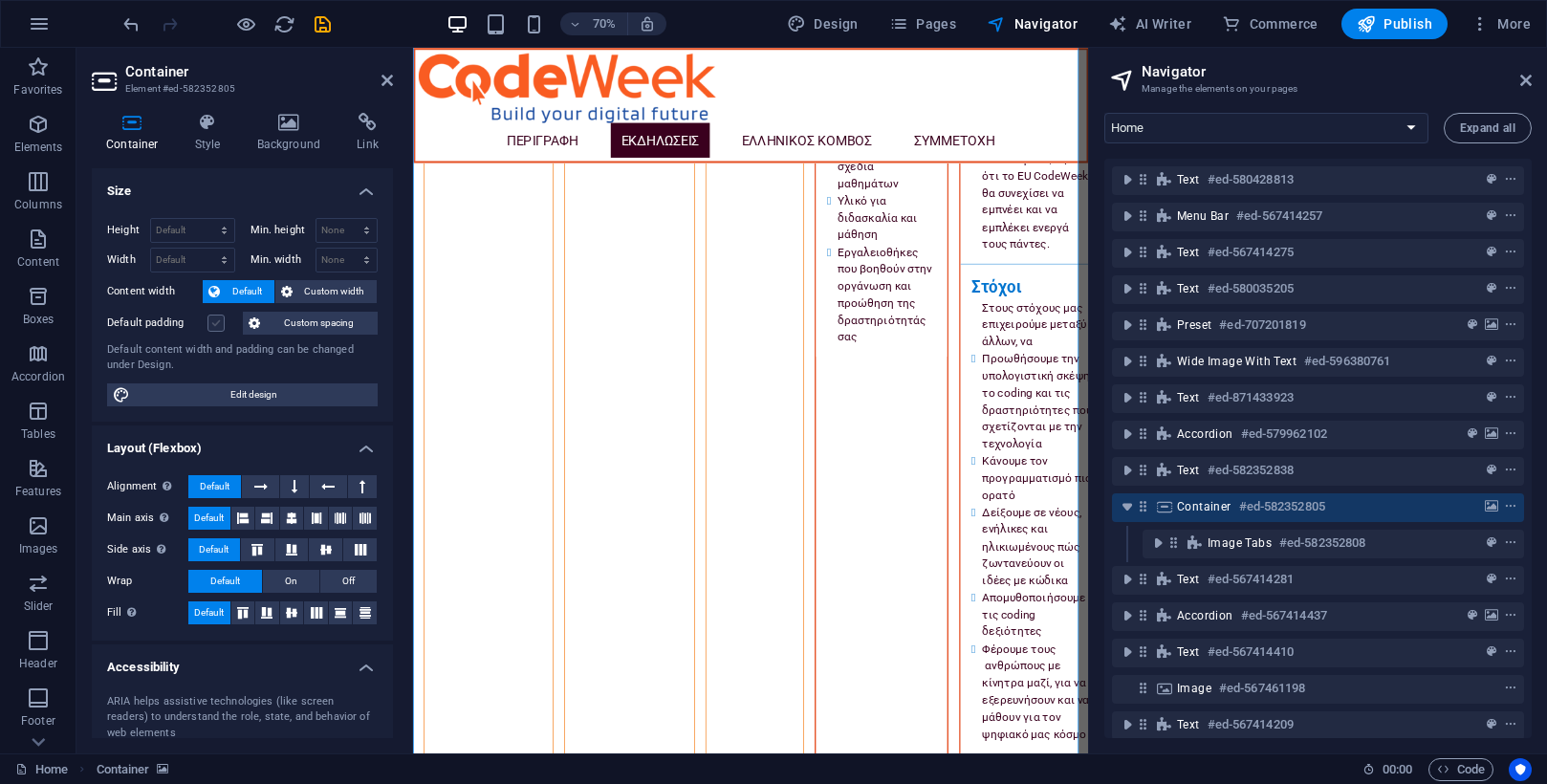
click at [216, 319] on label at bounding box center [216, 323] width 17 height 17
click at [0, 0] on input "Default padding" at bounding box center [0, 0] width 0 height 0
click at [216, 319] on label at bounding box center [216, 323] width 17 height 17
click at [0, 0] on input "Default padding" at bounding box center [0, 0] width 0 height 0
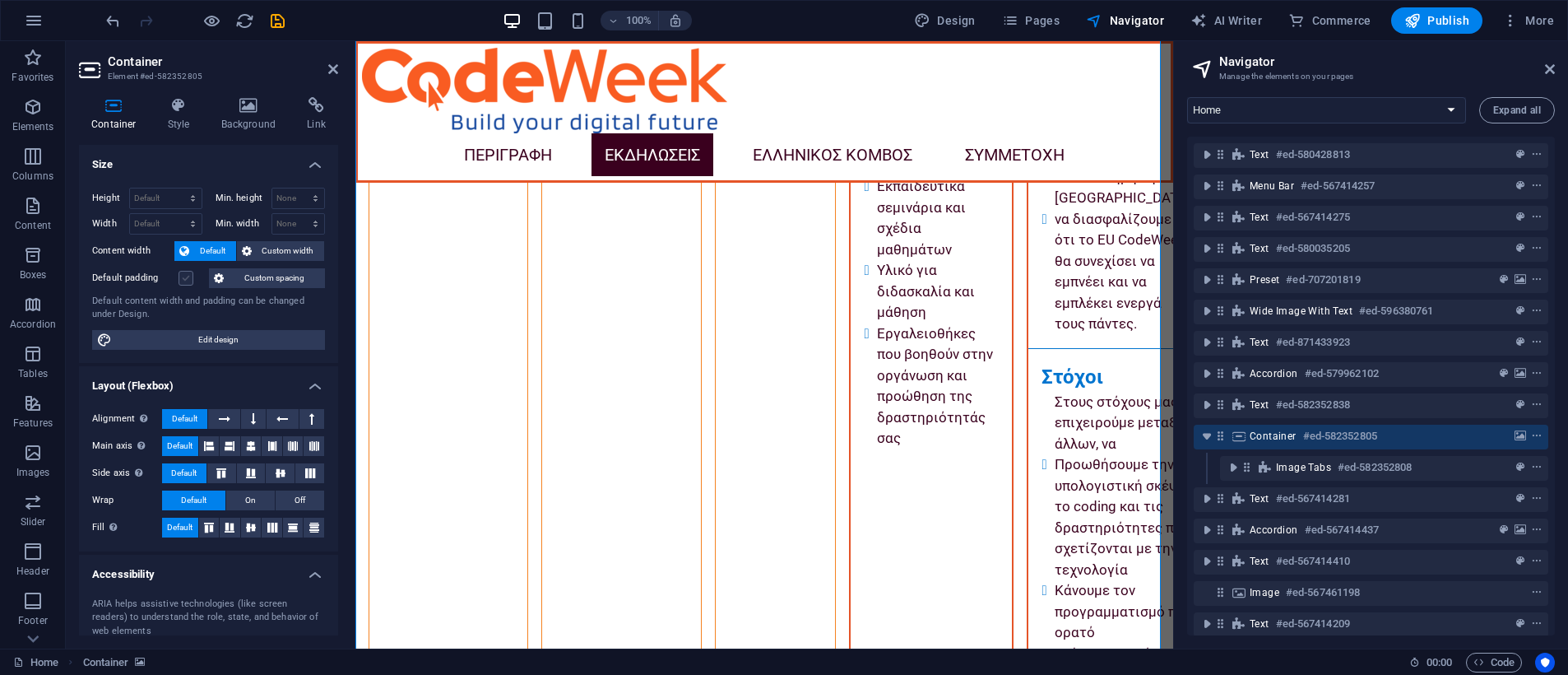
click at [187, 276] on label at bounding box center [186, 278] width 15 height 15
click at [0, 0] on input "Default padding" at bounding box center [0, 0] width 0 height 0
click at [251, 499] on span "On" at bounding box center [250, 500] width 11 height 20
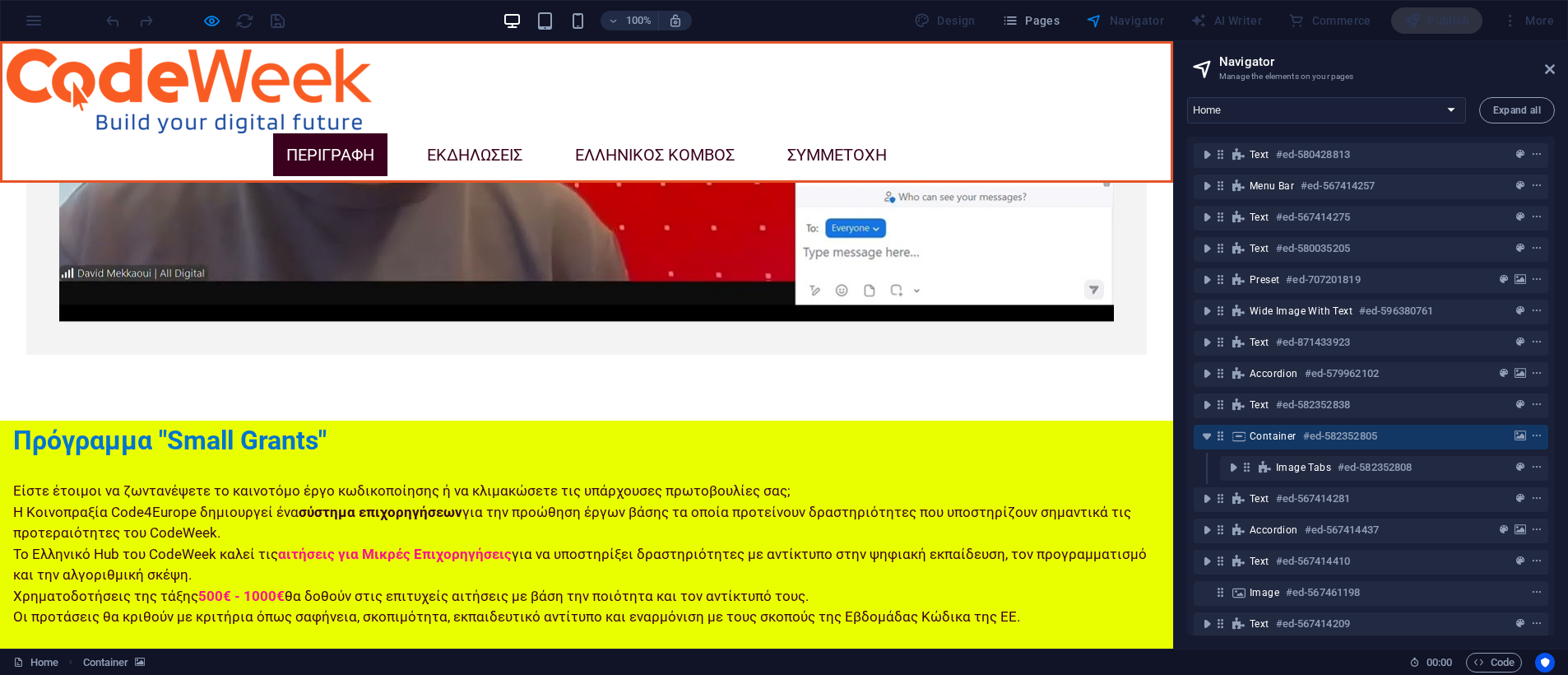
scroll to position [2552, 0]
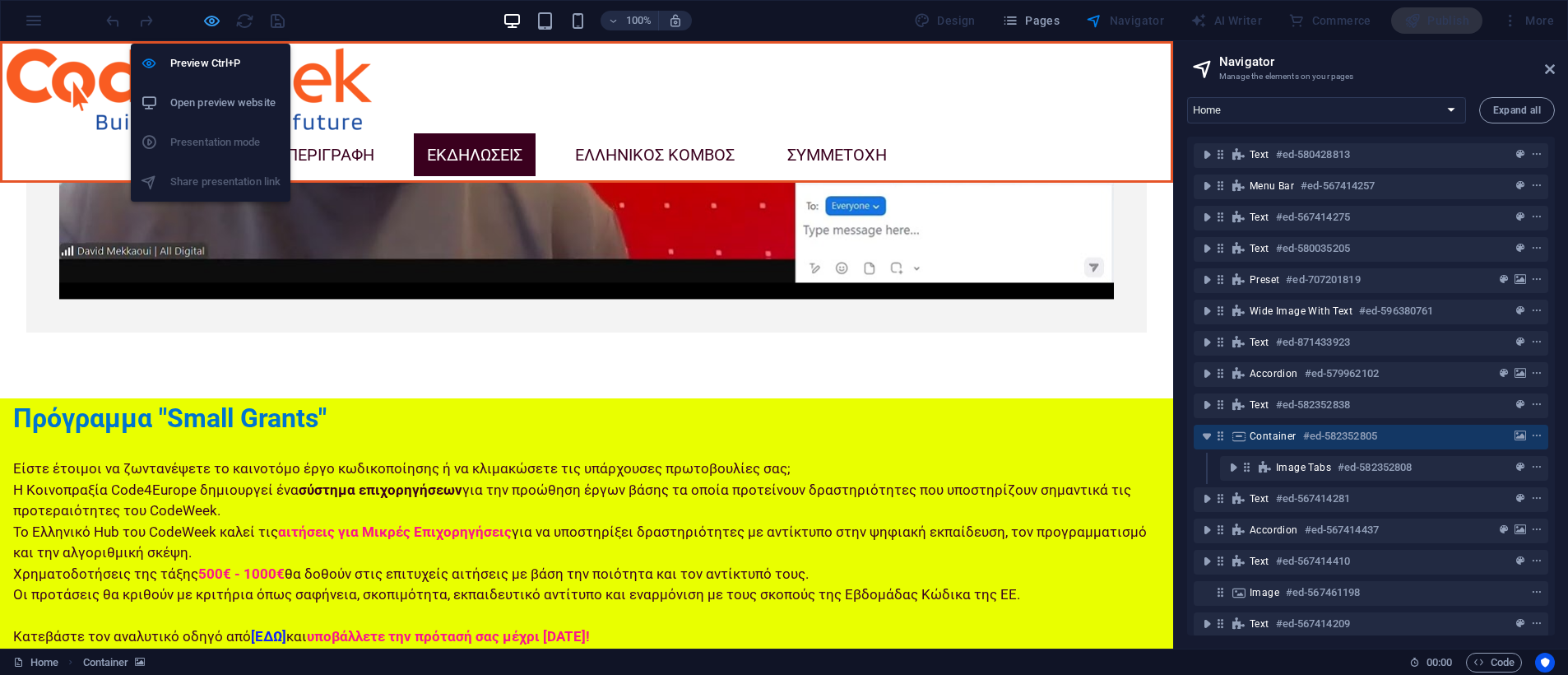
scroll to position [6712, 0]
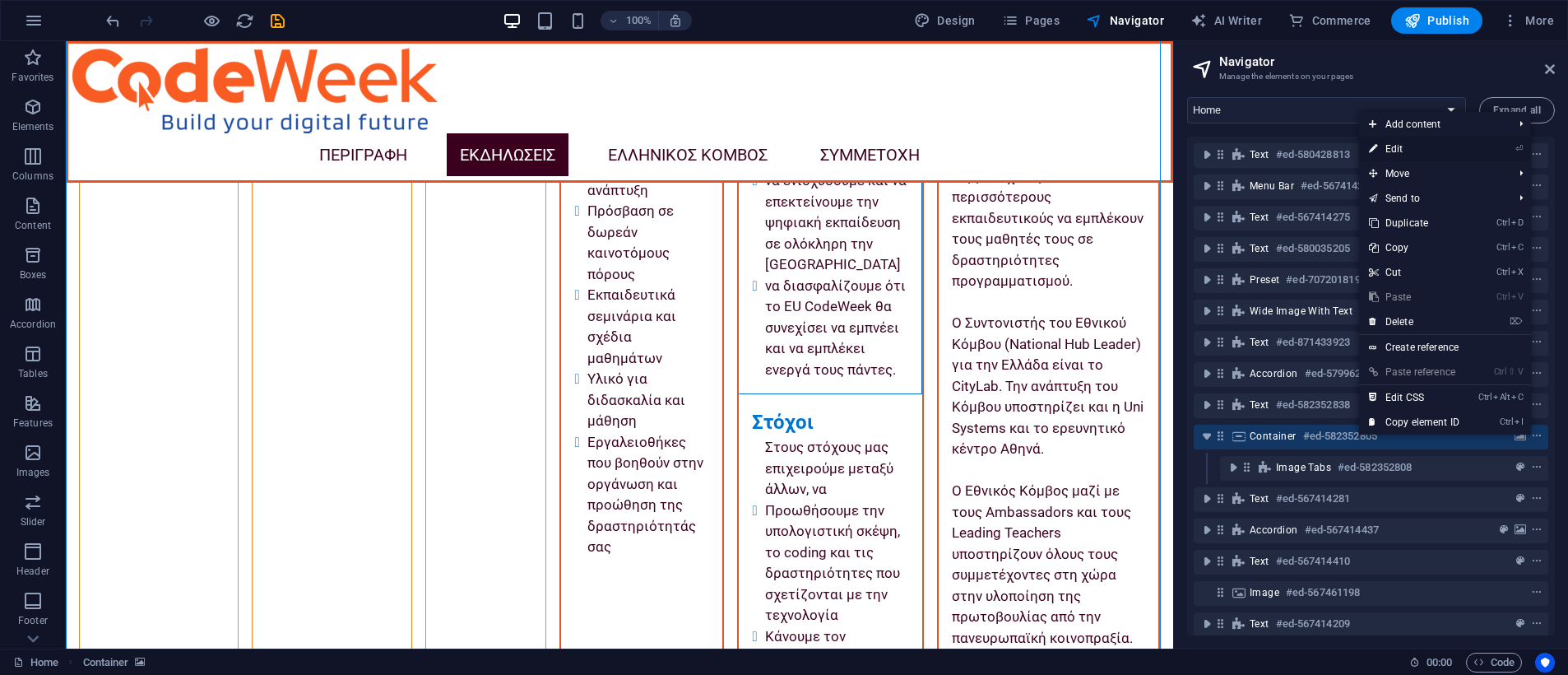
click at [1331, 149] on link "⏎ Edit" at bounding box center [1414, 149] width 110 height 25
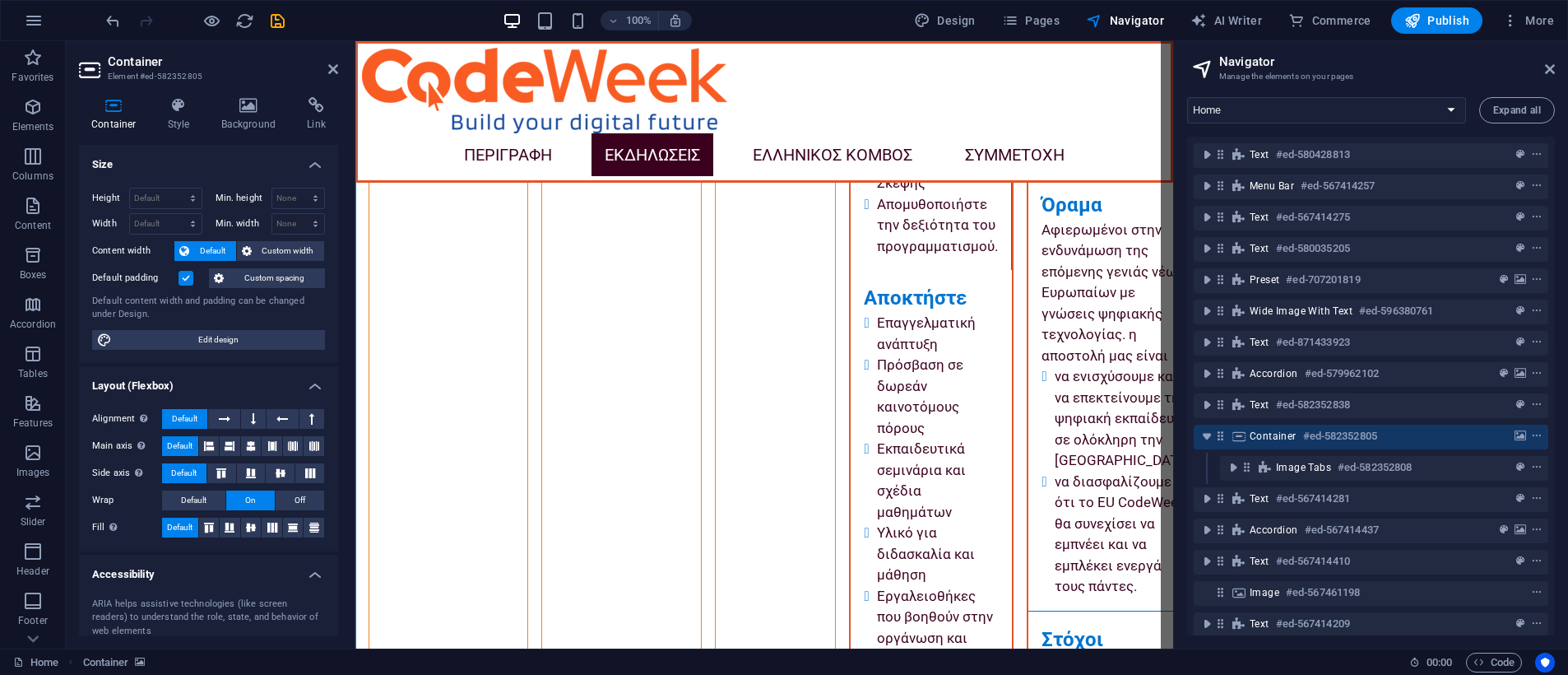
scroll to position [6754, 0]
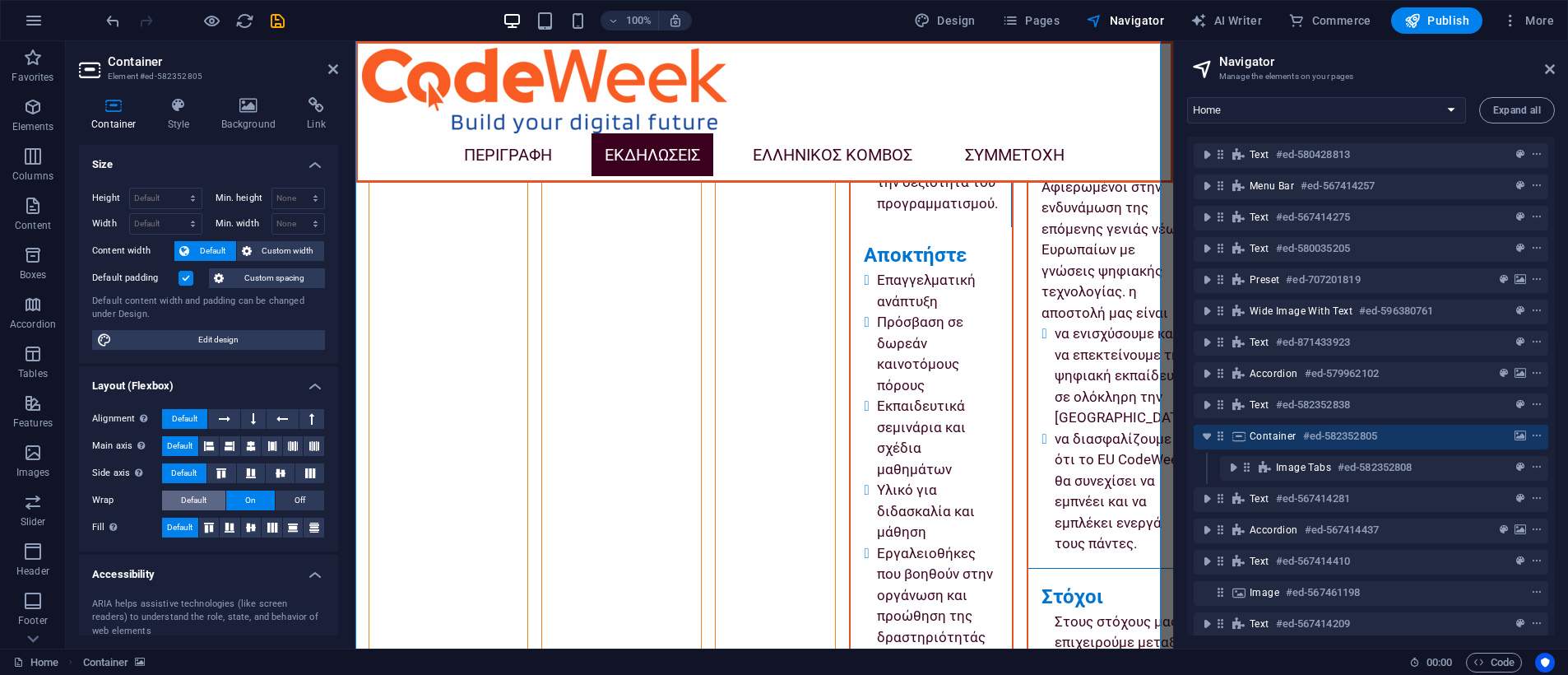
click at [194, 496] on span "Default" at bounding box center [194, 500] width 26 height 20
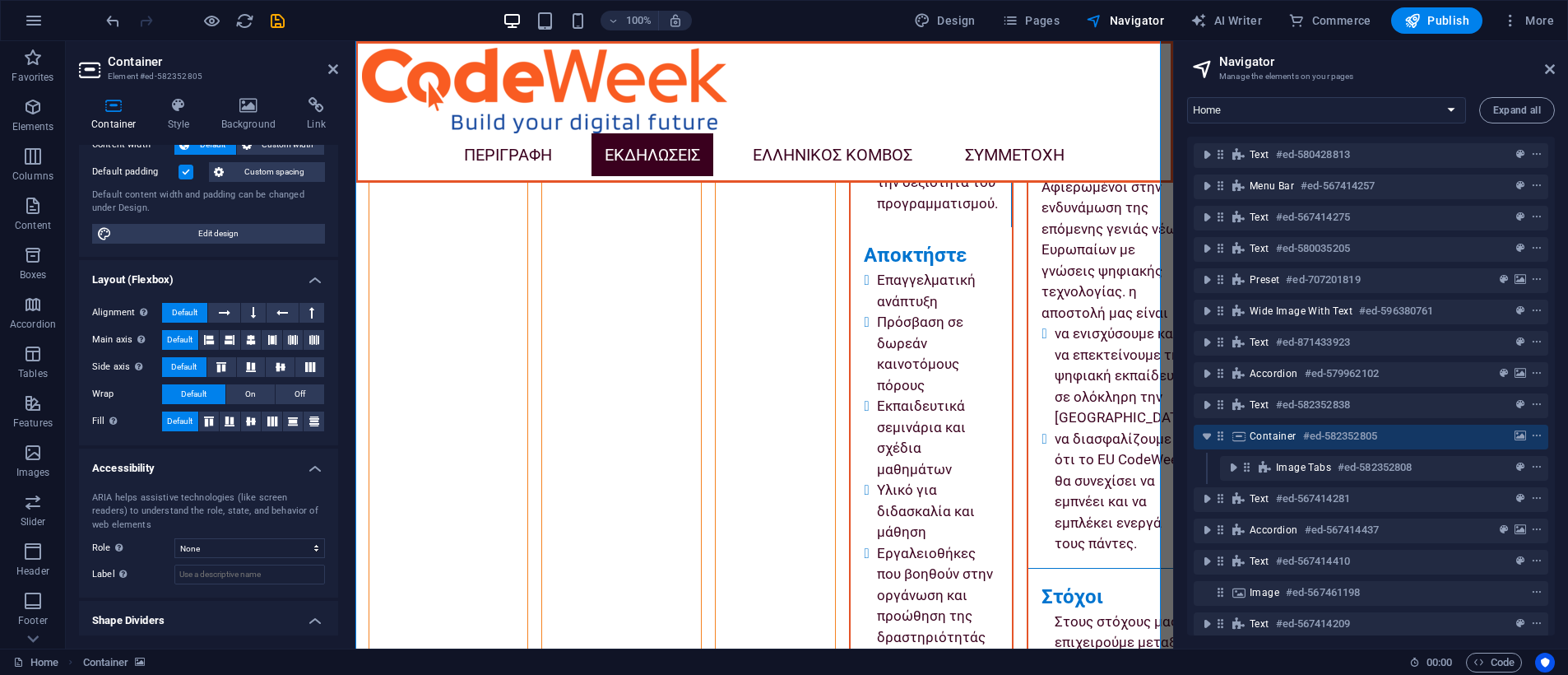
scroll to position [148, 0]
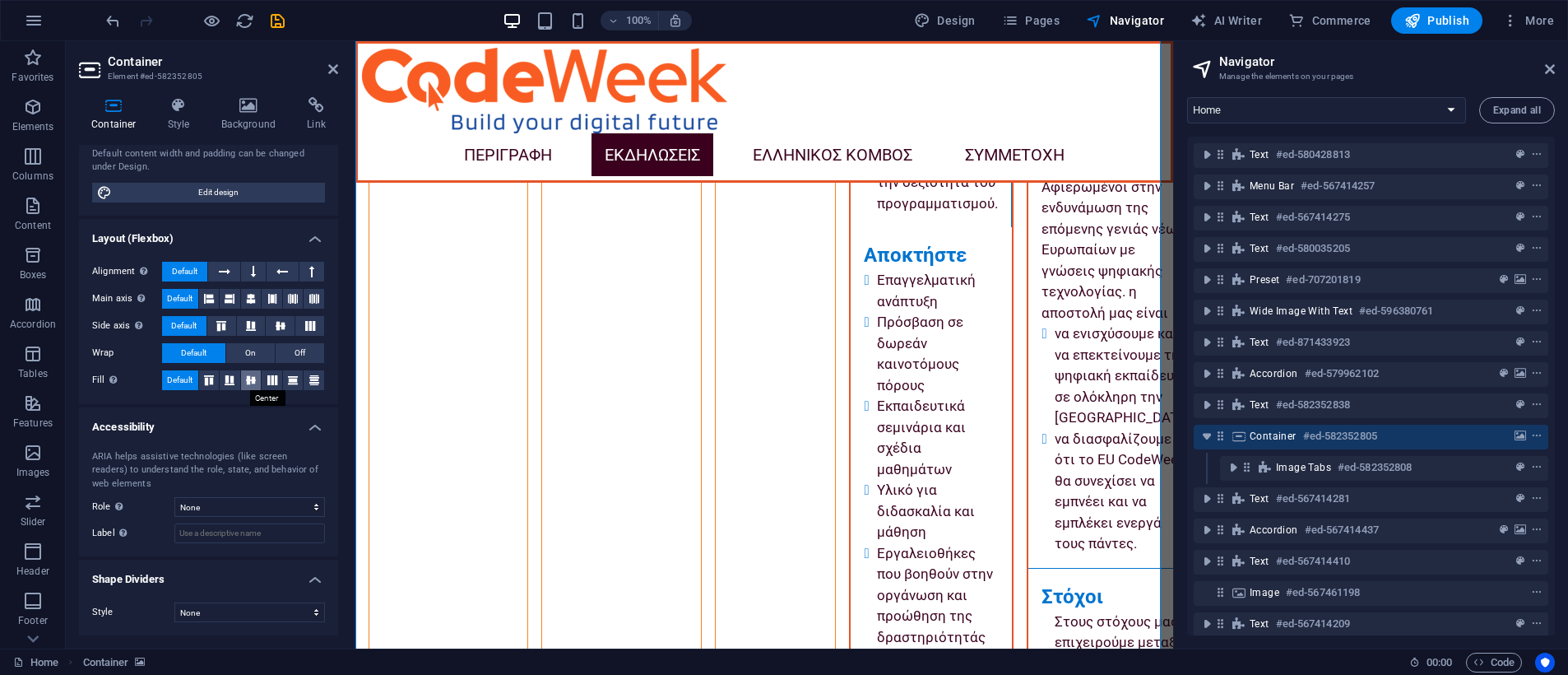
click at [250, 378] on icon at bounding box center [251, 380] width 20 height 10
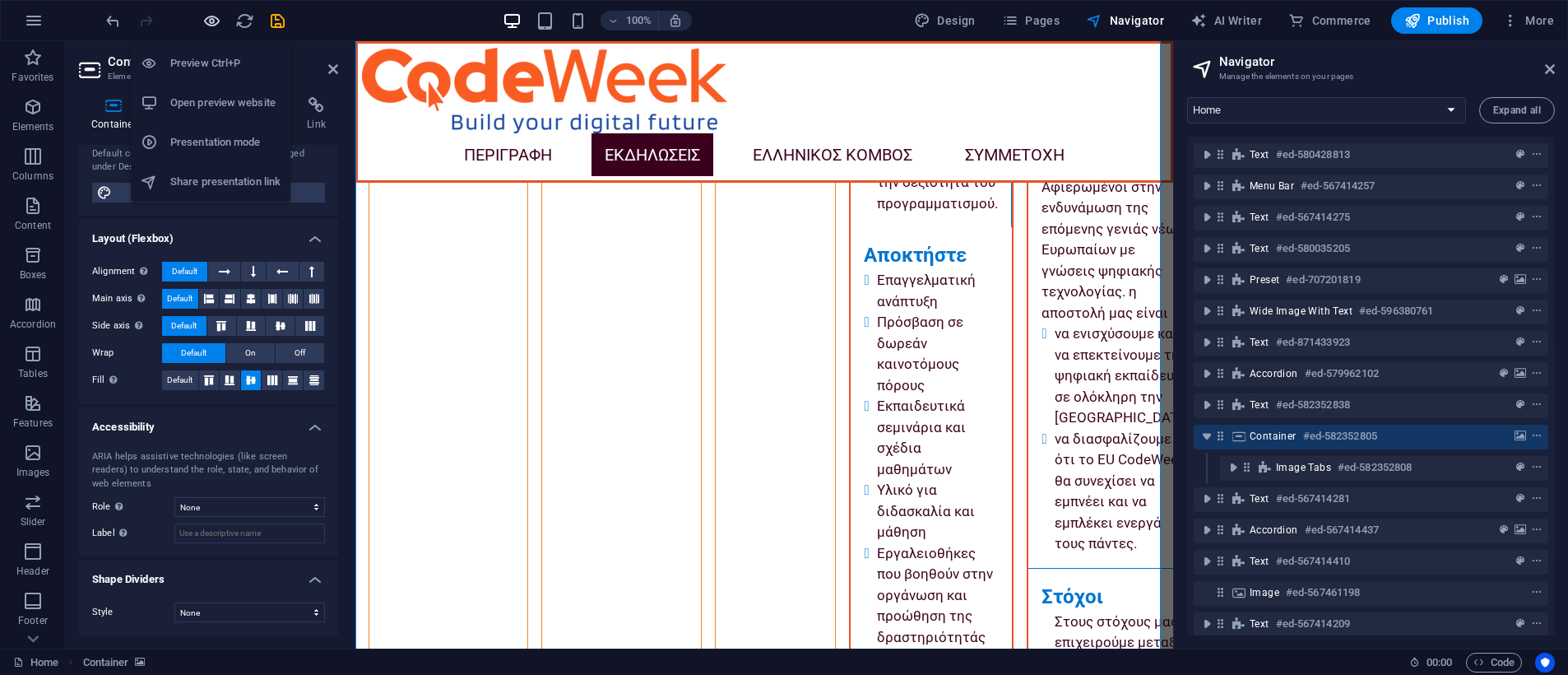
click at [508, 18] on icon "button" at bounding box center [575, 28] width 134 height 290
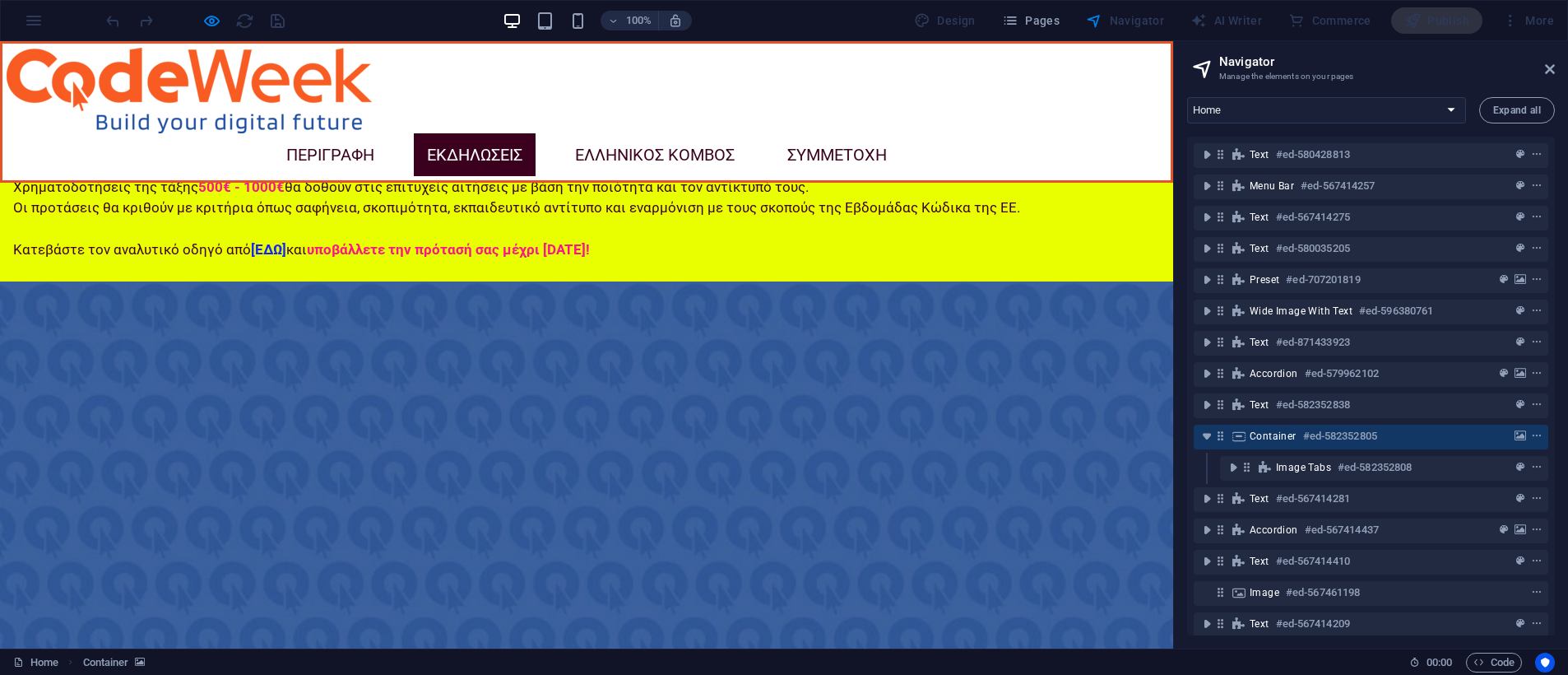
scroll to position [2717, 0]
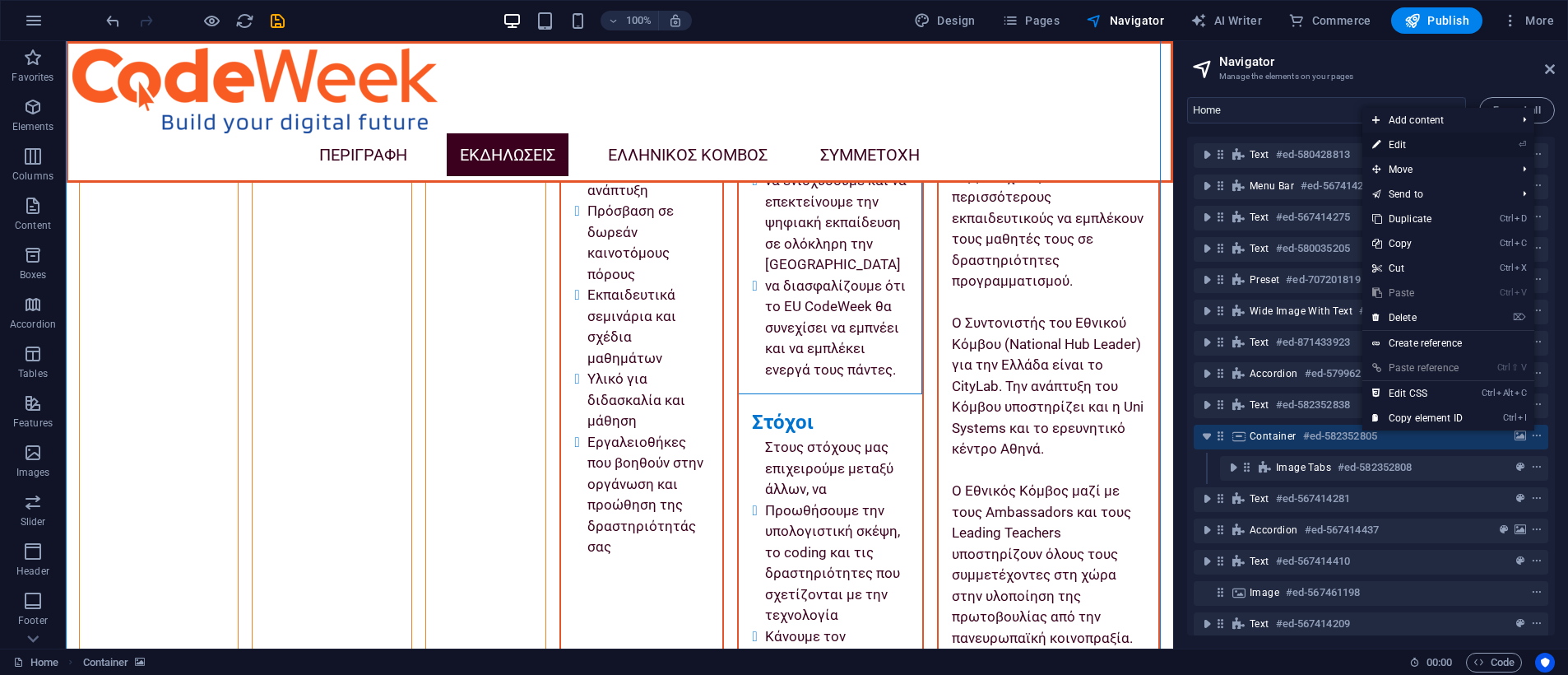
click at [1331, 139] on link "⏎ Edit" at bounding box center [1417, 145] width 110 height 25
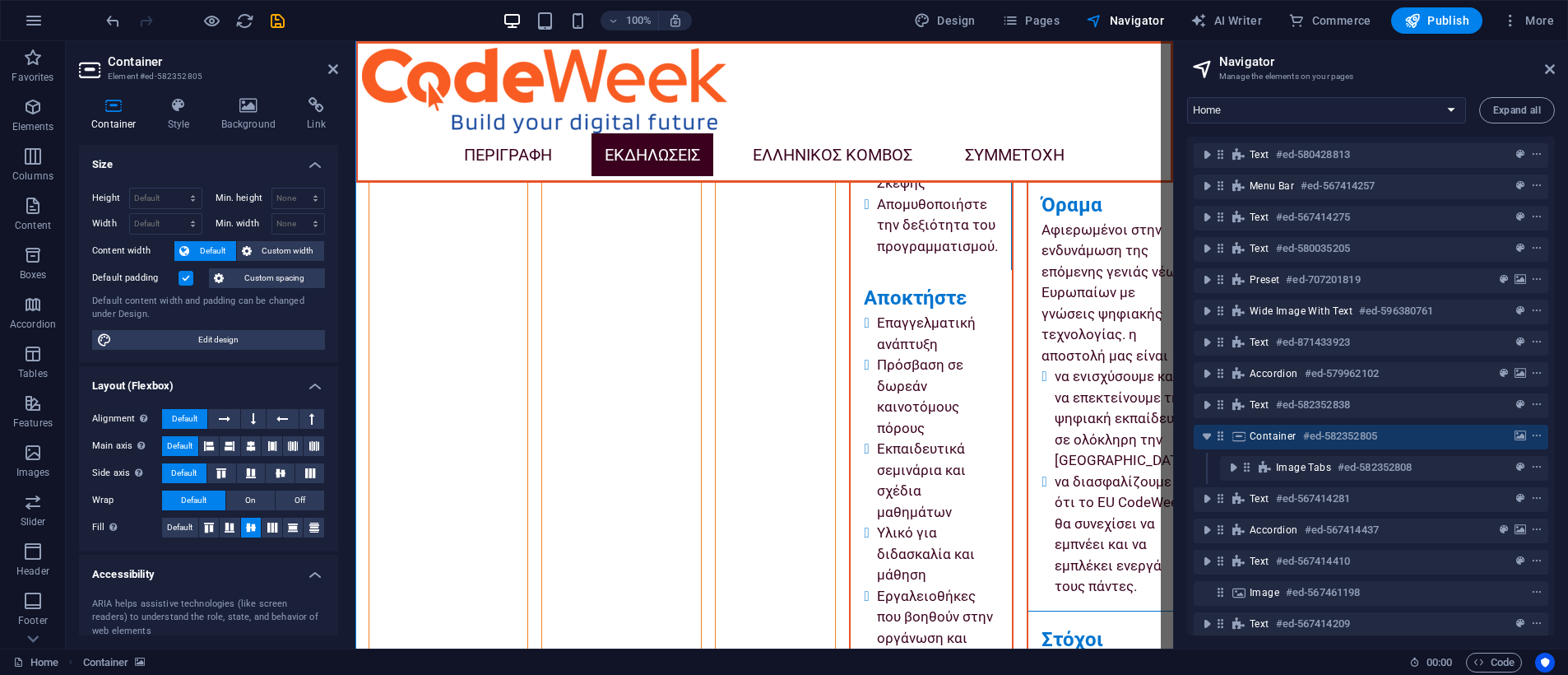
scroll to position [6754, 0]
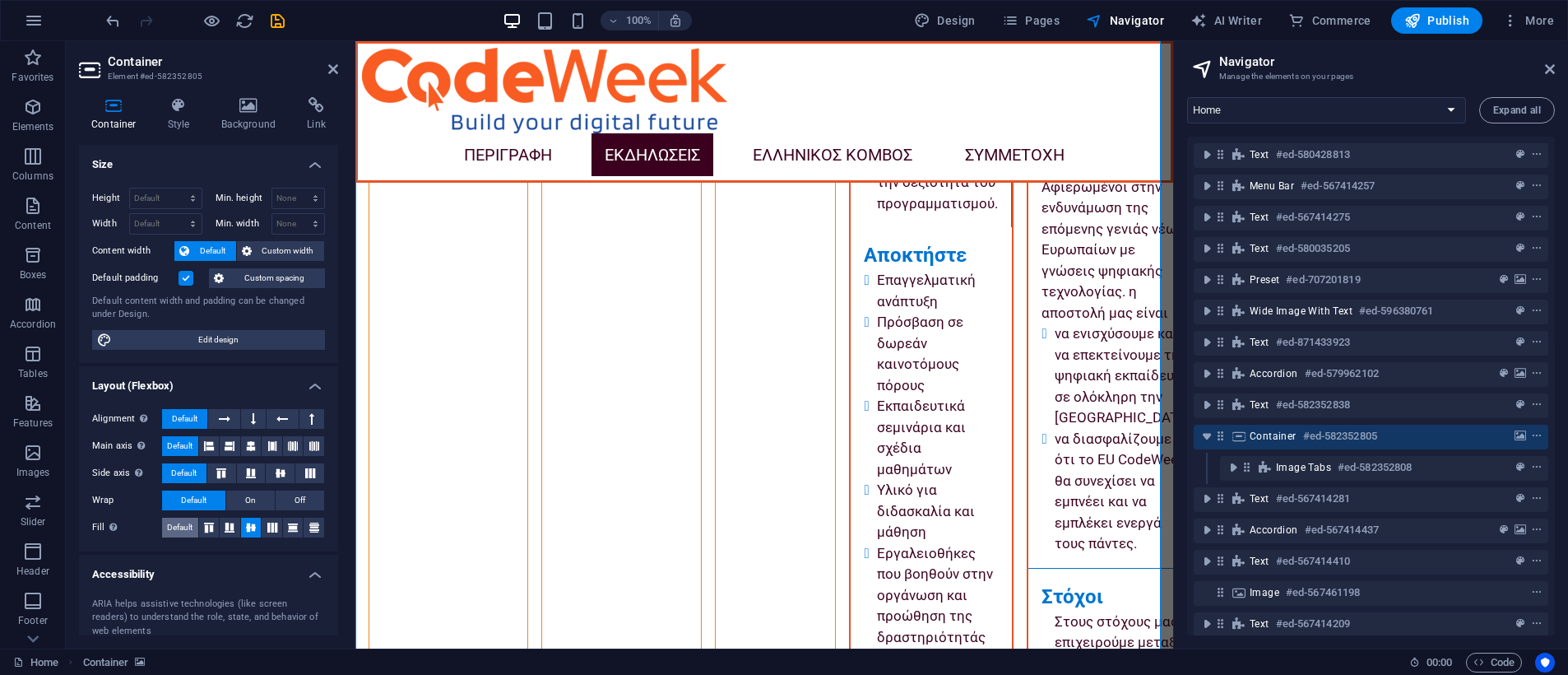
click at [181, 519] on span "Default" at bounding box center [180, 527] width 26 height 20
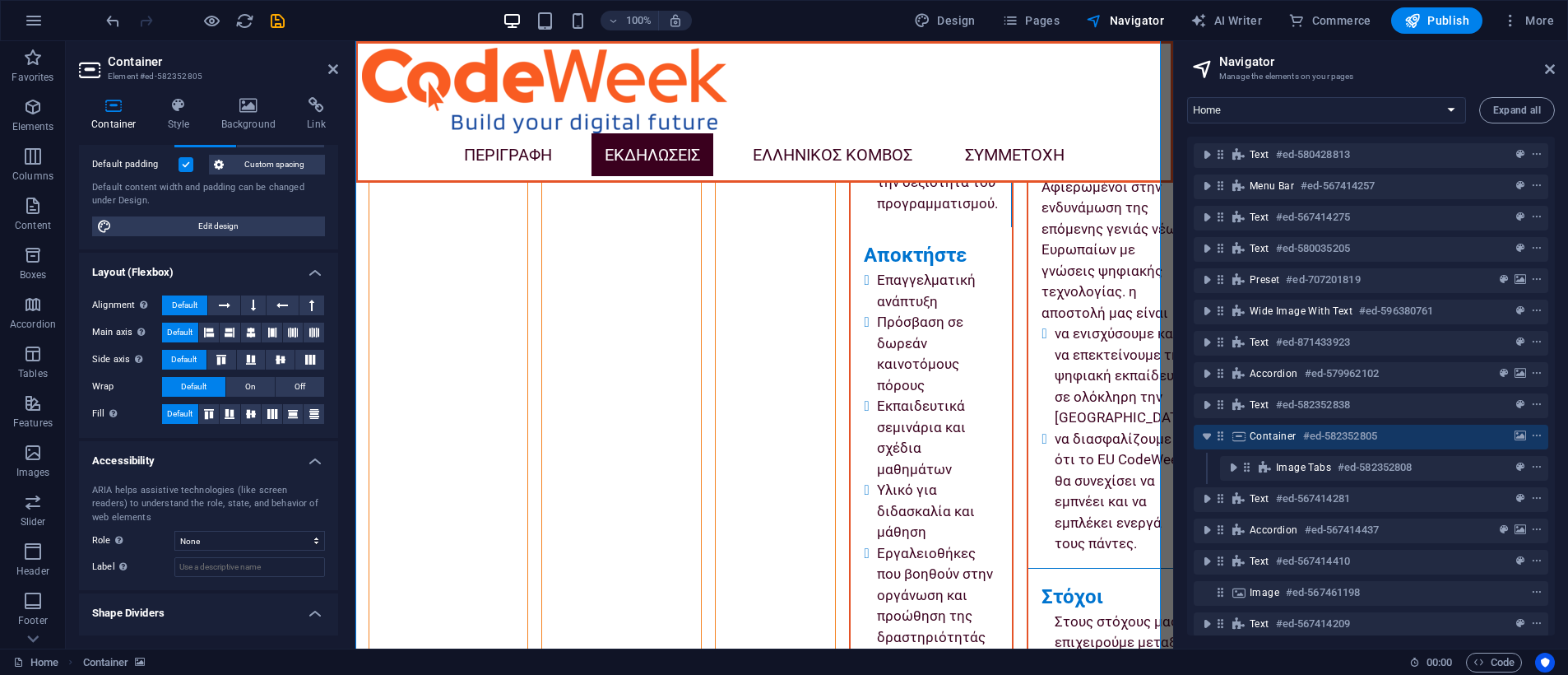
scroll to position [148, 0]
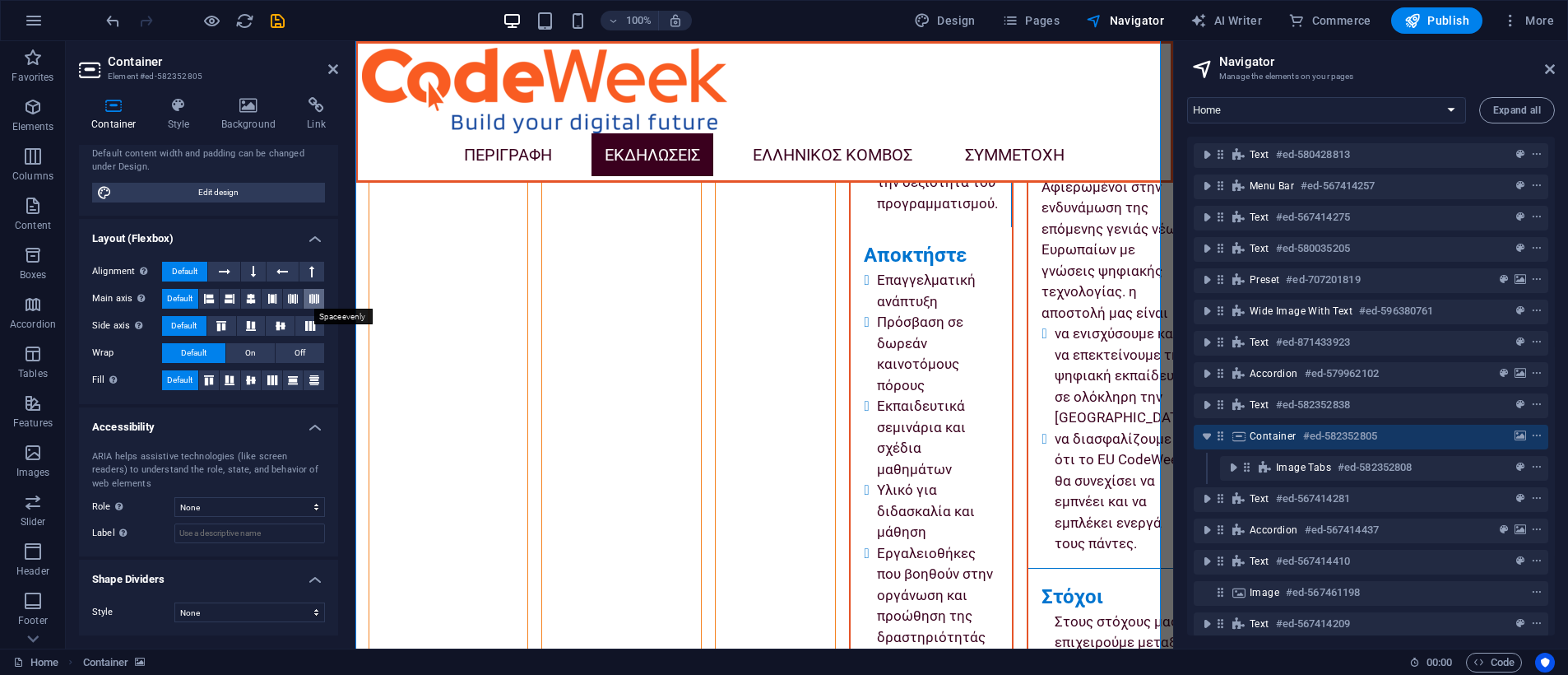
click at [309, 301] on icon at bounding box center [314, 298] width 10 height 20
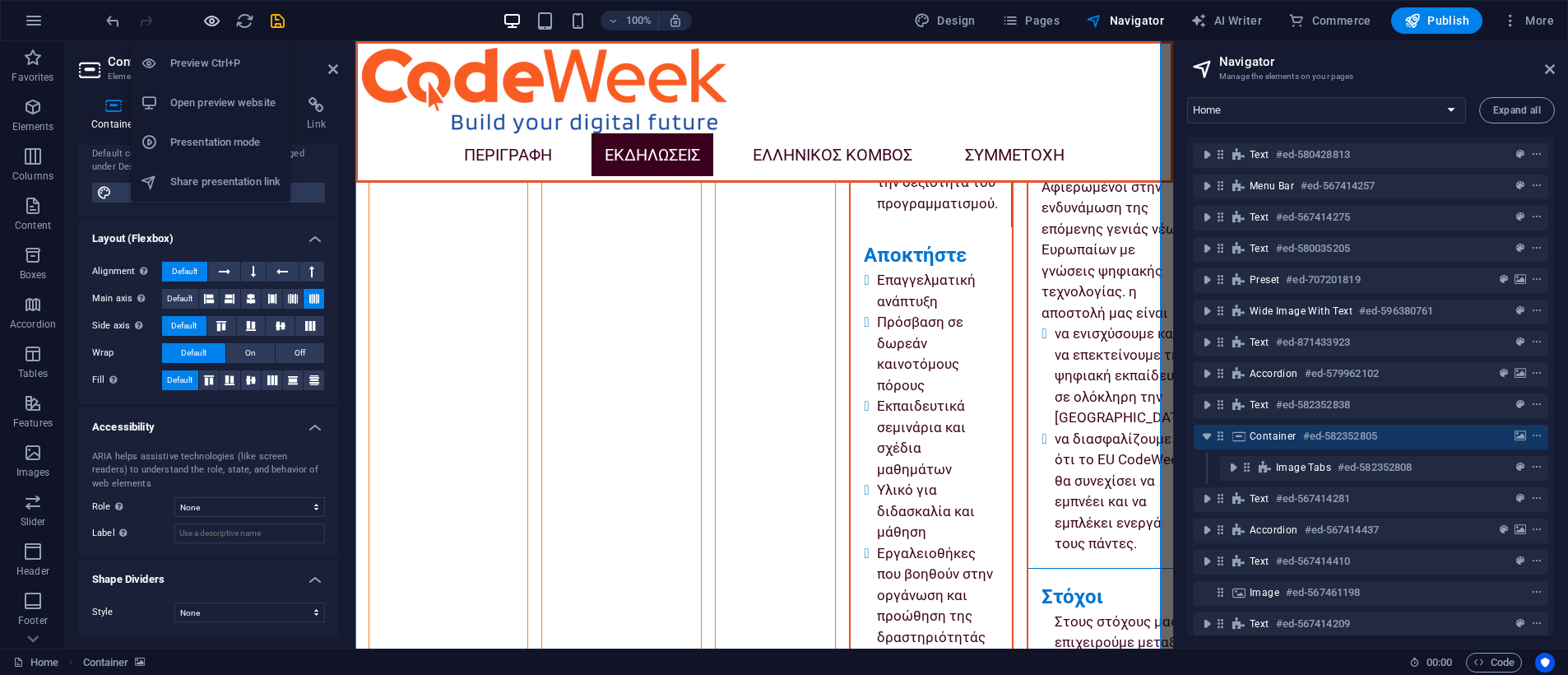
click at [508, 16] on icon "button" at bounding box center [575, 28] width 134 height 290
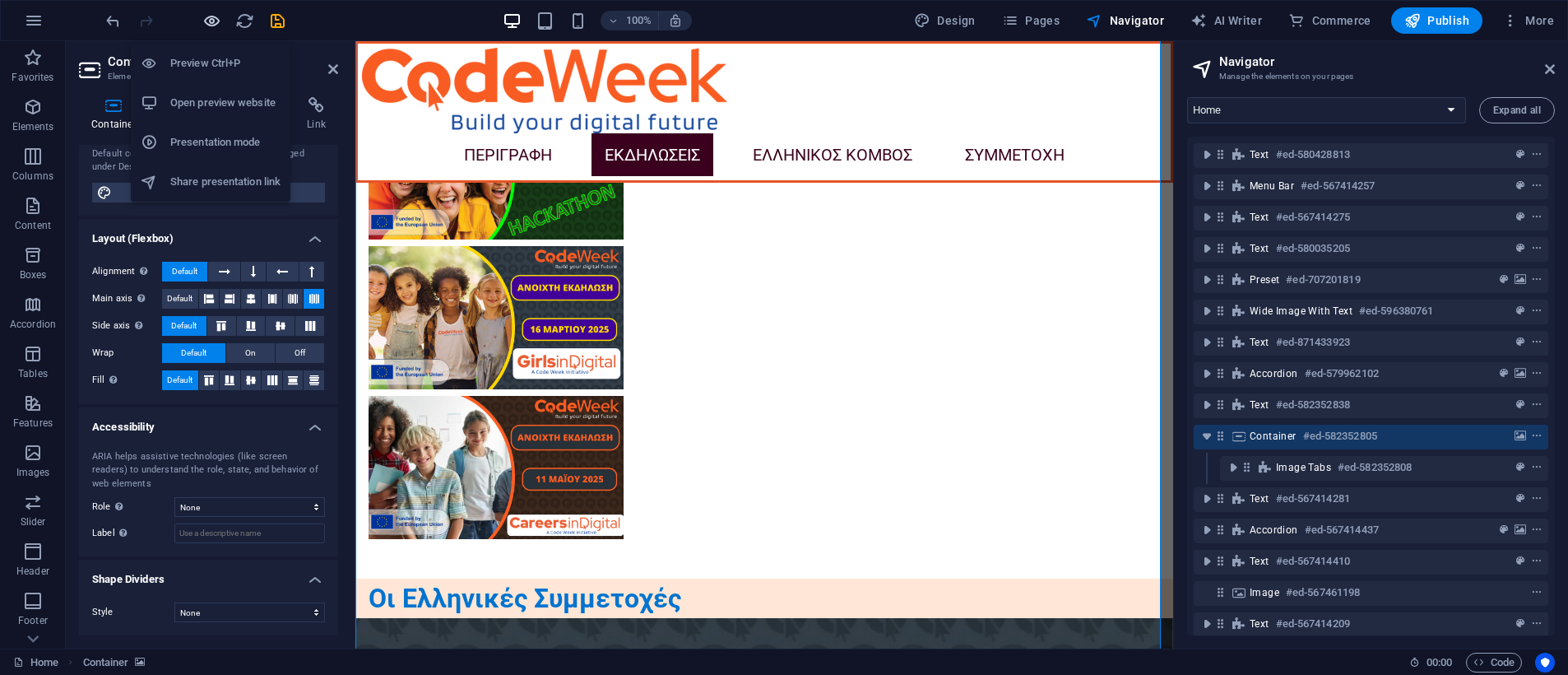
scroll to position [3046, 0]
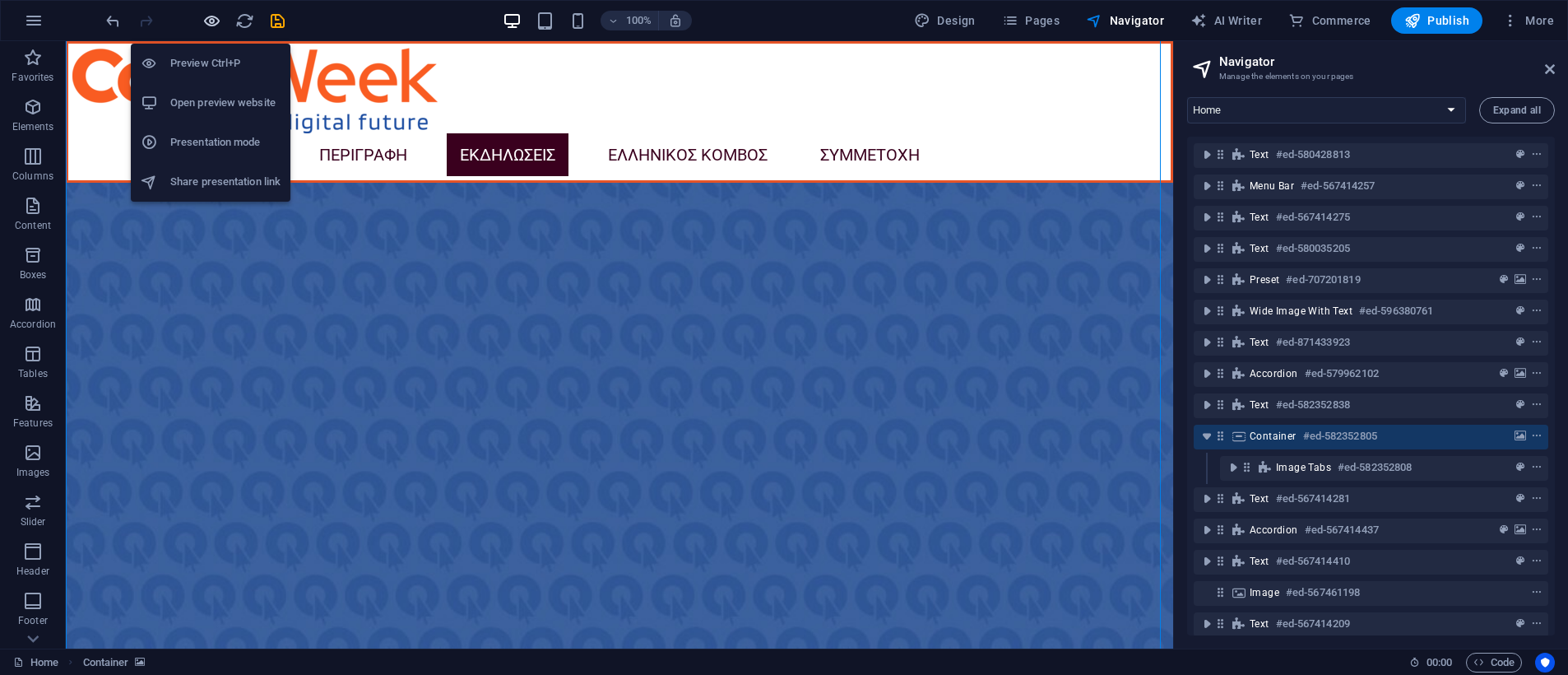
scroll to position [6712, 0]
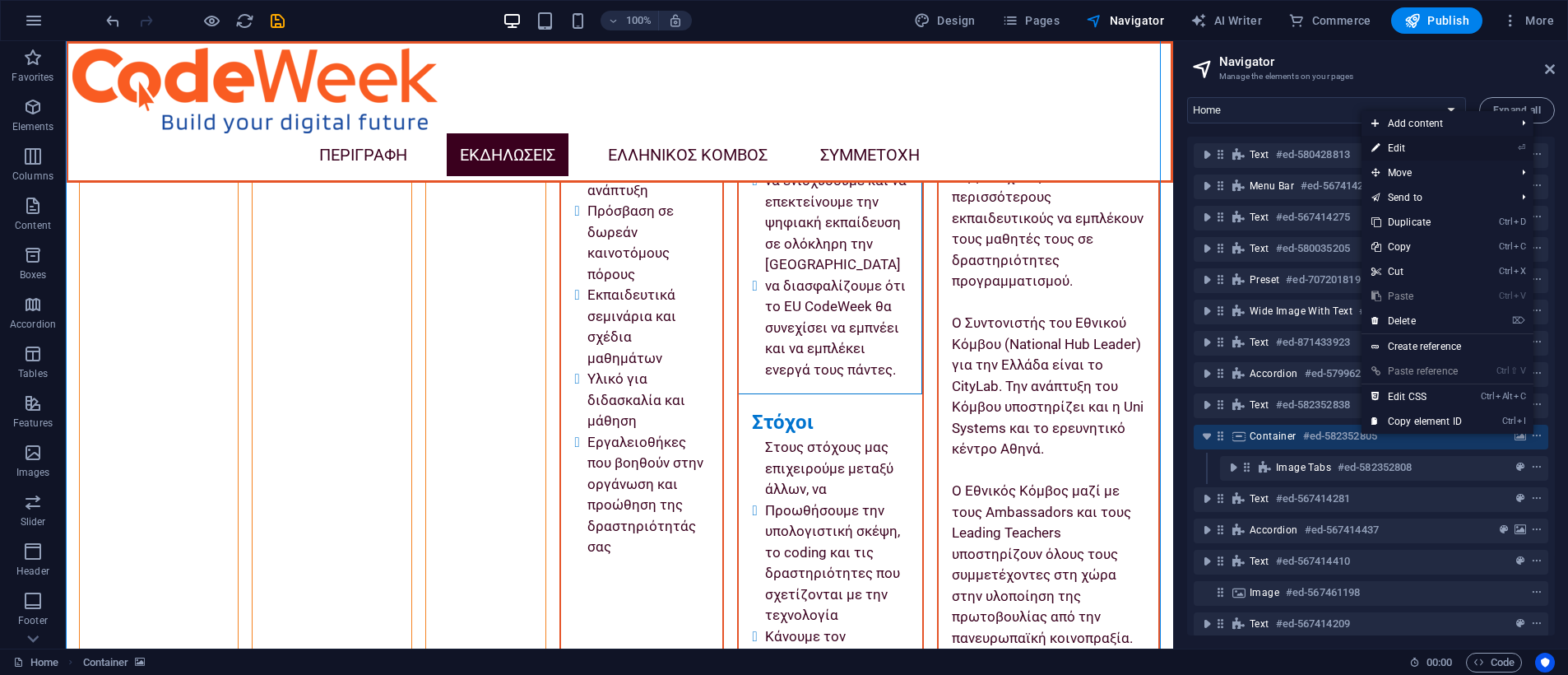
click at [1331, 142] on link "⏎ Edit" at bounding box center [1416, 148] width 110 height 25
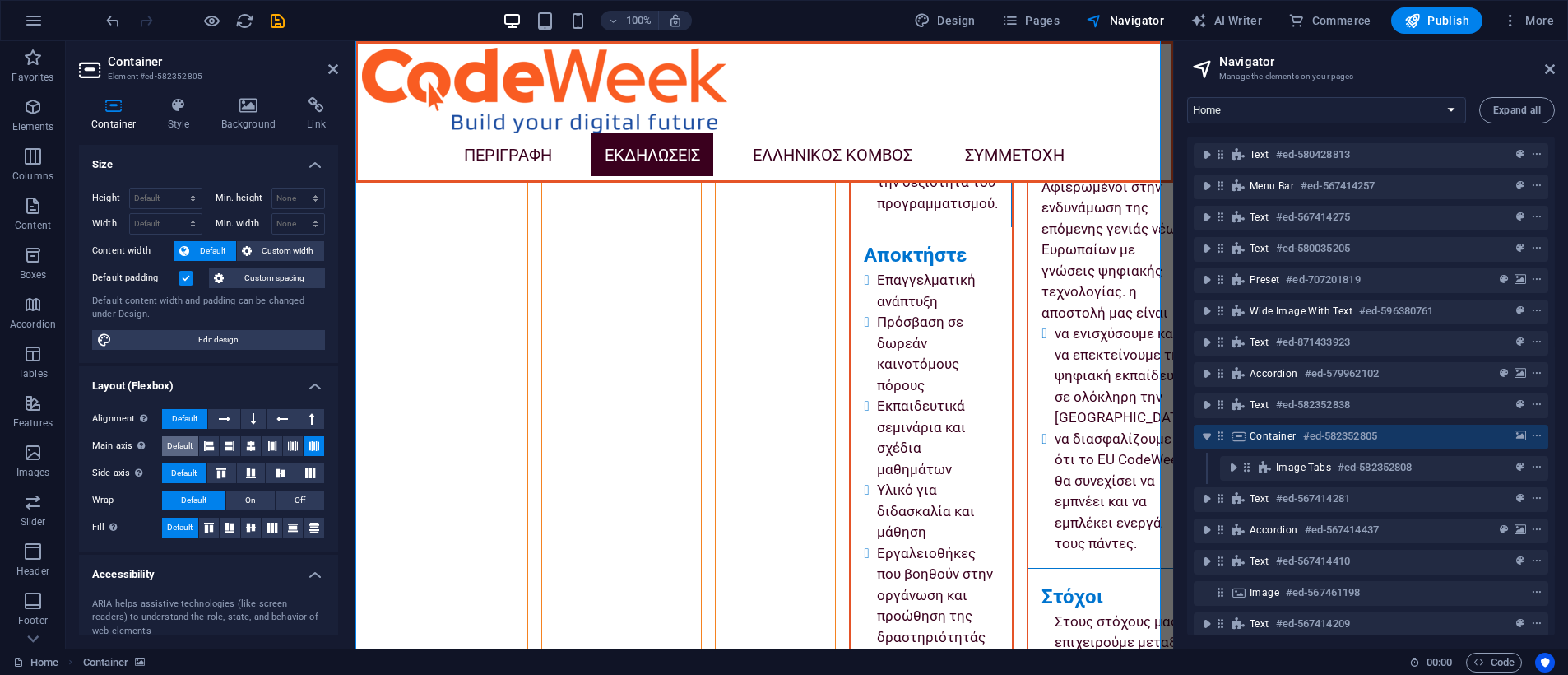
click at [177, 440] on span "Default" at bounding box center [180, 446] width 26 height 20
click at [293, 250] on span "Custom width" at bounding box center [288, 251] width 63 height 20
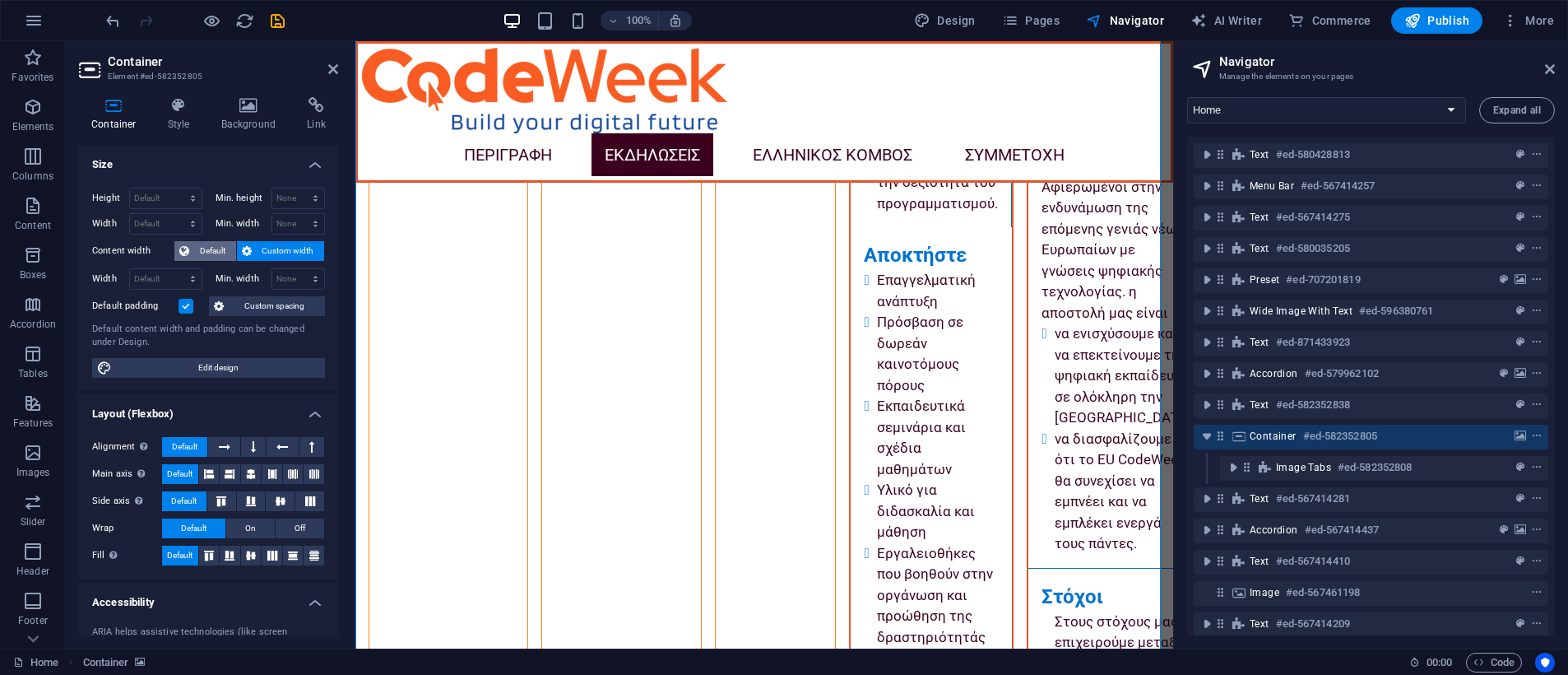
click at [219, 249] on span "Default" at bounding box center [213, 251] width 37 height 20
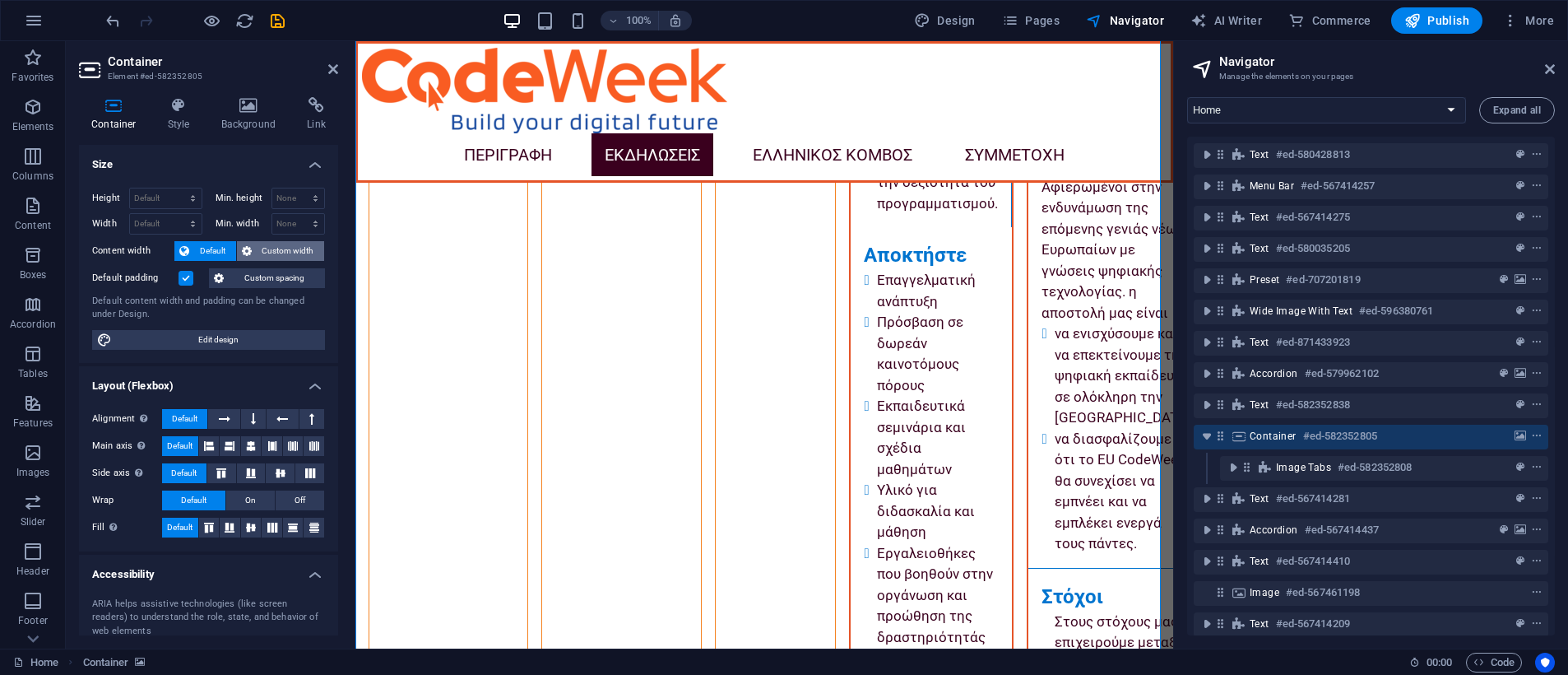
click at [286, 246] on span "Custom width" at bounding box center [288, 251] width 63 height 20
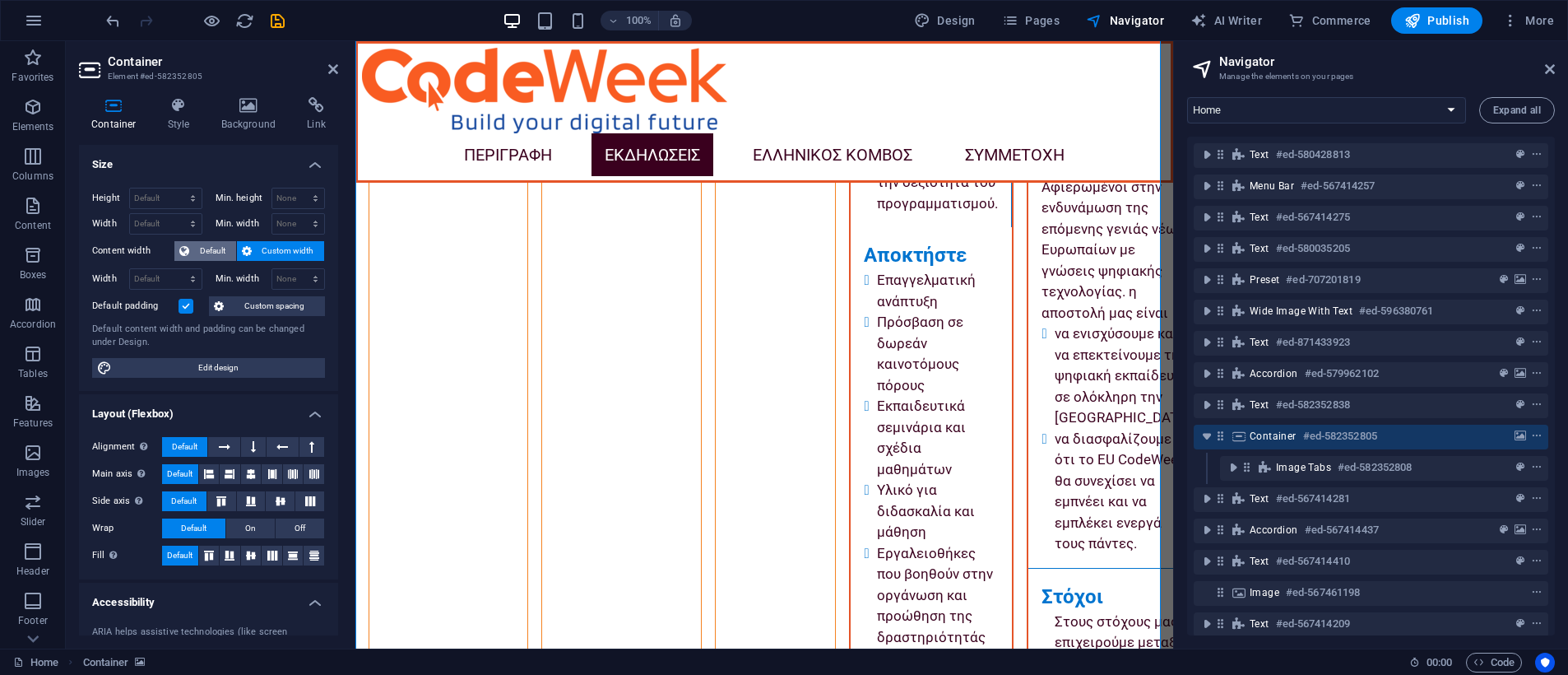
click at [209, 251] on span "Default" at bounding box center [213, 251] width 37 height 20
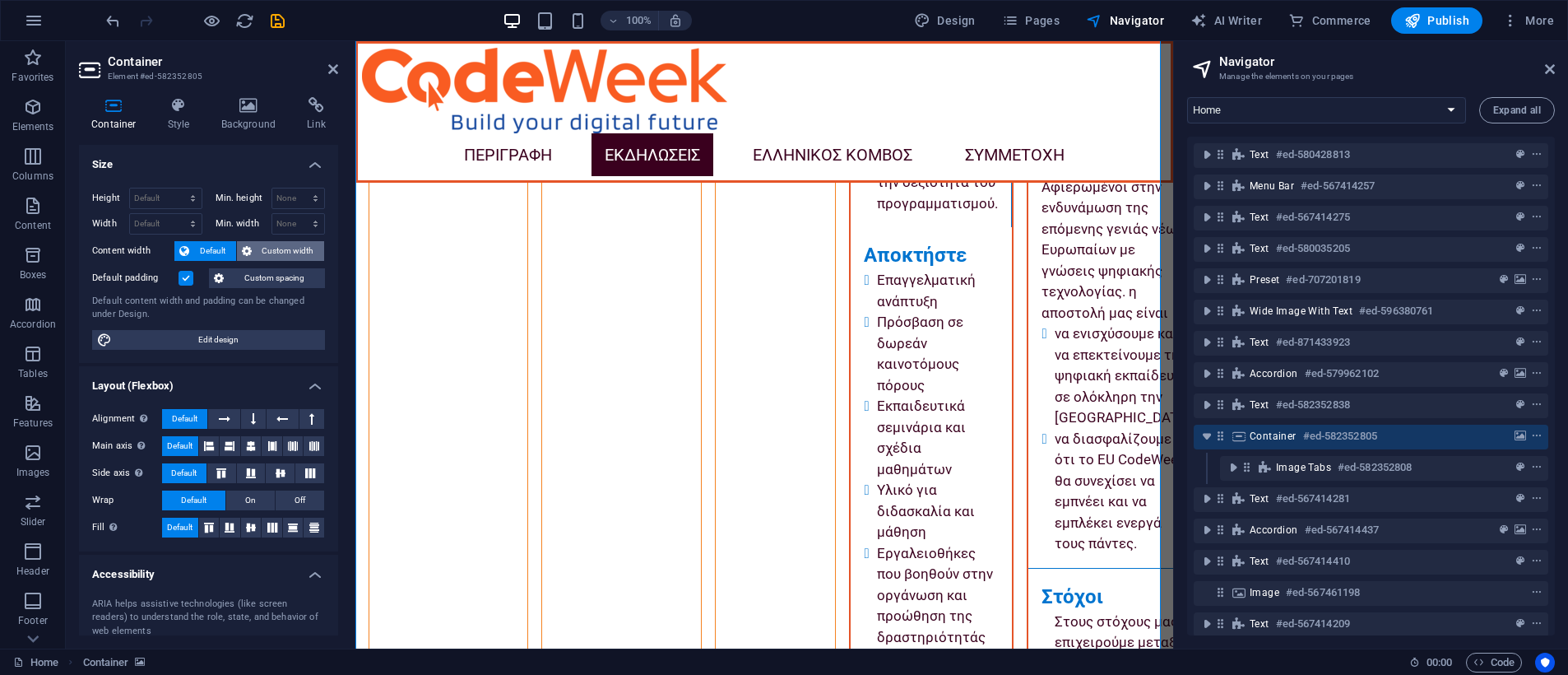
click at [264, 246] on span "Custom width" at bounding box center [288, 251] width 63 height 20
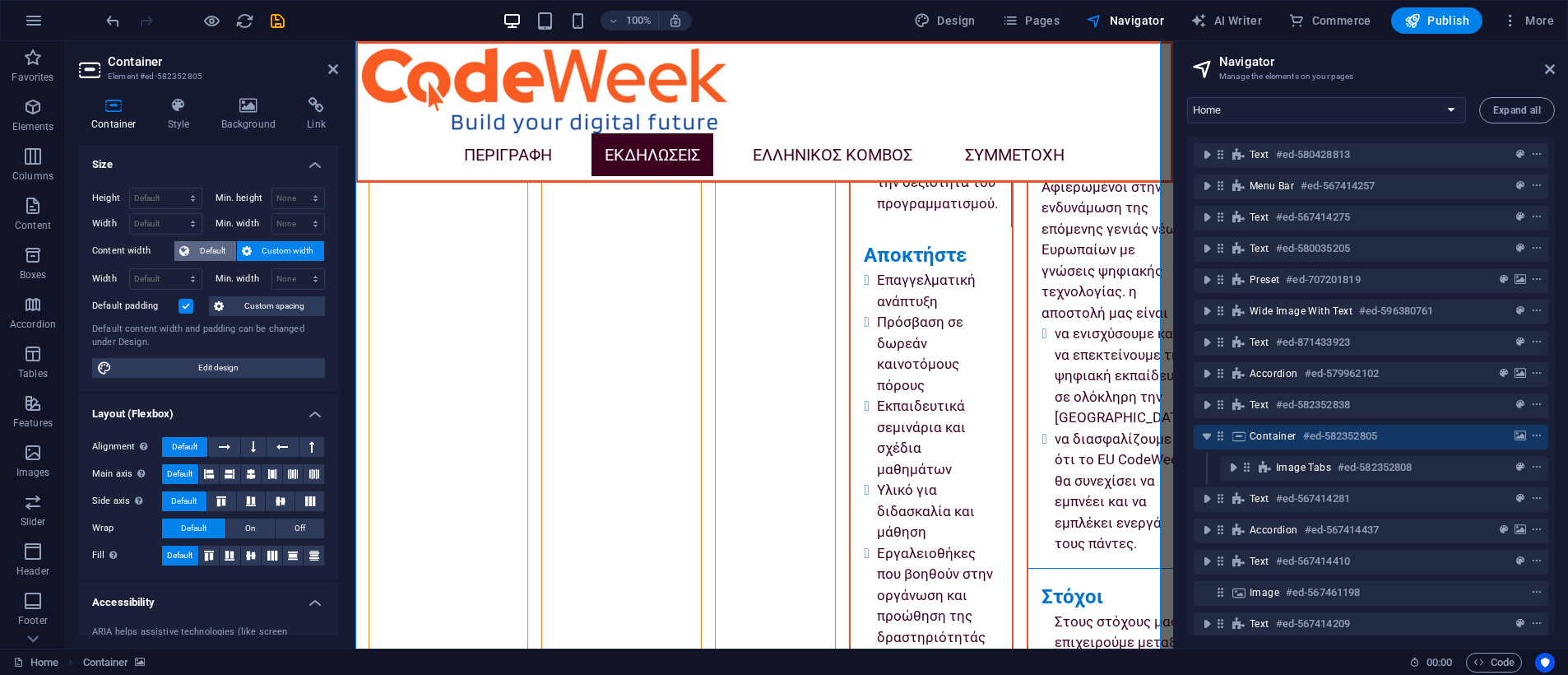
click at [205, 254] on span "Default" at bounding box center [213, 251] width 37 height 20
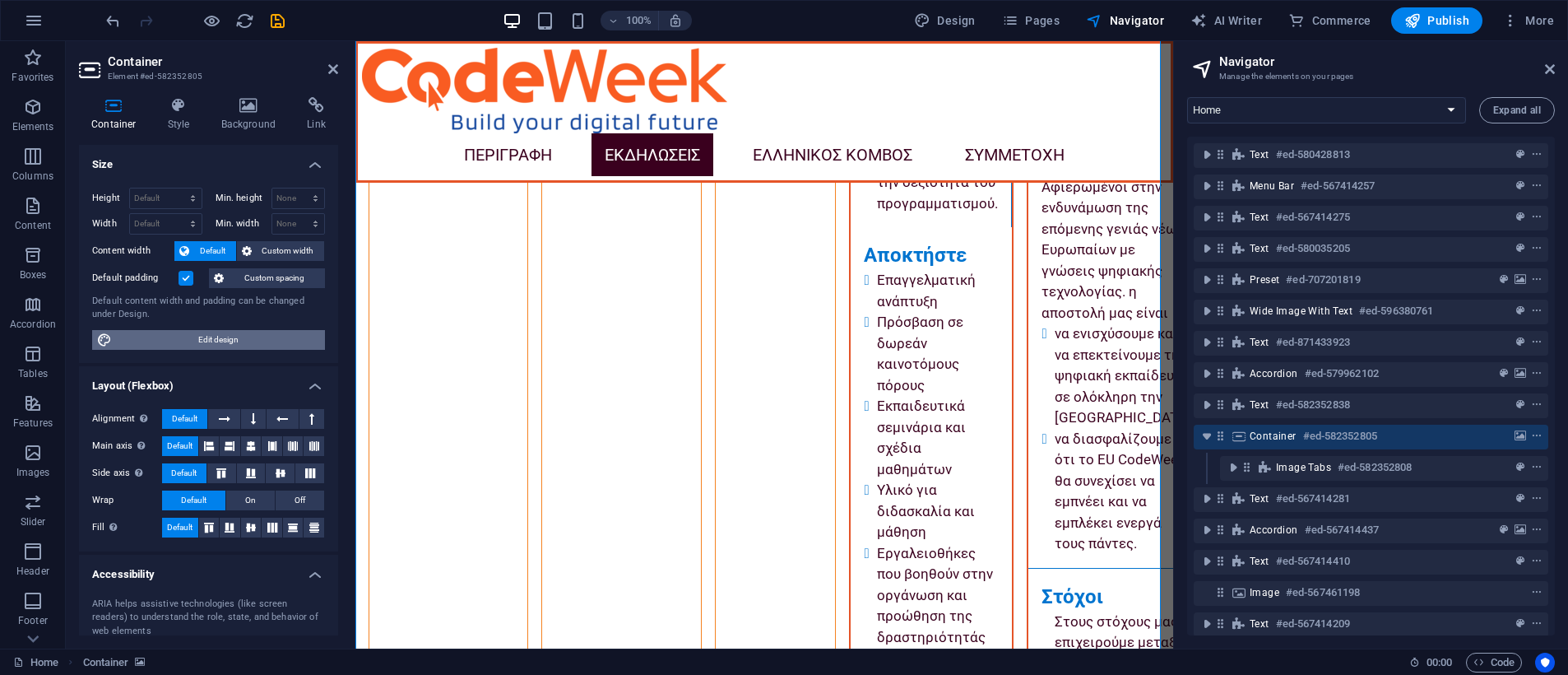
click at [213, 340] on span "Edit design" at bounding box center [218, 340] width 204 height 20
select select "rem"
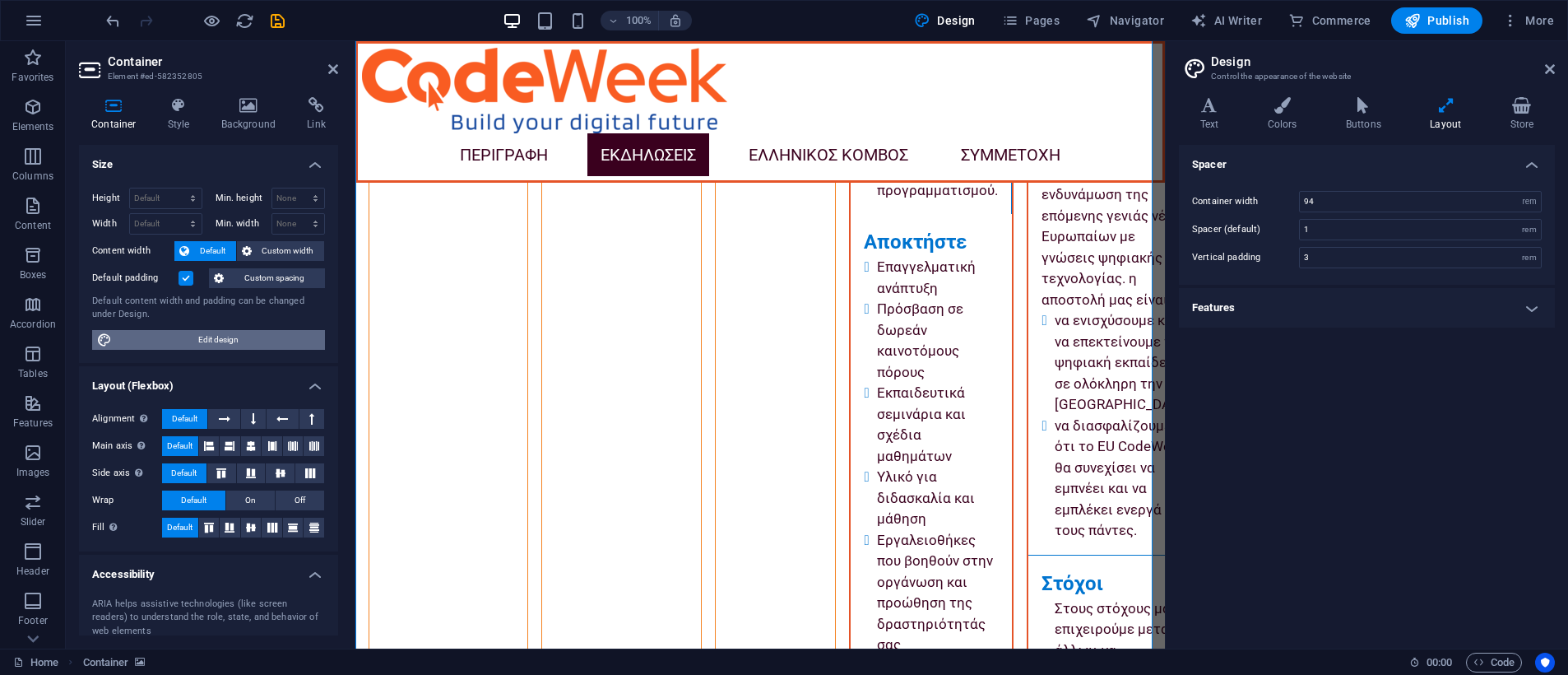
scroll to position [7063, 0]
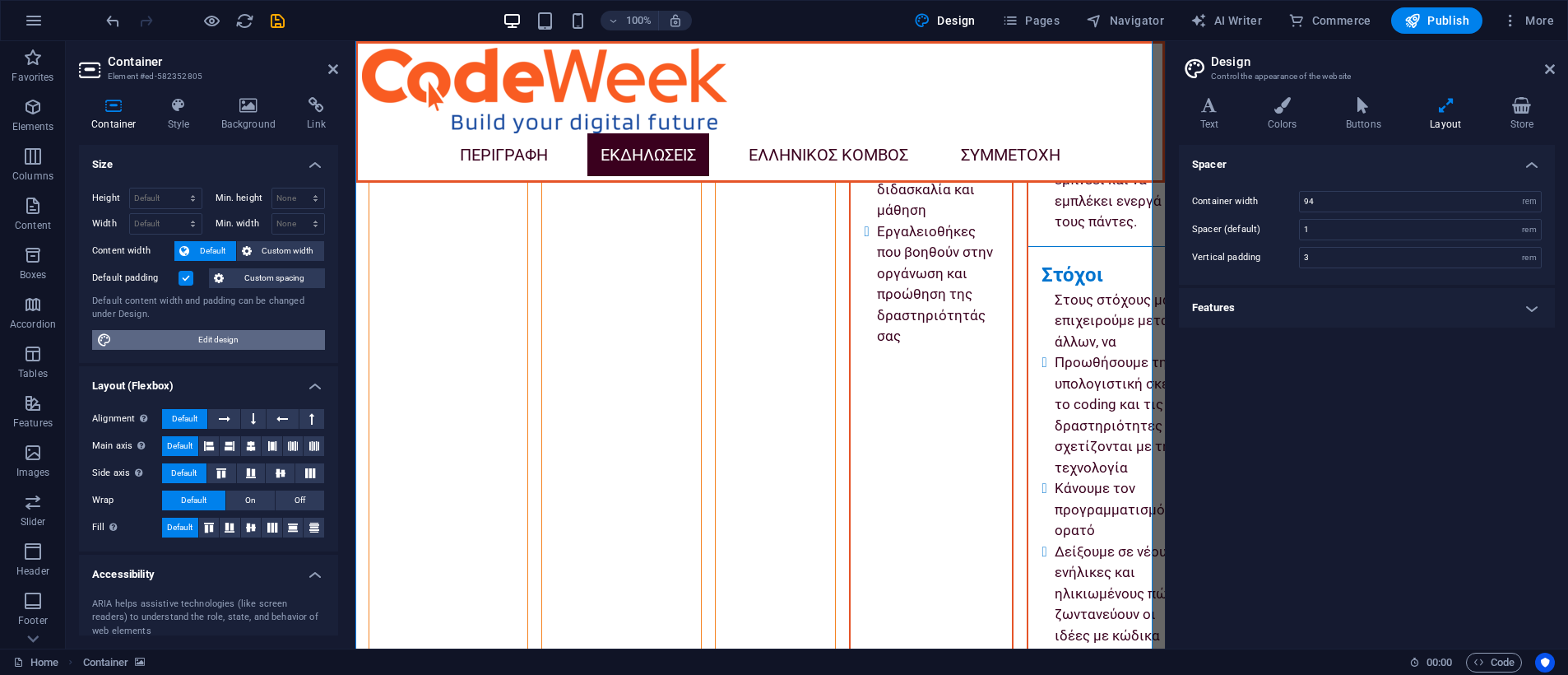
click at [208, 341] on span "Edit design" at bounding box center [218, 340] width 204 height 20
drag, startPoint x: 798, startPoint y: 12, endPoint x: 246, endPoint y: 16, distance: 552.0
click at [246, 16] on icon "reload" at bounding box center [245, 21] width 19 height 19
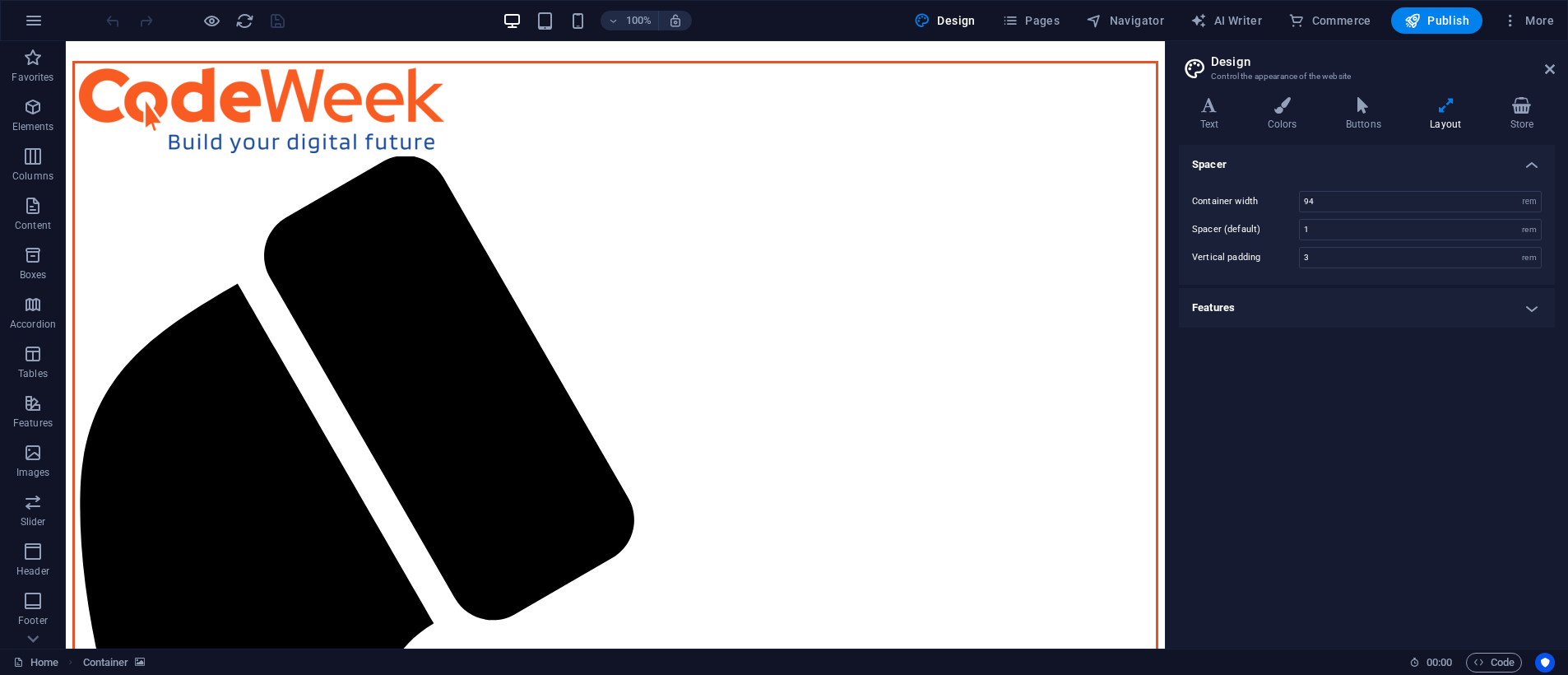
scroll to position [0, 0]
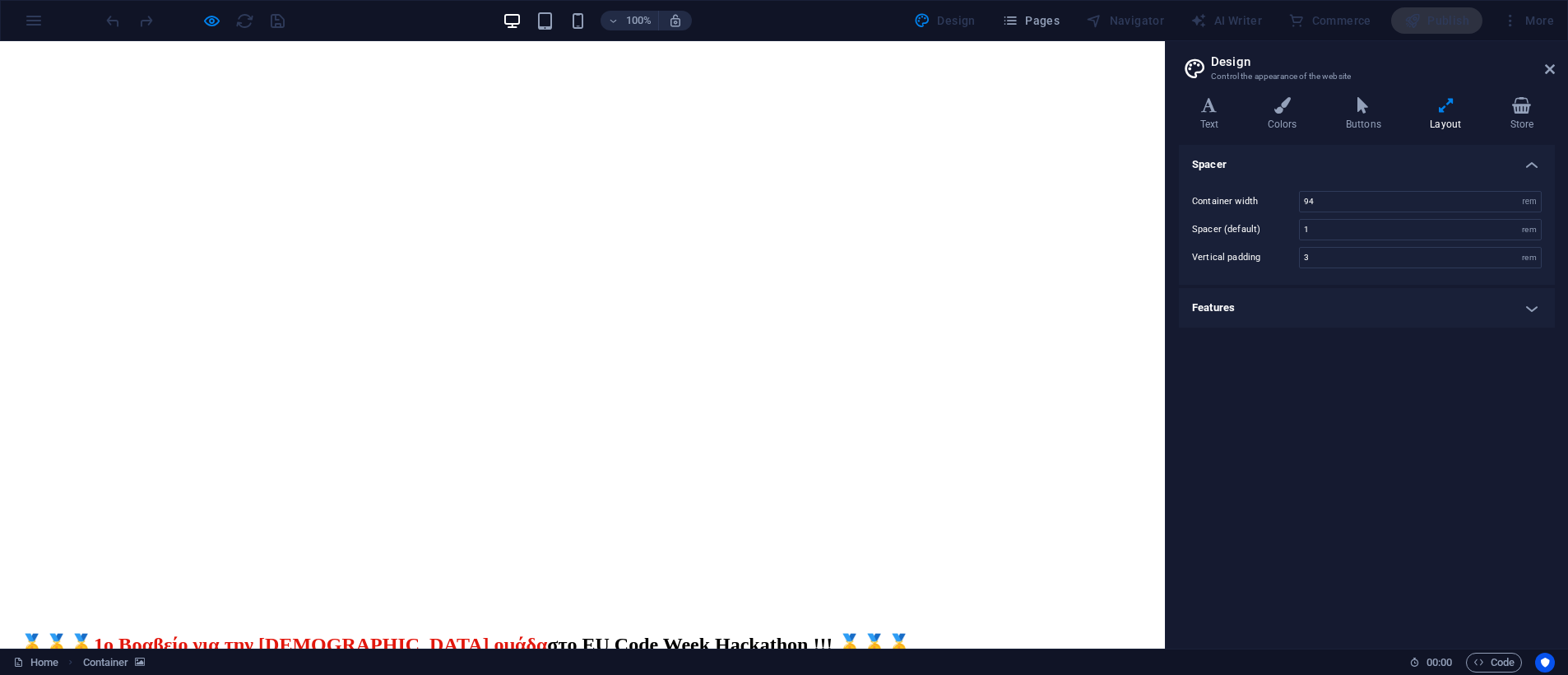
scroll to position [2468, 0]
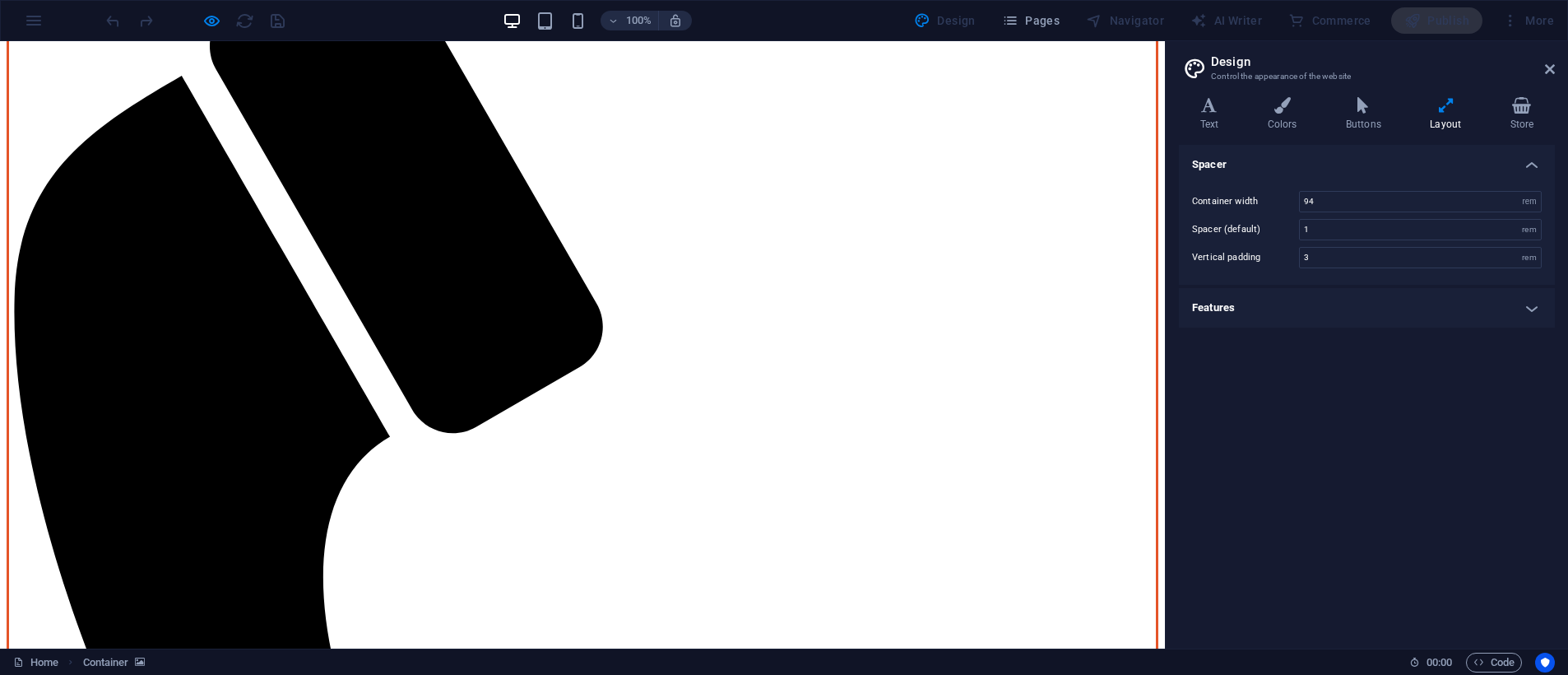
scroll to position [74, 0]
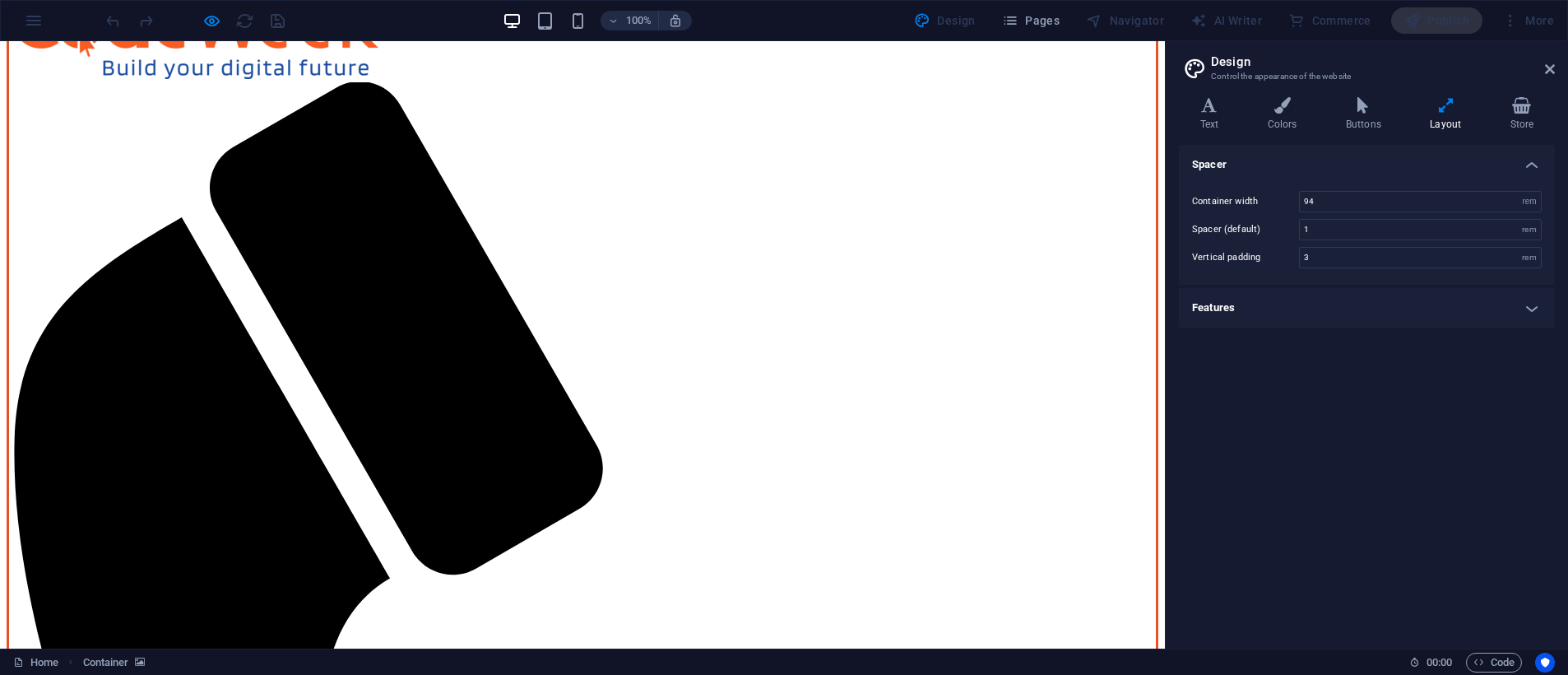
click at [0, 0] on div at bounding box center [0, 0] width 0 height 0
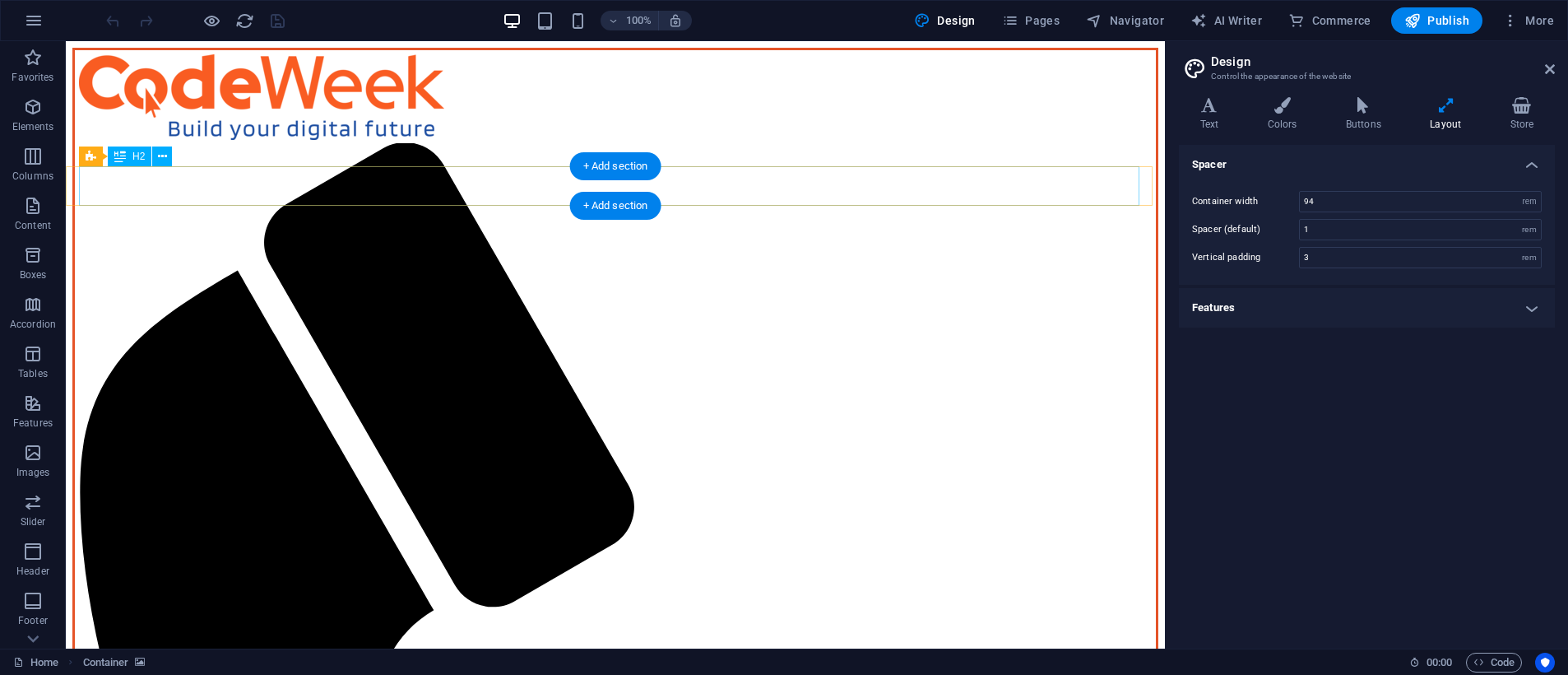
scroll to position [0, 0]
